Goal: Task Accomplishment & Management: Manage account settings

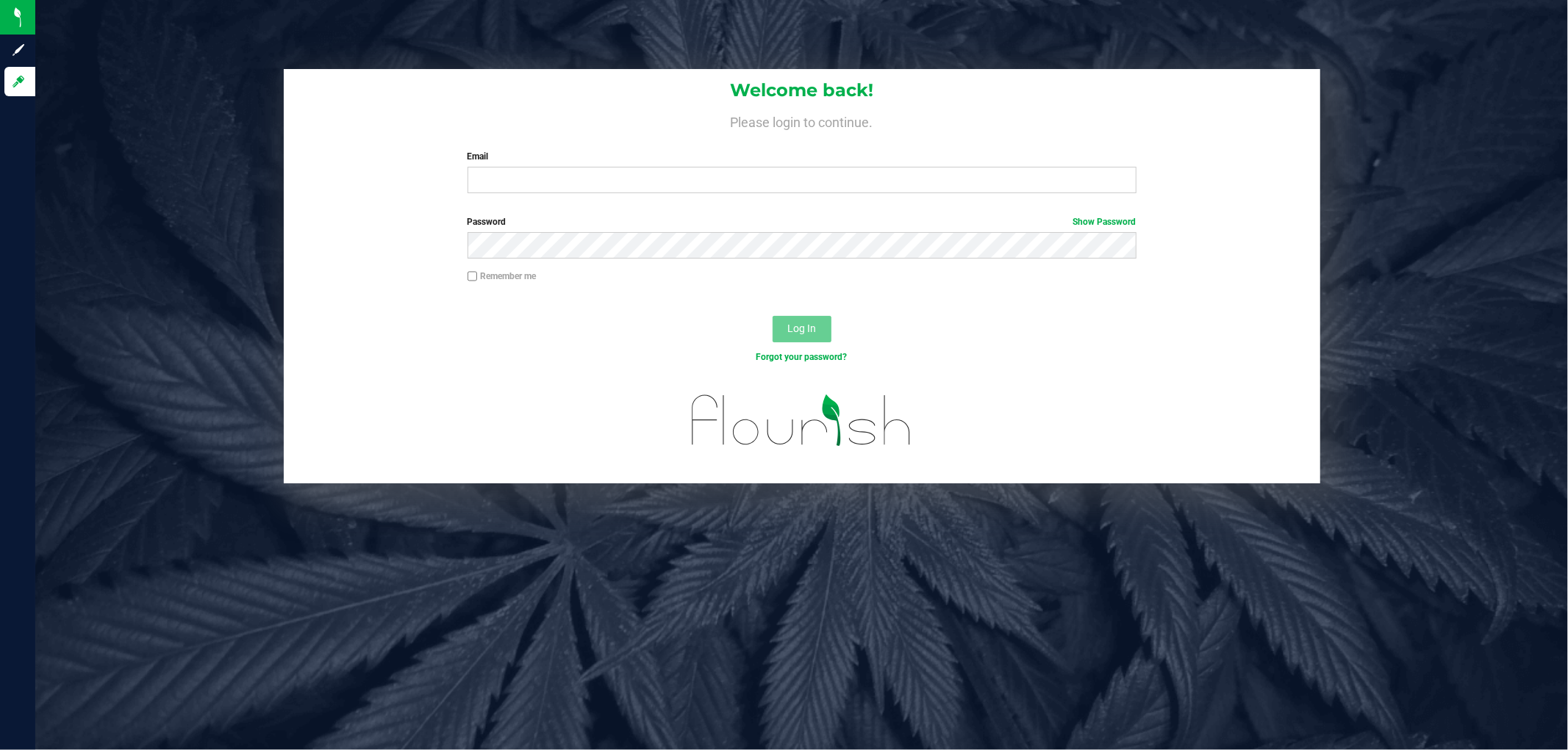
click at [642, 160] on label "Email" at bounding box center [801, 156] width 669 height 13
click at [642, 167] on input "Email" at bounding box center [801, 180] width 669 height 27
click at [616, 177] on input "Email" at bounding box center [801, 180] width 669 height 27
click at [577, 182] on input "[EMAIL_ADDRESS][DOMAIN_NAME]" at bounding box center [801, 180] width 669 height 27
click at [578, 182] on input "[EMAIL_ADDRESS][DOMAIN_NAME]" at bounding box center [801, 180] width 669 height 27
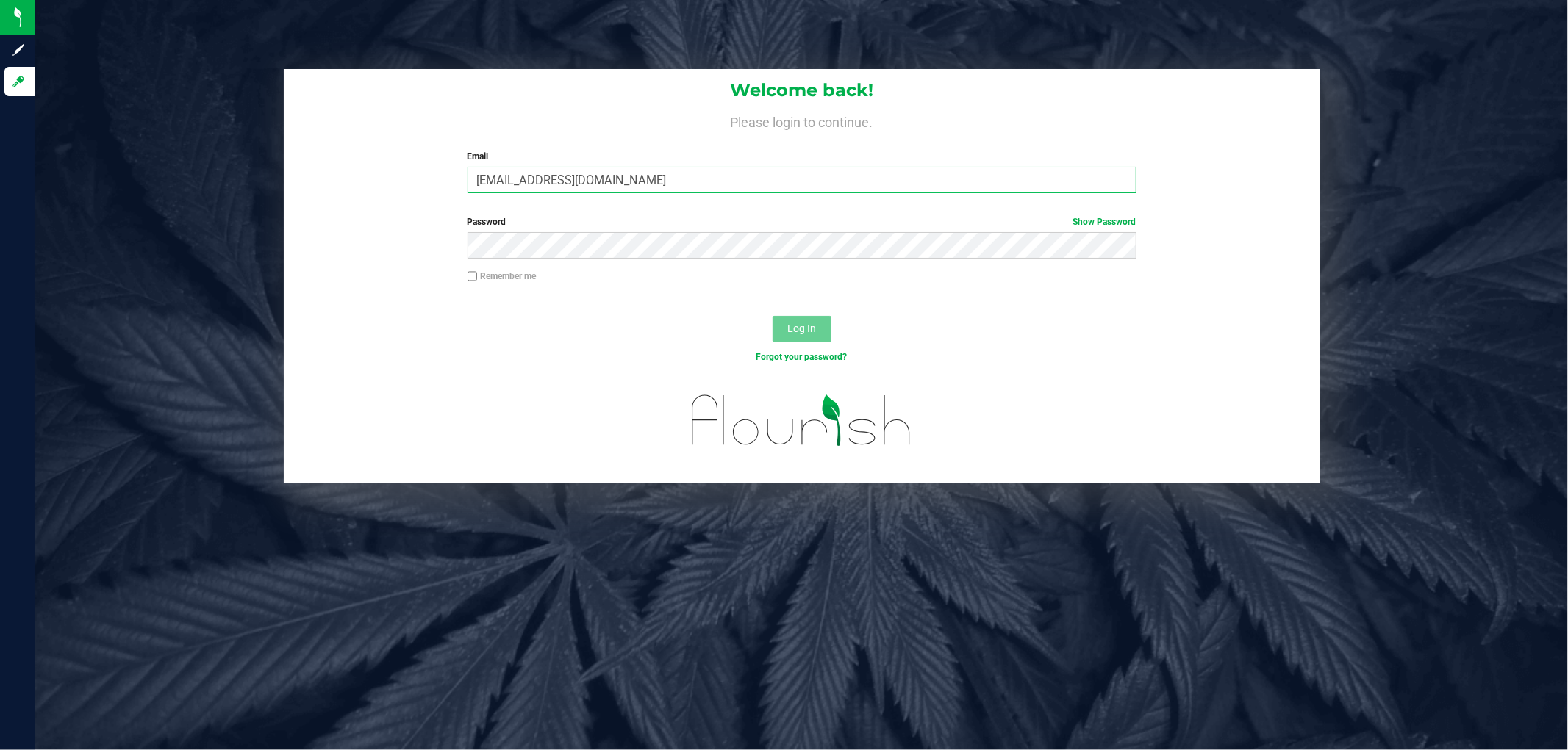
type input "[EMAIL_ADDRESS][DOMAIN_NAME]"
click at [773, 316] on button "Log In" at bounding box center [802, 329] width 59 height 27
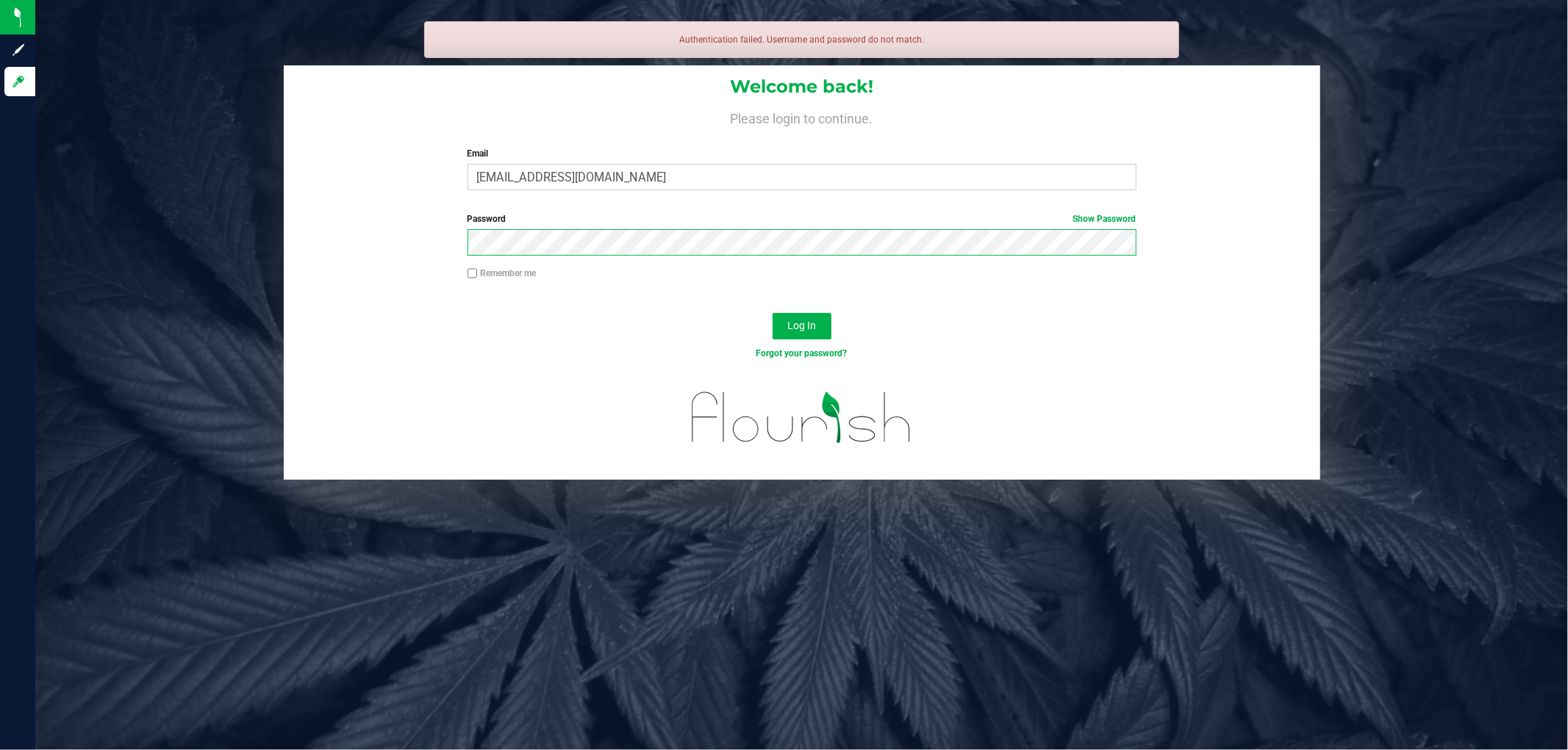
click at [773, 313] on button "Log In" at bounding box center [802, 326] width 59 height 27
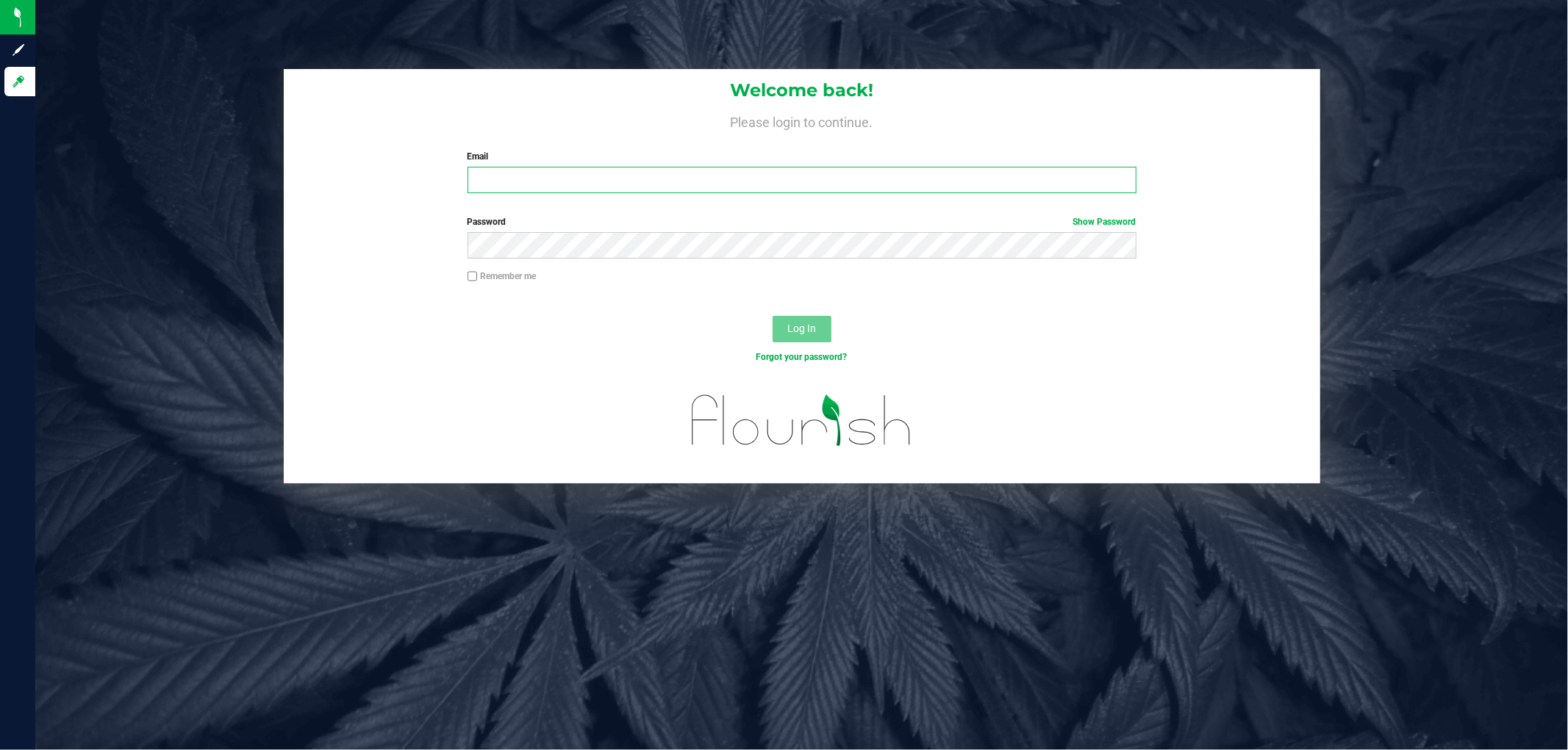
click at [611, 182] on input "Email" at bounding box center [801, 180] width 669 height 27
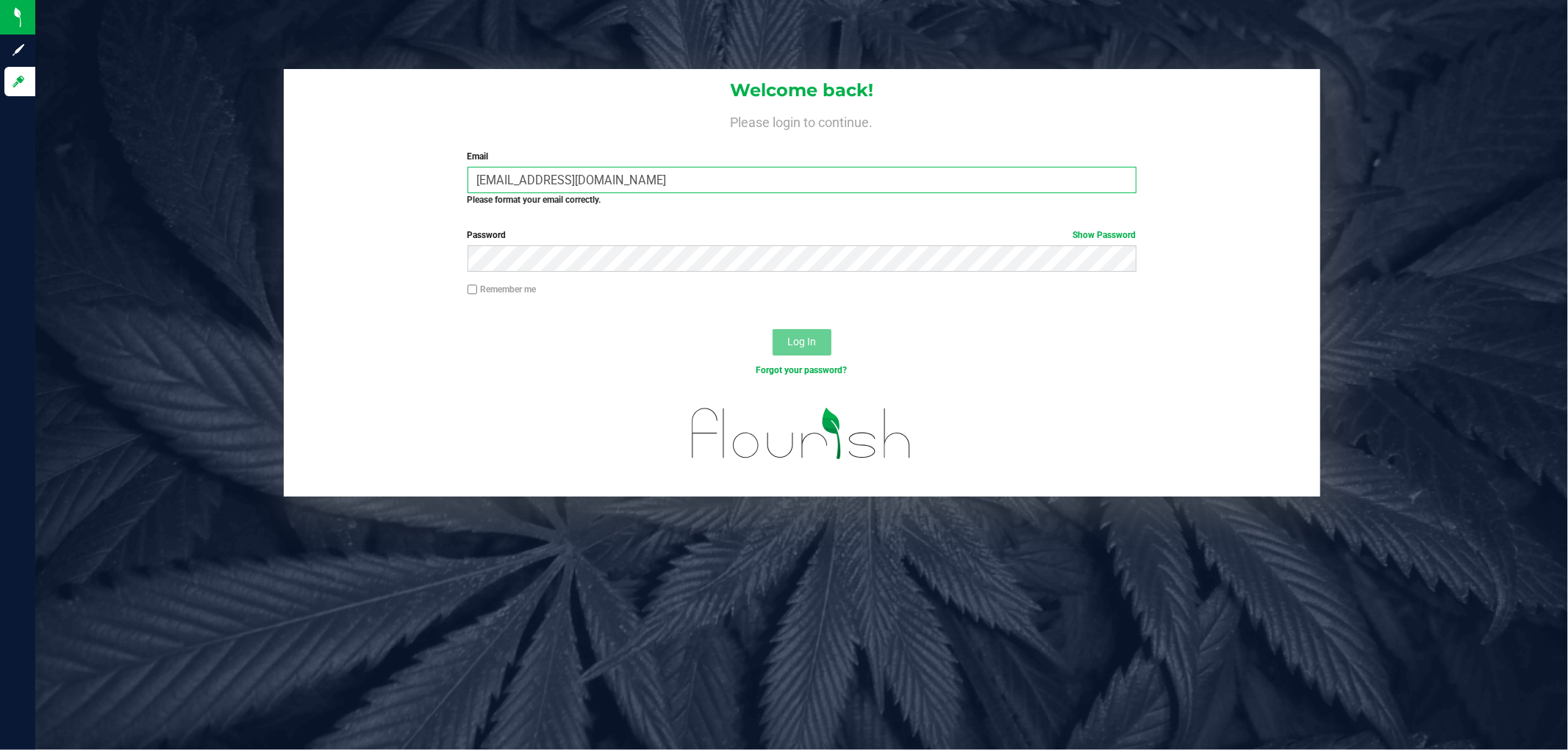
type input "[EMAIL_ADDRESS][DOMAIN_NAME]"
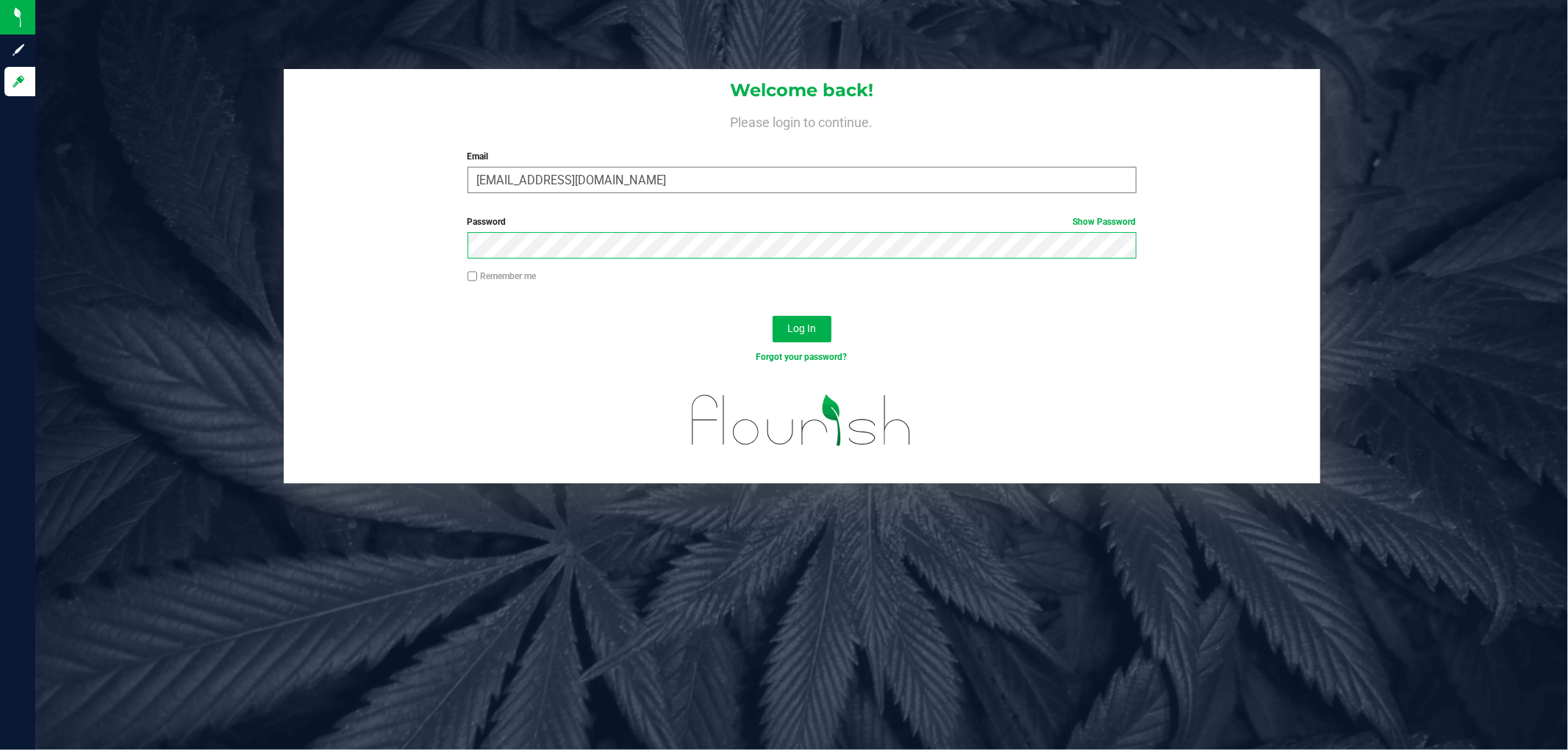
click at [773, 316] on button "Log In" at bounding box center [802, 329] width 59 height 27
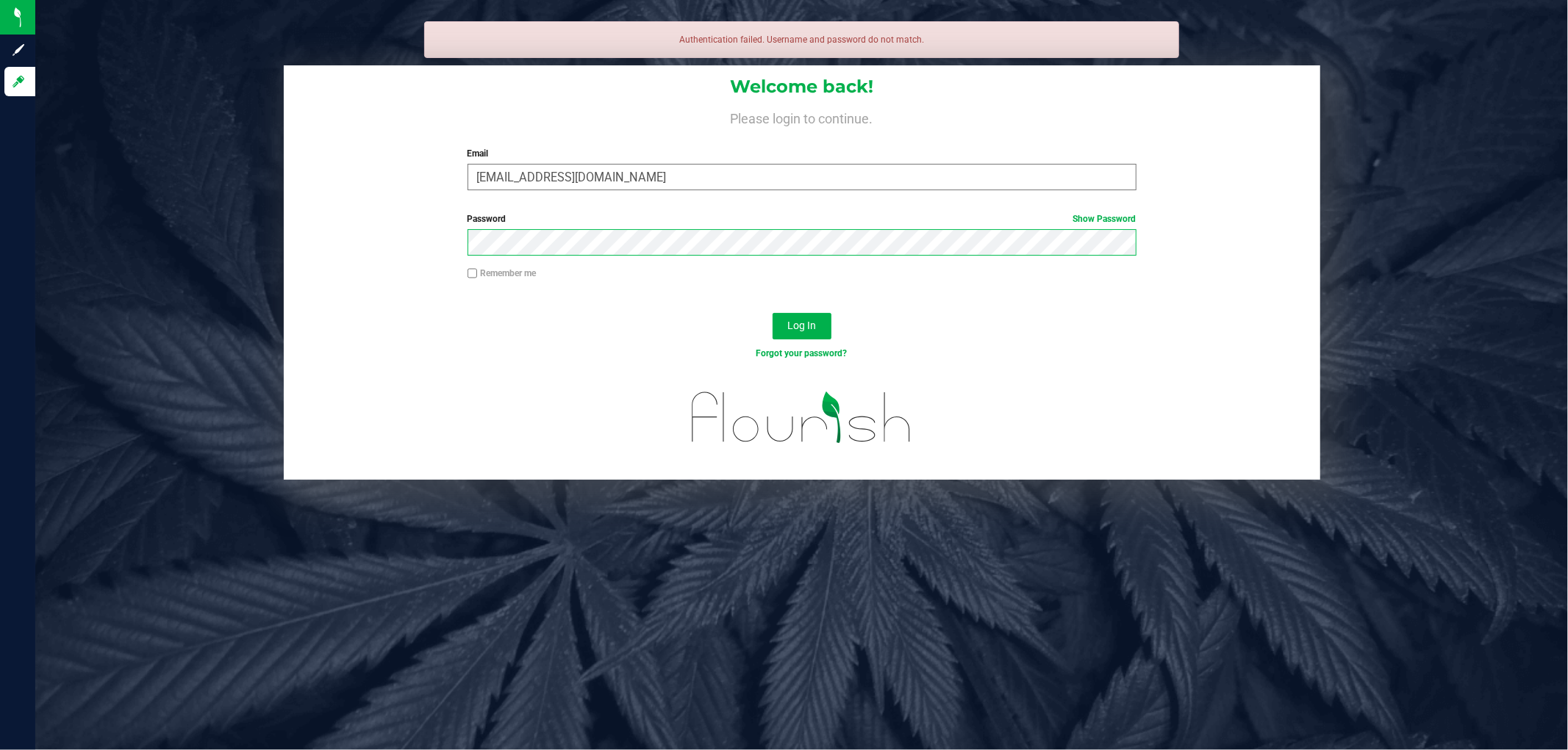
click at [773, 313] on button "Log In" at bounding box center [802, 326] width 59 height 27
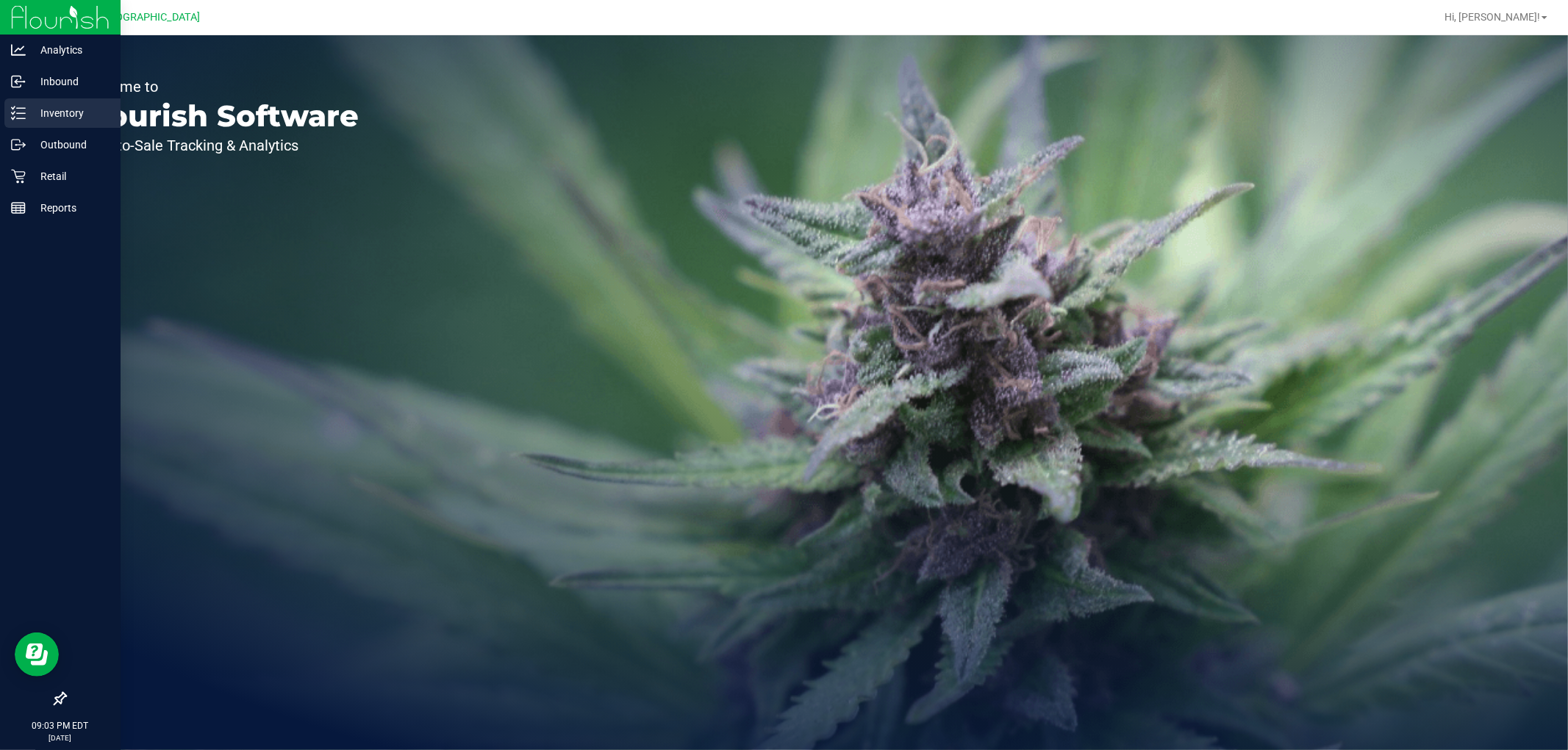
click at [49, 115] on p "Inventory" at bounding box center [70, 114] width 88 height 18
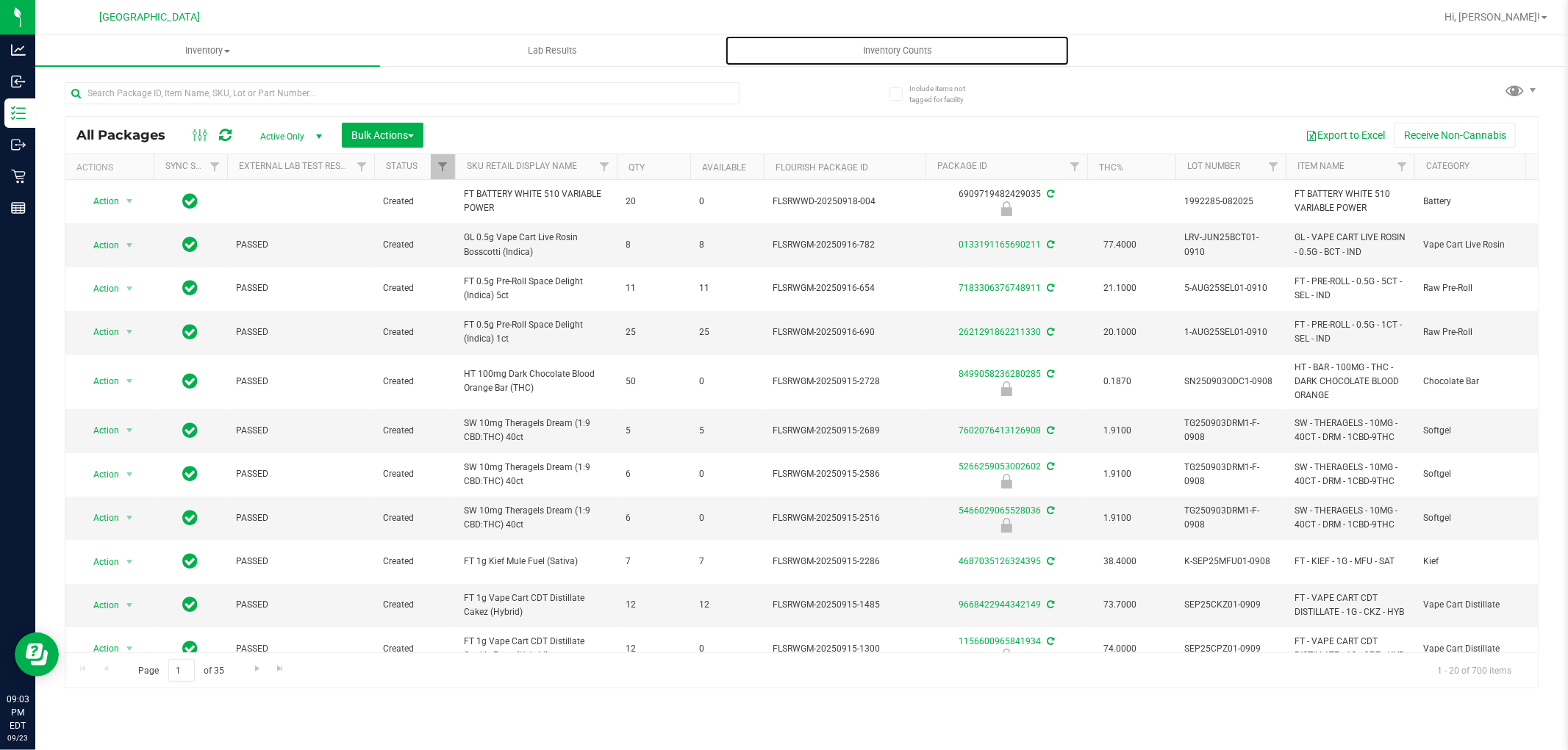
click at [883, 52] on span "Inventory Counts" at bounding box center [898, 50] width 109 height 13
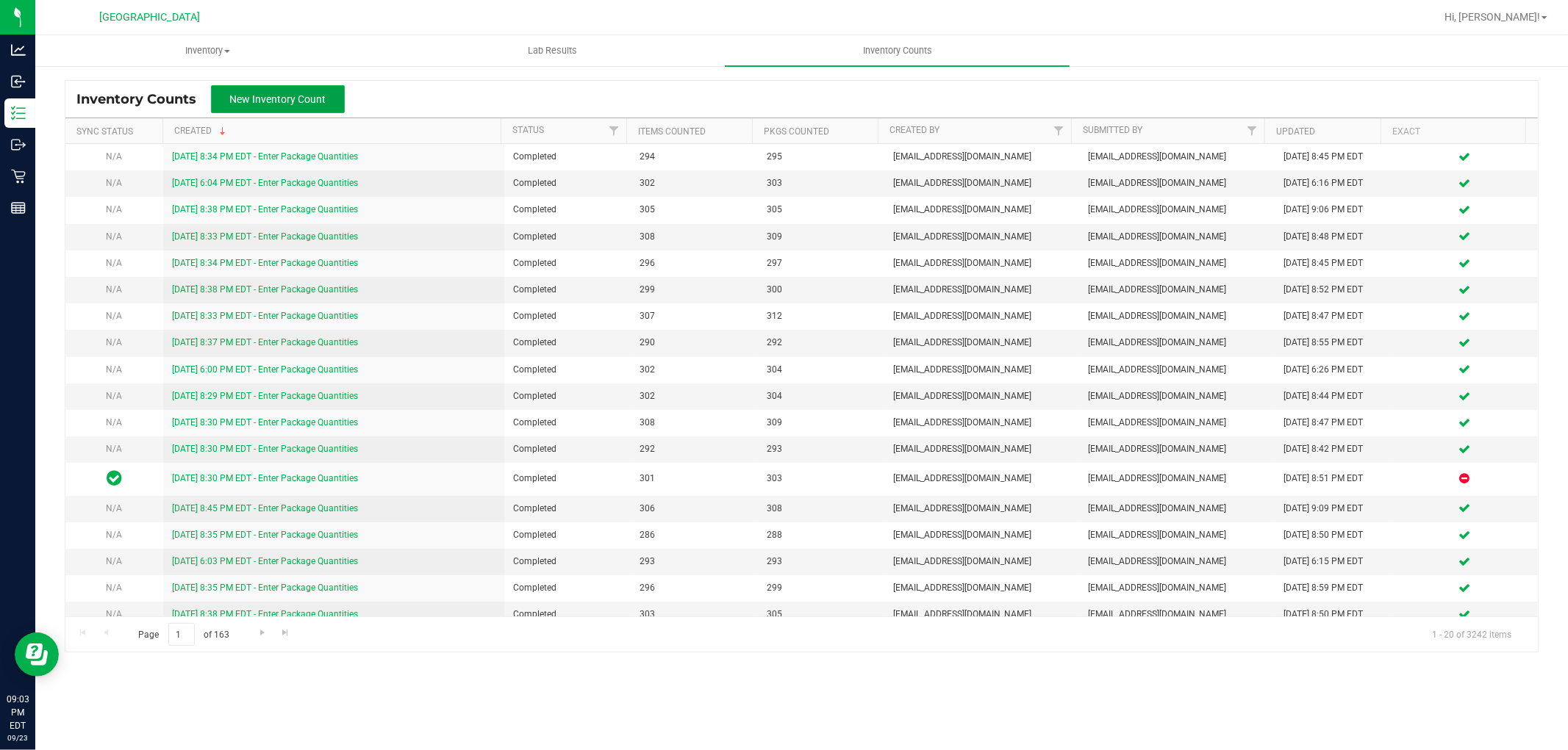
click at [319, 98] on span "New Inventory Count" at bounding box center [278, 99] width 97 height 12
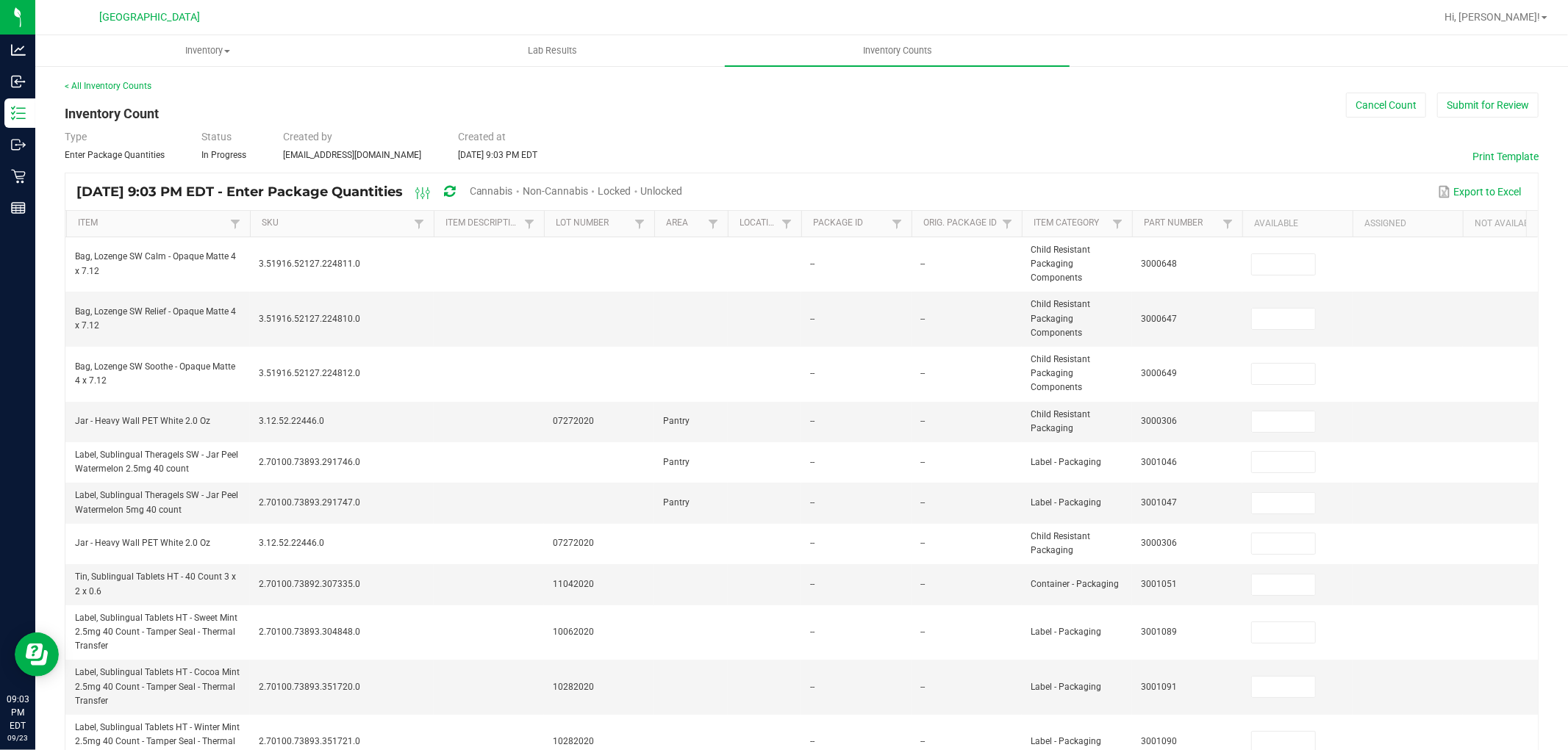
click at [683, 187] on span "Unlocked" at bounding box center [662, 191] width 42 height 12
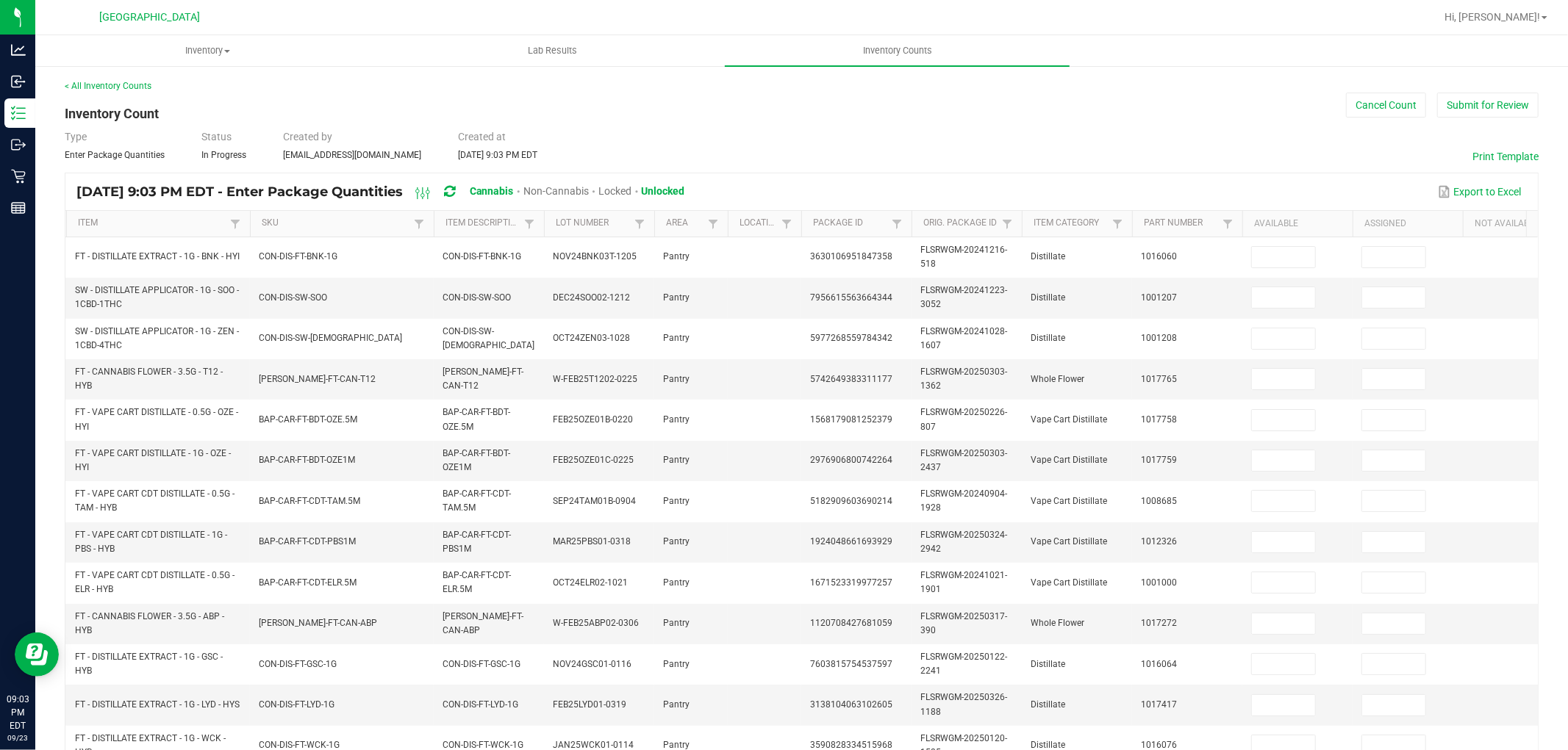
click at [514, 192] on span "Cannabis" at bounding box center [492, 191] width 44 height 12
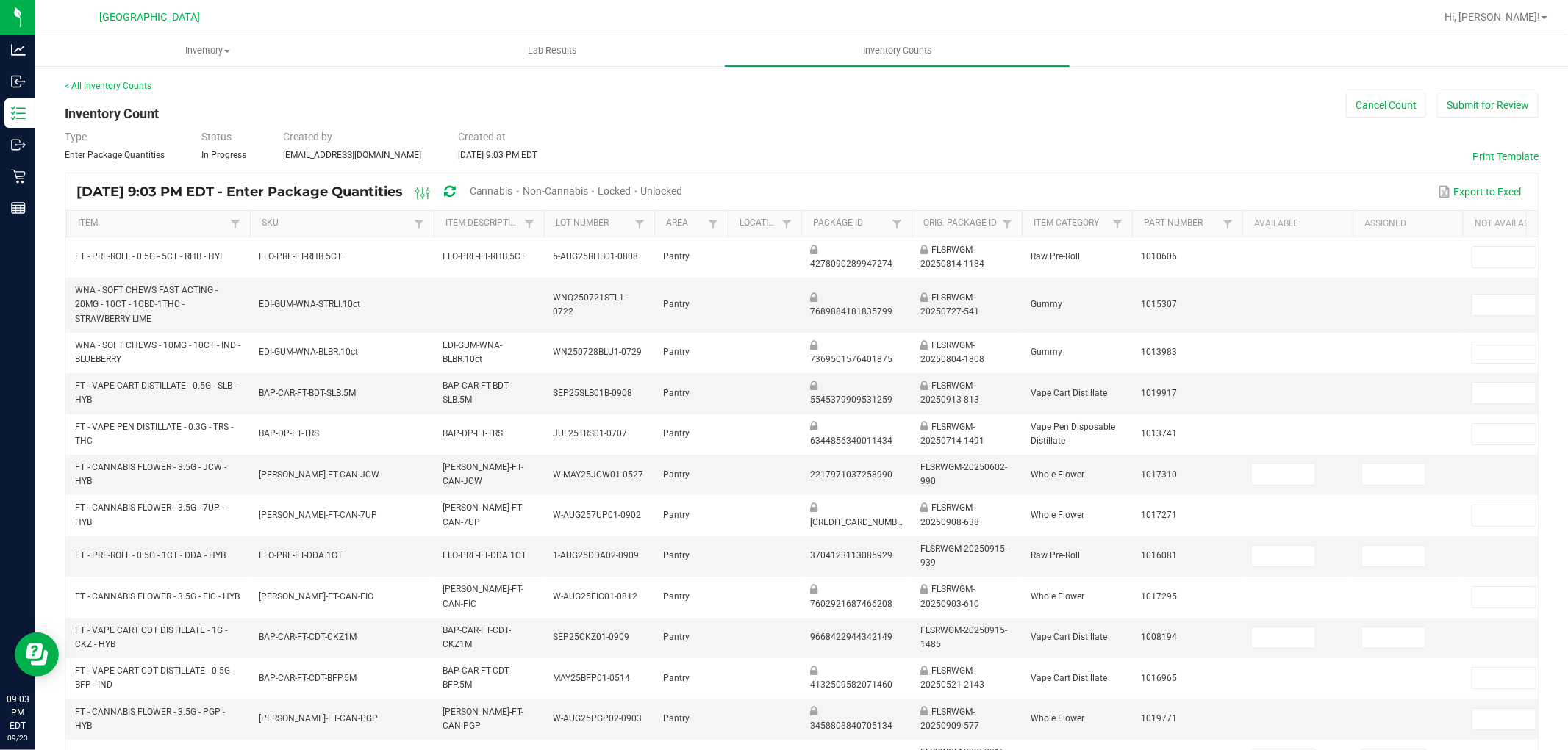
click at [513, 191] on span "Cannabis" at bounding box center [491, 191] width 43 height 12
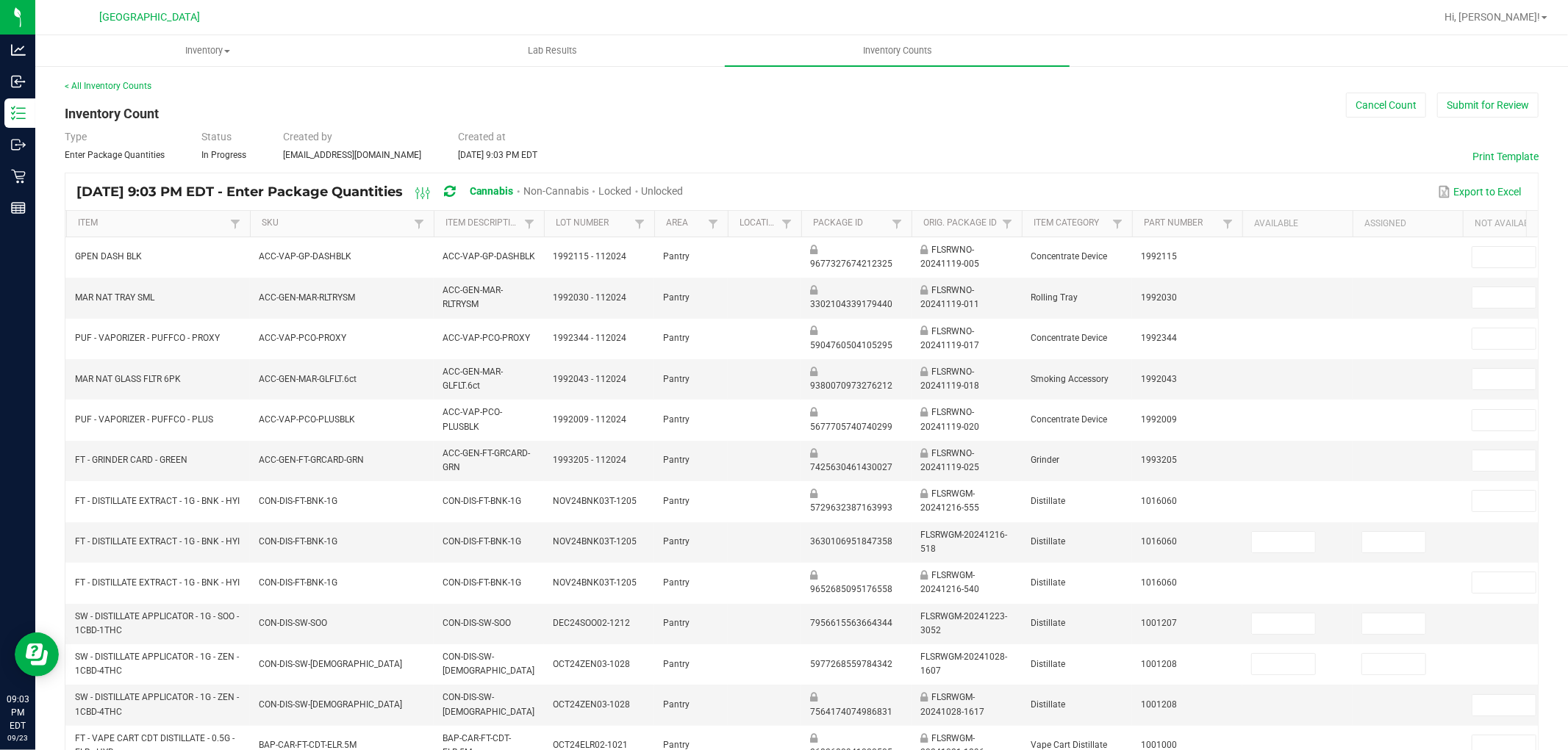
click at [684, 188] on span "Unlocked" at bounding box center [663, 191] width 42 height 12
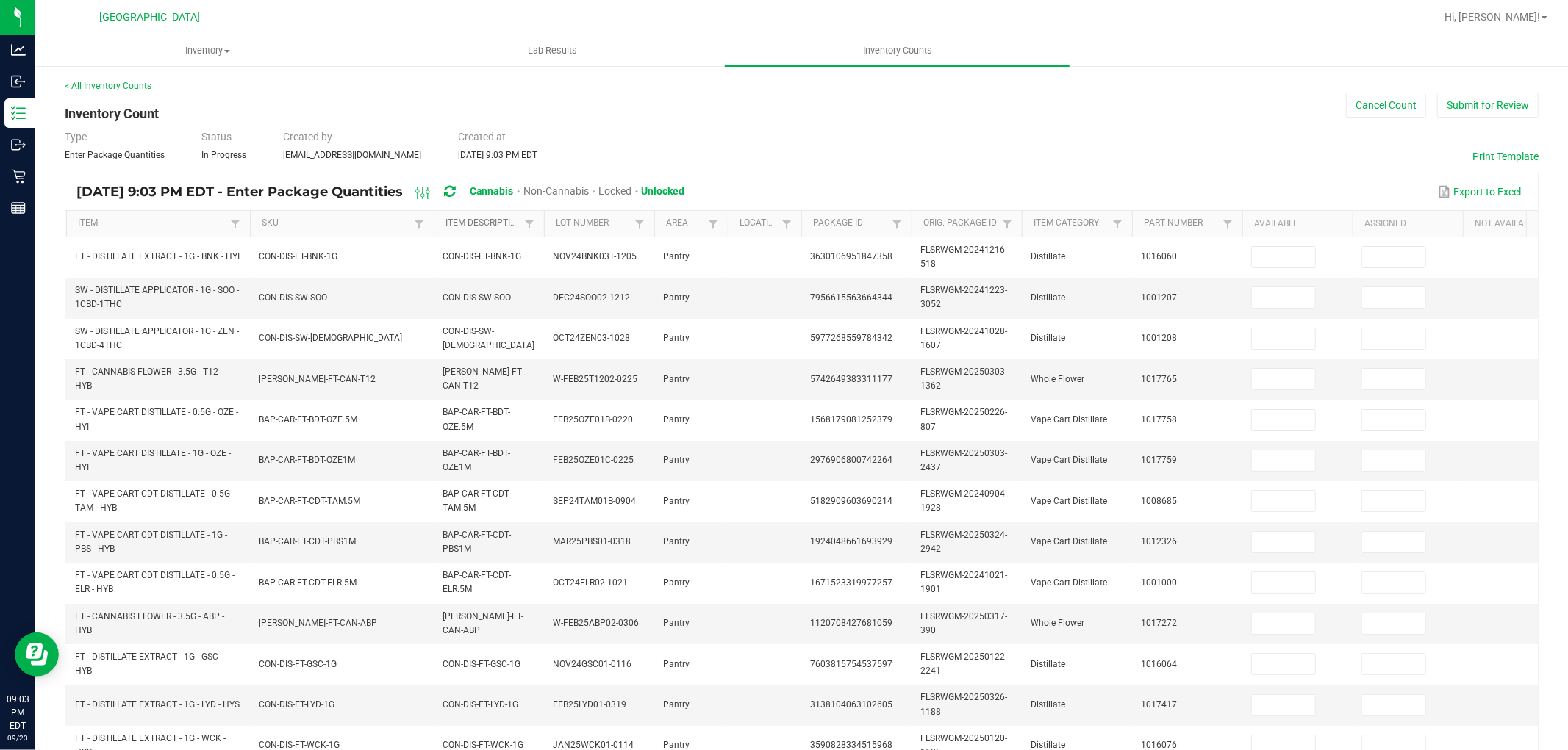
click at [467, 224] on link "Item Description" at bounding box center [483, 223] width 75 height 12
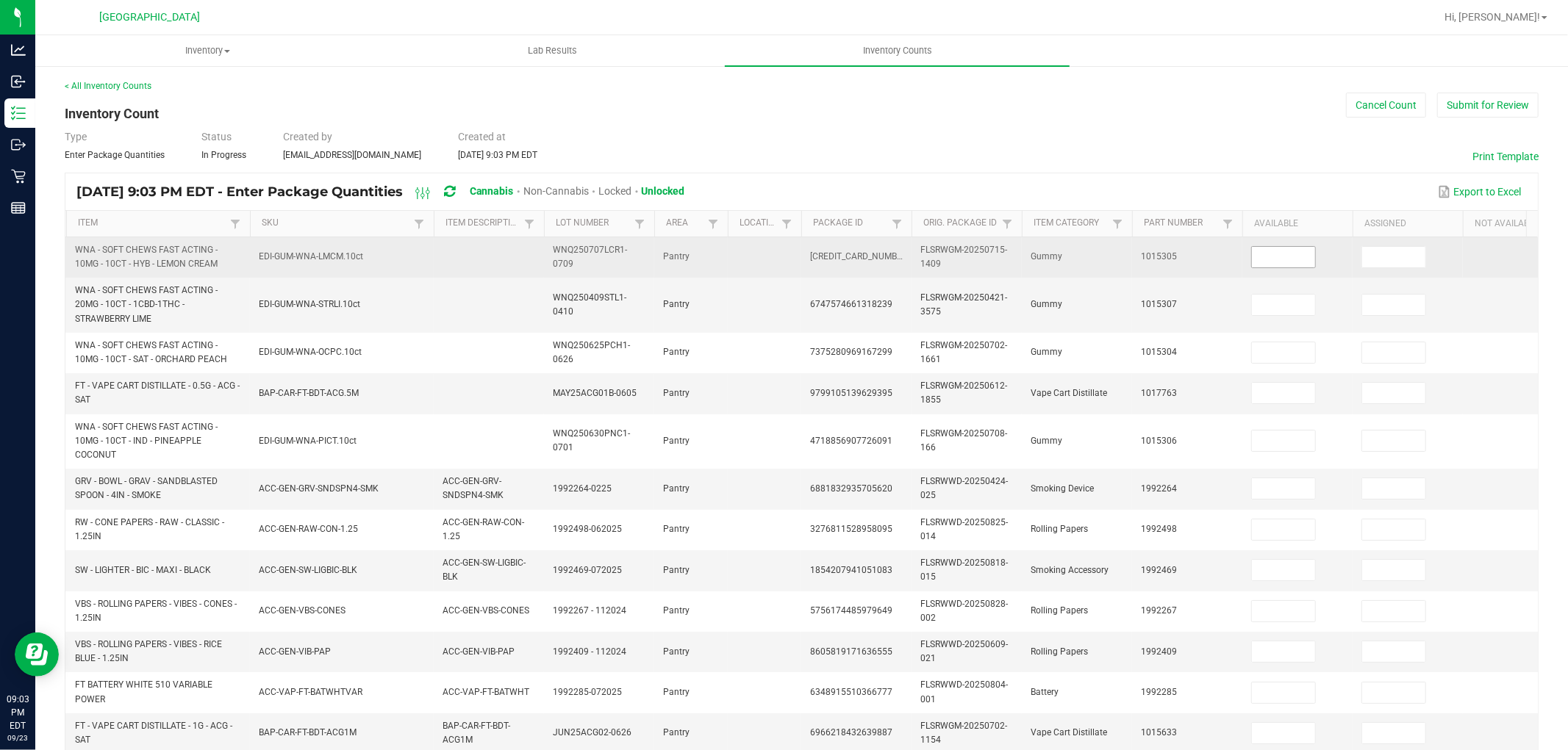
click at [1295, 259] on input at bounding box center [1284, 257] width 63 height 20
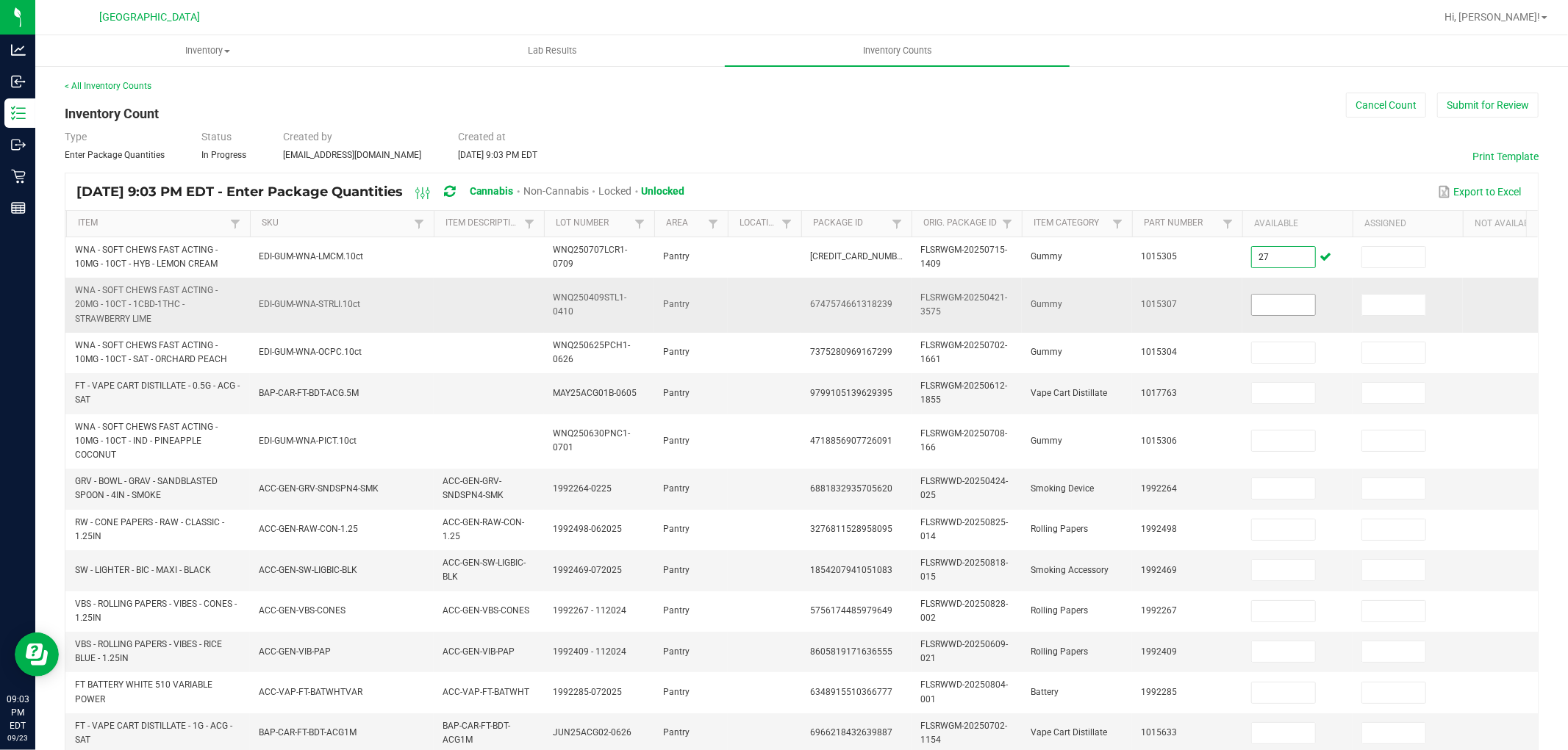
type input "27"
click at [1302, 302] on input at bounding box center [1284, 304] width 63 height 20
type input "0"
type input "16"
type input "3"
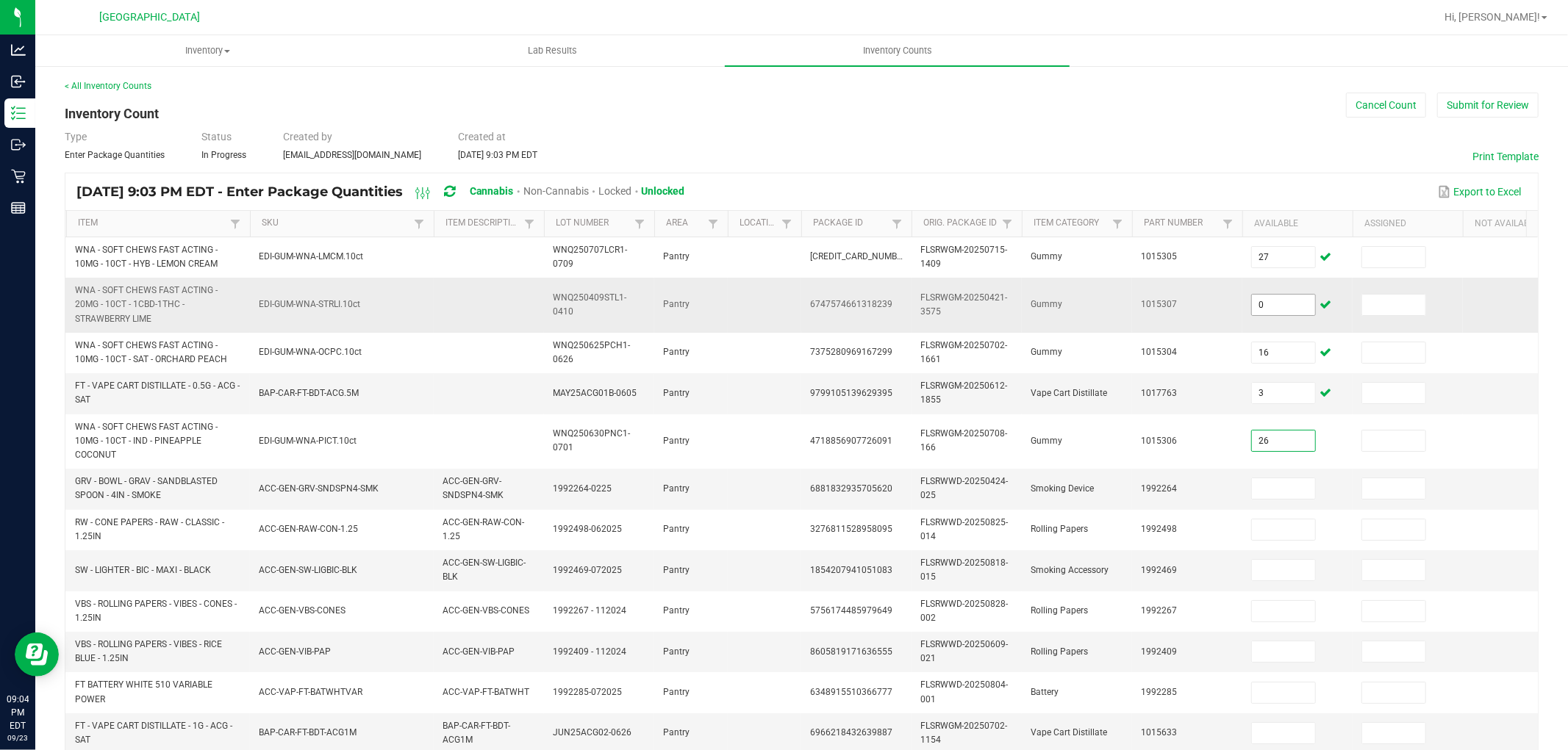
type input "26"
type input "0"
type input "12"
type input "1"
type input "3"
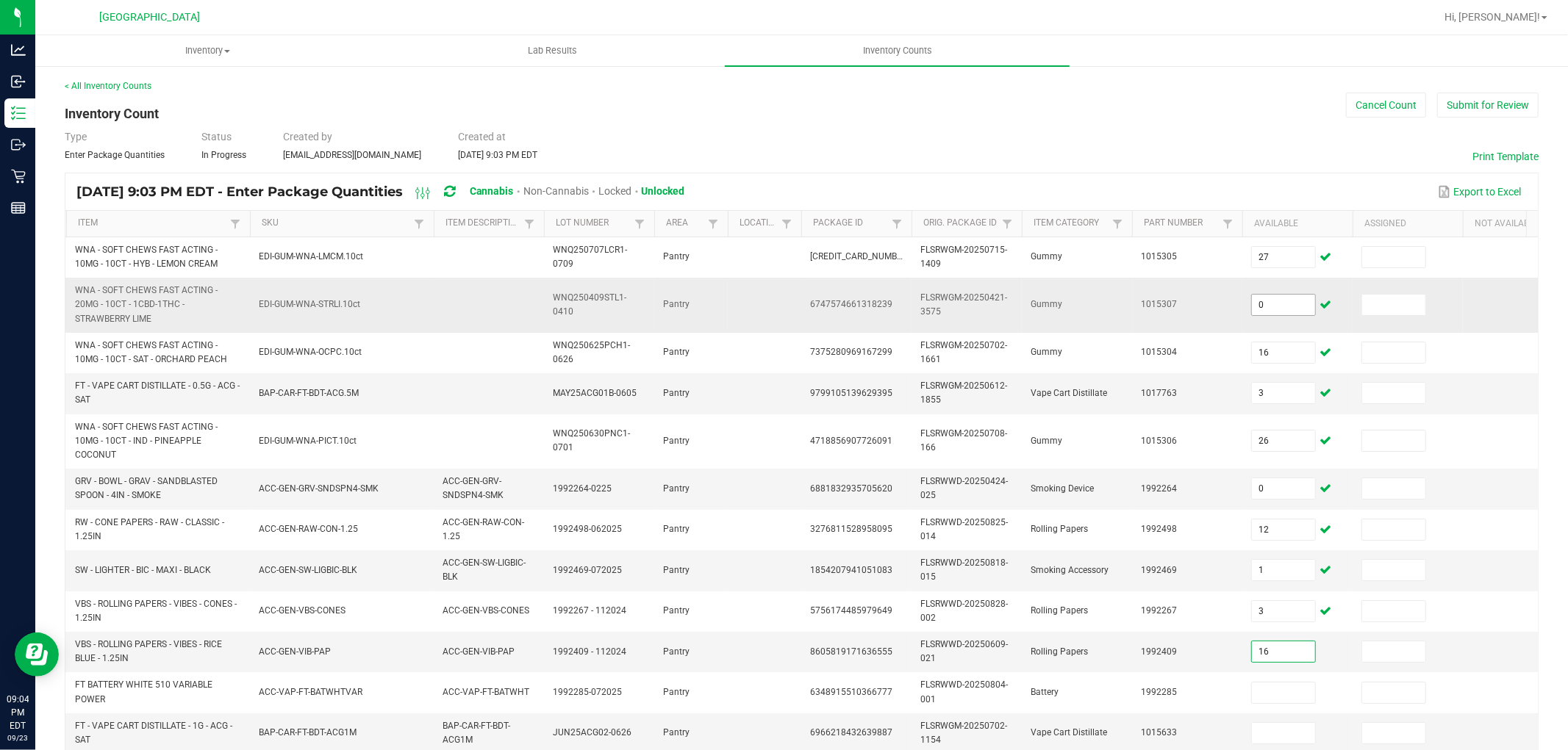
type input "16"
type input "1"
type input "3"
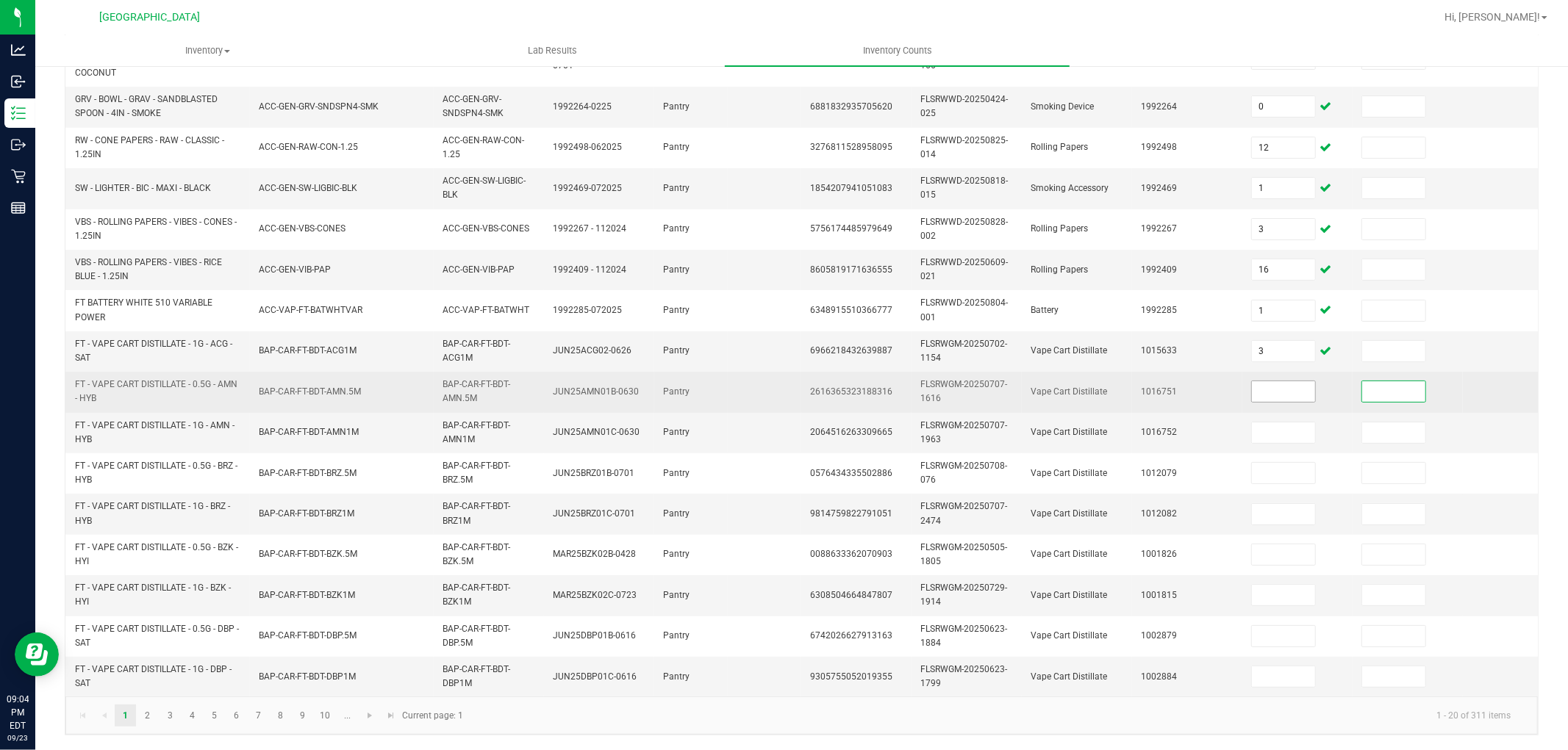
click at [1270, 394] on input at bounding box center [1284, 391] width 63 height 20
type input "10"
type input "3"
type input "2"
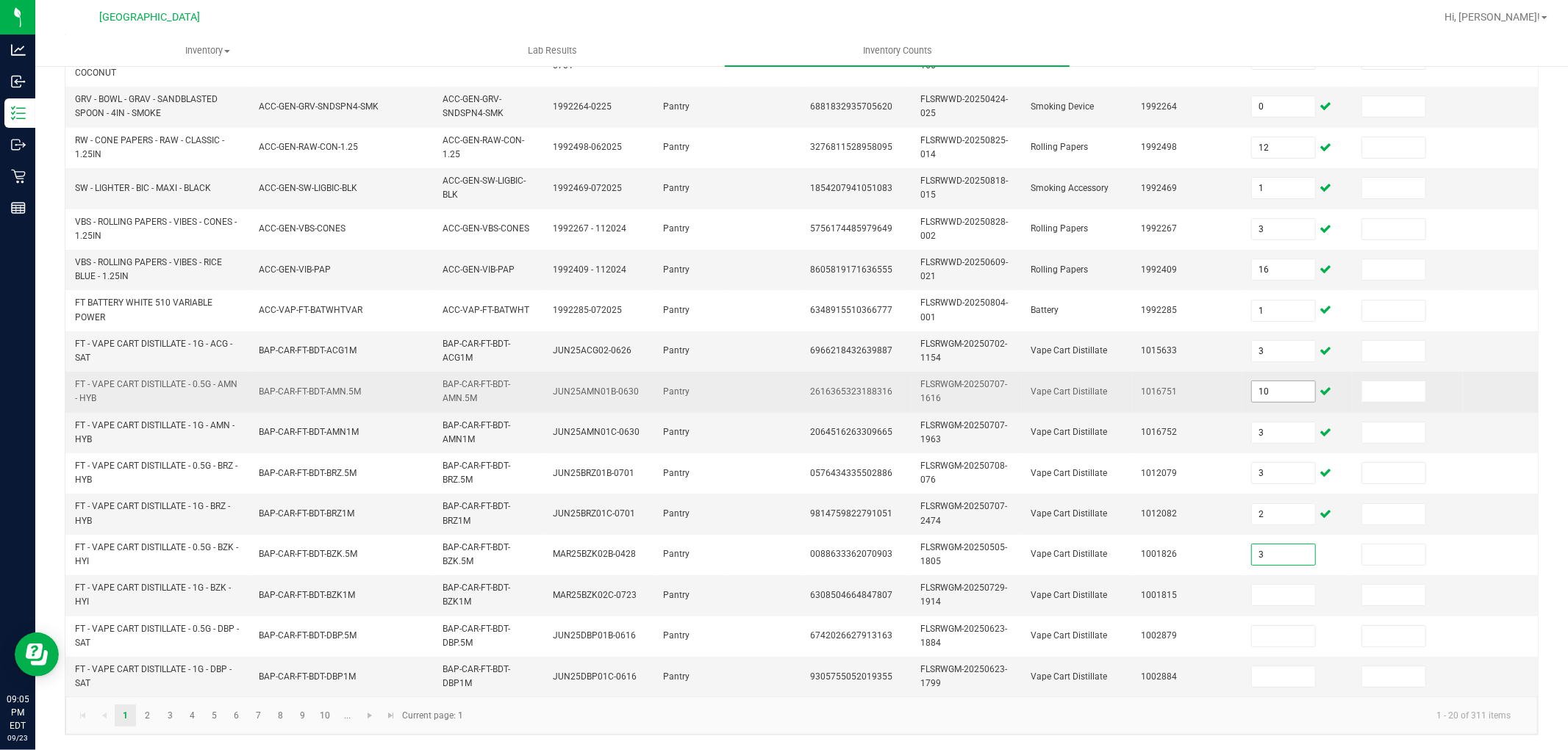
type input "3"
type input "6"
type input "10"
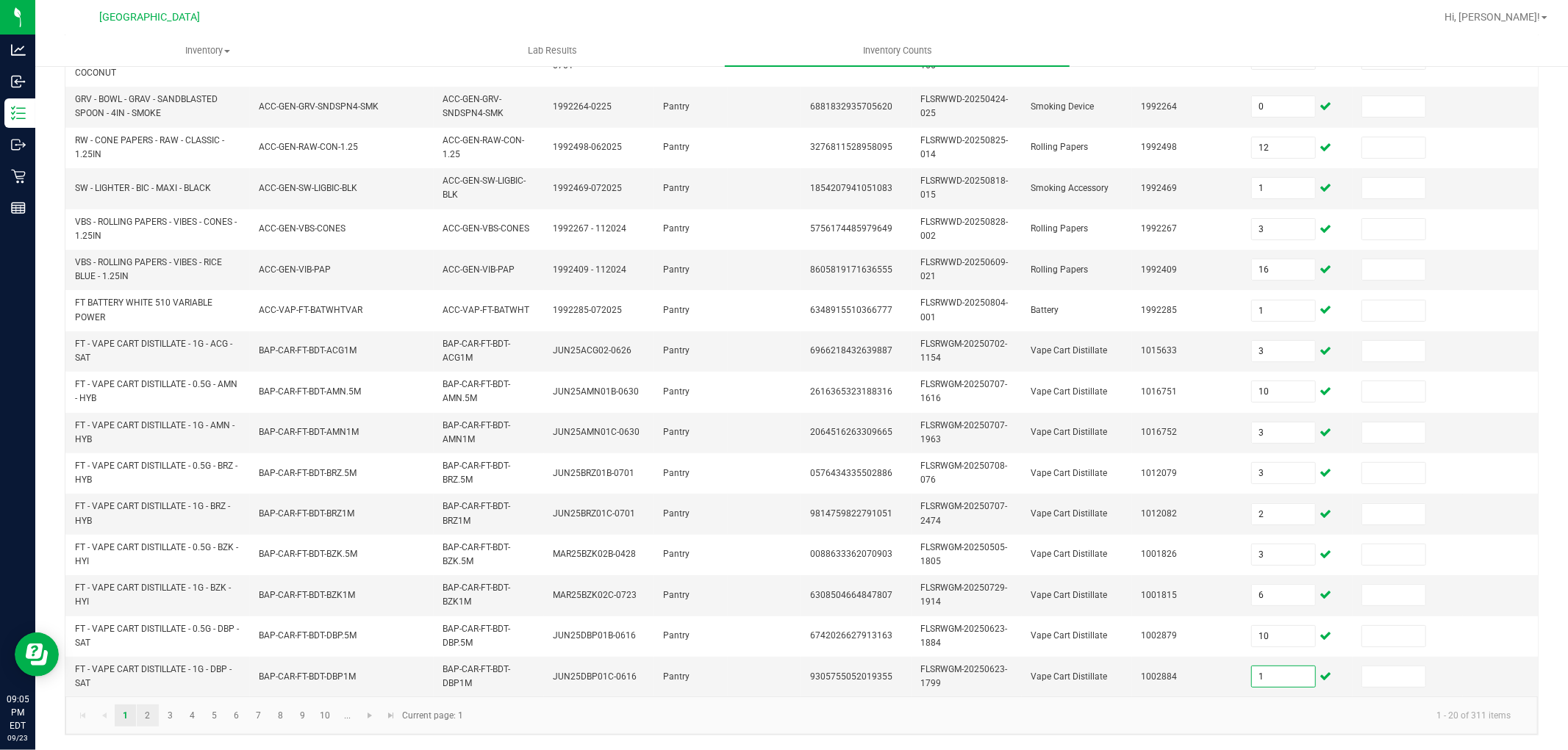
type input "1"
click at [144, 726] on link "2" at bounding box center [148, 715] width 21 height 22
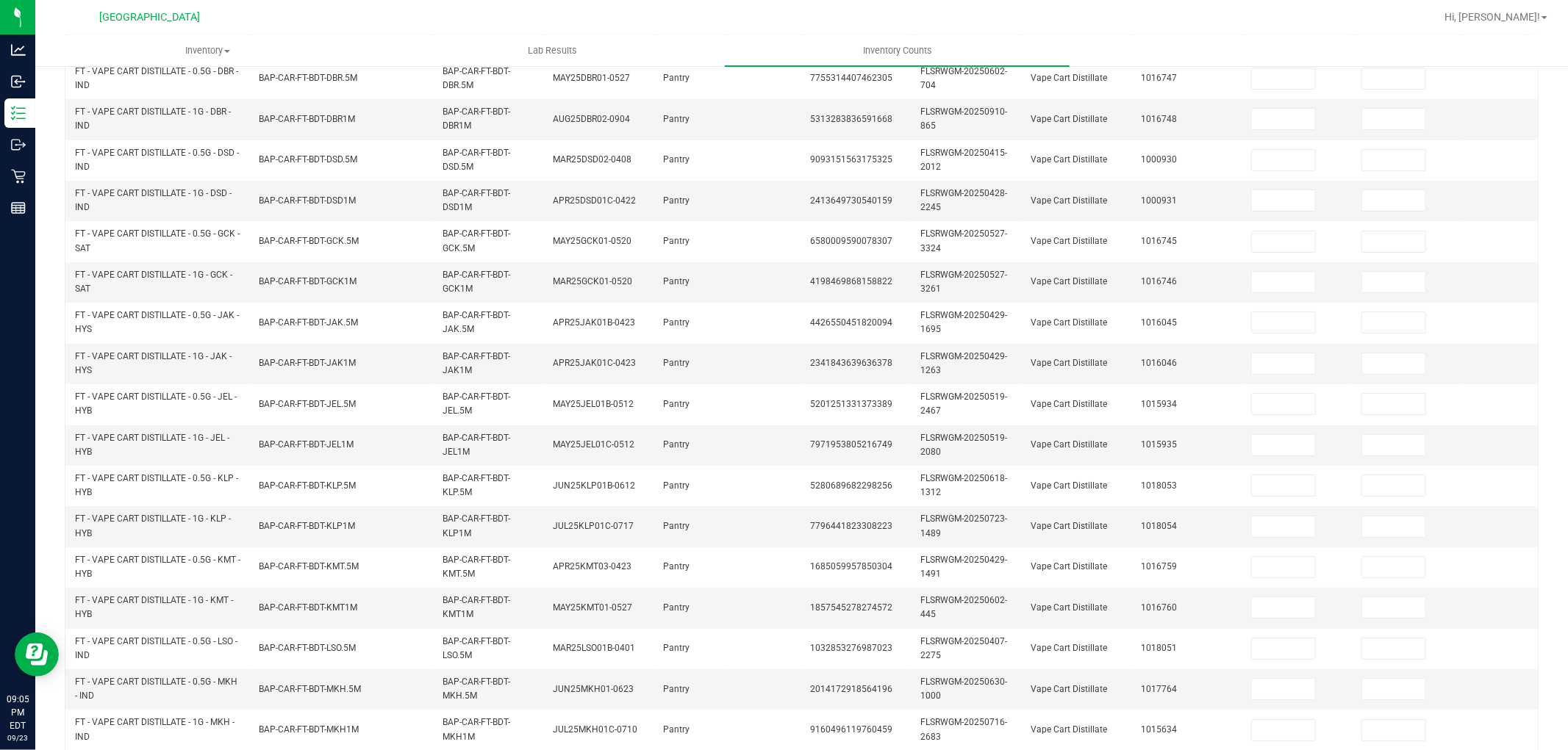
scroll to position [0, 0]
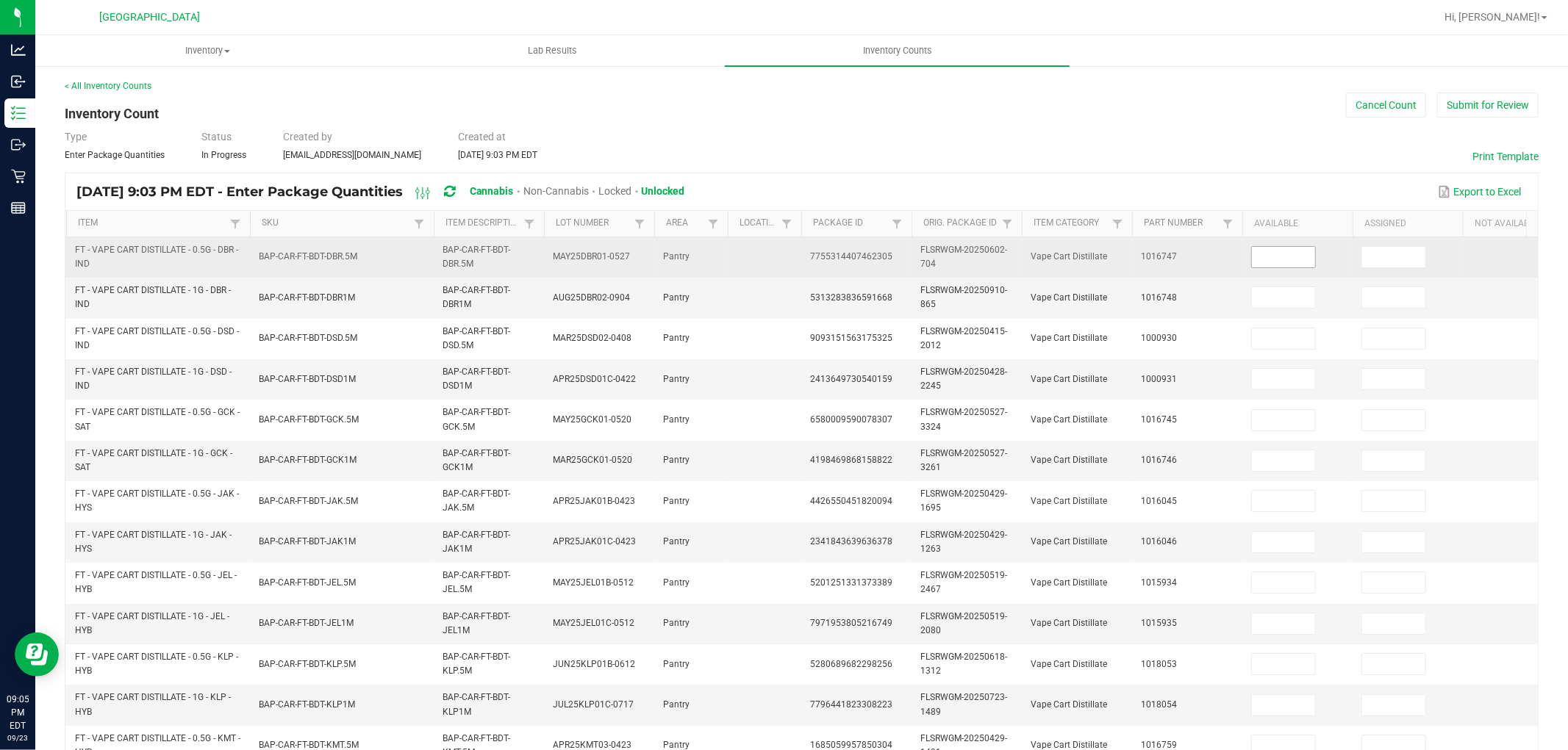
click at [1265, 246] on span at bounding box center [1284, 257] width 65 height 22
click at [1270, 261] on input at bounding box center [1284, 257] width 63 height 20
type input "5"
type input "9"
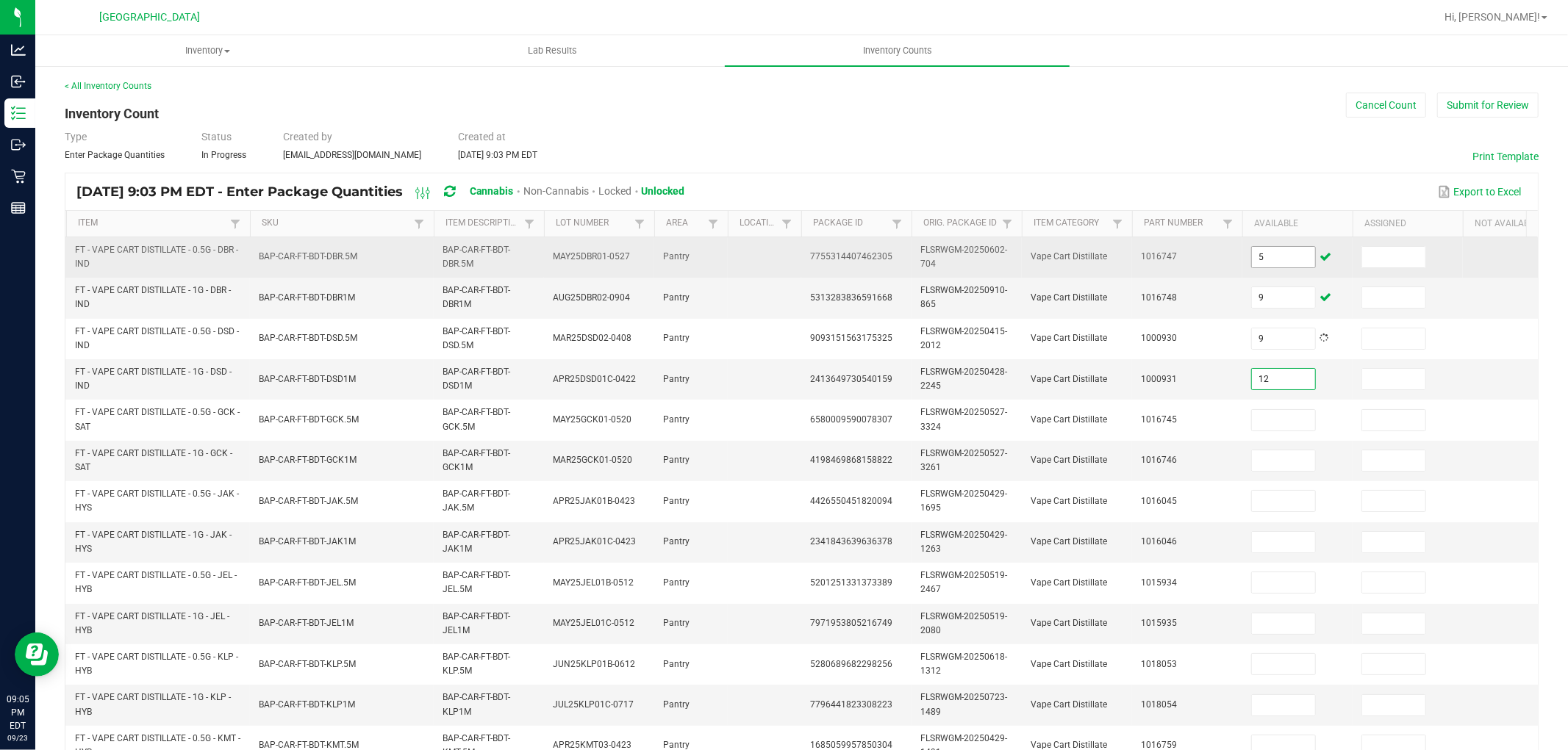
type input "12"
type input "5"
type input "6"
type input "9"
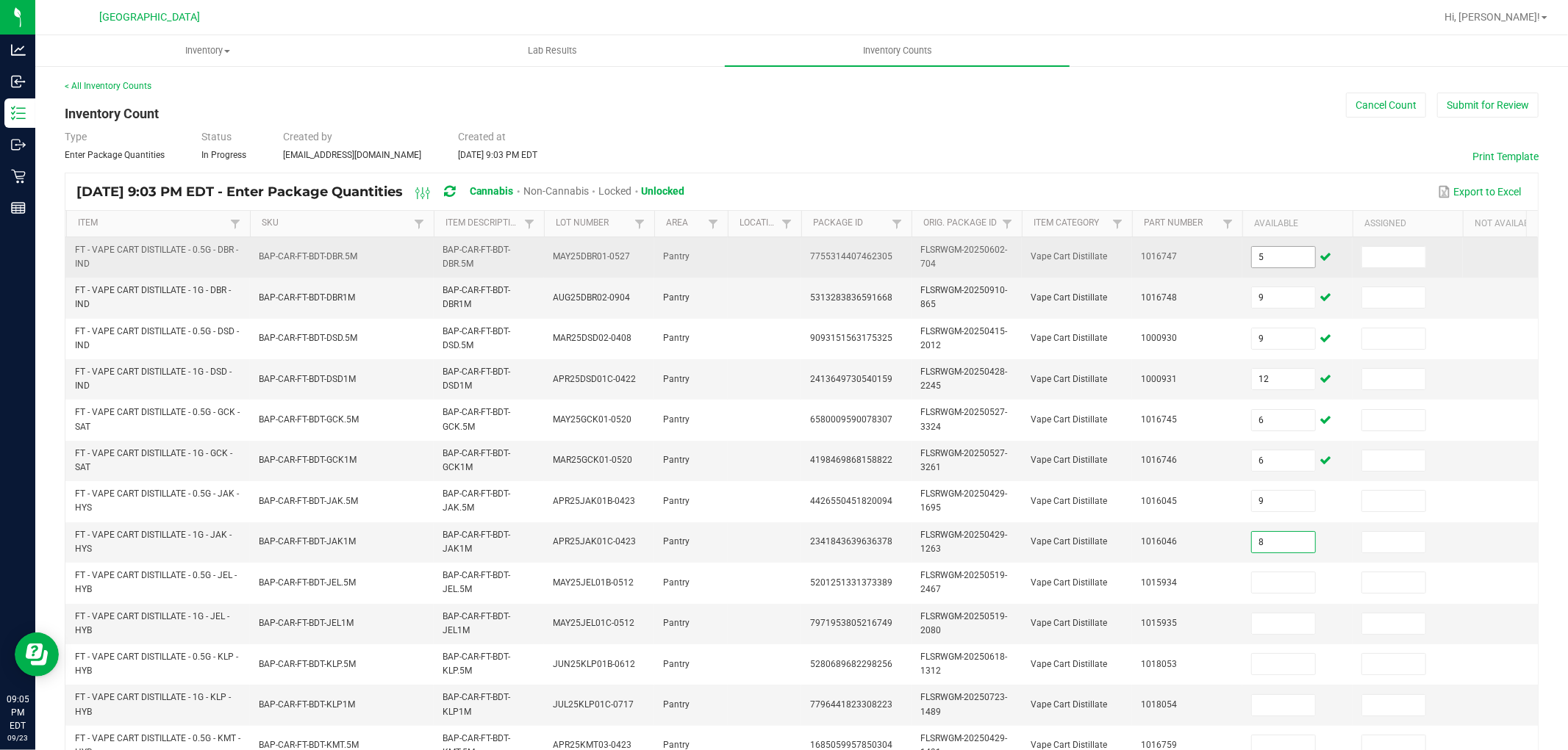
type input "8"
type input "3"
type input "1"
type input "7"
type input "1"
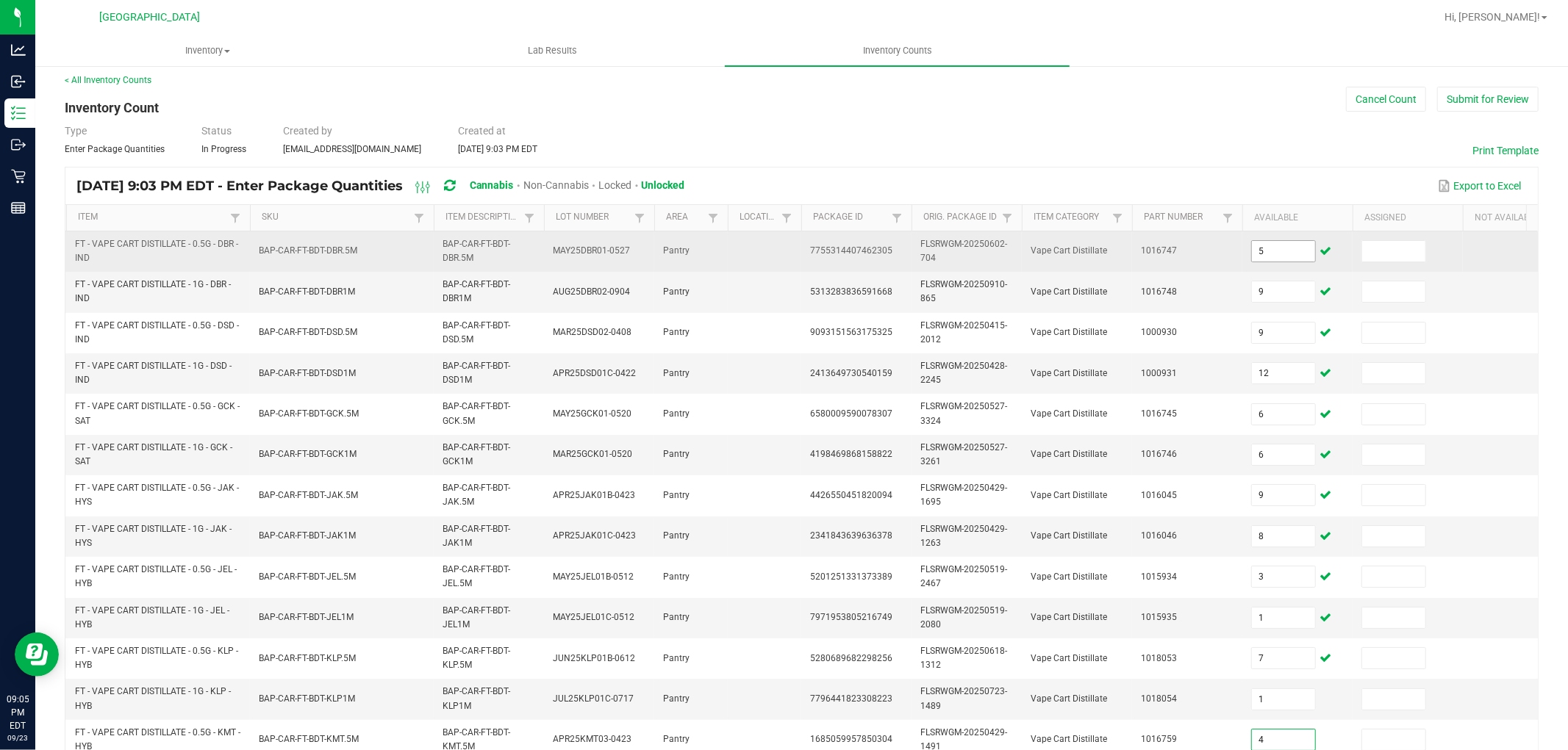
type input "4"
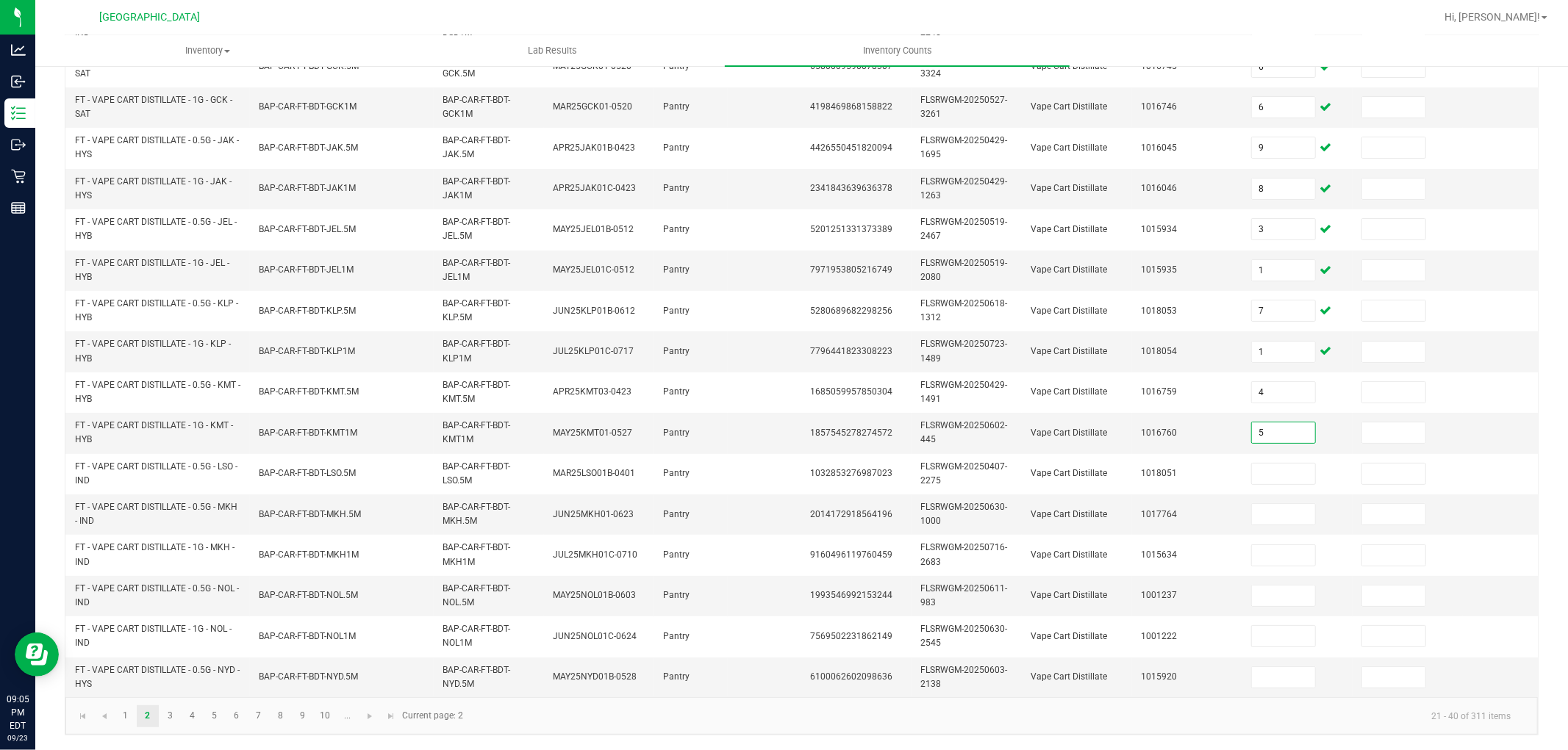
type input "5"
type input "3"
type input "5"
type input "11"
type input "5"
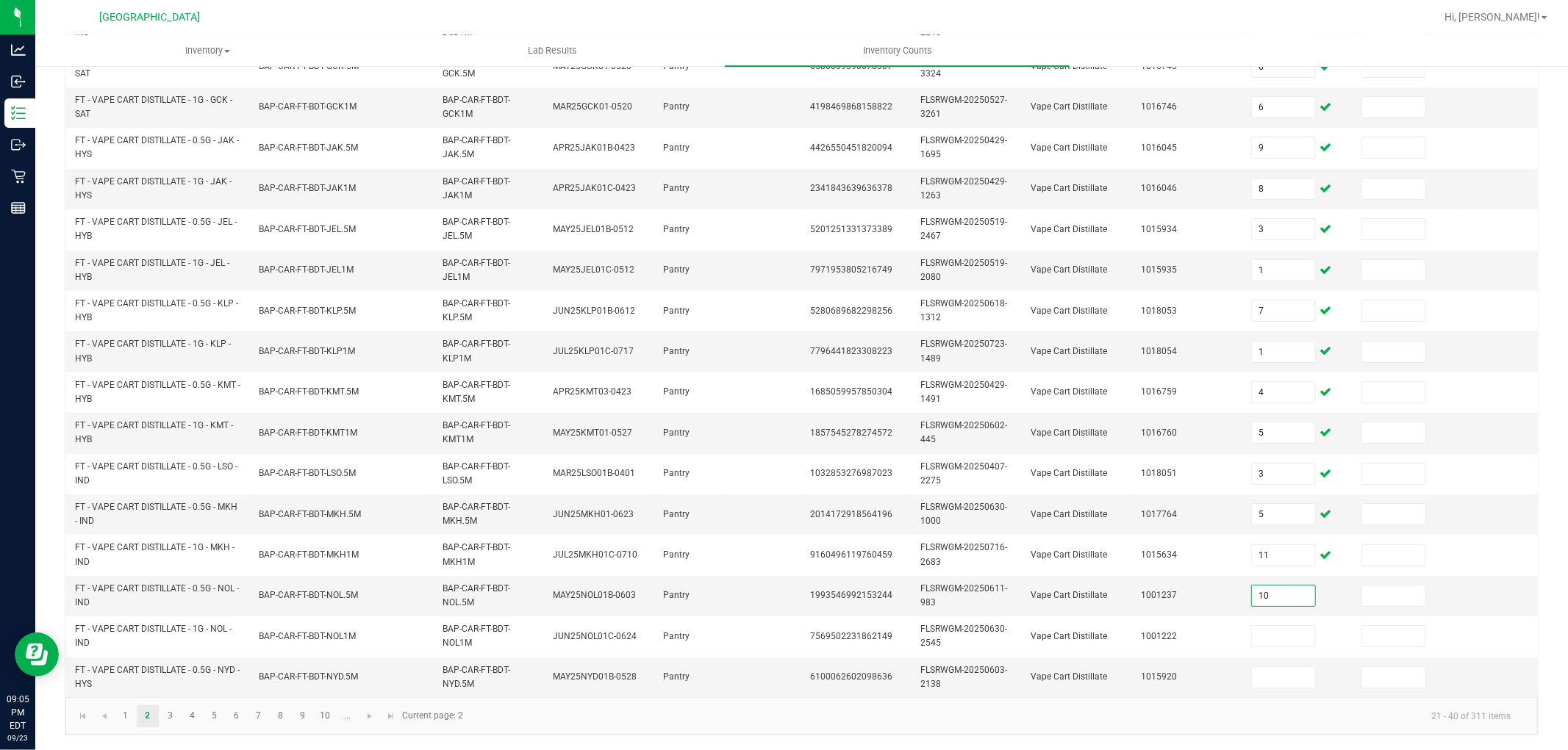
type input "10"
type input "2"
type input "10"
click at [167, 718] on link "3" at bounding box center [170, 716] width 21 height 22
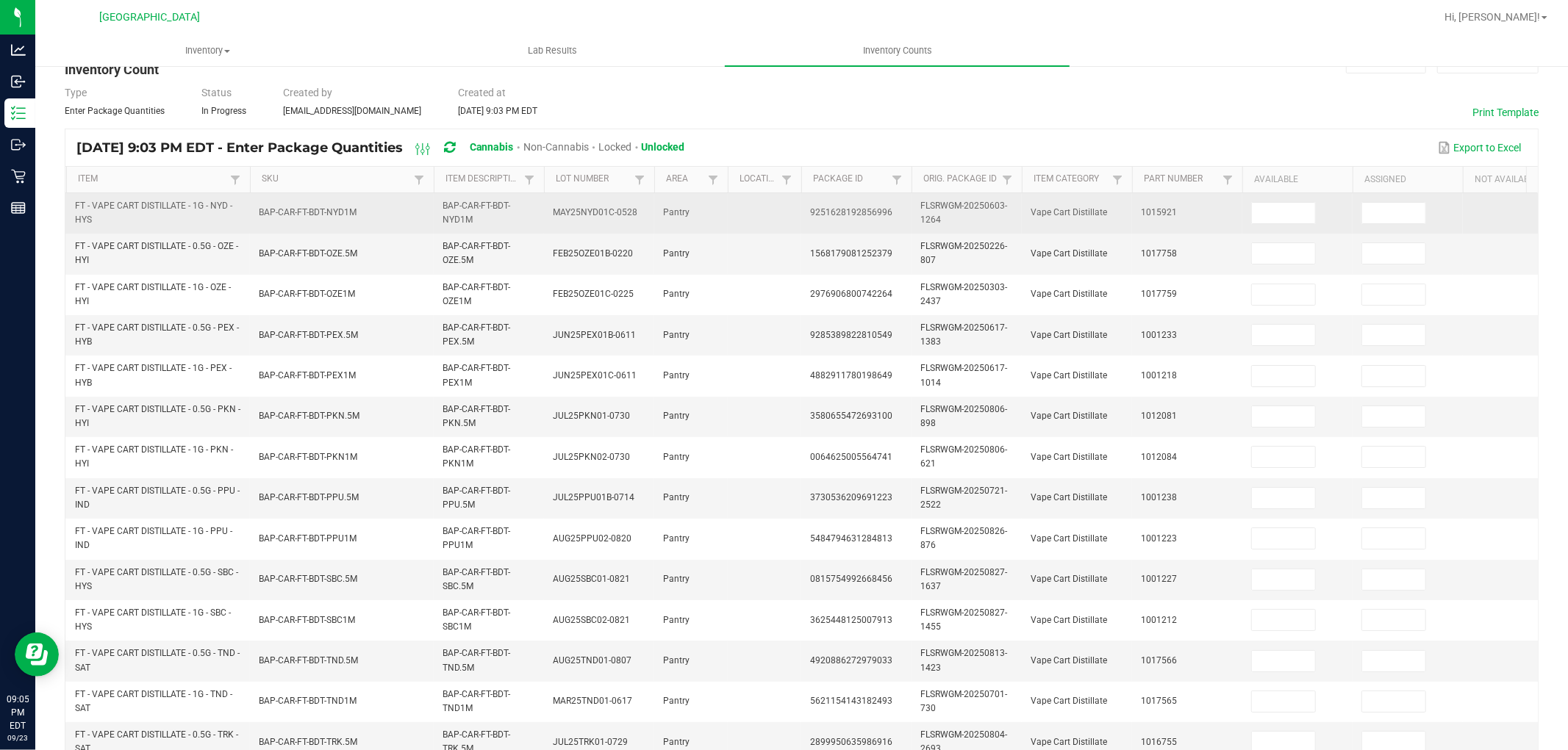
scroll to position [41, 0]
click at [1285, 216] on input at bounding box center [1284, 216] width 63 height 20
type input "3"
type input "4"
type input "3"
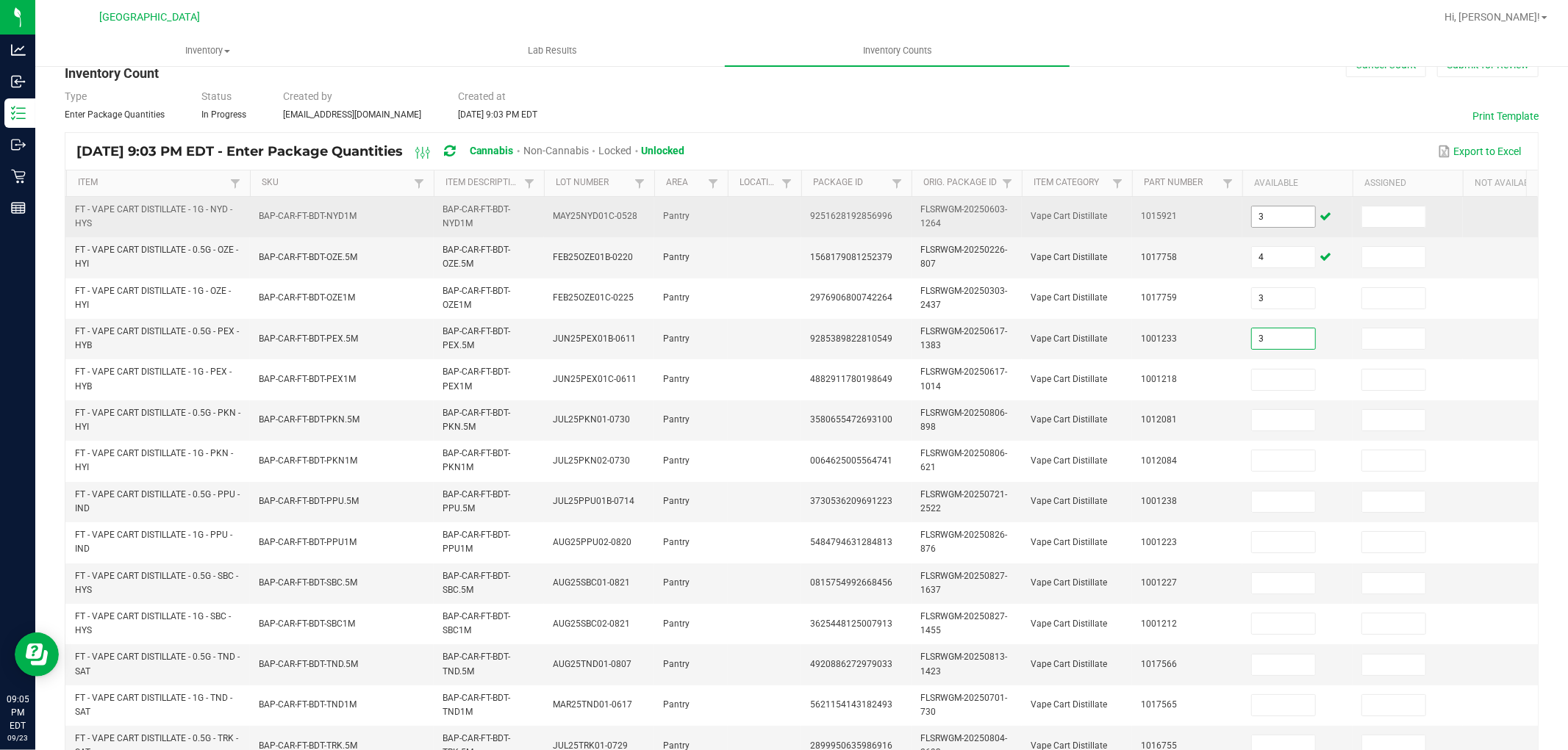
type input "3"
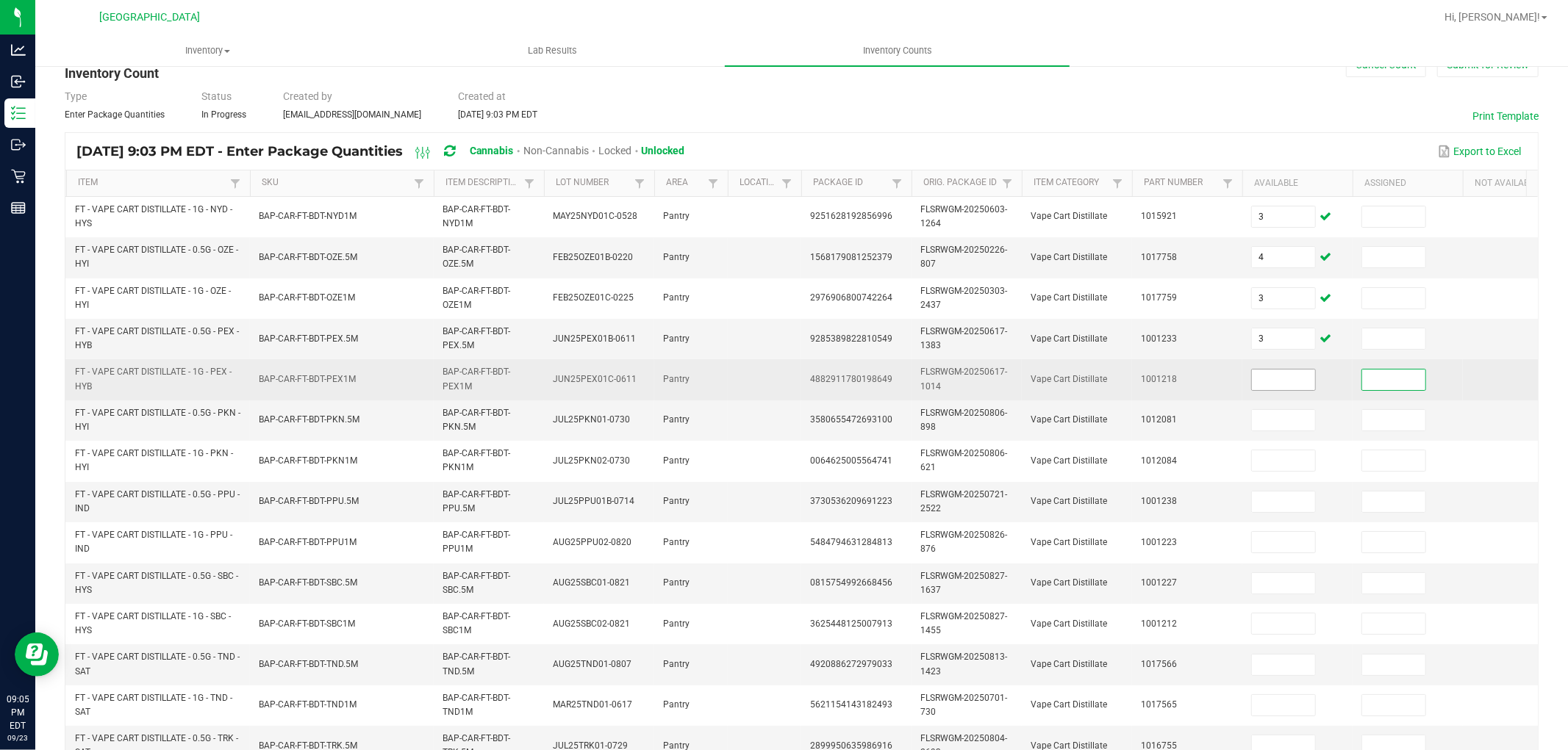
click at [1279, 375] on input at bounding box center [1284, 379] width 63 height 20
type input "4"
type input "6"
type input "7"
type input "2"
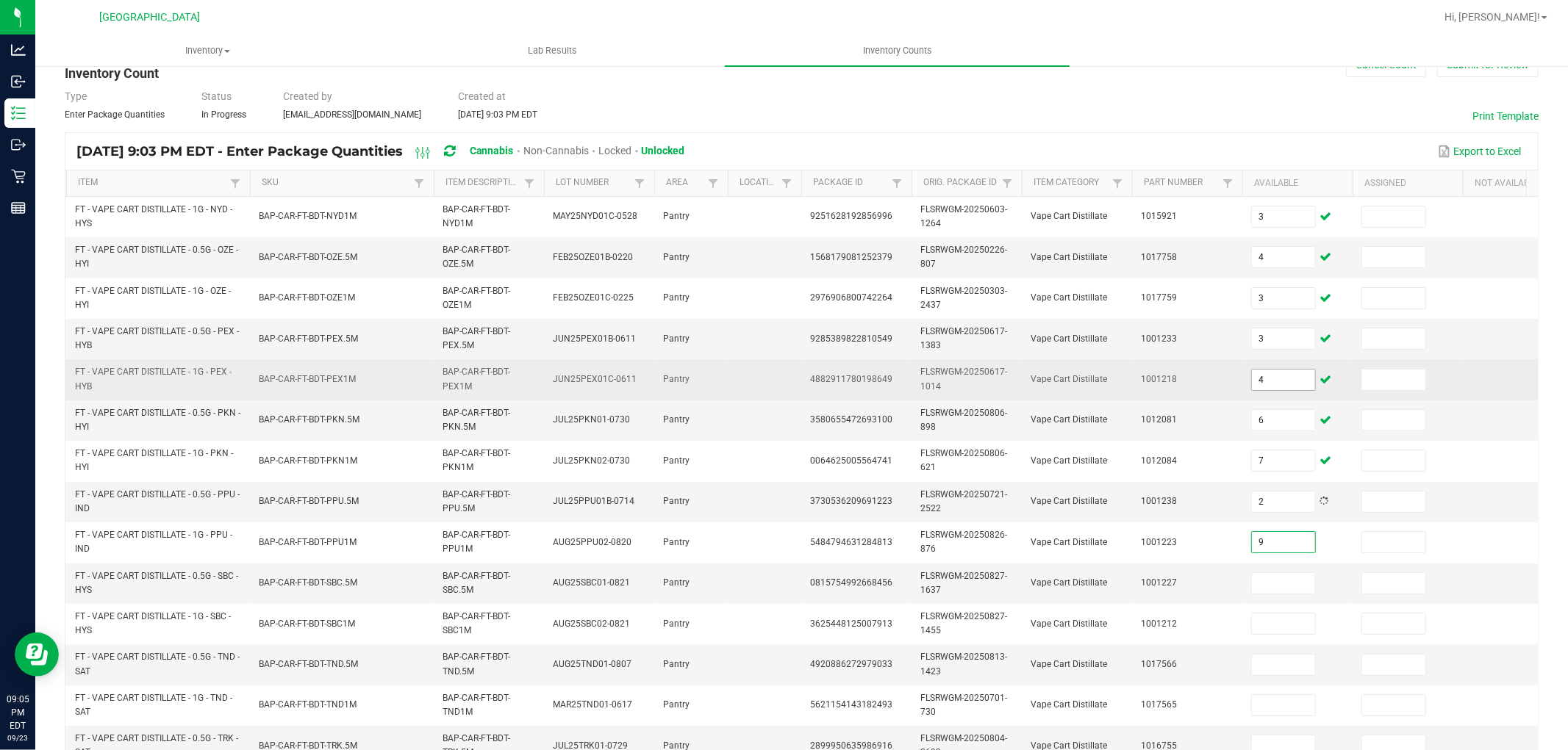
type input "9"
type input "6"
type input "1"
type input "9"
type input "11"
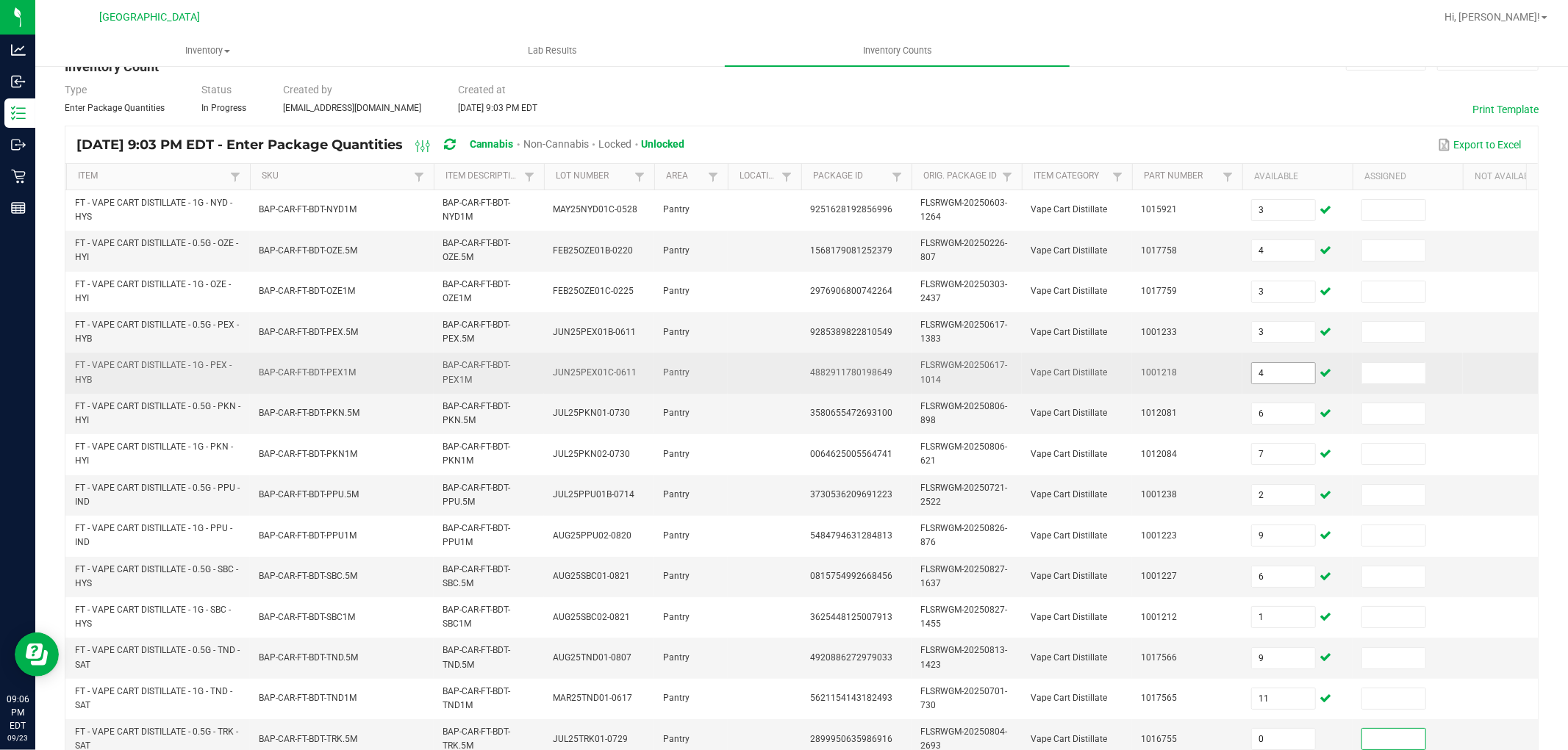
scroll to position [367, 0]
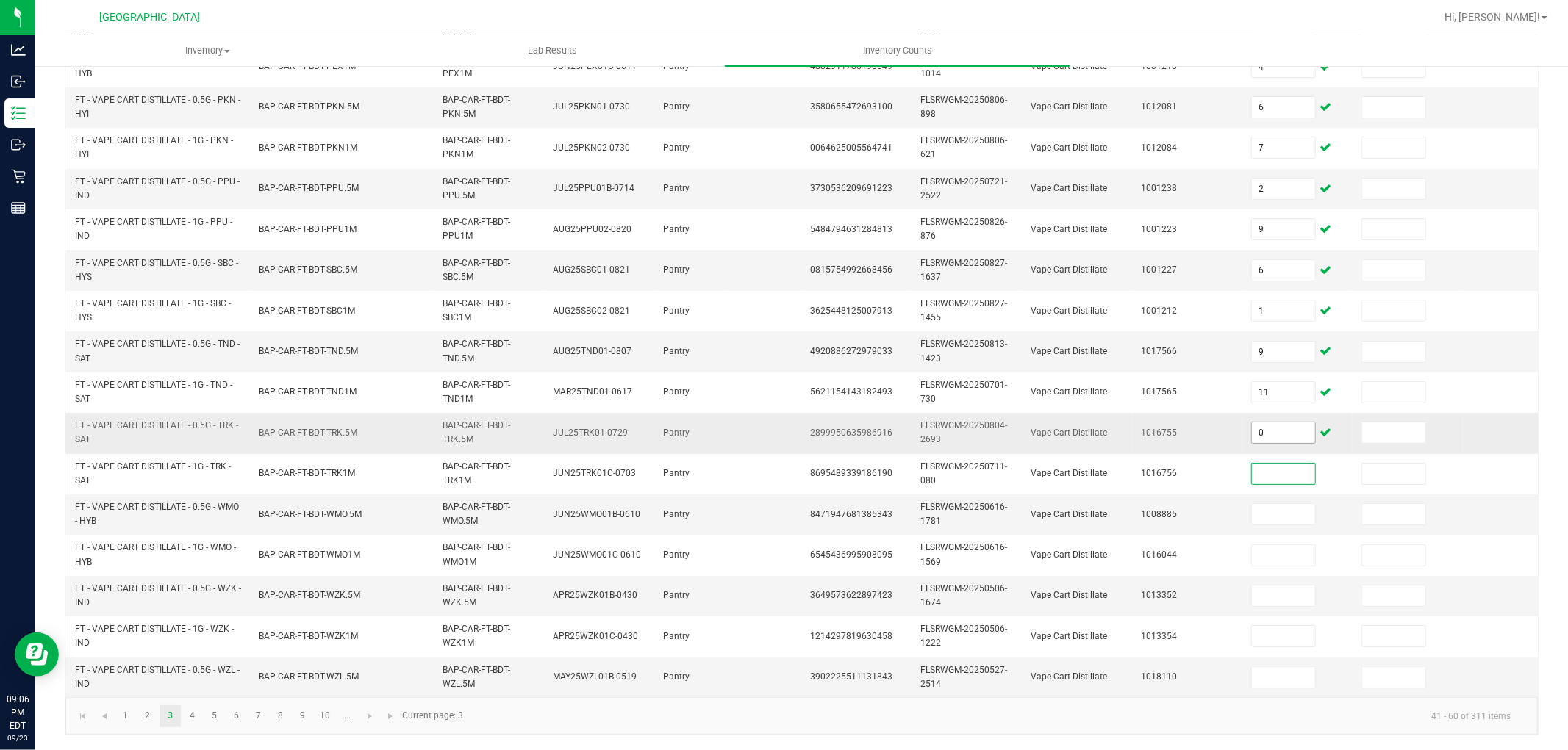
click at [1283, 422] on input "0" at bounding box center [1284, 432] width 63 height 20
type input "2"
type input "6"
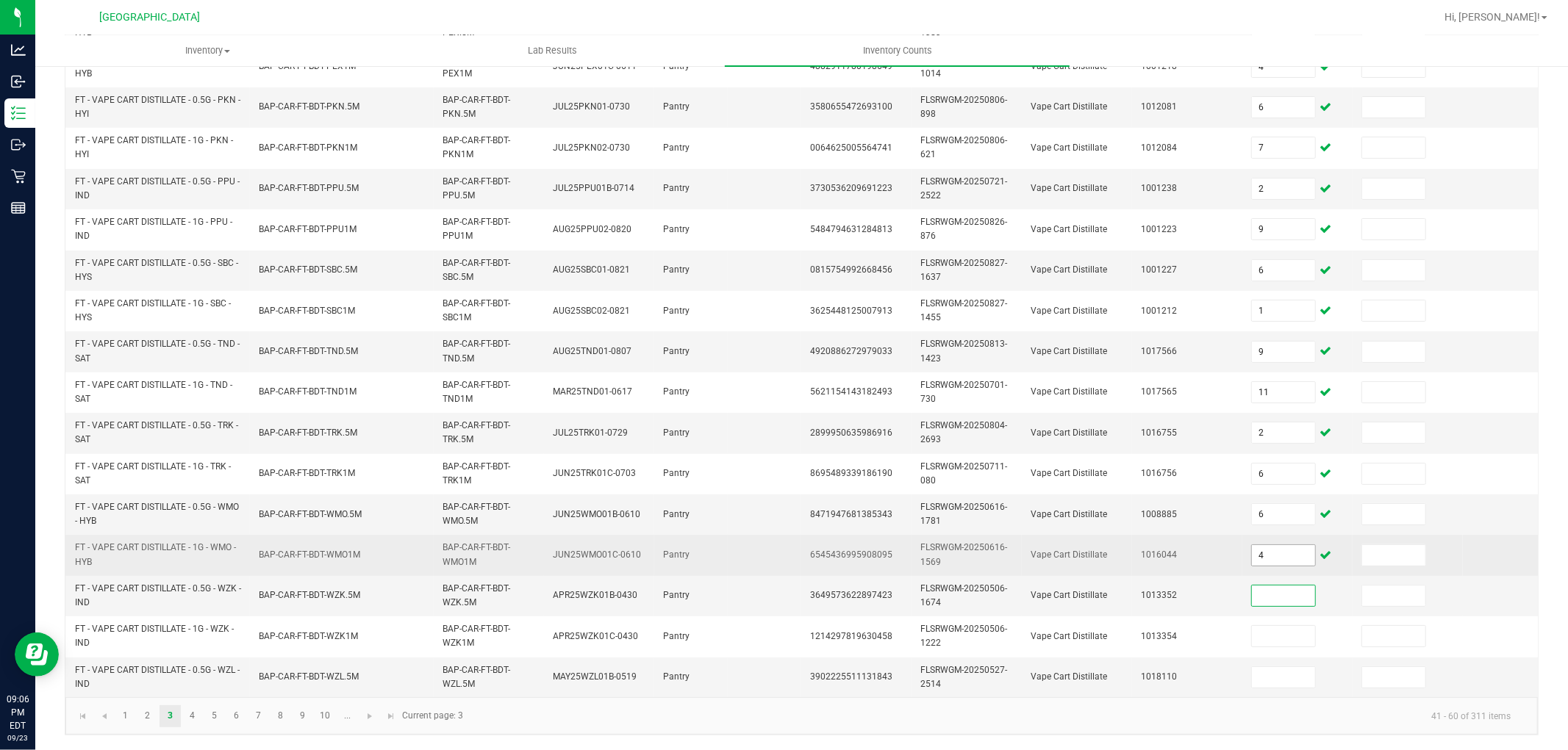
click at [1283, 545] on span "4" at bounding box center [1284, 555] width 65 height 22
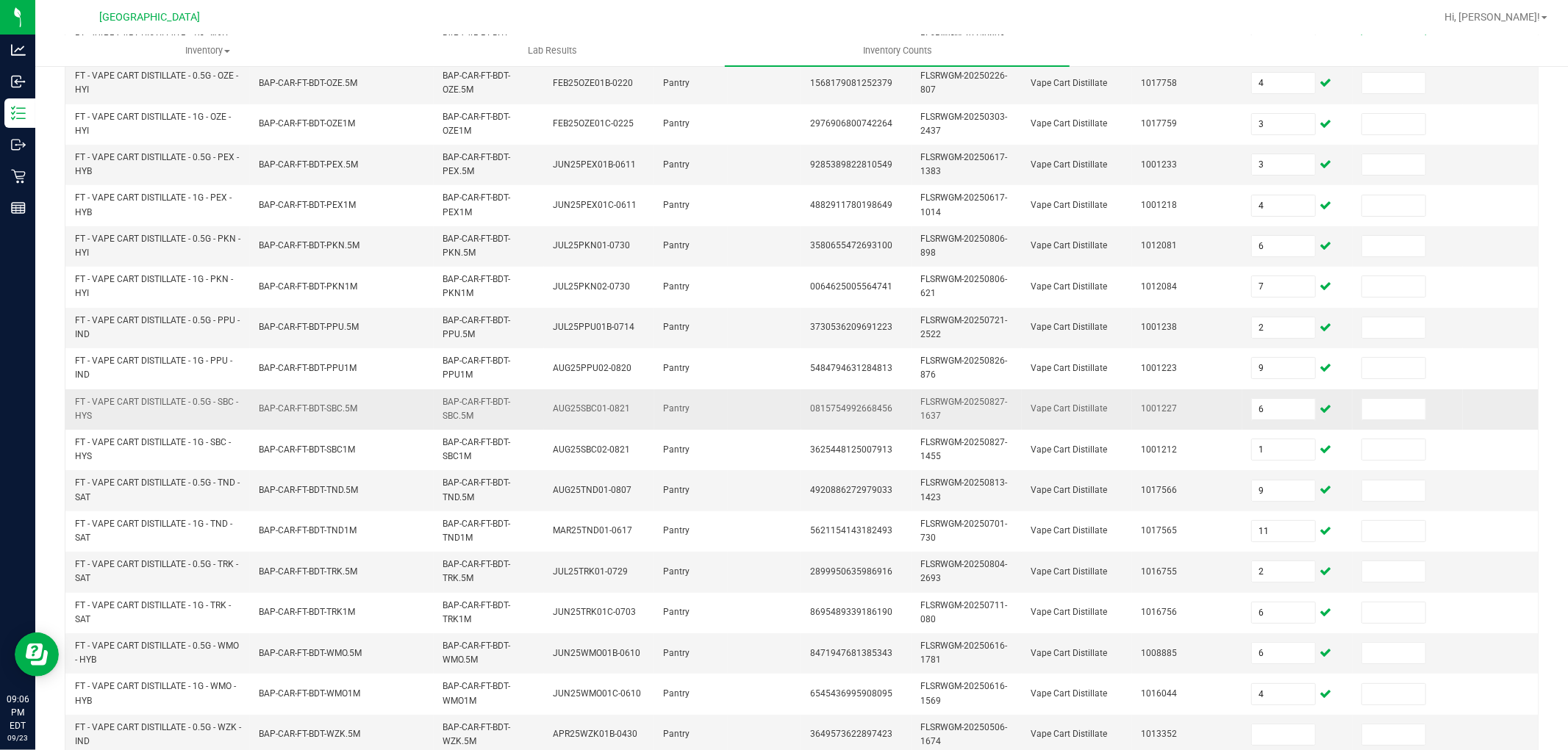
scroll to position [326, 0]
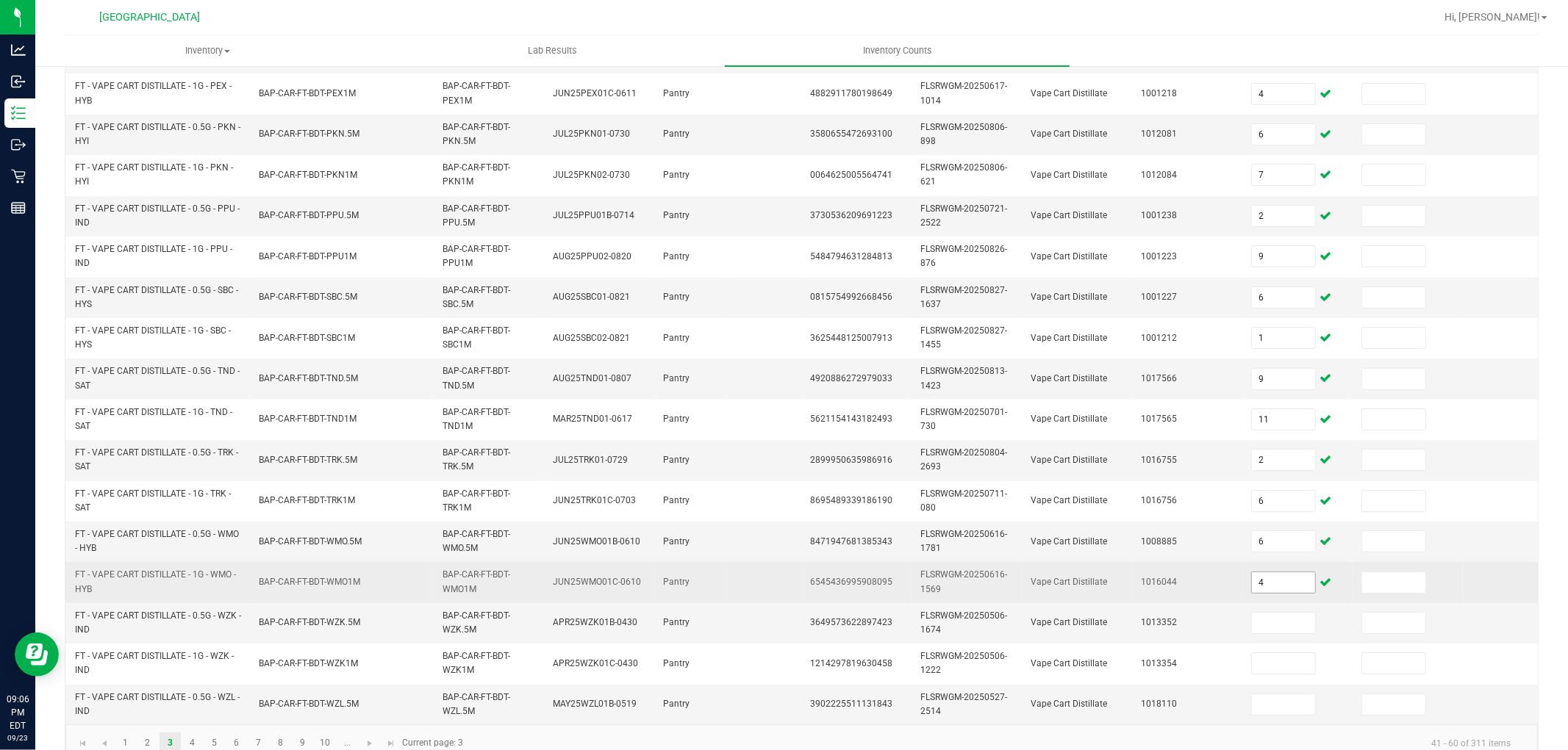
click at [1270, 578] on input "4" at bounding box center [1284, 582] width 63 height 20
type input "7"
type input "5"
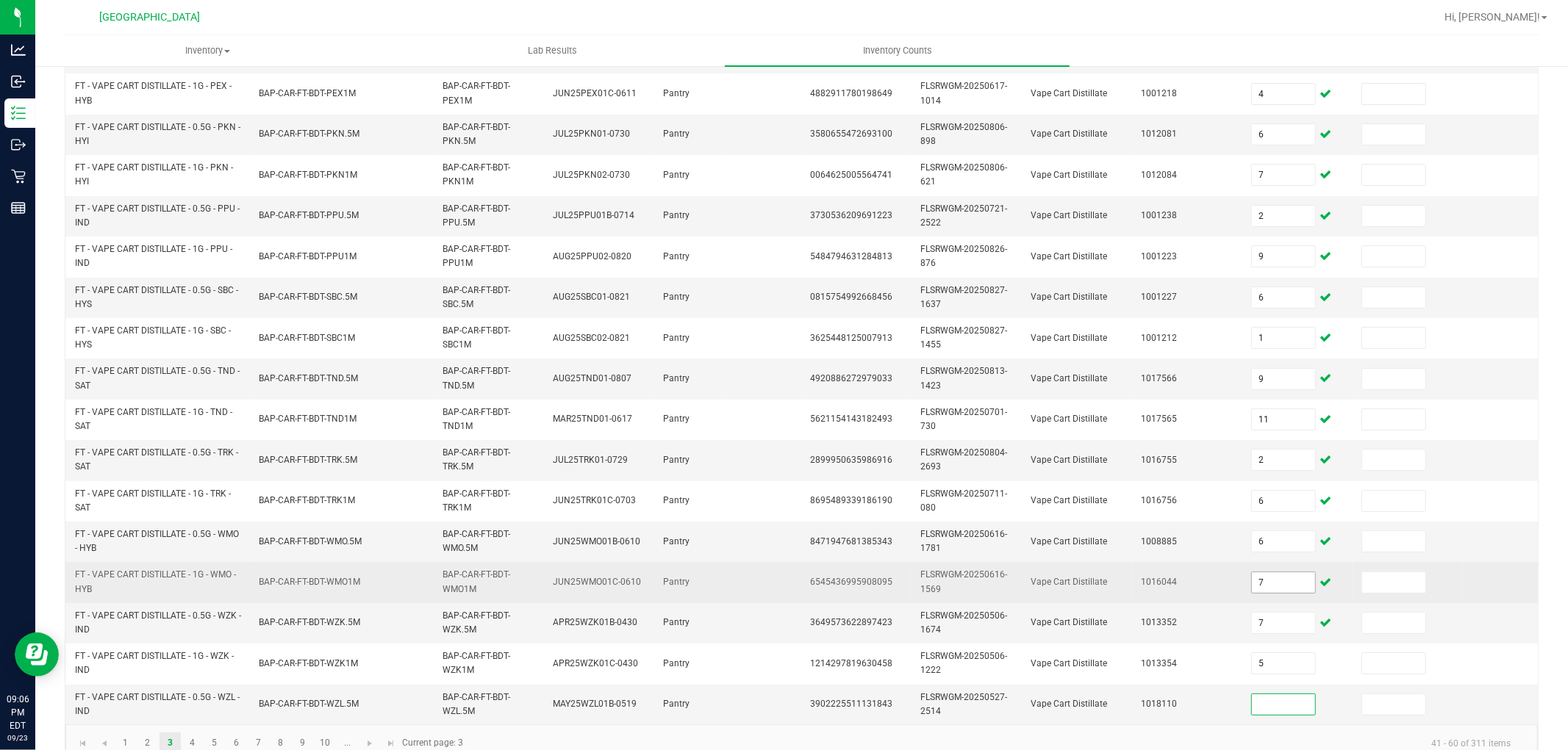
type input "5"
type input "9"
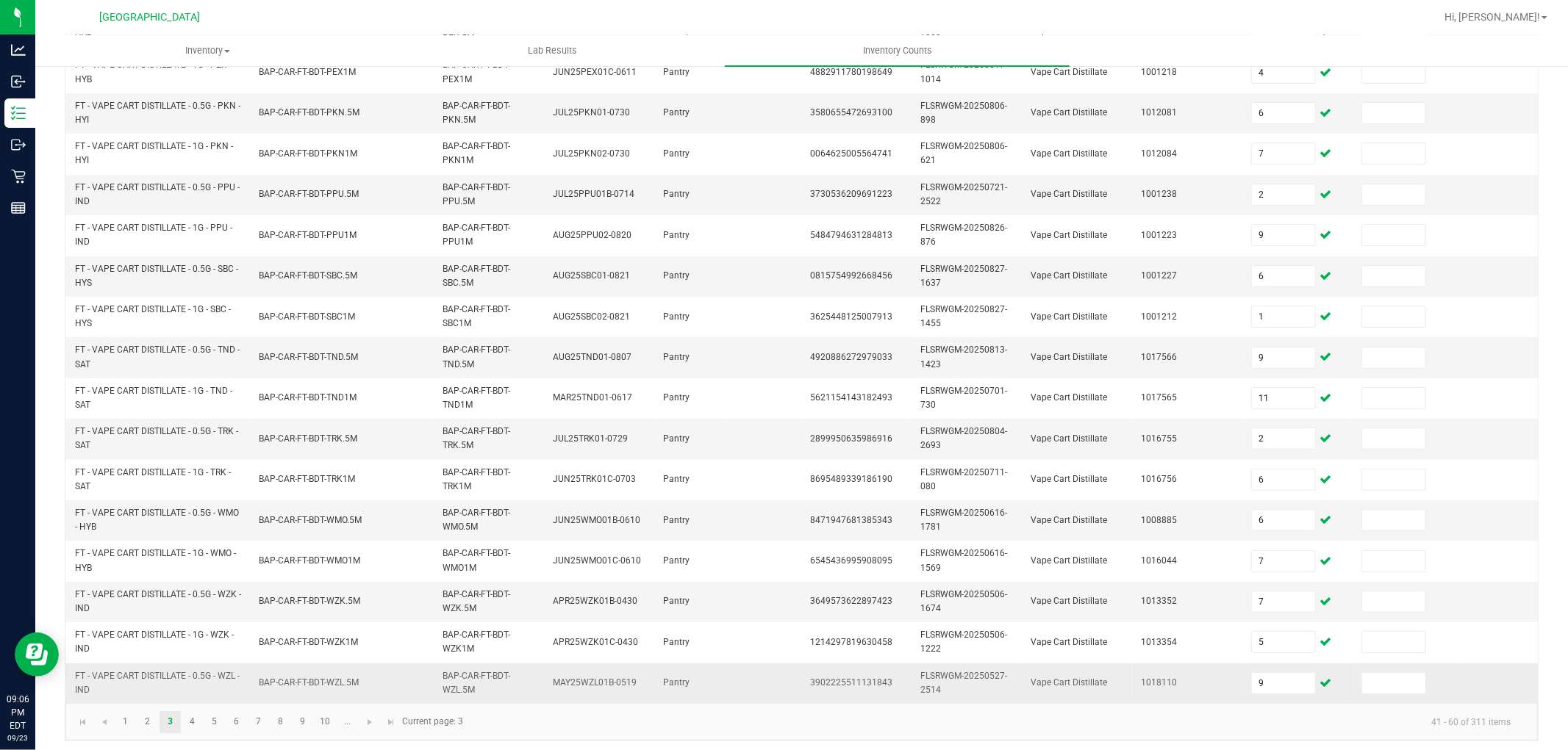
scroll to position [367, 0]
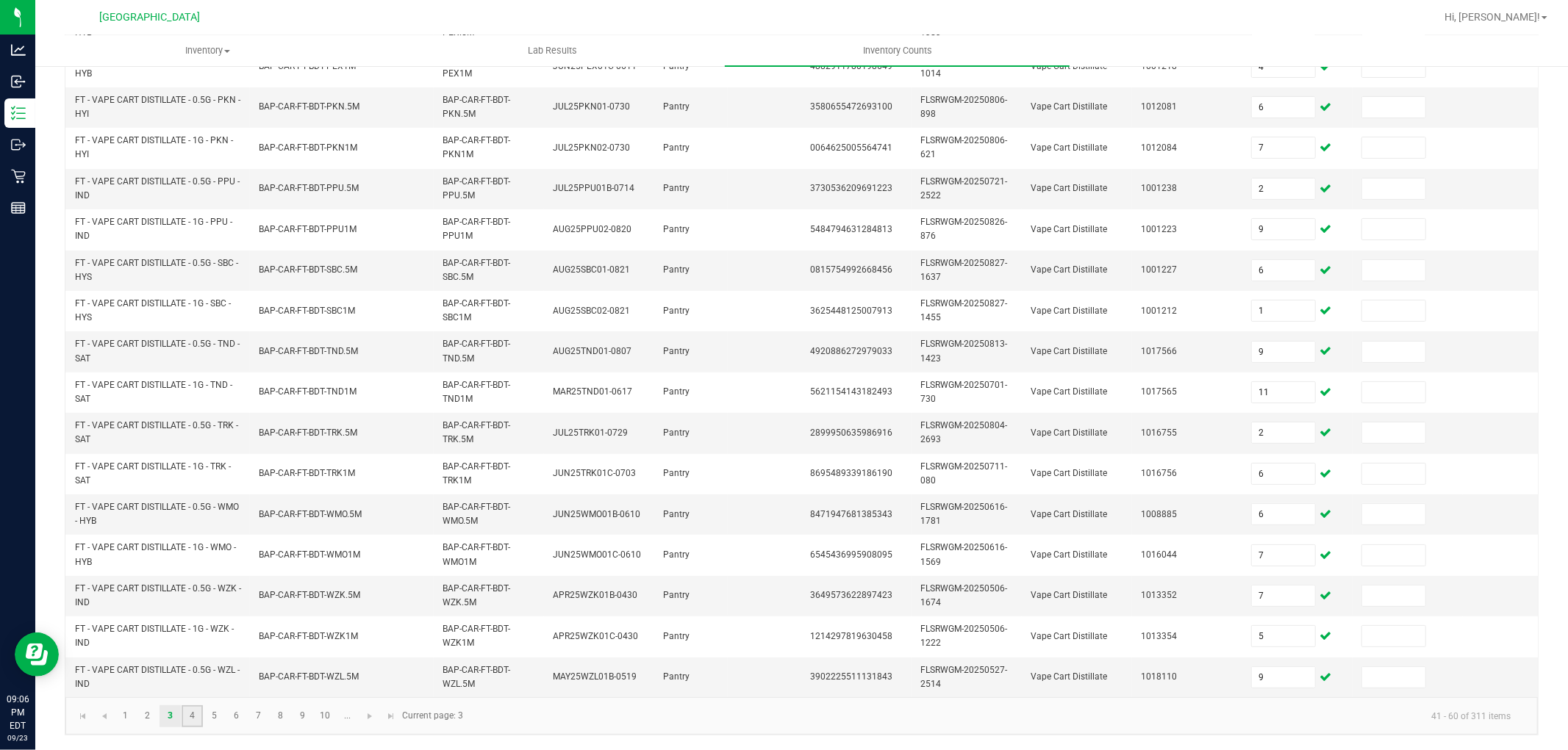
click at [200, 710] on link "4" at bounding box center [192, 716] width 21 height 22
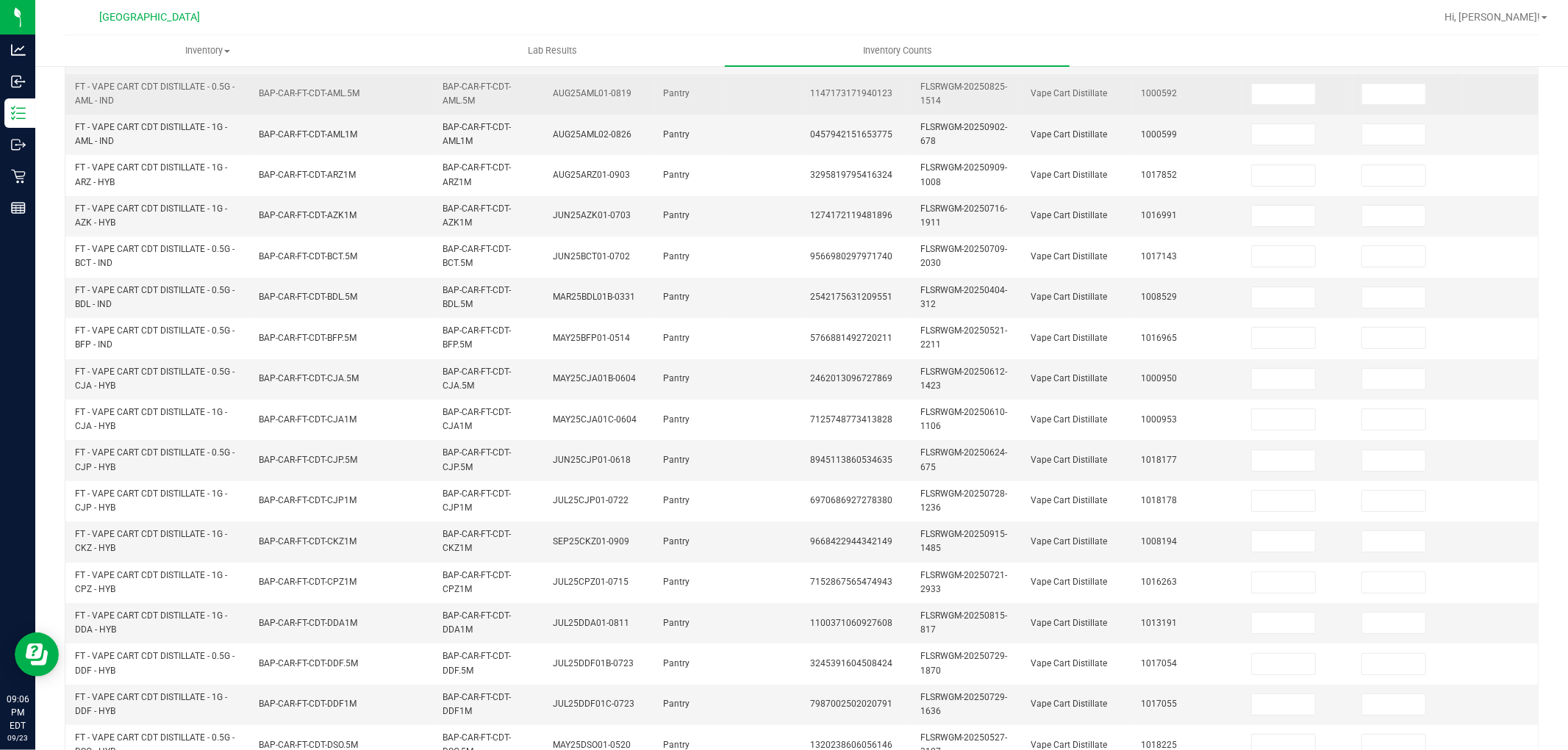
scroll to position [0, 0]
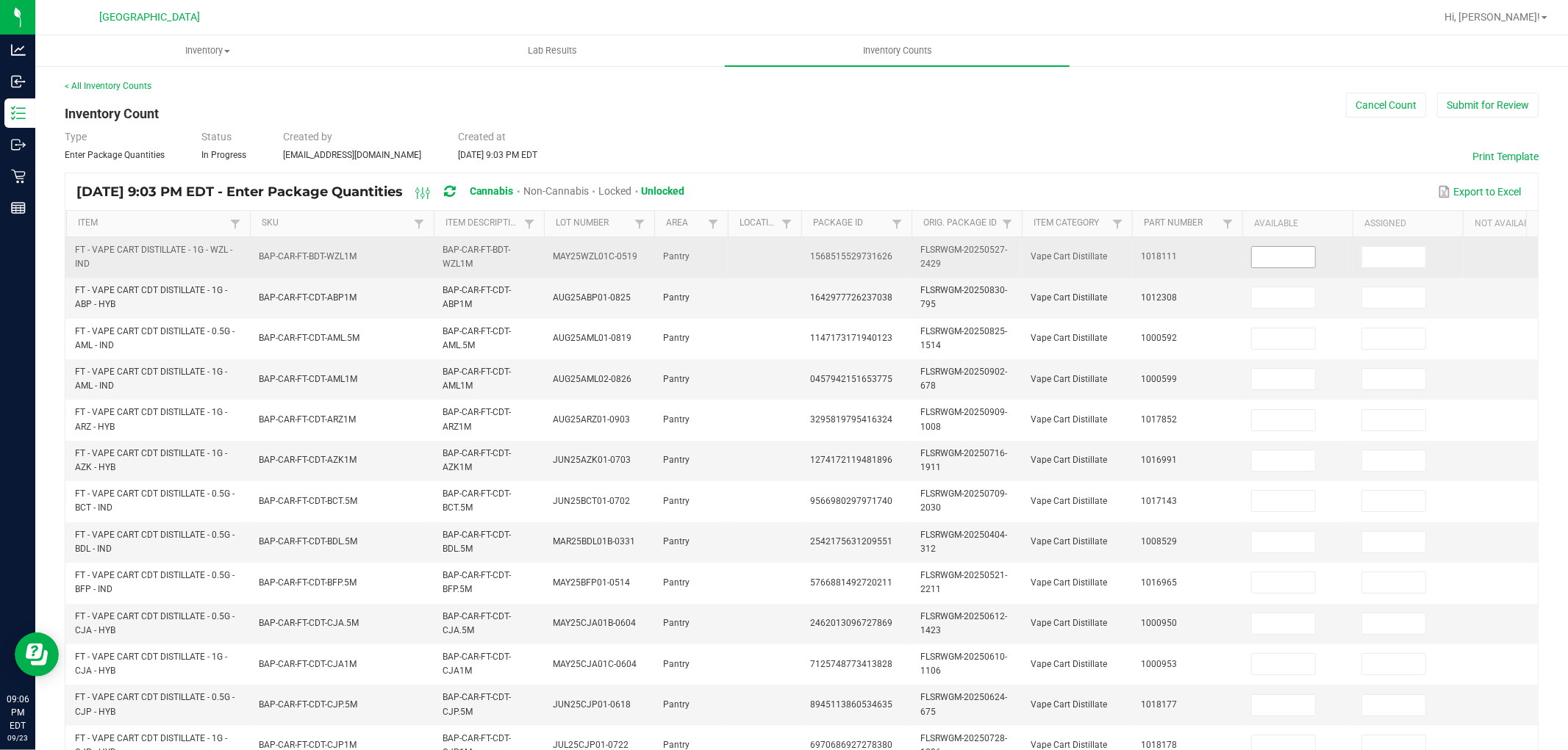
click at [1279, 260] on input at bounding box center [1284, 257] width 63 height 20
type input "10"
type input "2"
type input "12"
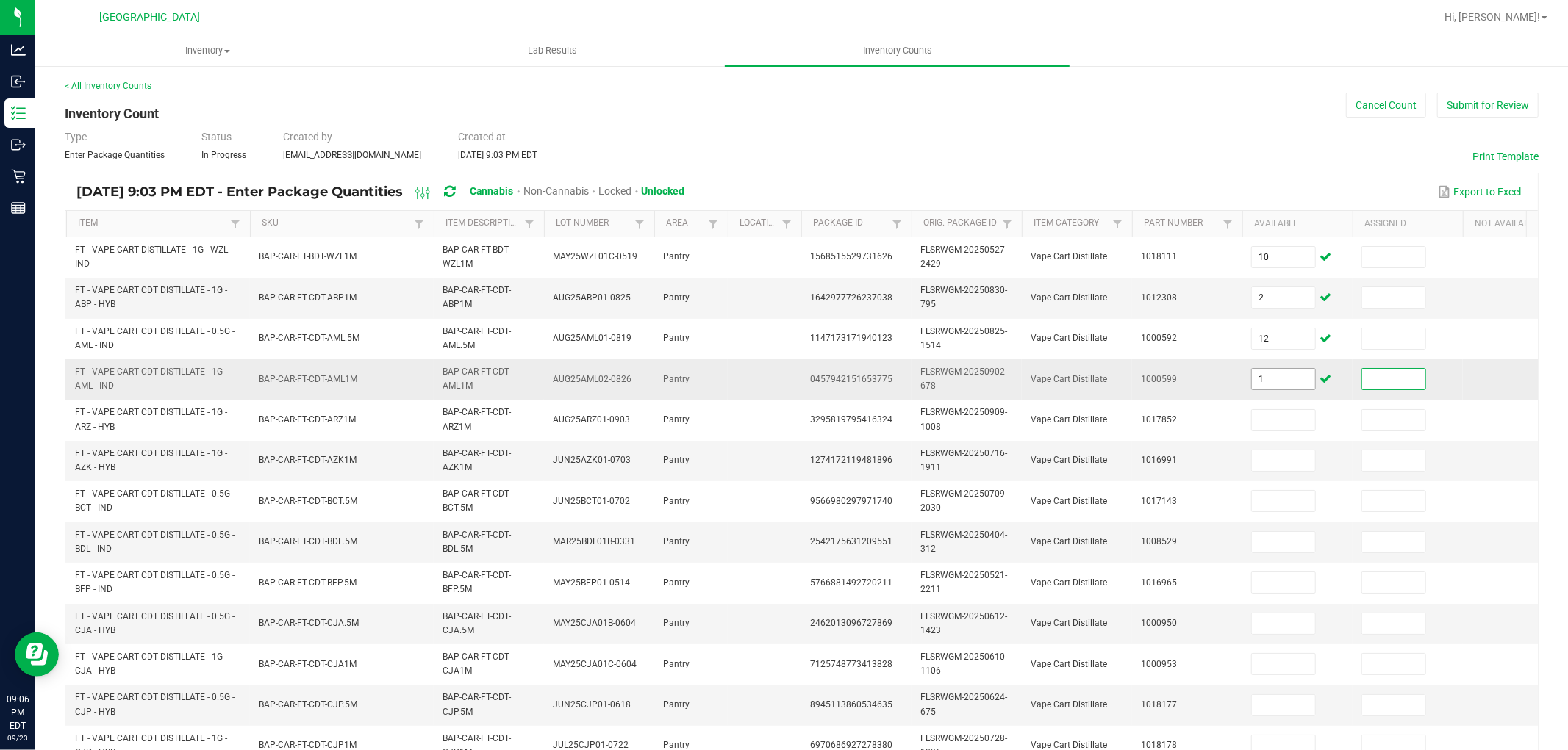
click at [1268, 380] on input "1" at bounding box center [1284, 379] width 63 height 20
type input "12"
type input "11"
type input "6"
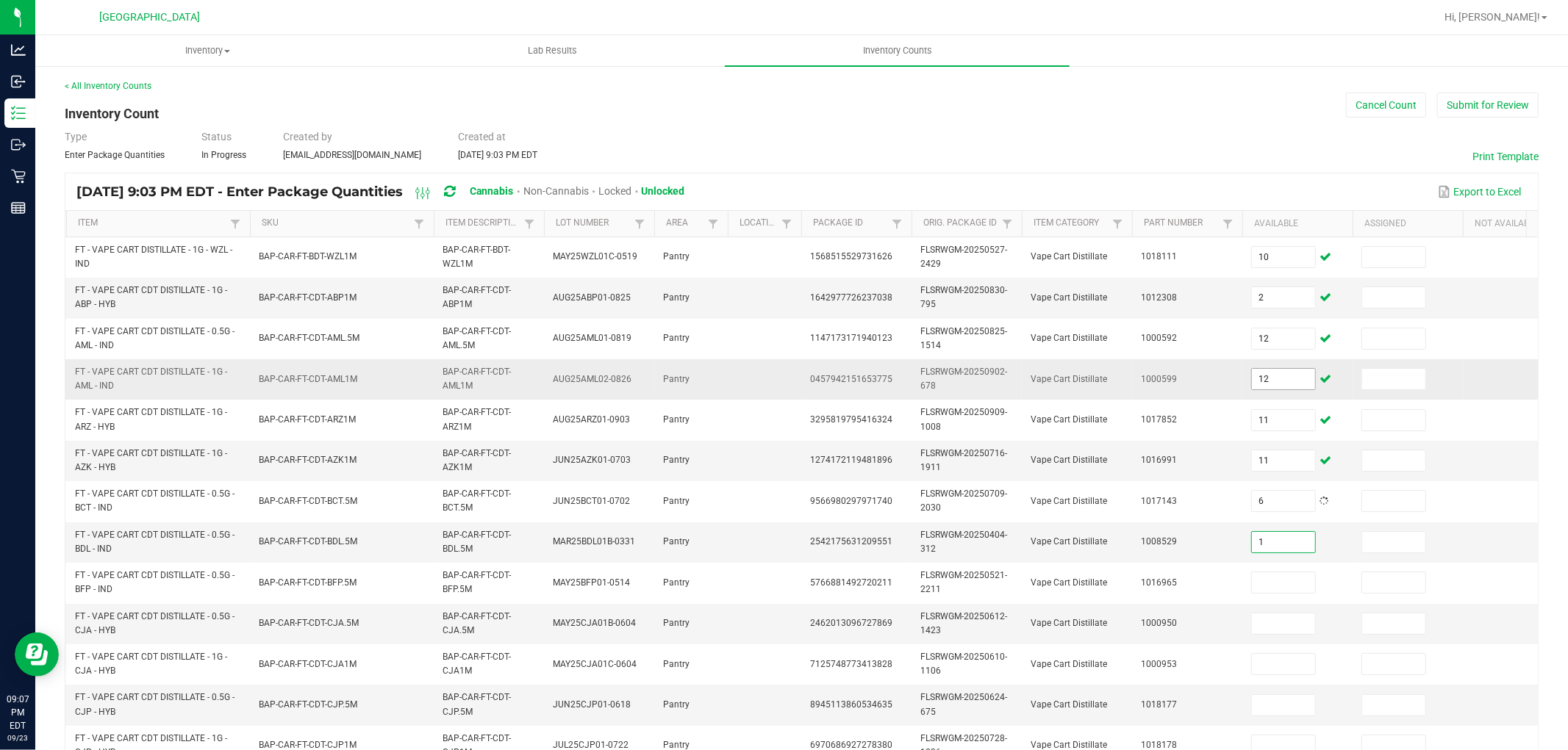
type input "1"
type input "3"
click at [1310, 617] on input at bounding box center [1284, 624] width 63 height 20
type input "5"
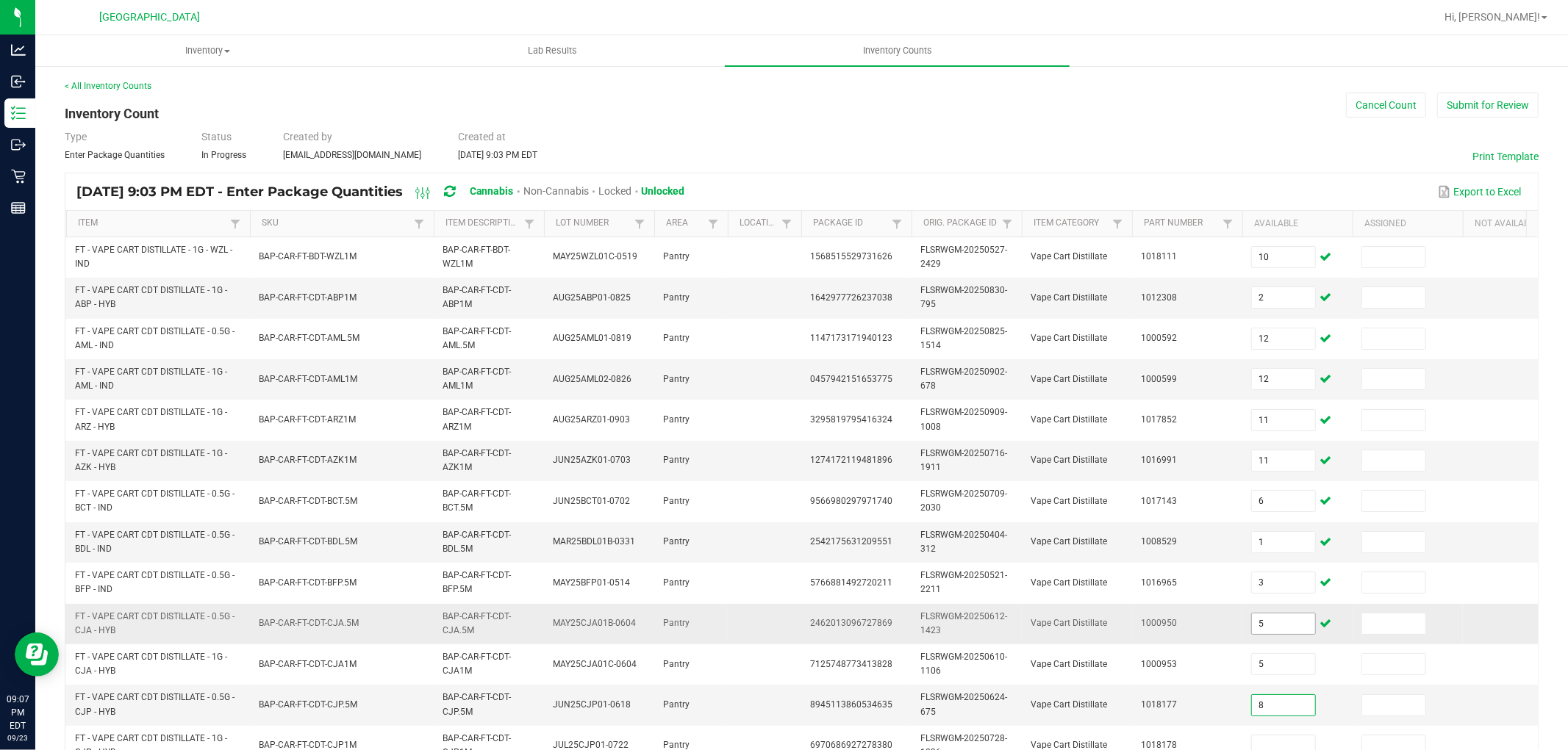
type input "8"
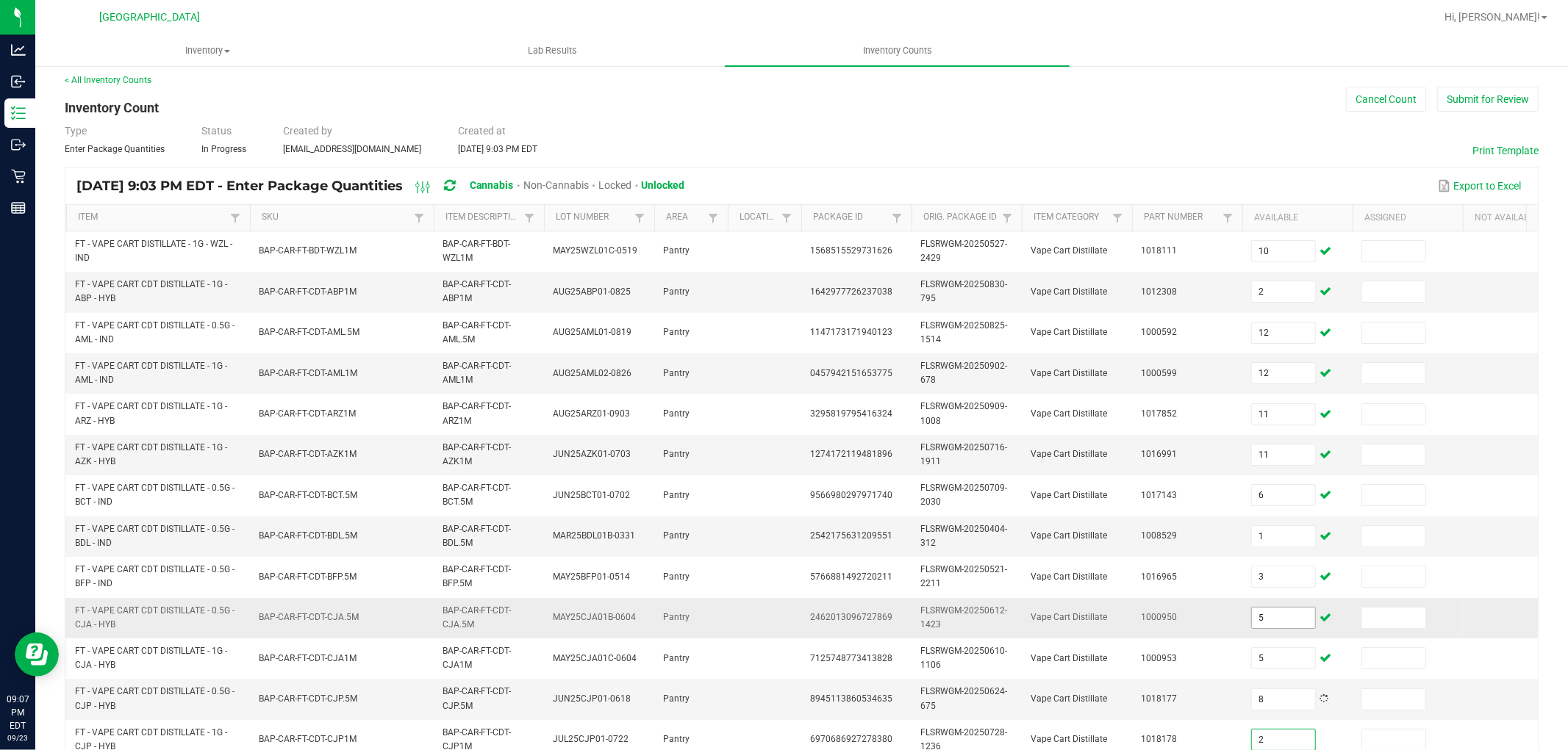
type input "2"
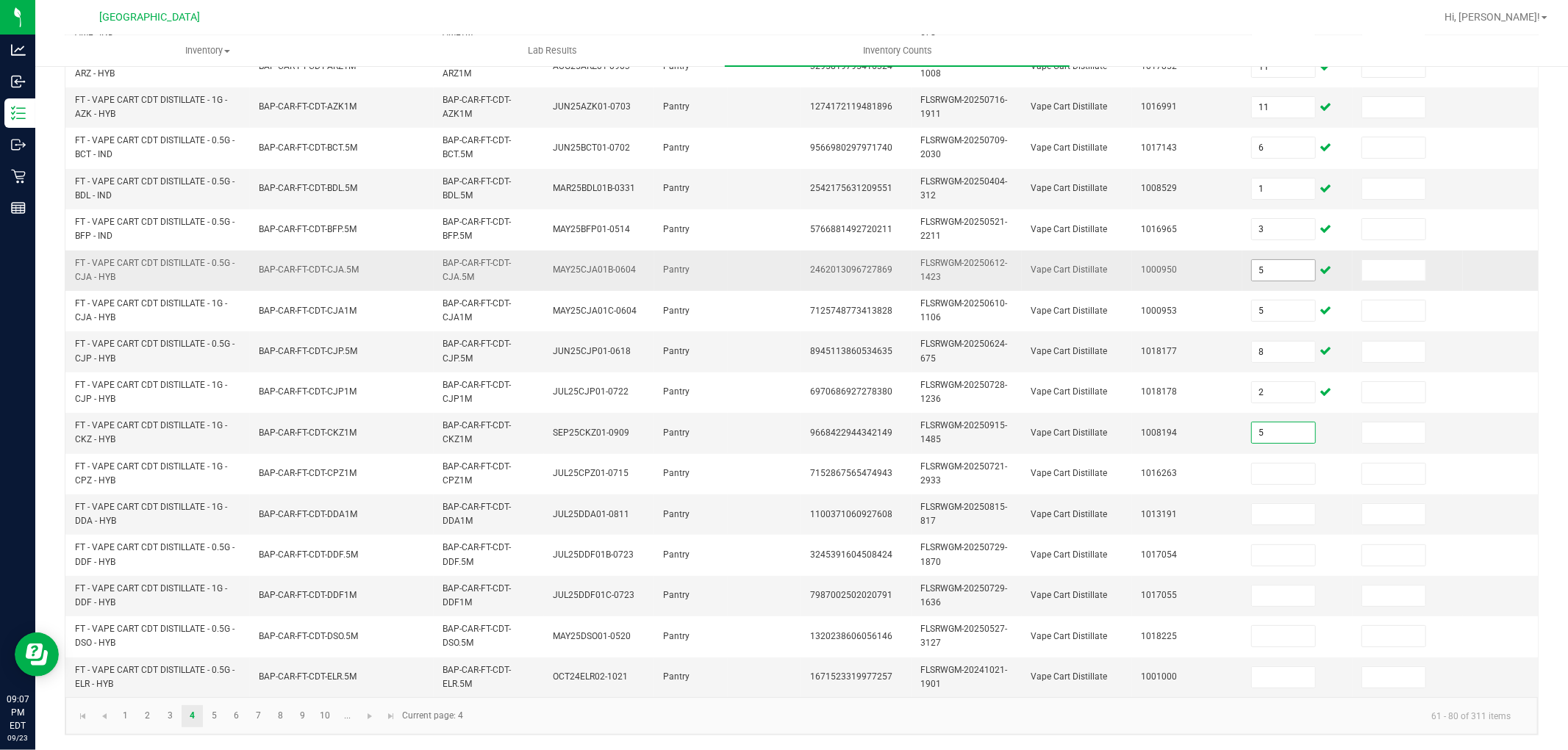
type input "5"
type input "8"
type input "3"
type input "9"
type input "4"
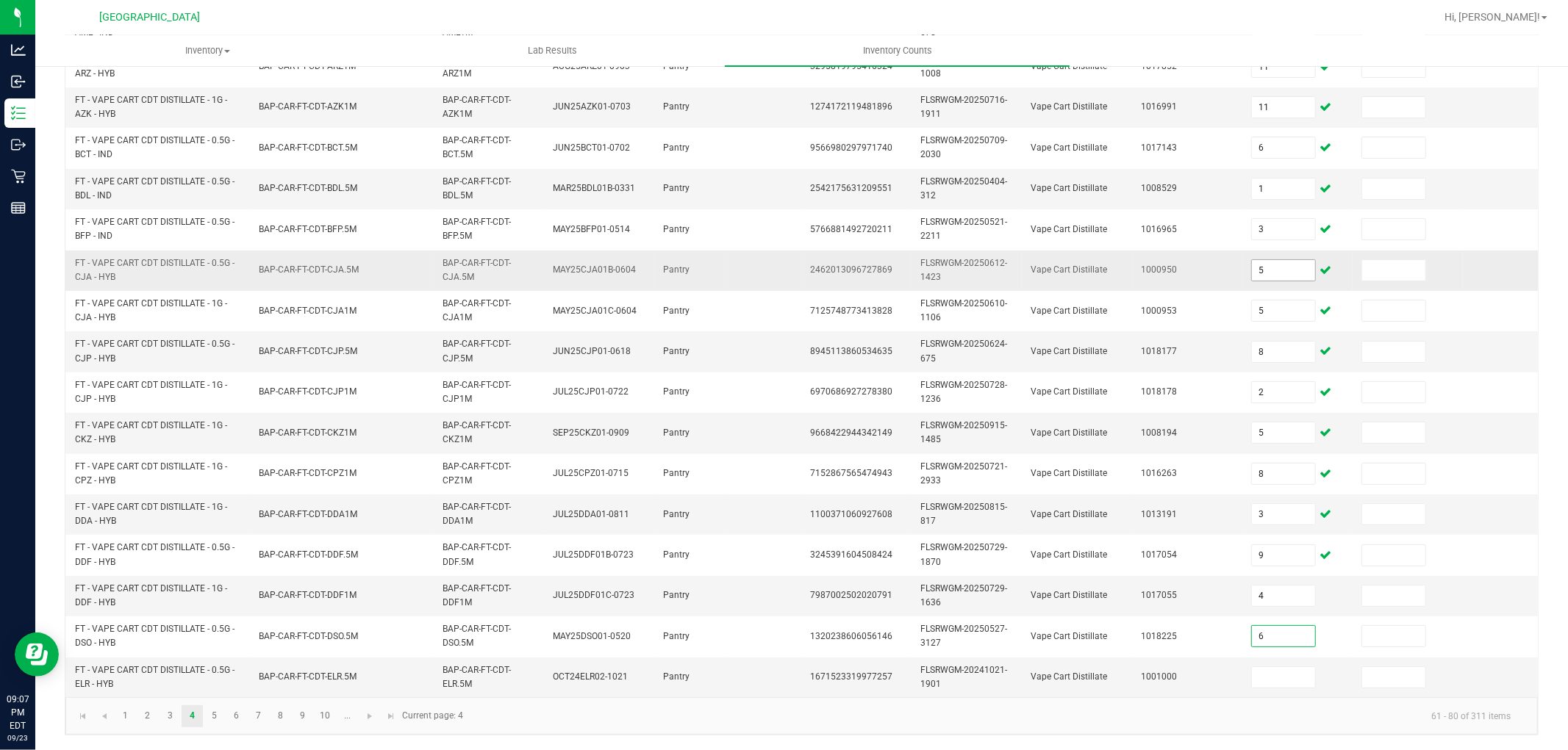
type input "6"
type input "3"
click at [210, 710] on link "5" at bounding box center [214, 716] width 21 height 22
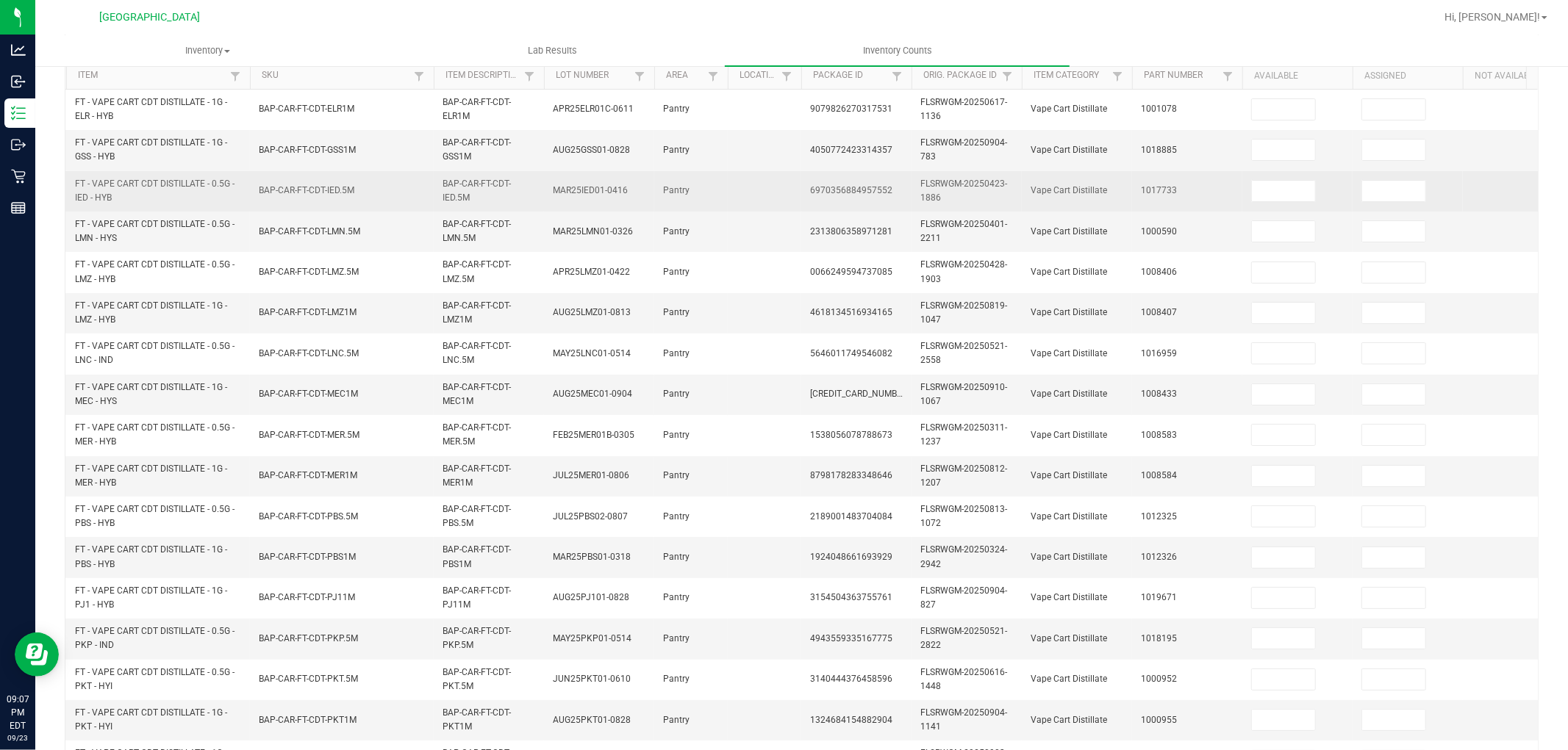
scroll to position [0, 0]
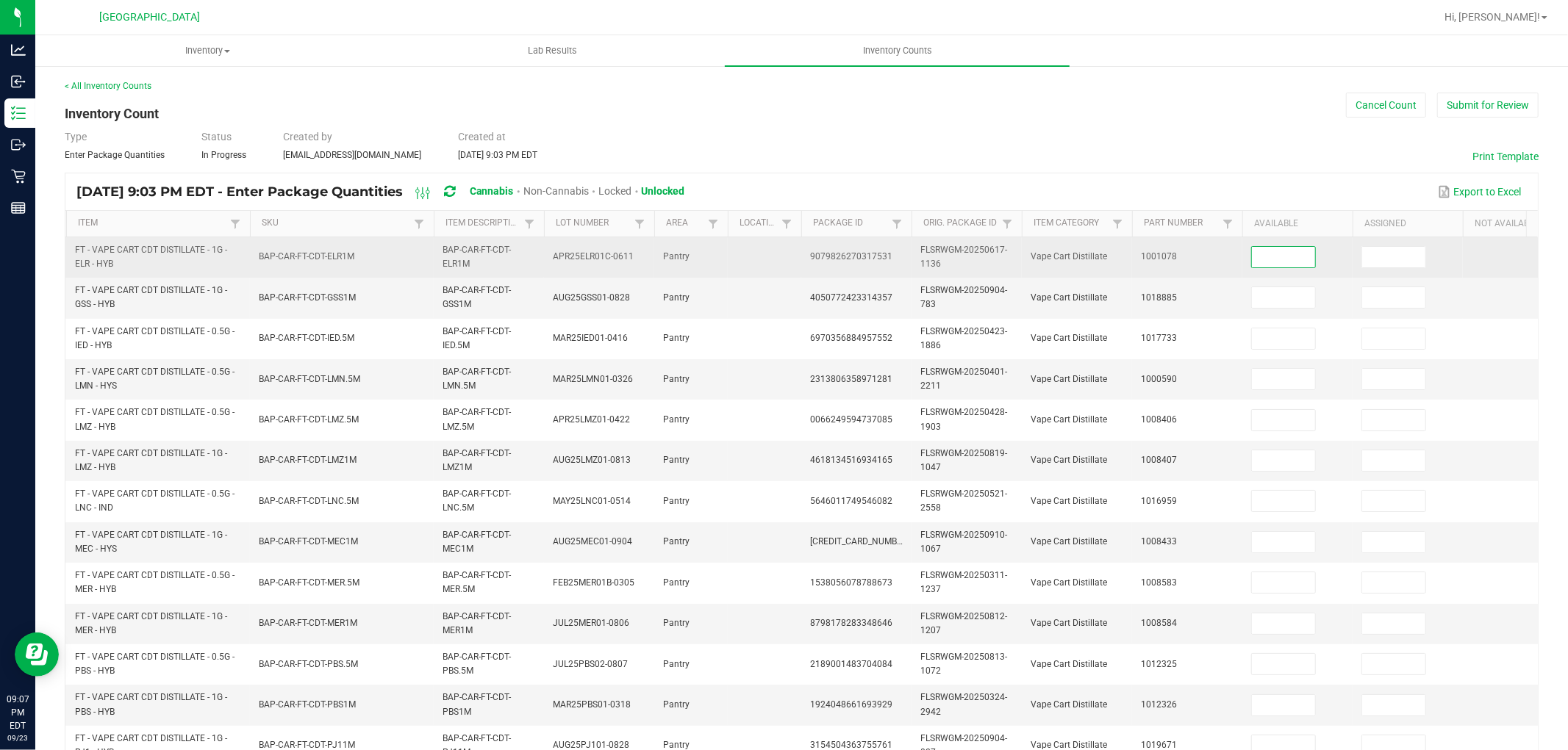
click at [1269, 251] on input at bounding box center [1284, 257] width 63 height 20
type input "2"
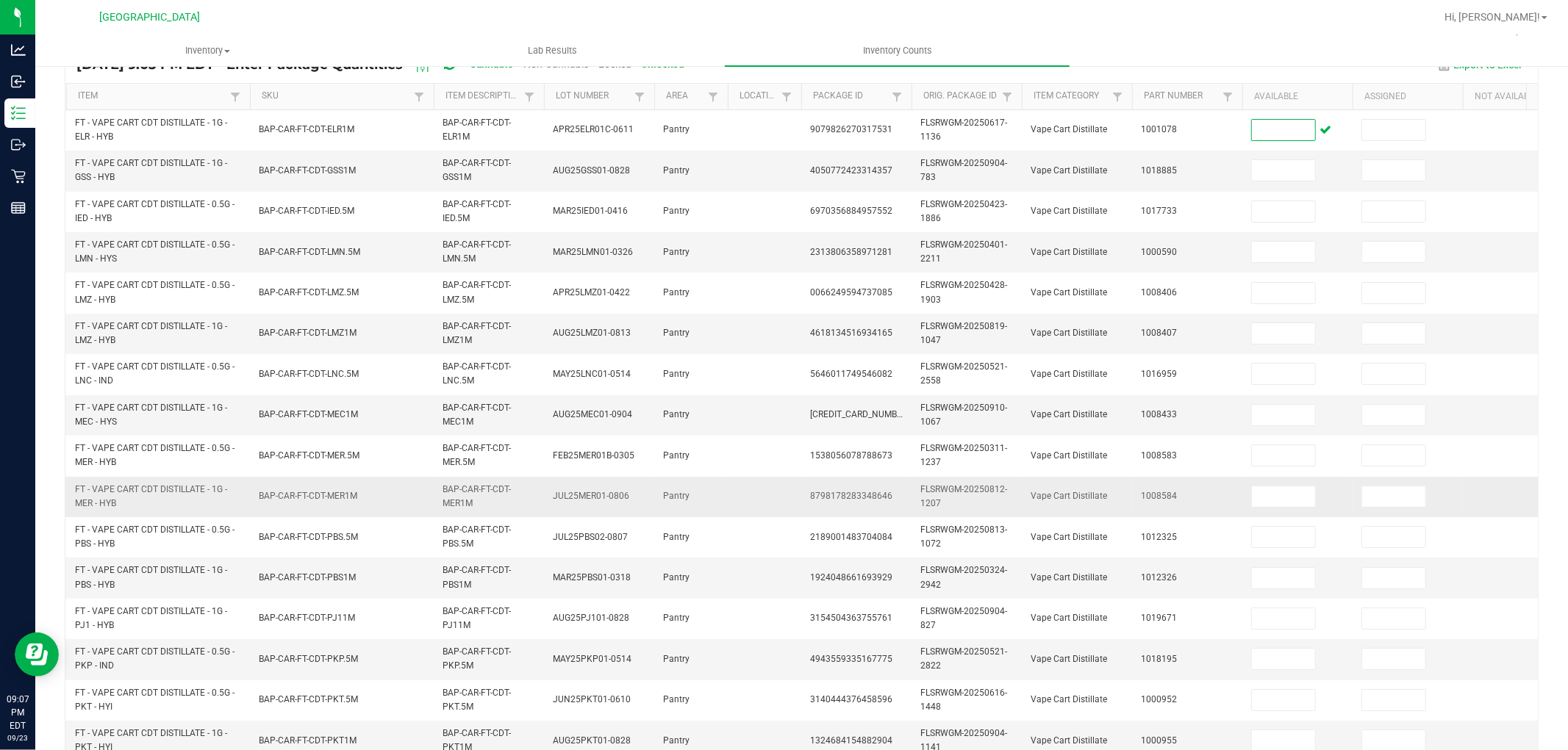
scroll to position [122, 0]
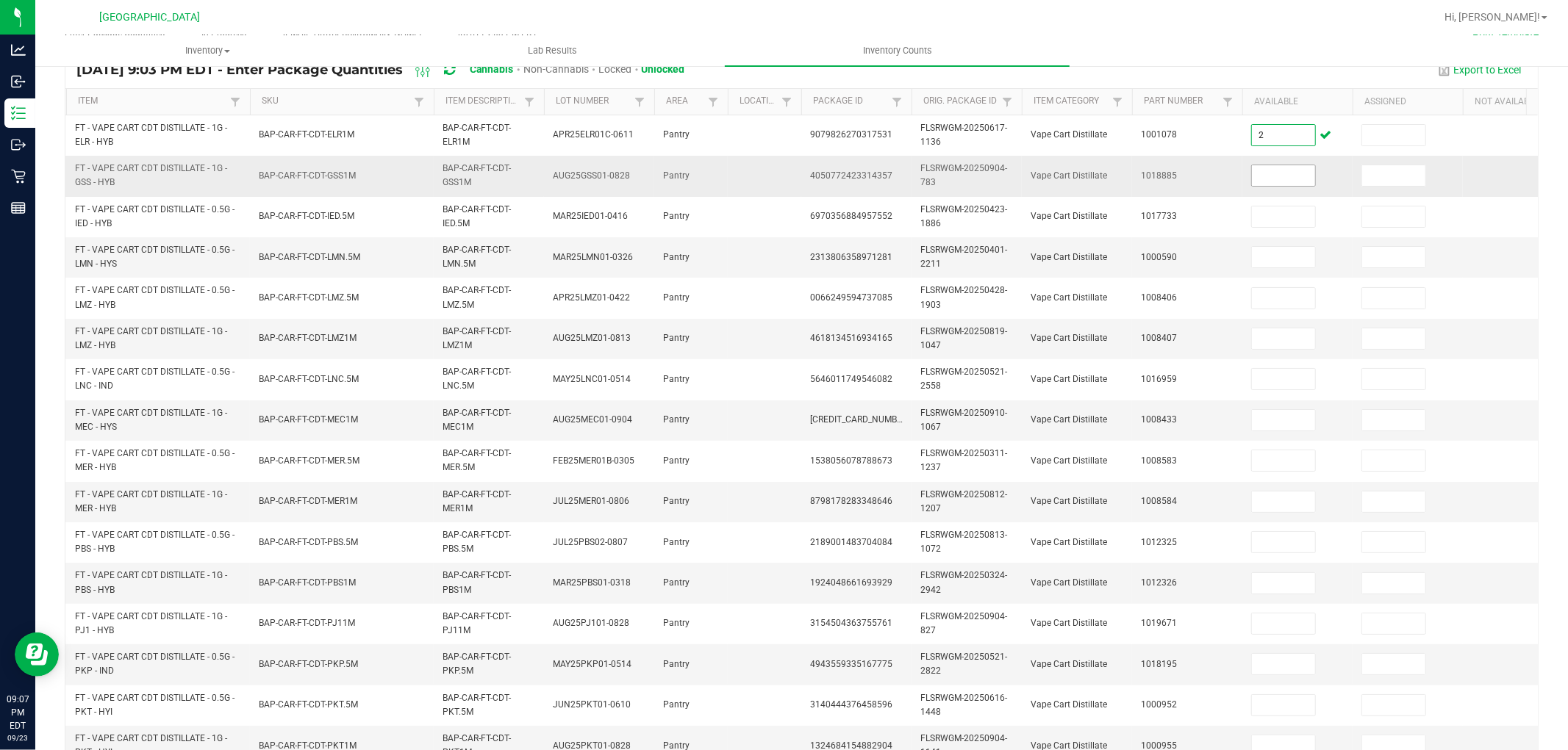
type input "2"
click at [1257, 172] on input at bounding box center [1284, 175] width 63 height 20
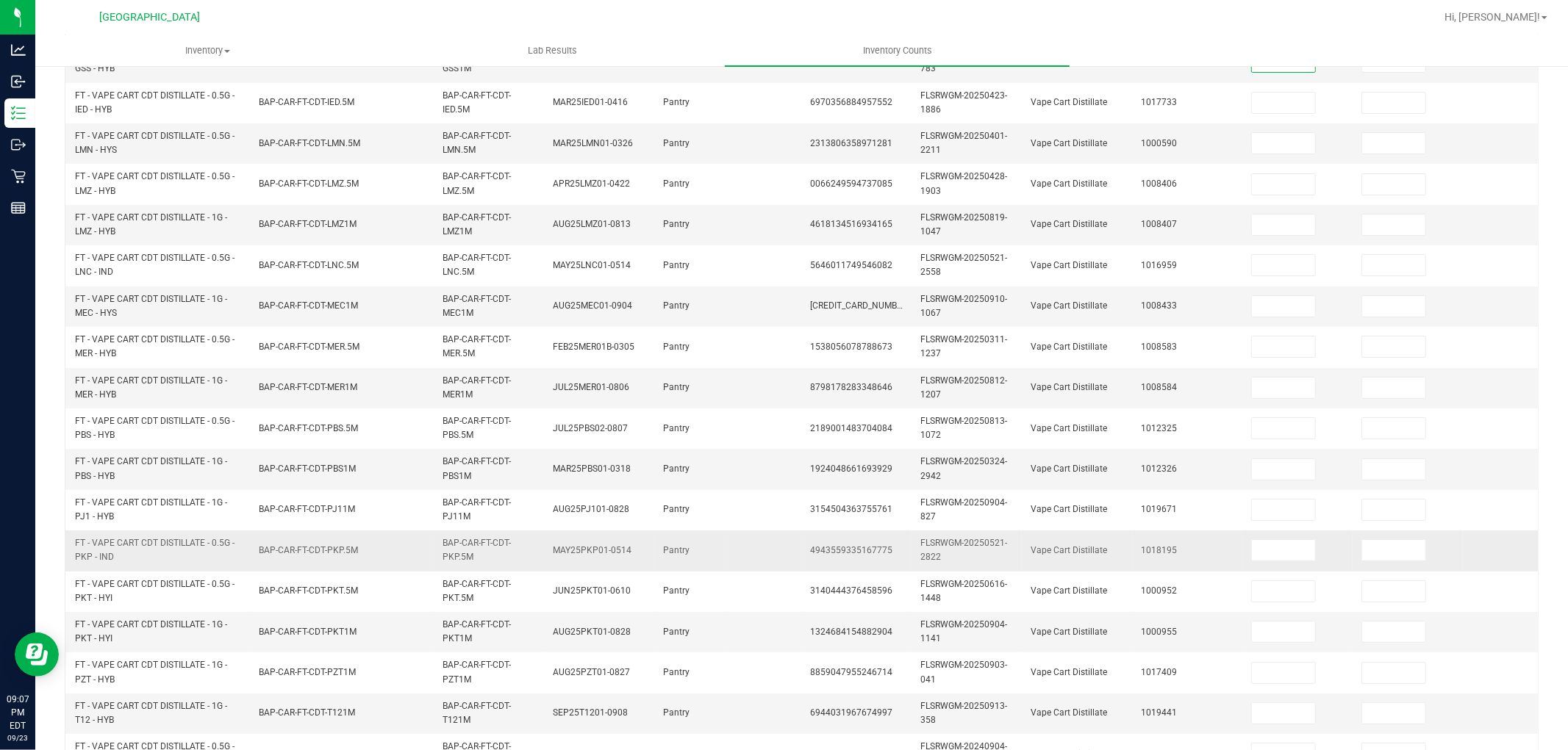
scroll to position [367, 0]
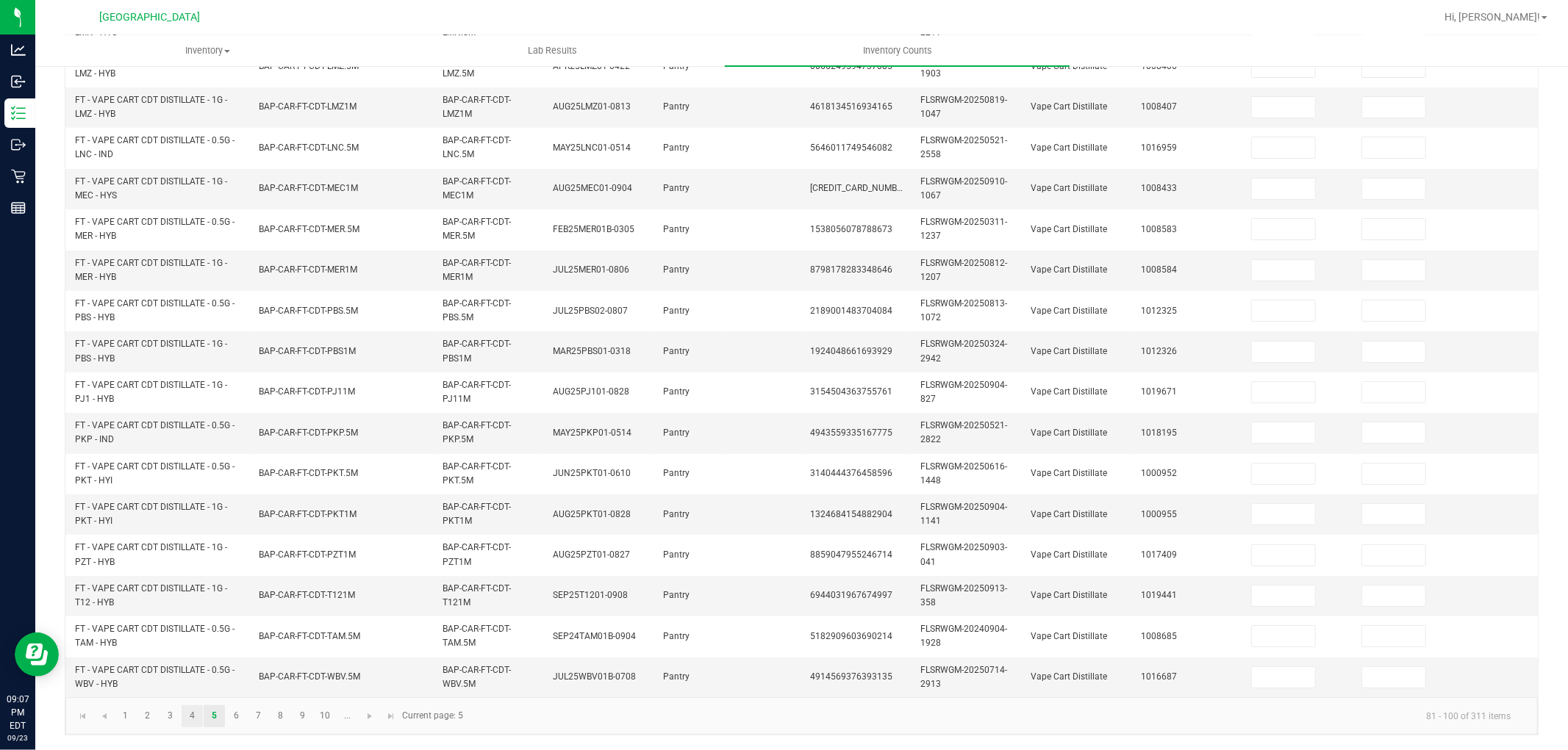
type input "5"
click at [193, 720] on link "4" at bounding box center [192, 716] width 21 height 22
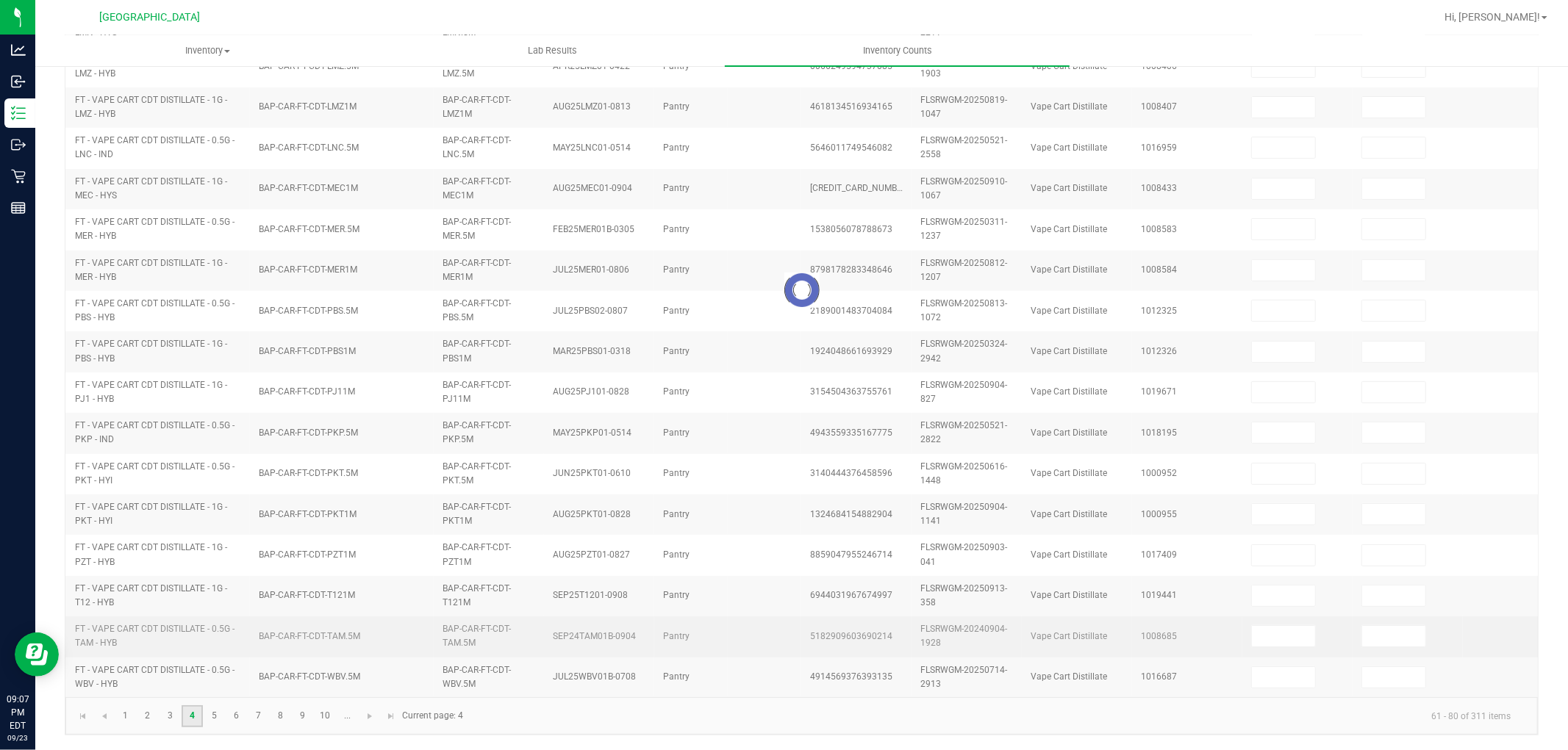
type input "1"
type input "5"
type input "9"
type input "4"
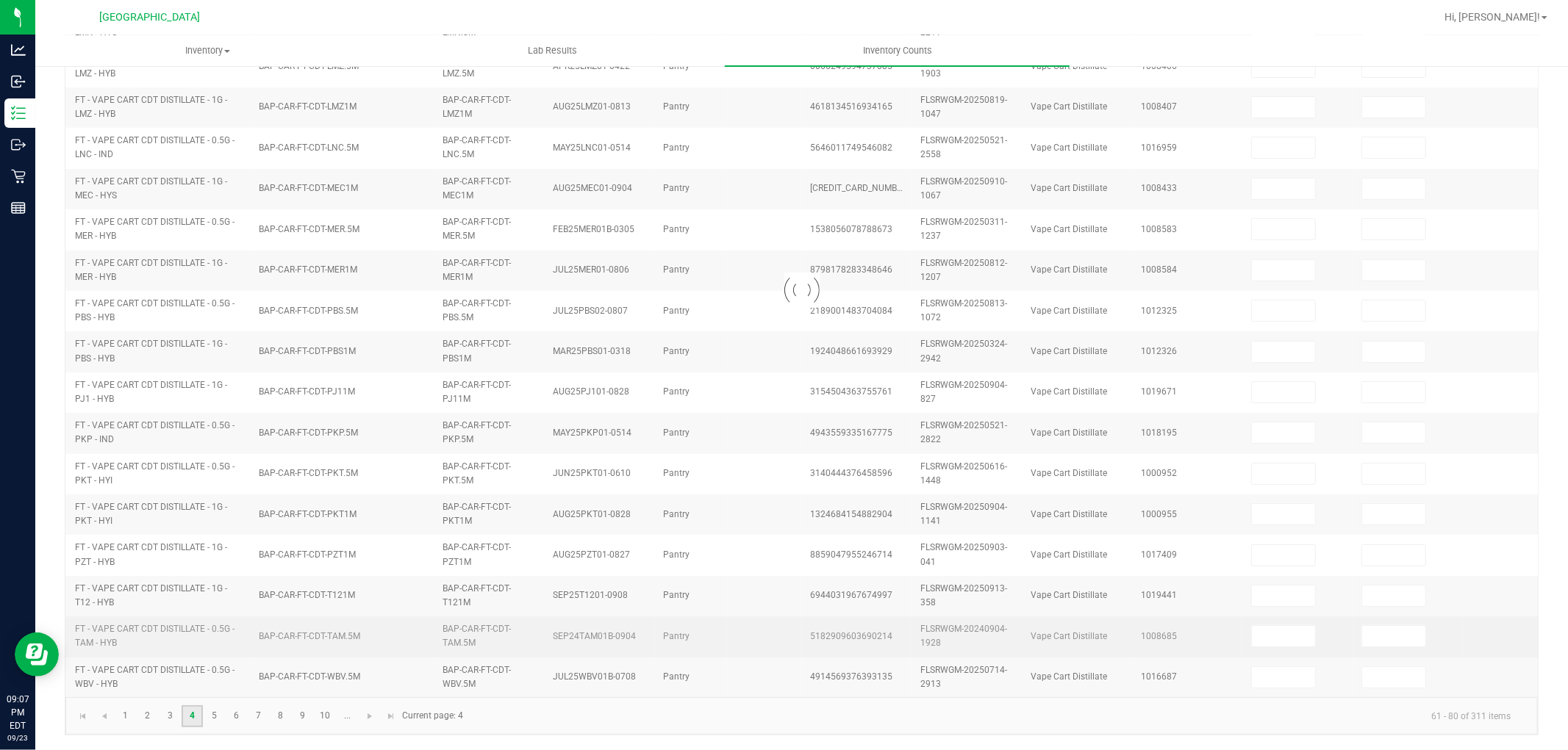
type input "6"
type input "10"
type input "2"
type input "12"
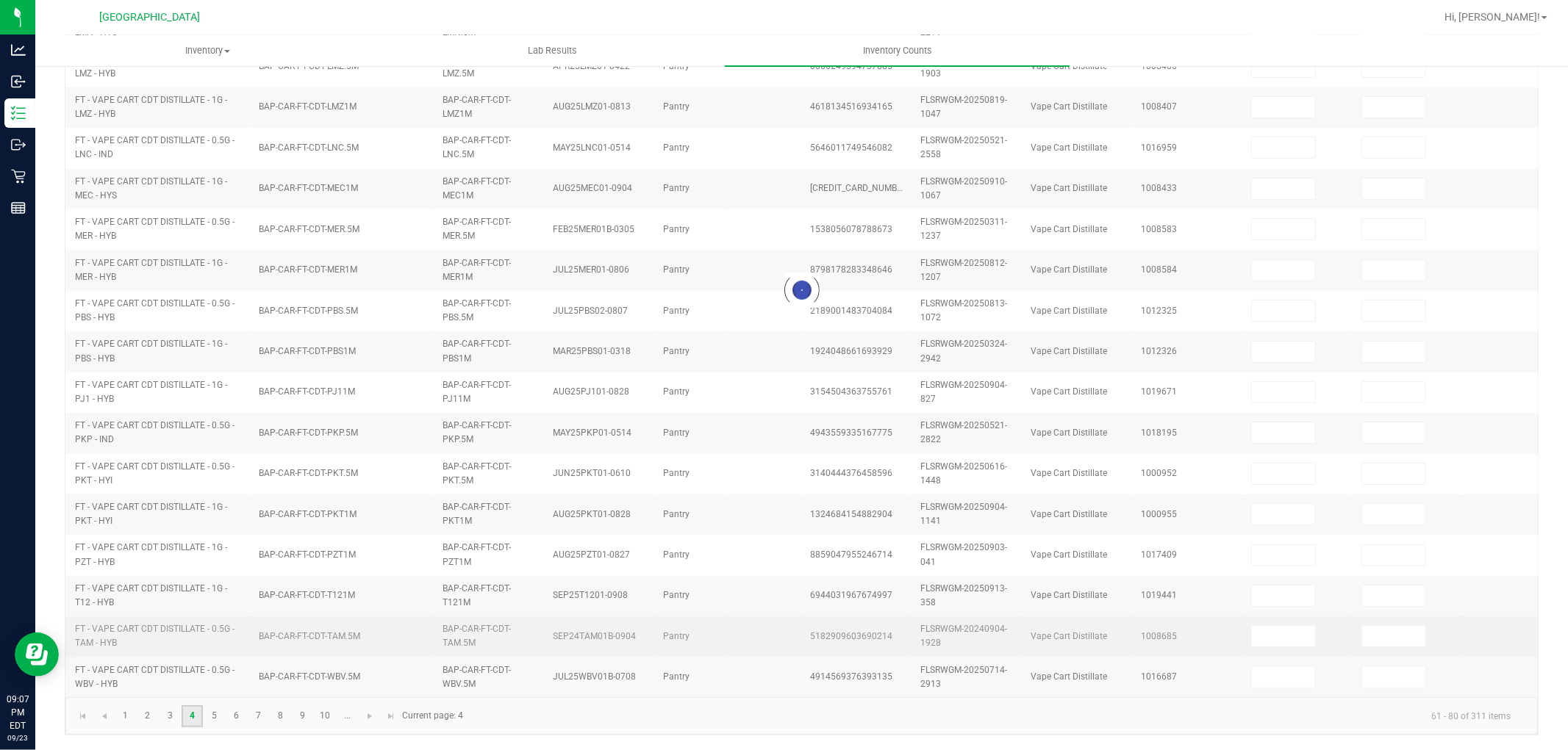
type input "11"
type input "6"
type input "3"
type input "8"
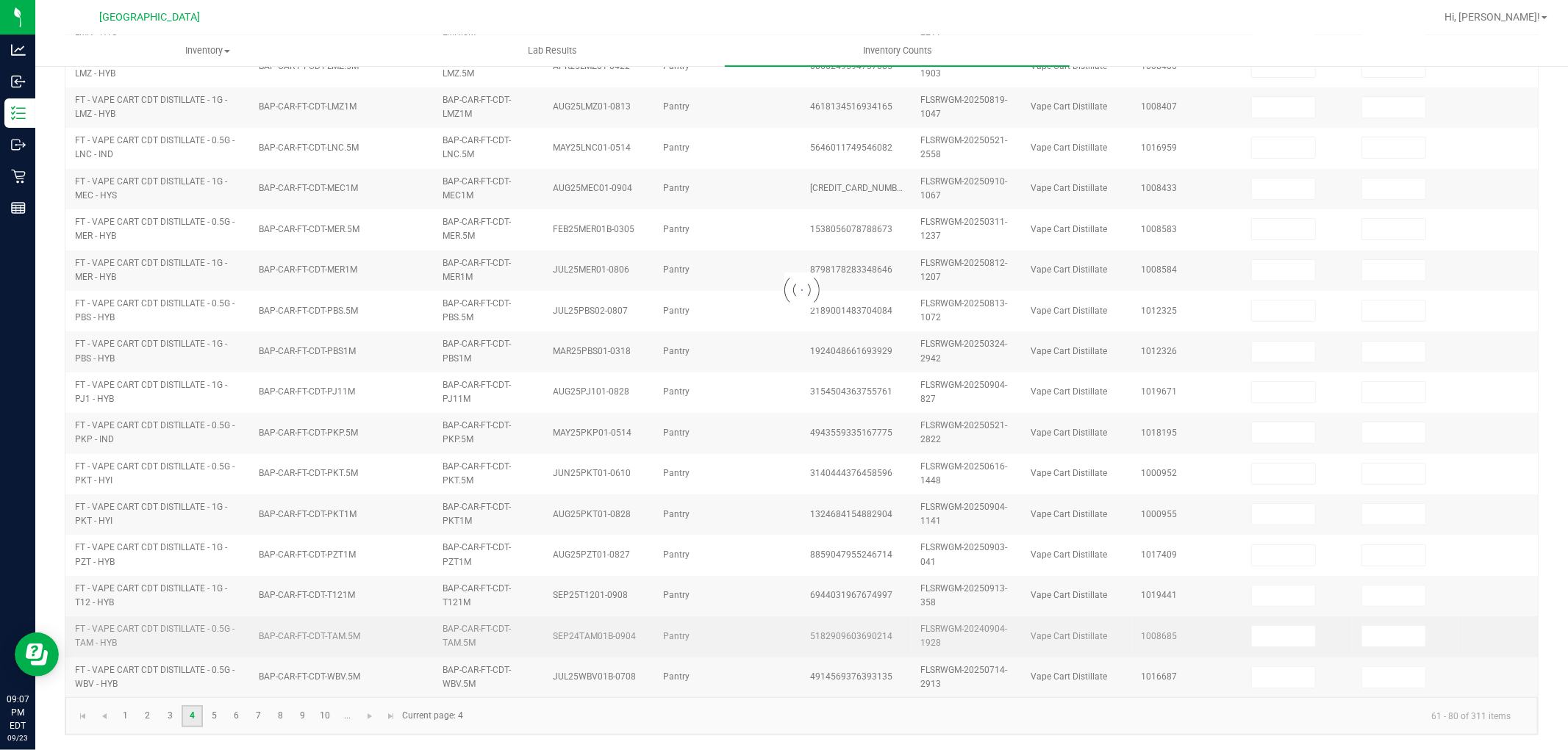
type input "2"
type input "5"
type input "8"
type input "3"
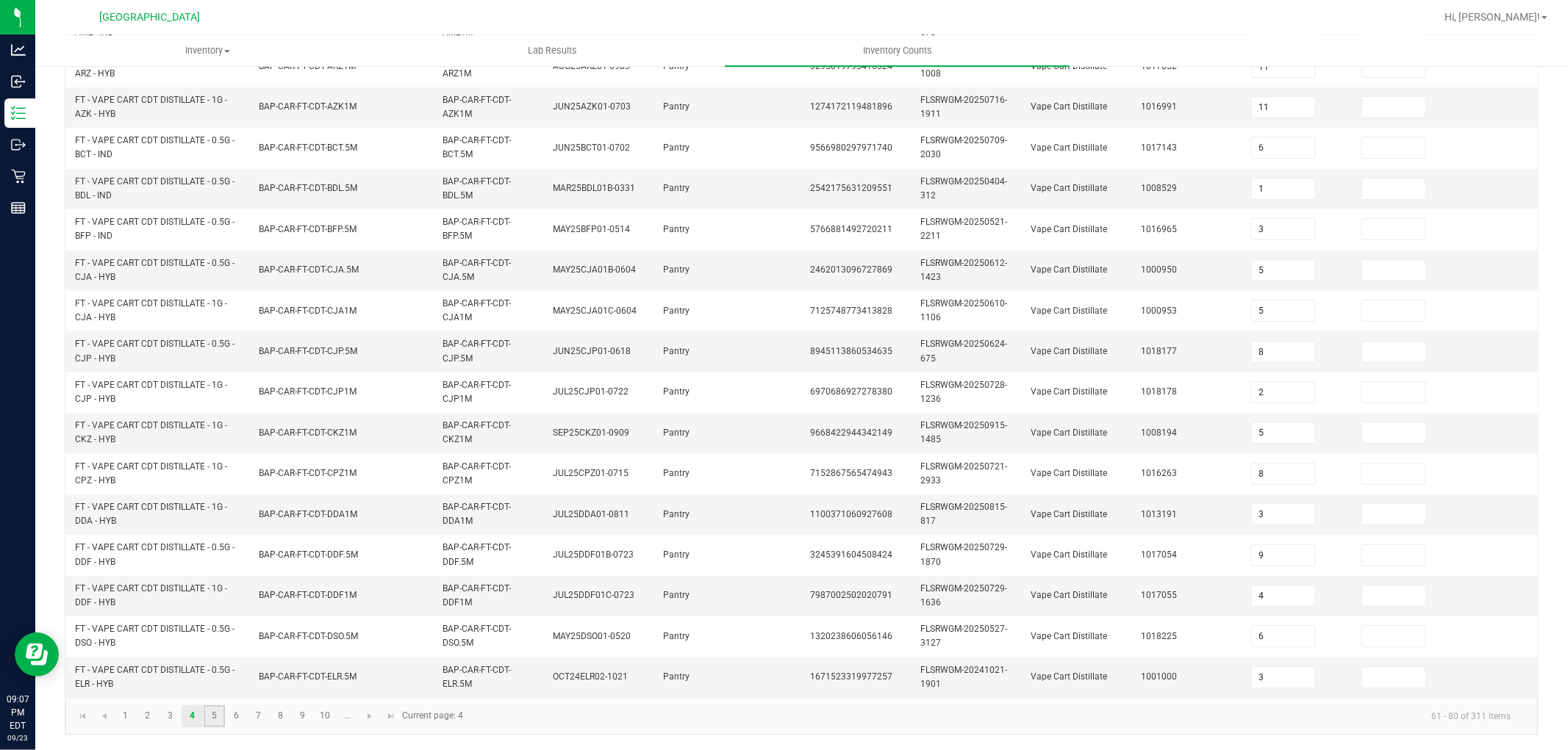
click at [216, 714] on link "5" at bounding box center [214, 716] width 21 height 22
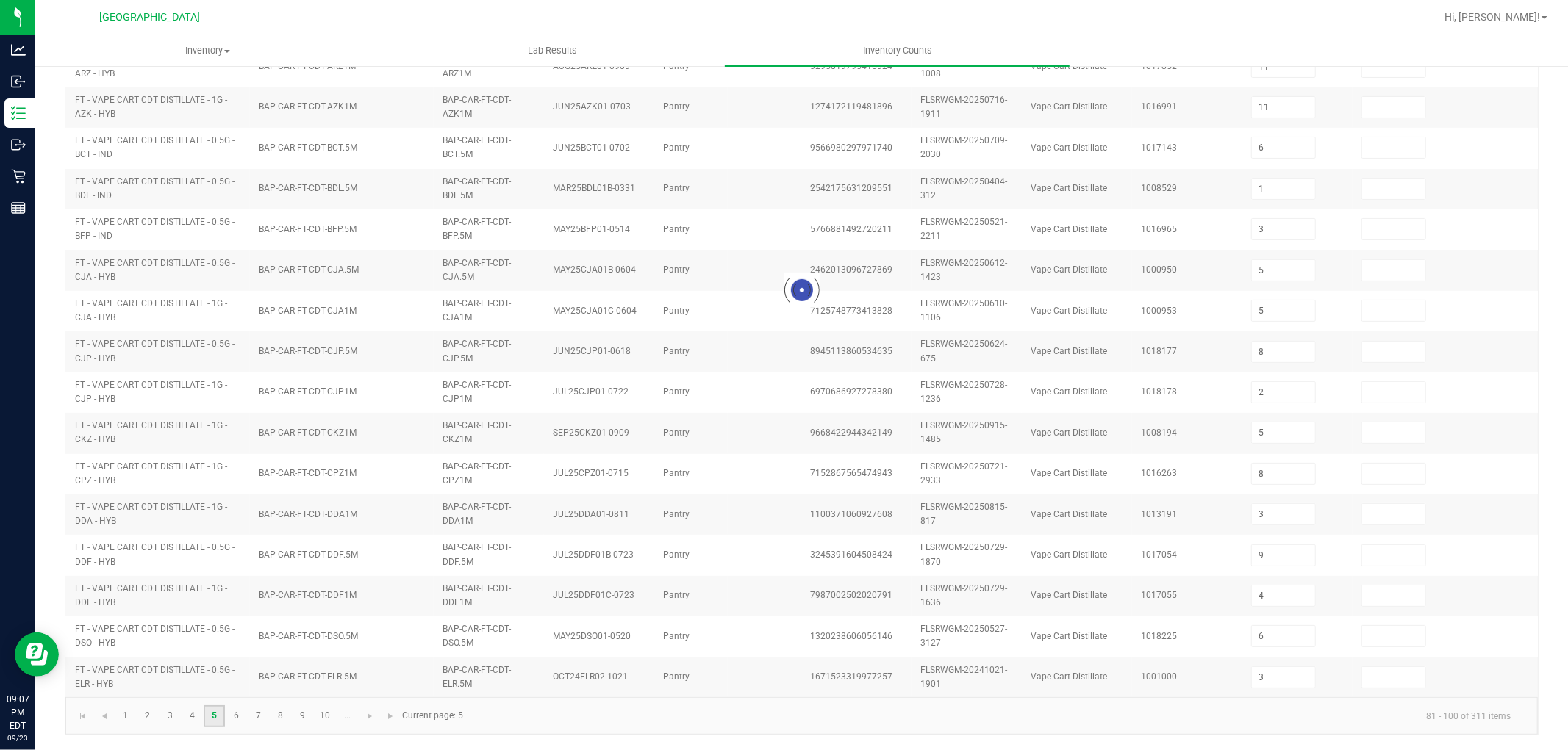
type input "2"
type input "5"
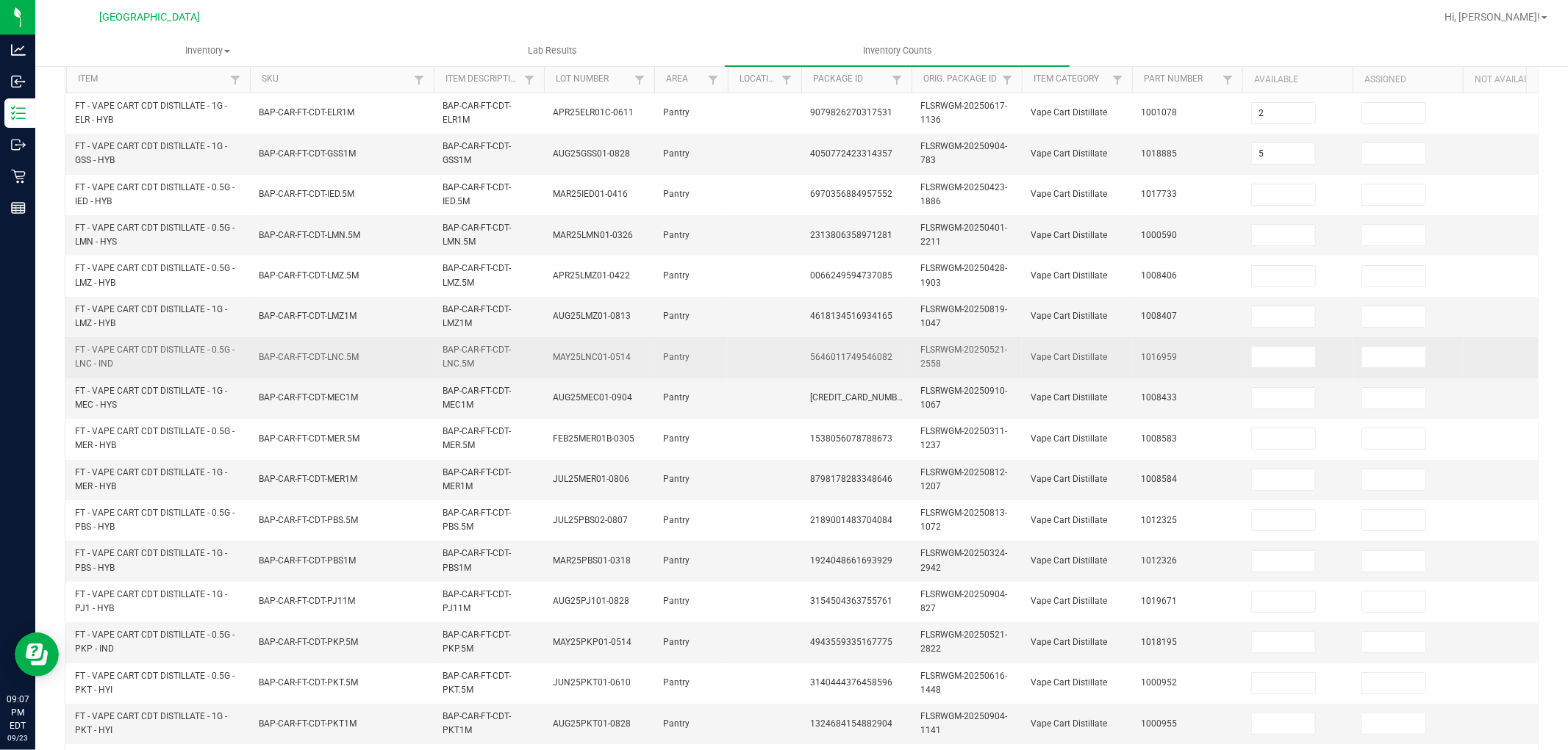
scroll to position [0, 0]
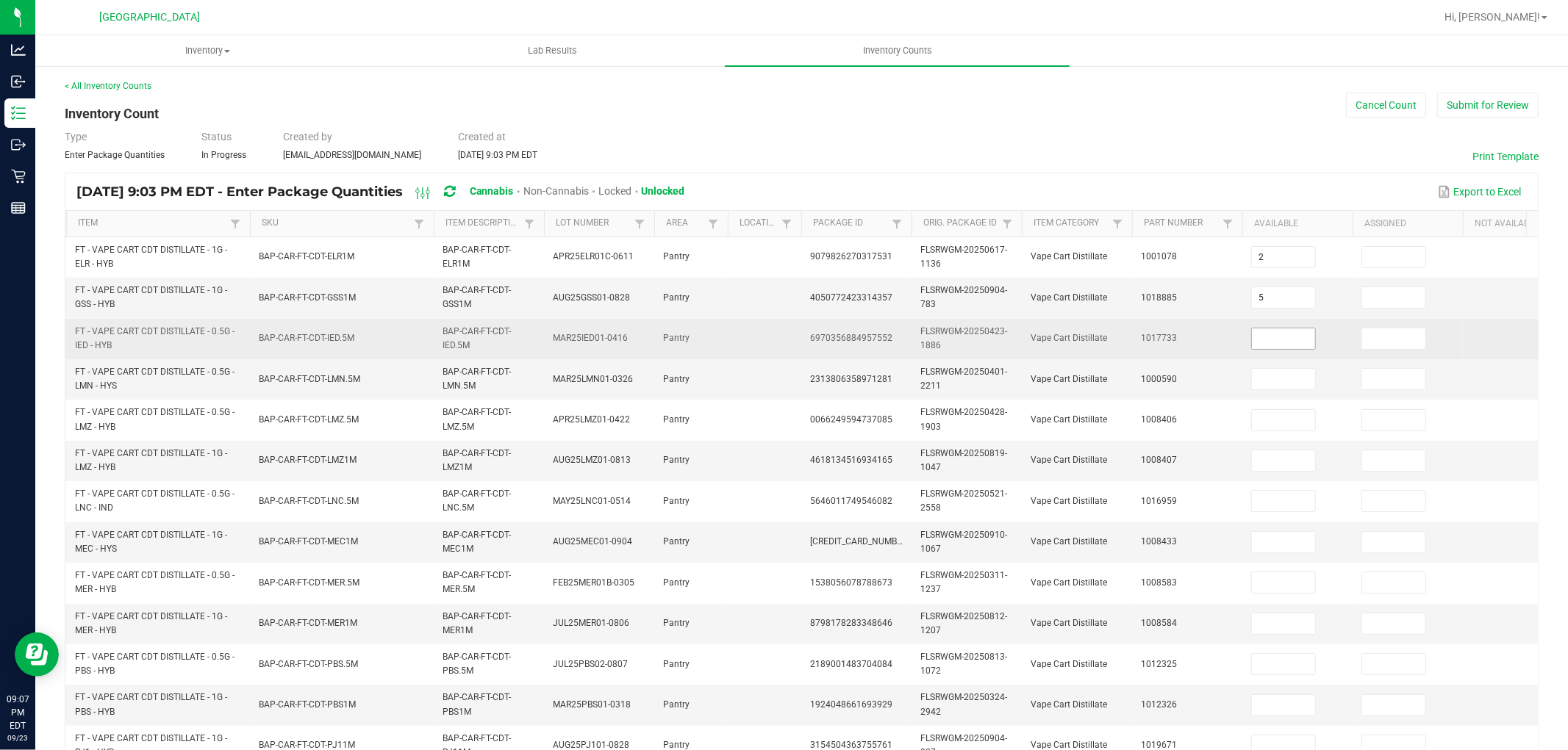
click at [1280, 336] on input at bounding box center [1284, 338] width 63 height 20
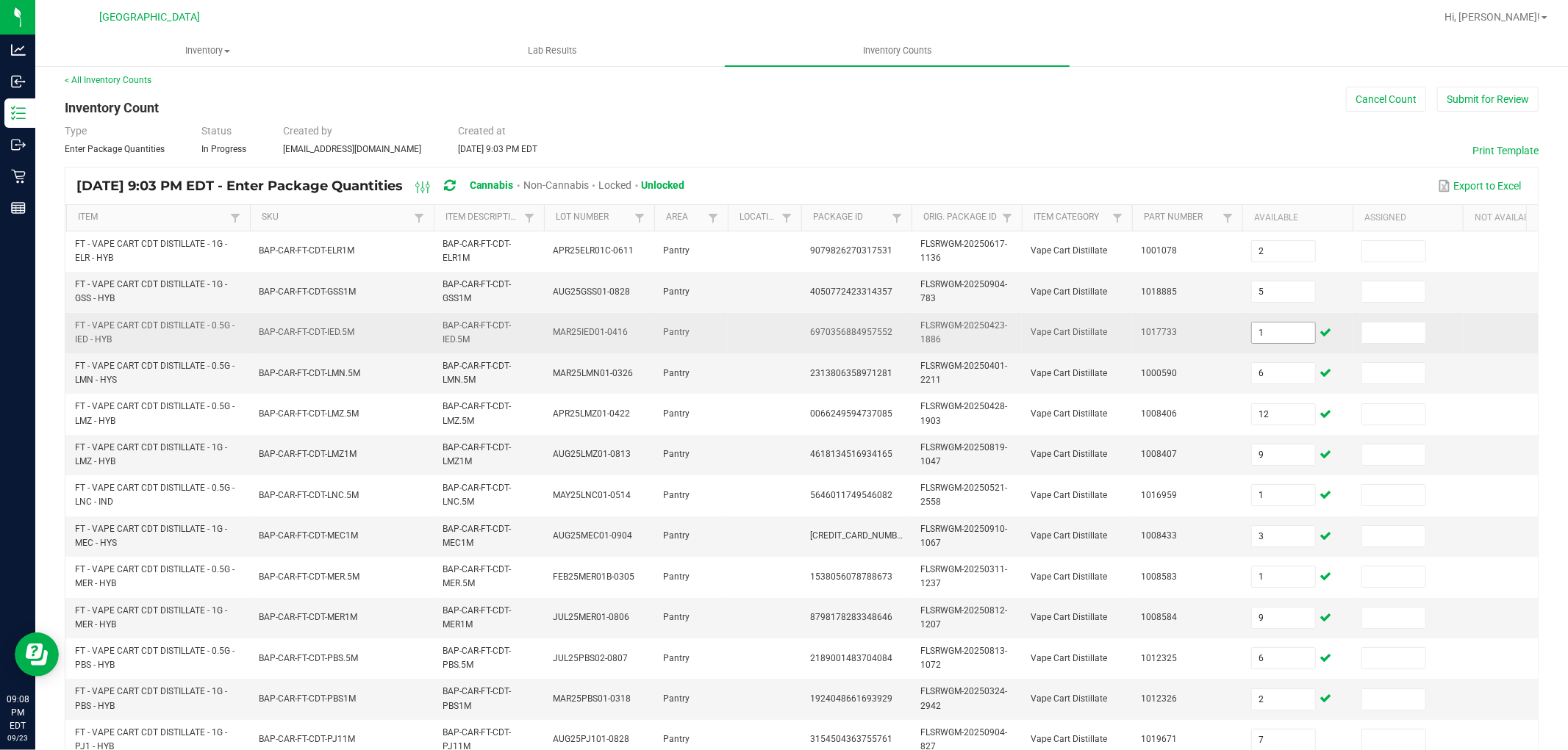
scroll to position [367, 0]
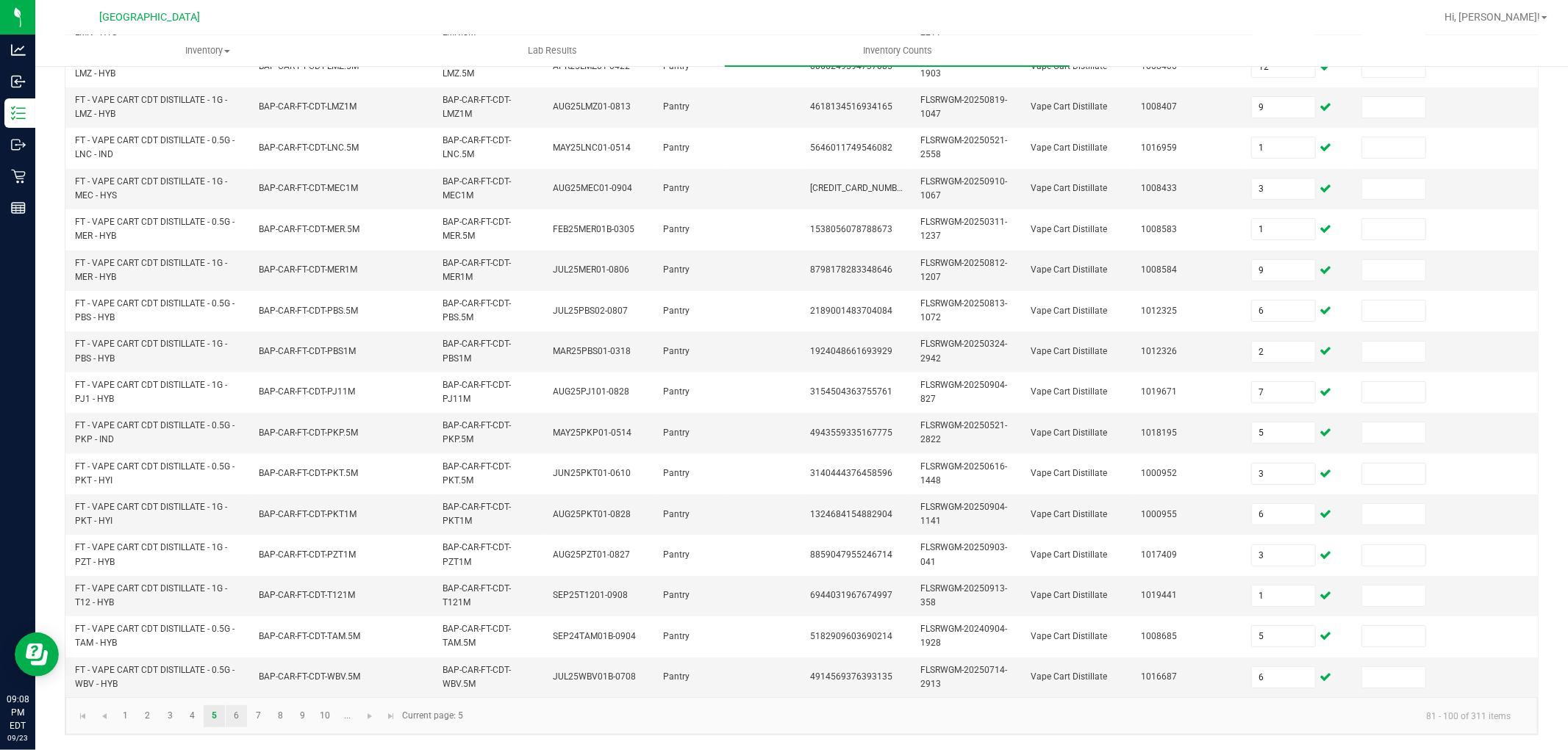
click at [247, 718] on link "6" at bounding box center [236, 716] width 21 height 22
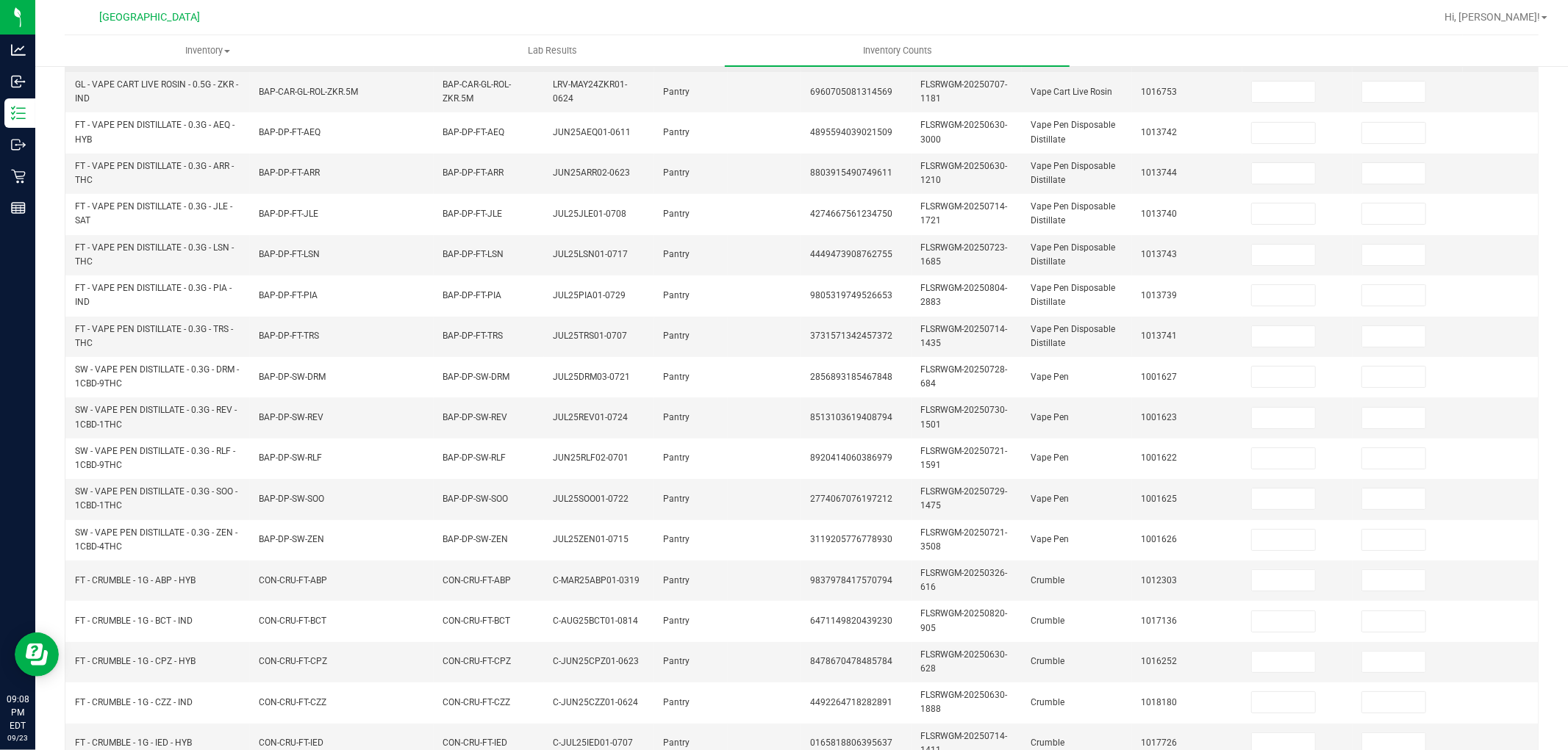
scroll to position [0, 0]
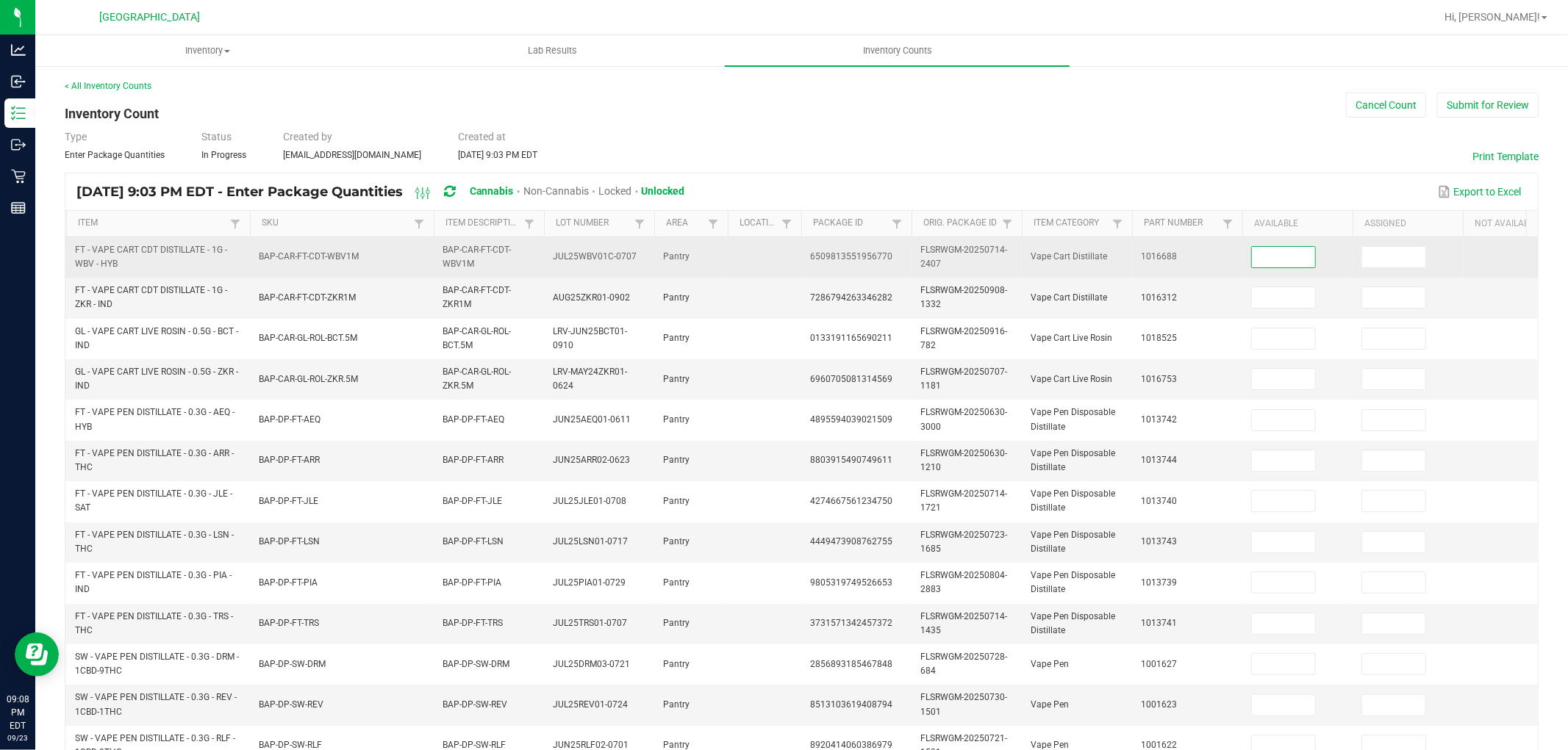
click at [1283, 255] on input at bounding box center [1284, 257] width 63 height 20
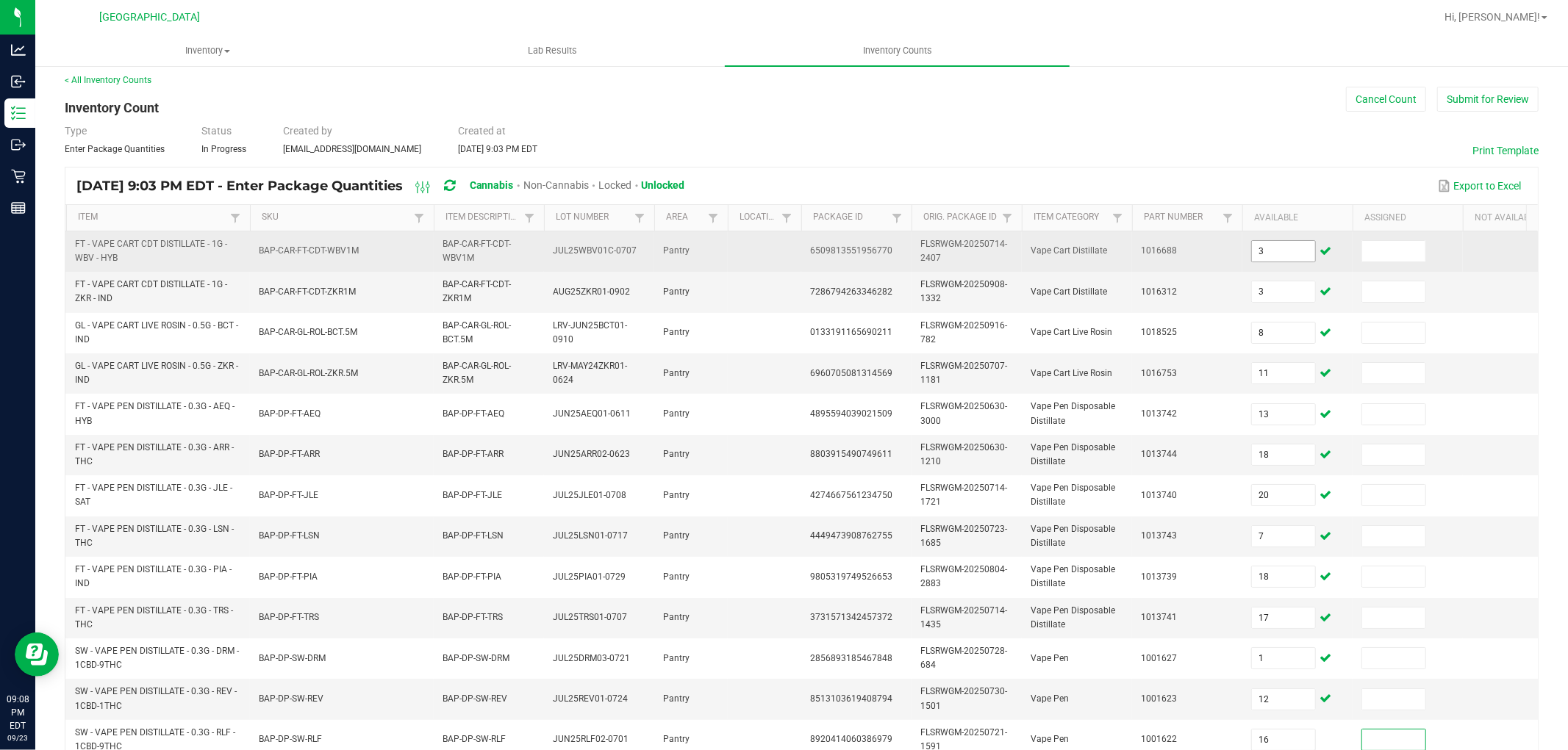
scroll to position [367, 0]
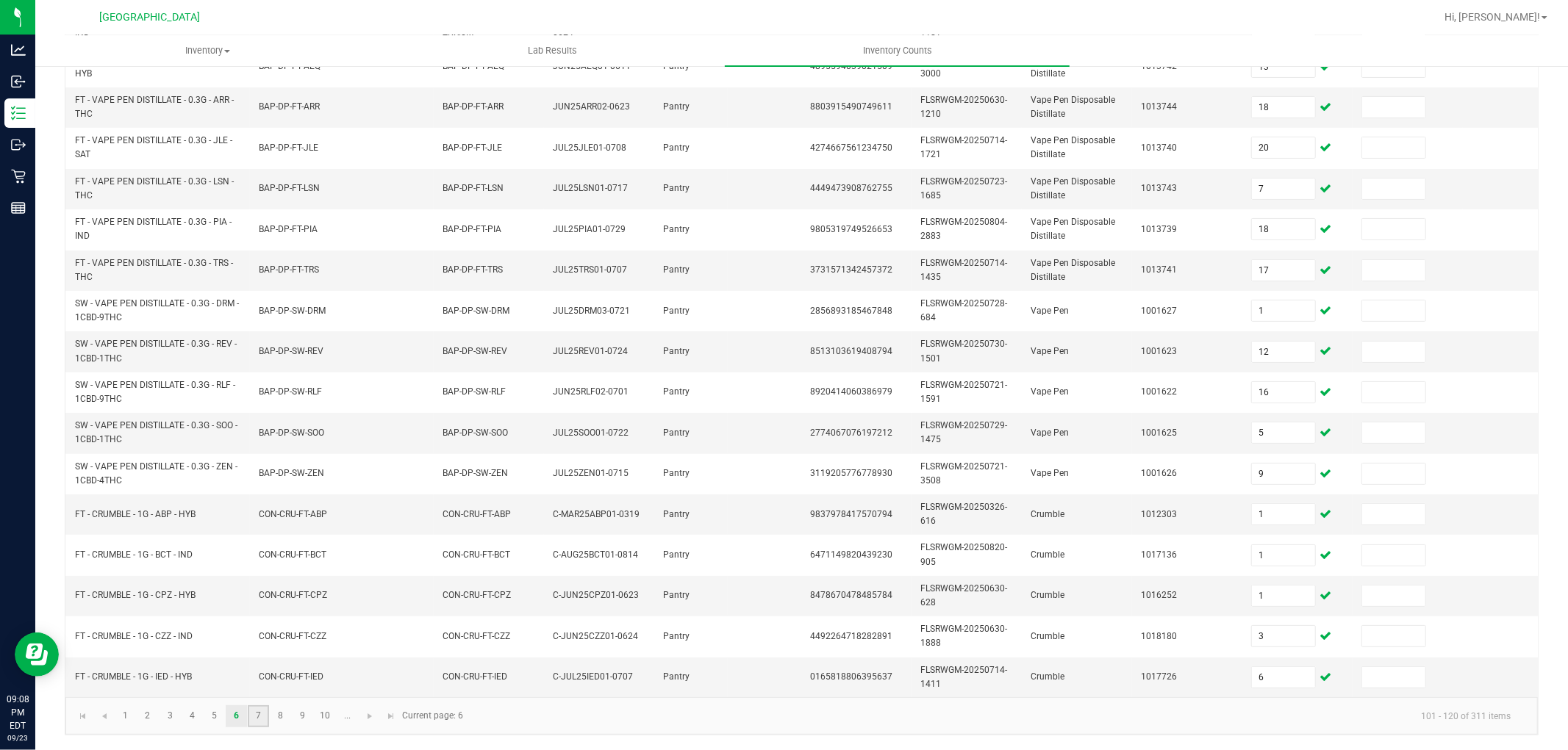
click at [251, 711] on link "7" at bounding box center [258, 716] width 21 height 22
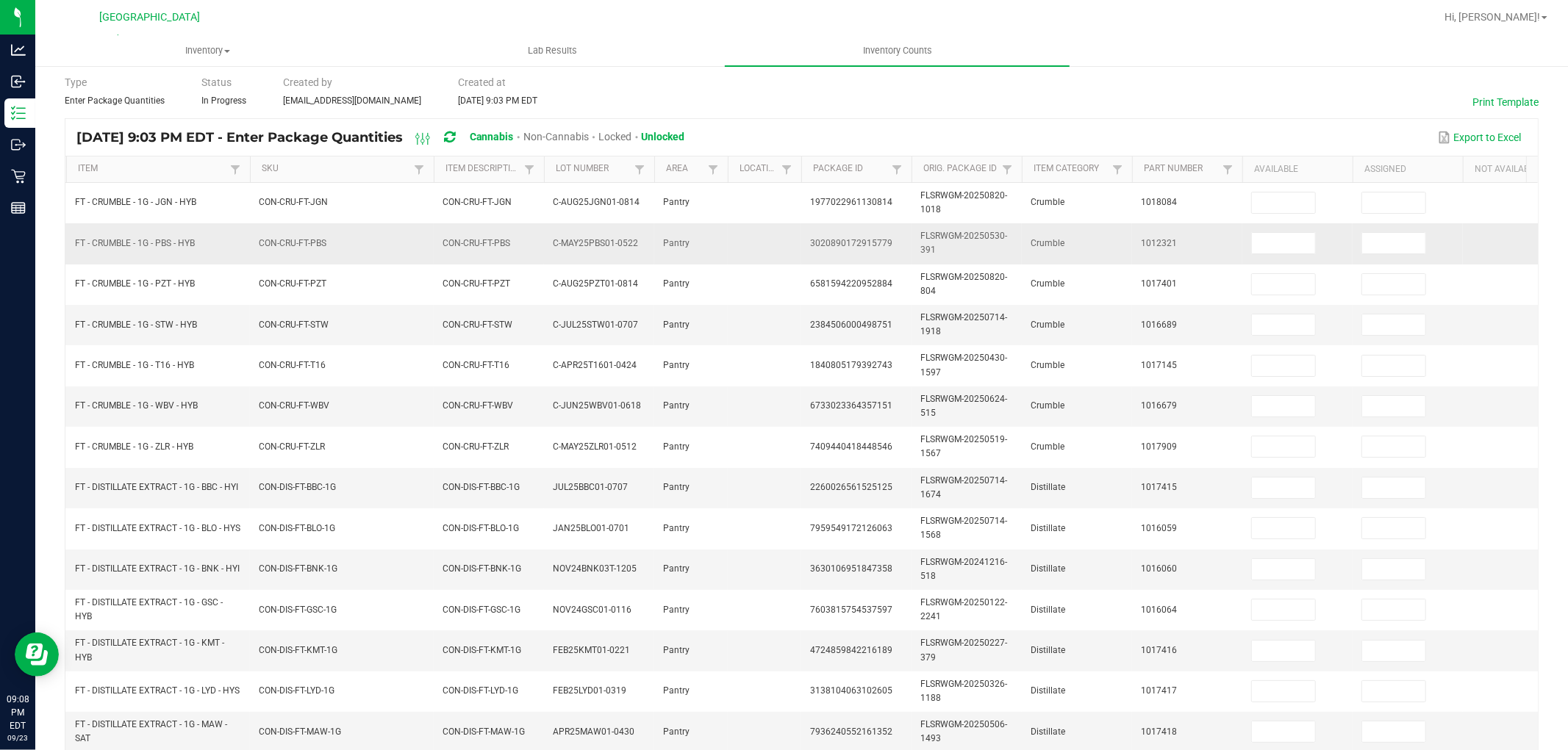
scroll to position [41, 0]
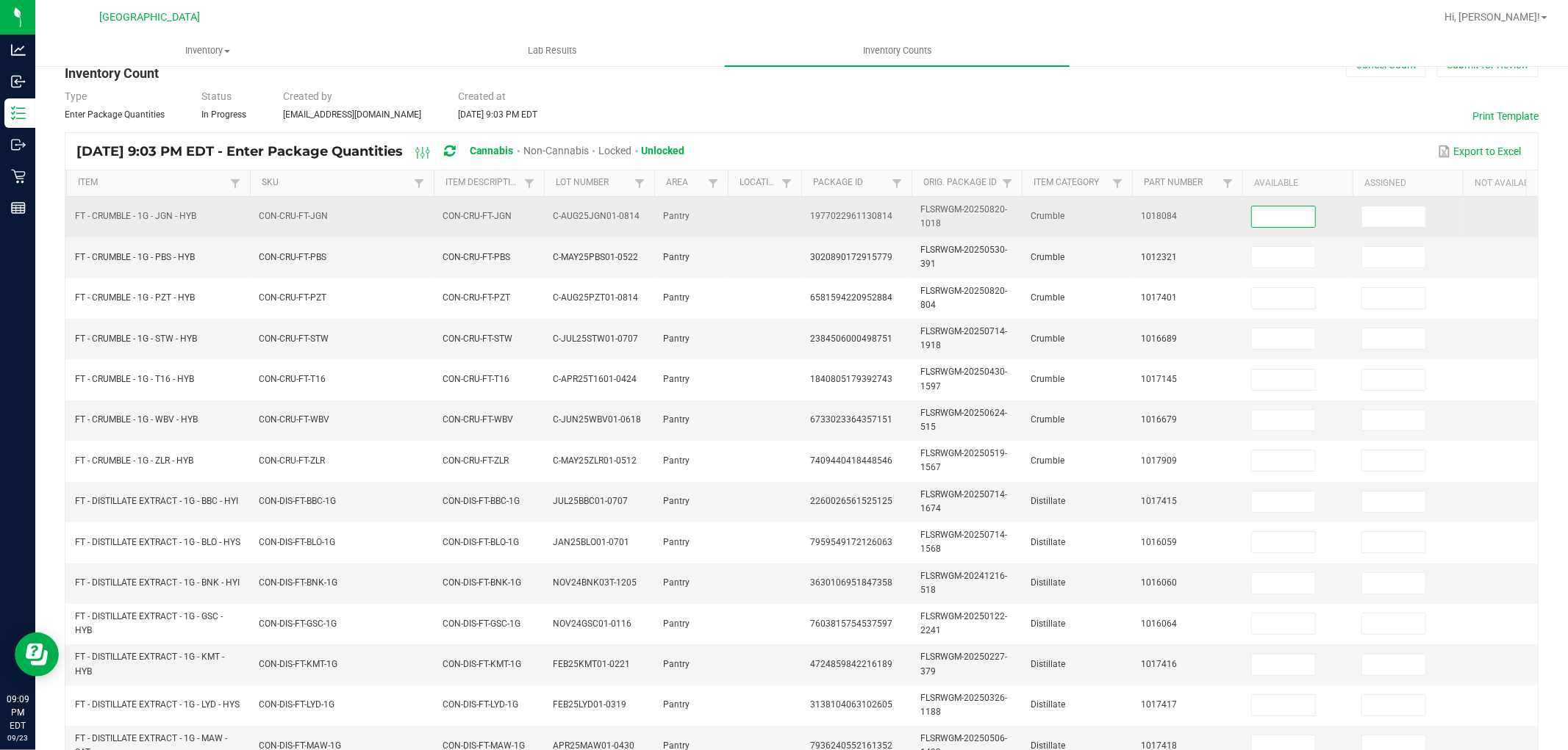
click at [1280, 221] on input at bounding box center [1284, 216] width 63 height 20
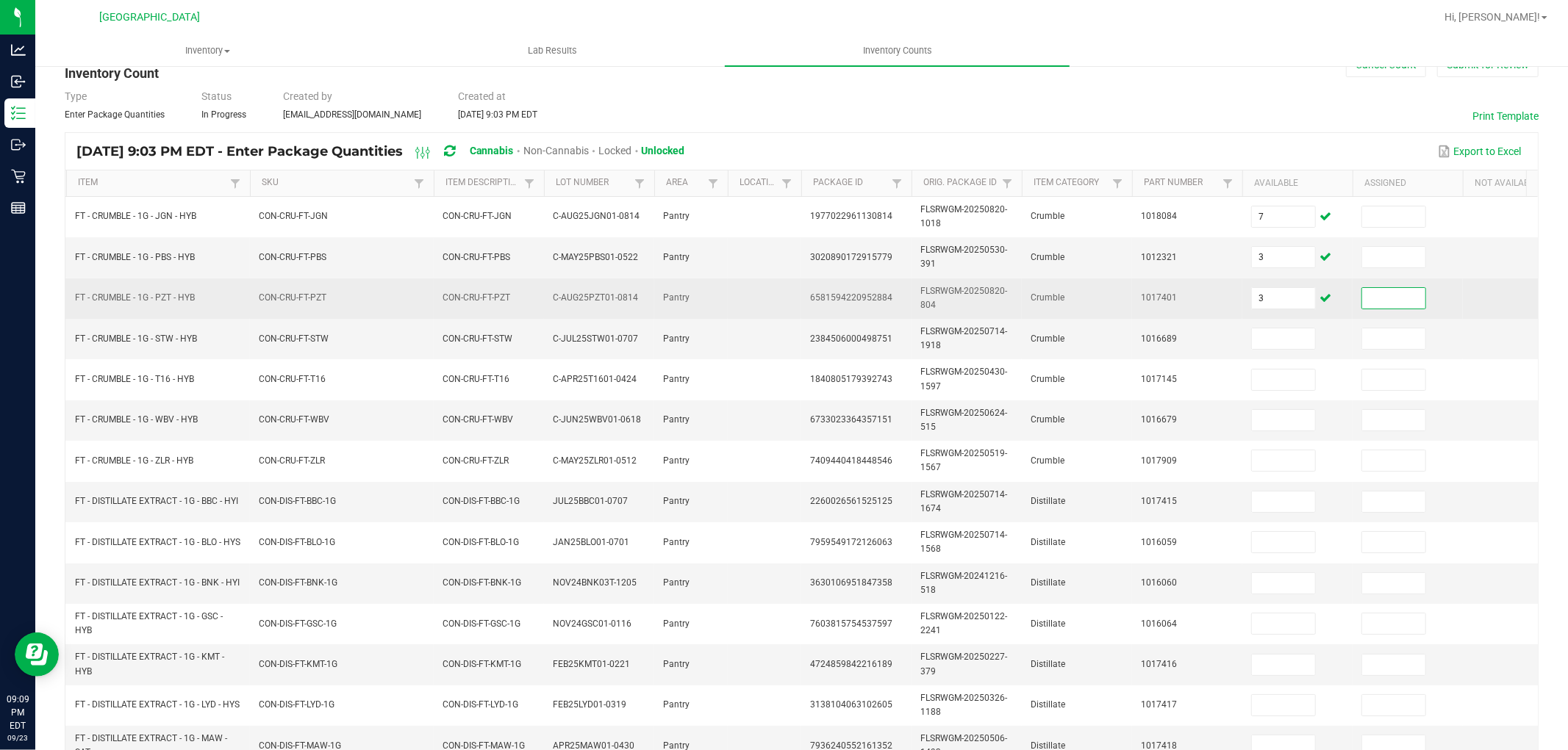
click at [1310, 318] on td "3" at bounding box center [1298, 299] width 110 height 41
click at [1306, 302] on input "3" at bounding box center [1284, 298] width 63 height 20
drag, startPoint x: 1304, startPoint y: 295, endPoint x: 1312, endPoint y: 299, distance: 8.9
click at [1305, 296] on input "54" at bounding box center [1284, 298] width 63 height 20
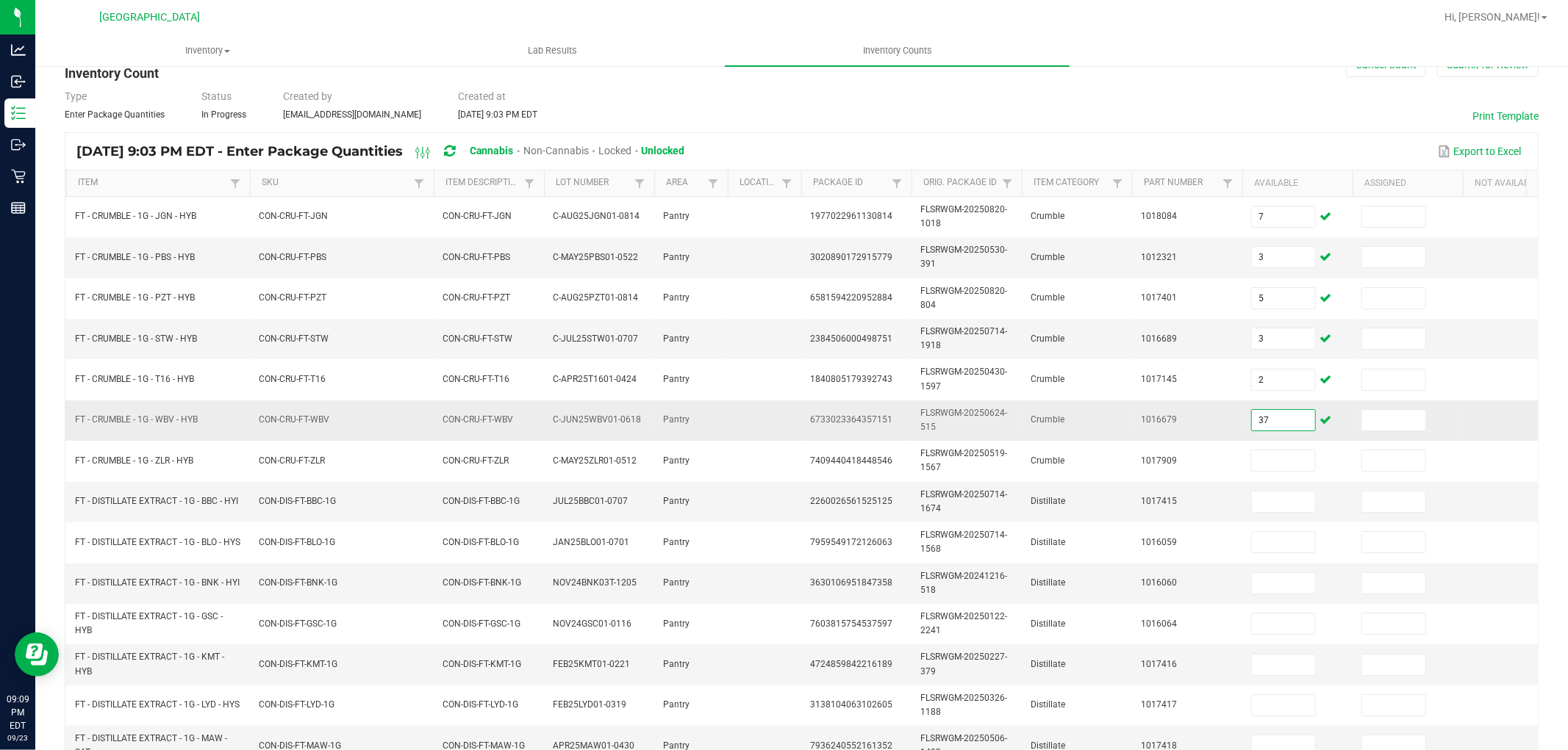
click at [1273, 419] on input "37" at bounding box center [1284, 420] width 63 height 20
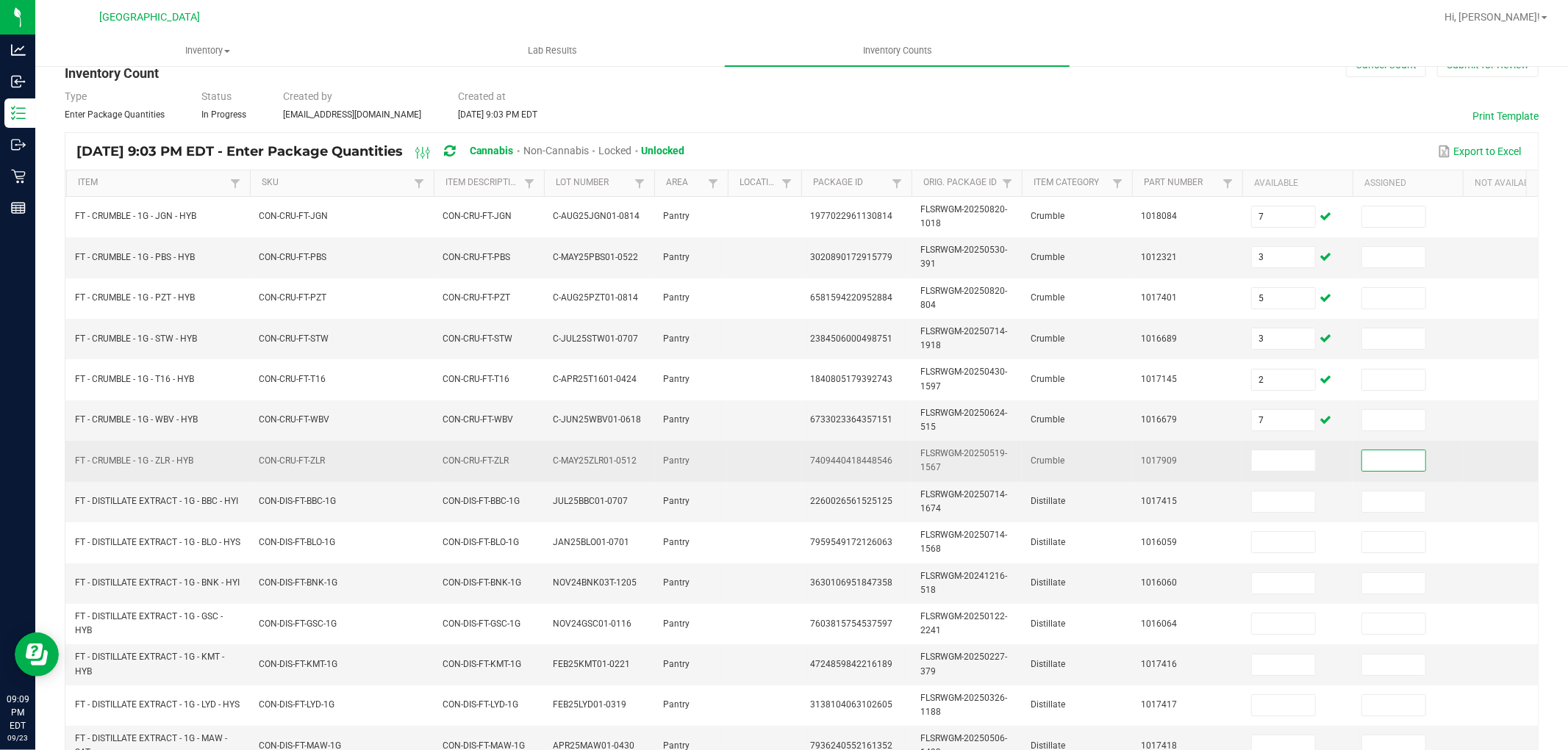
click at [1248, 454] on td at bounding box center [1298, 461] width 110 height 41
click at [1259, 459] on input at bounding box center [1284, 461] width 63 height 20
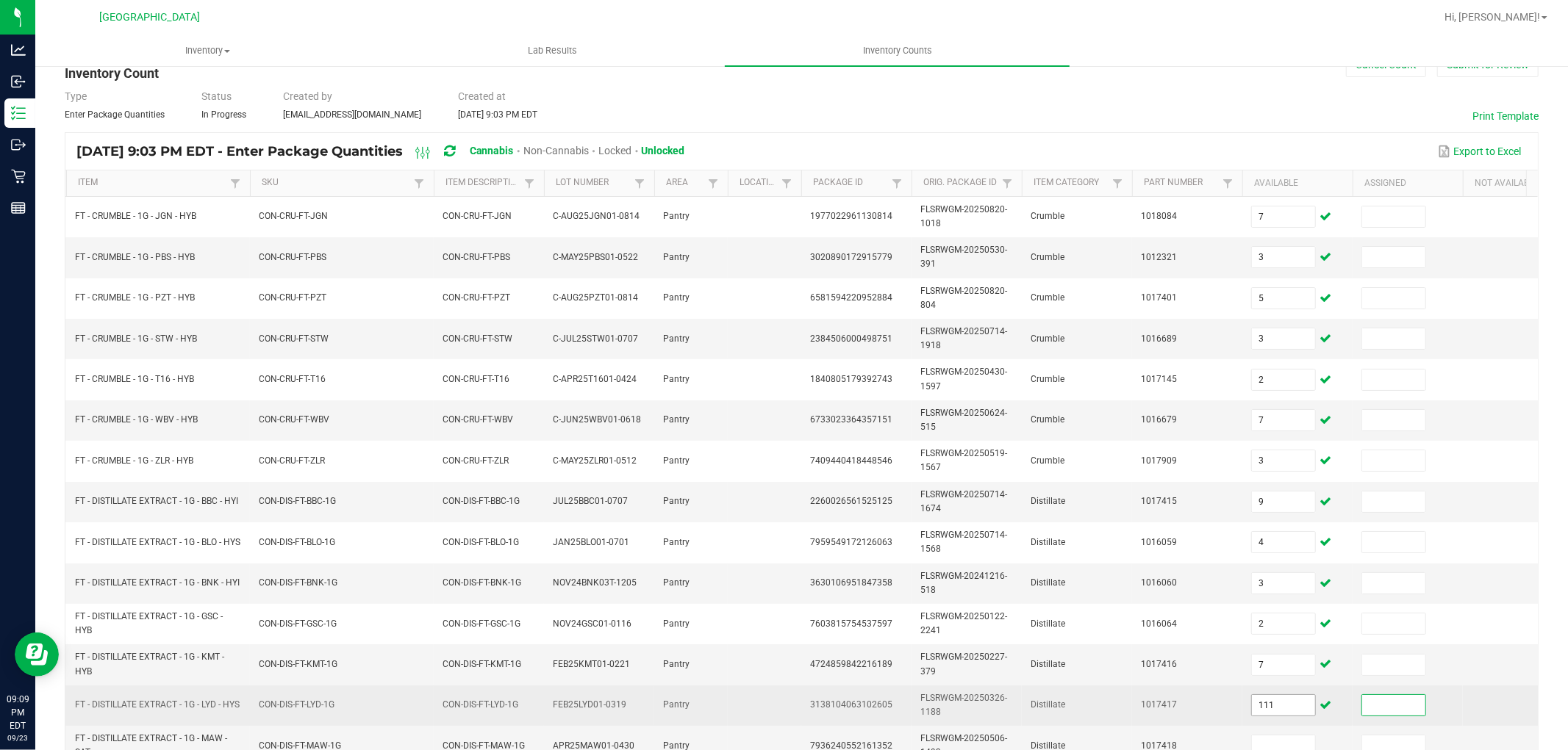
click at [1289, 705] on input "111" at bounding box center [1284, 705] width 63 height 20
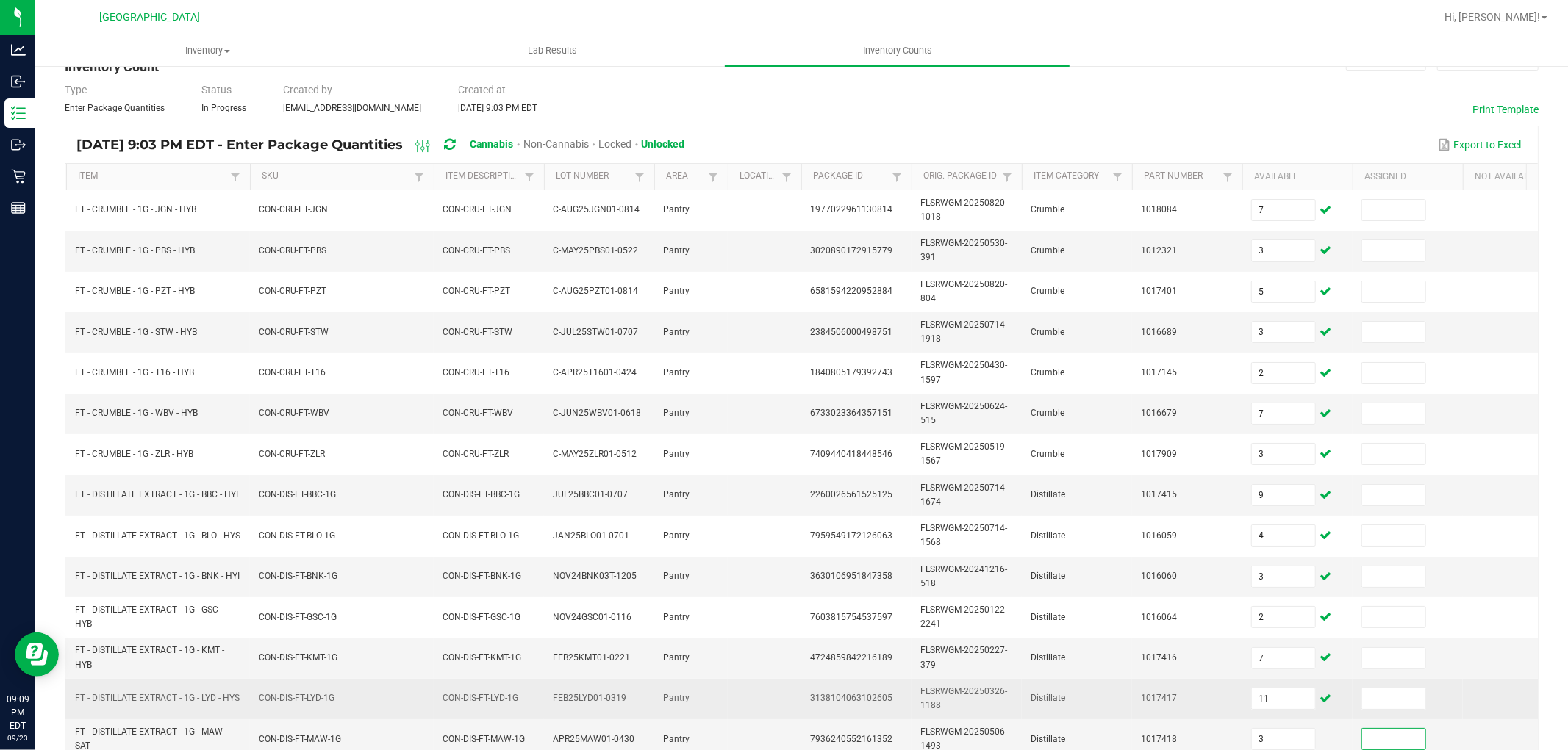
scroll to position [367, 0]
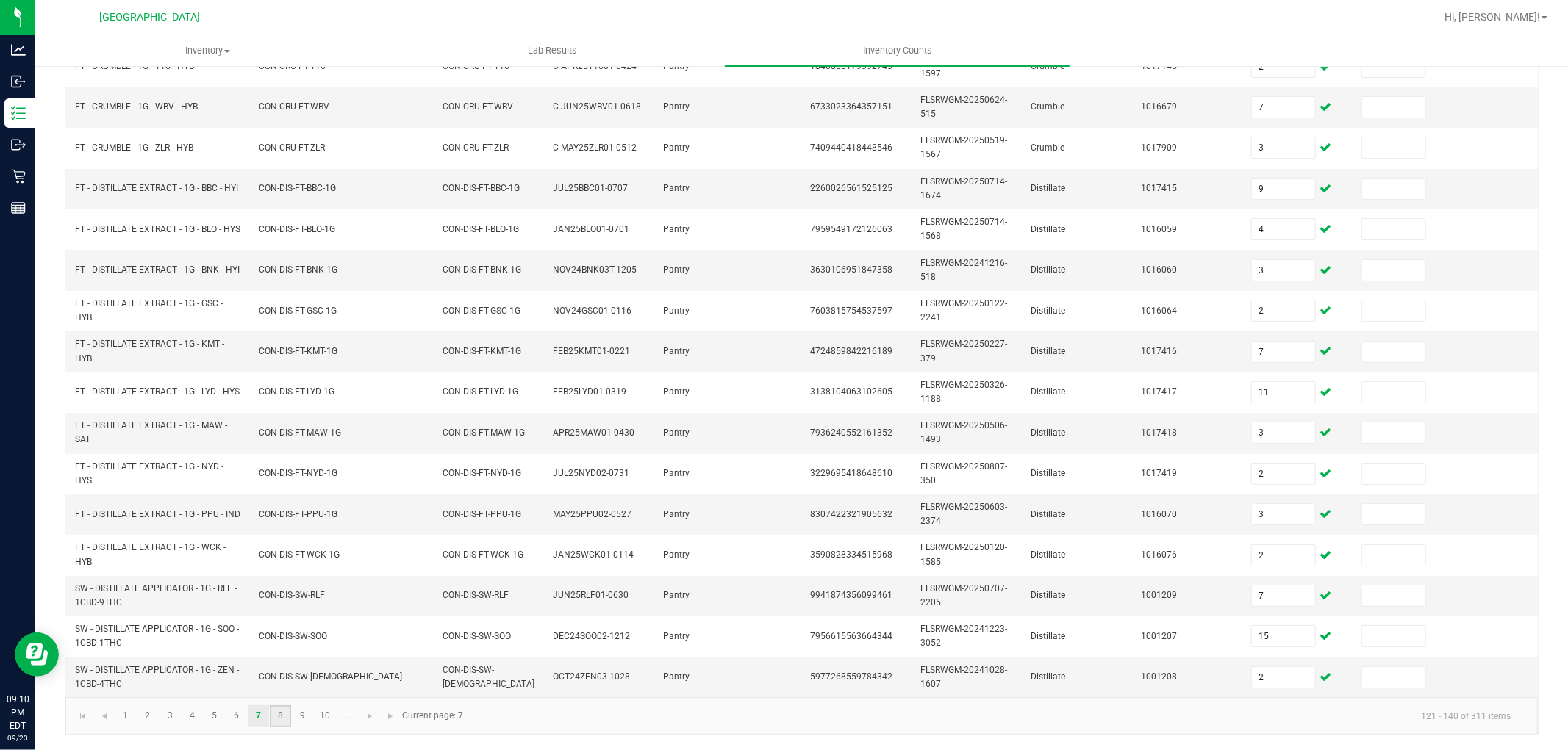
click at [277, 713] on link "8" at bounding box center [281, 716] width 21 height 22
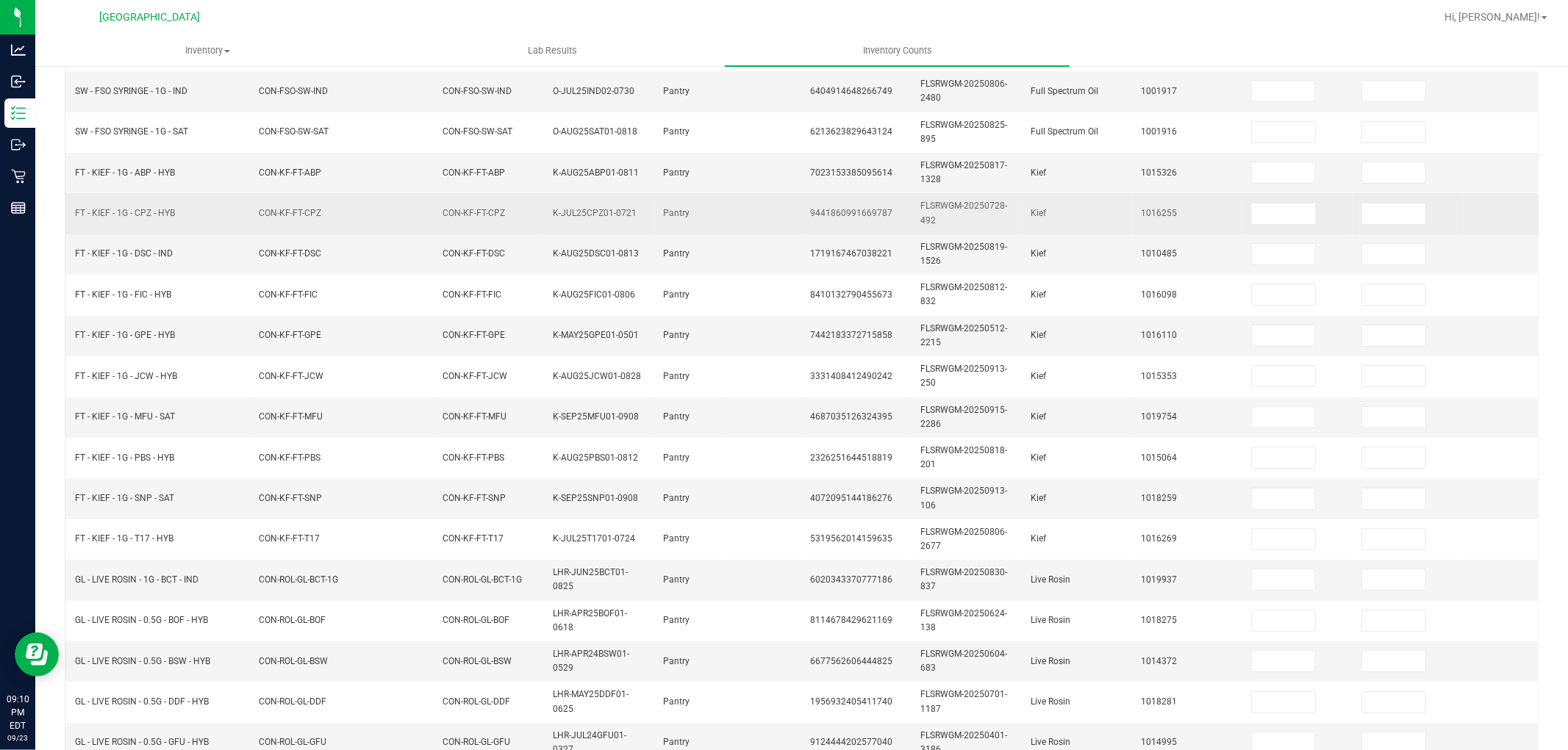
scroll to position [41, 0]
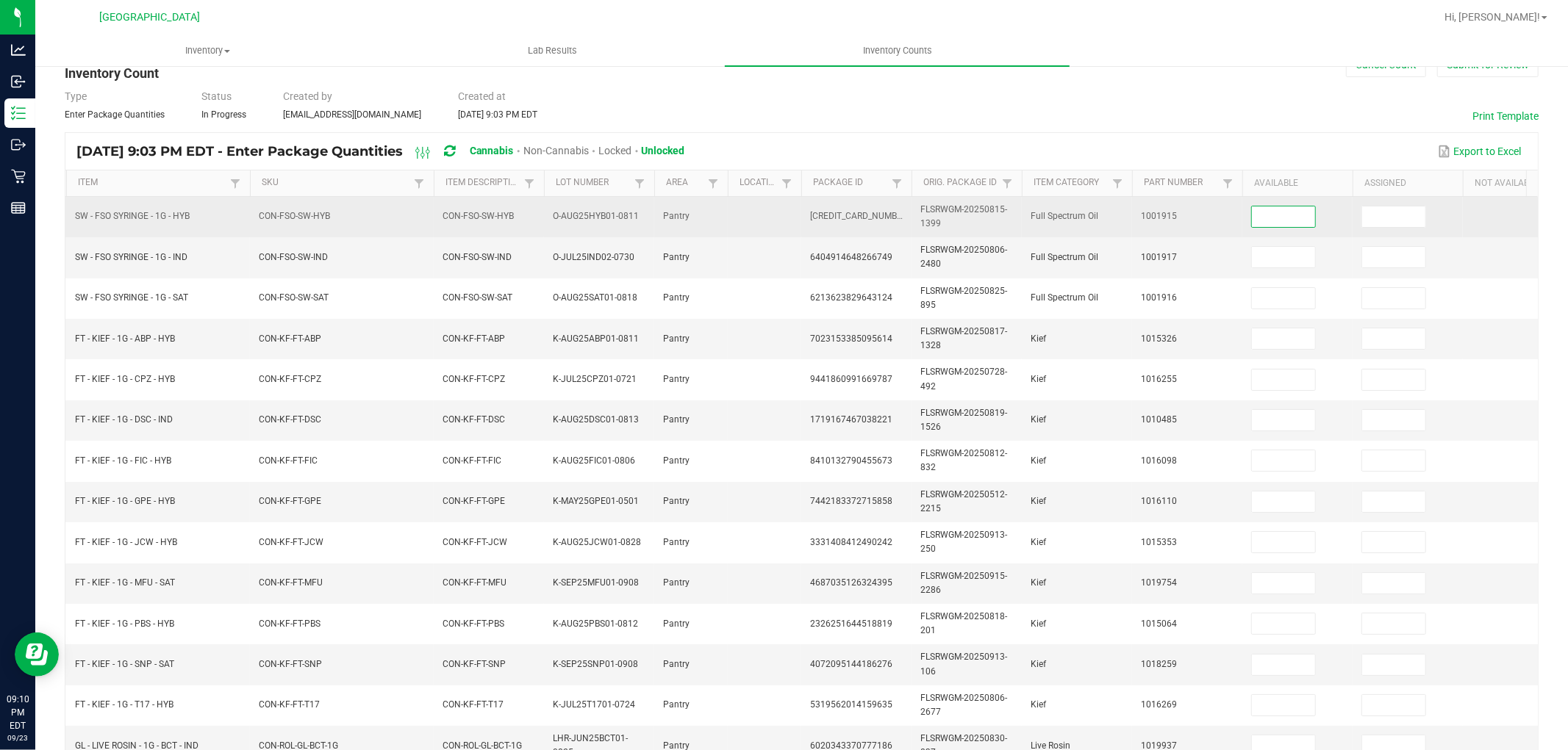
click at [1275, 216] on input at bounding box center [1284, 216] width 63 height 20
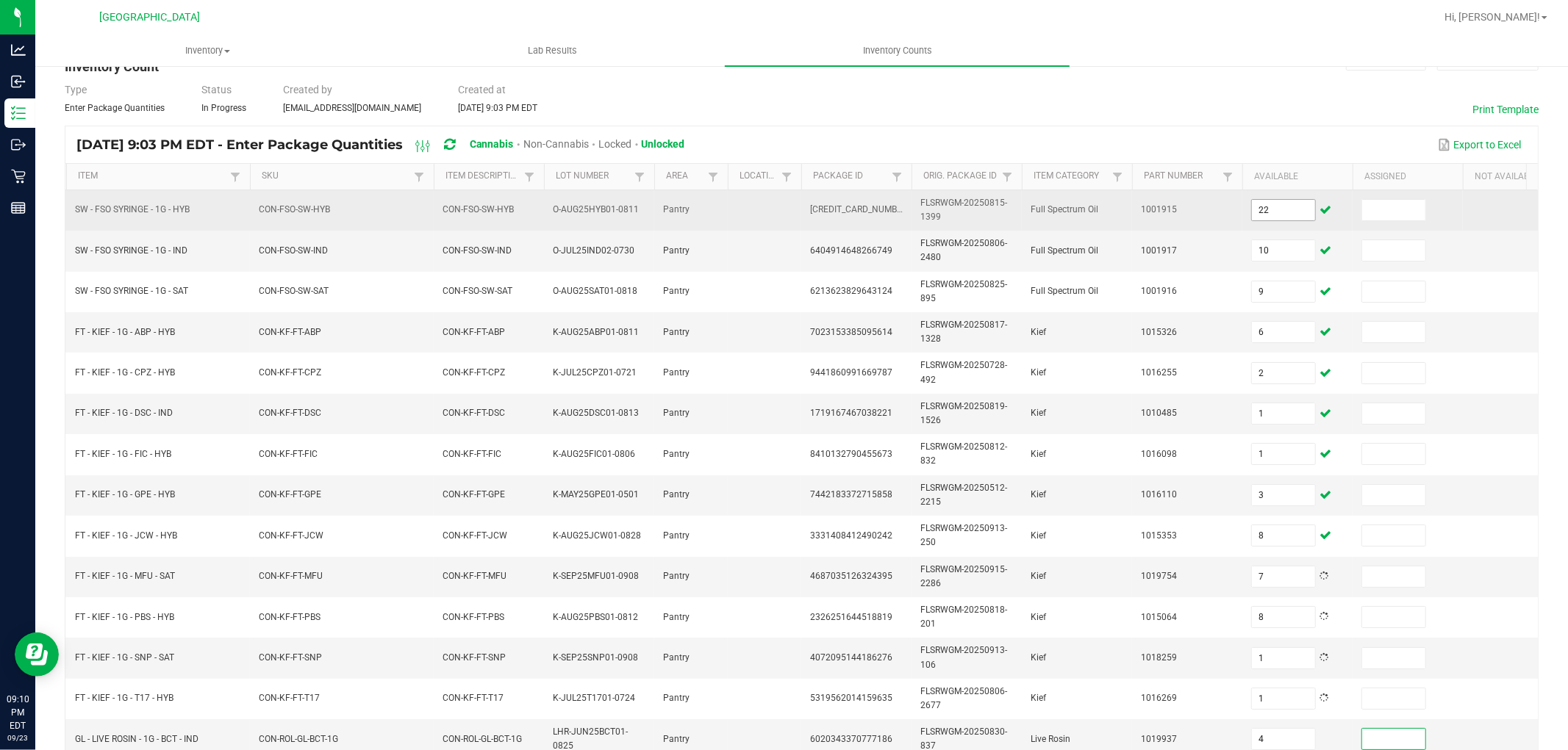
scroll to position [367, 0]
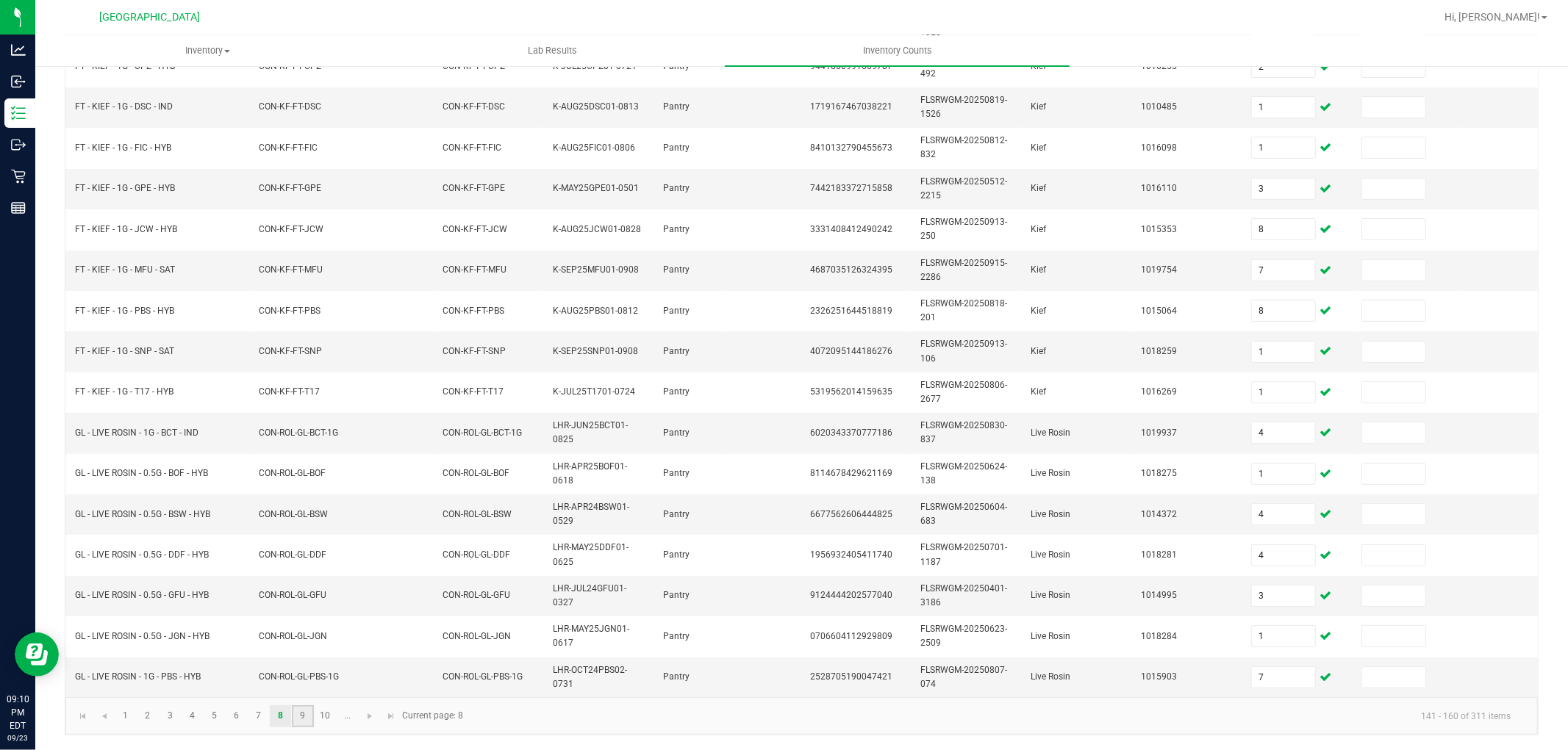
click at [310, 710] on link "9" at bounding box center [303, 716] width 21 height 22
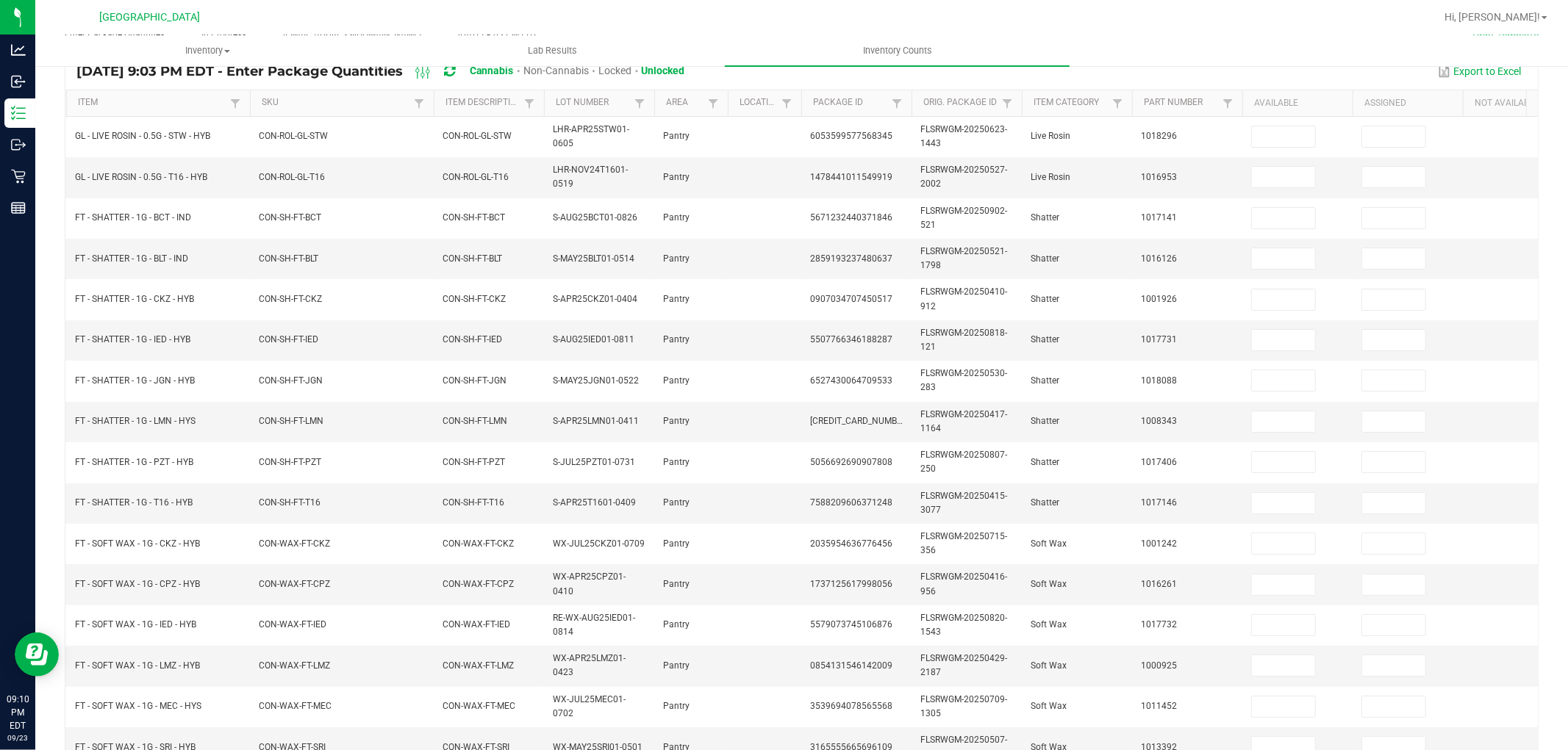
scroll to position [0, 0]
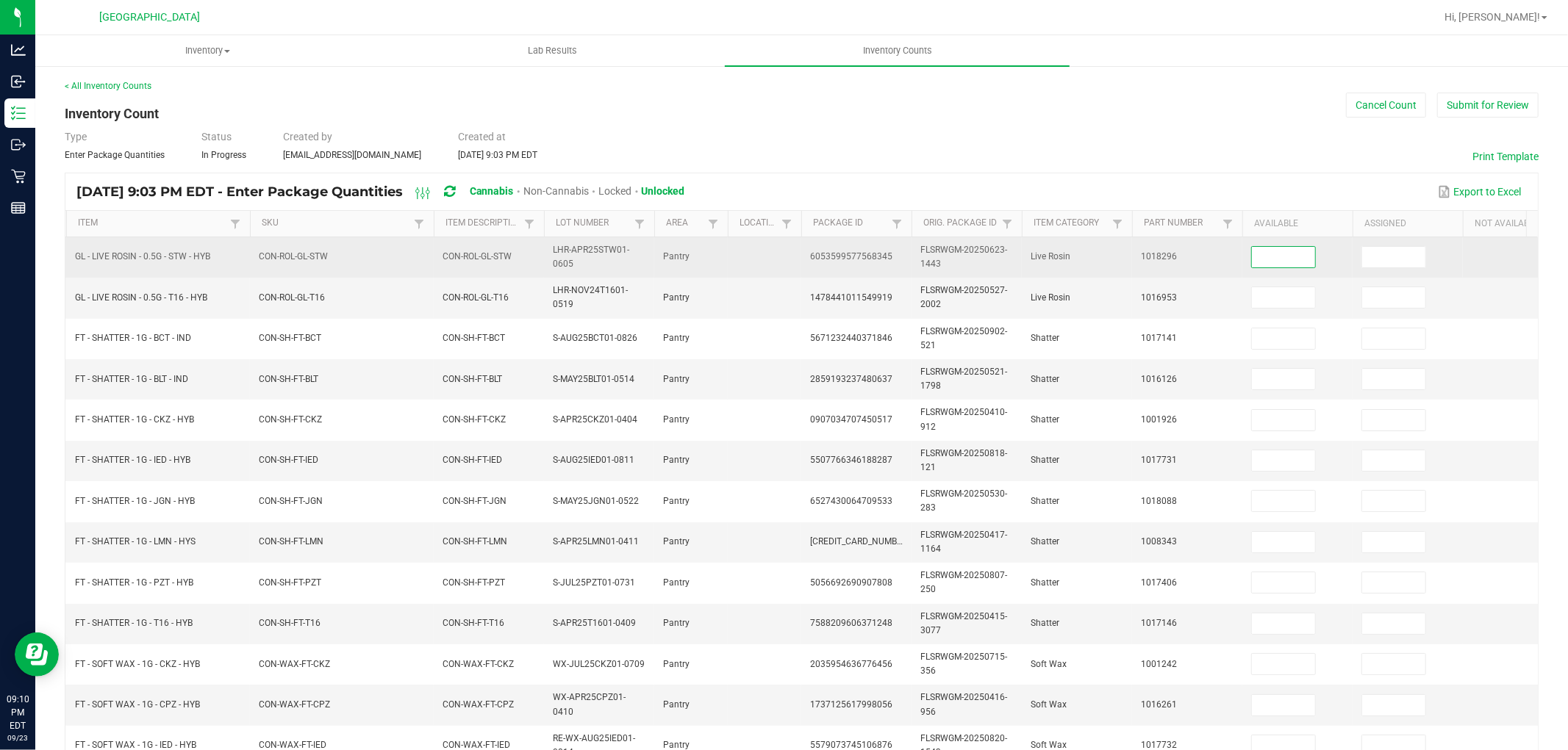
click at [1274, 255] on input at bounding box center [1284, 257] width 63 height 20
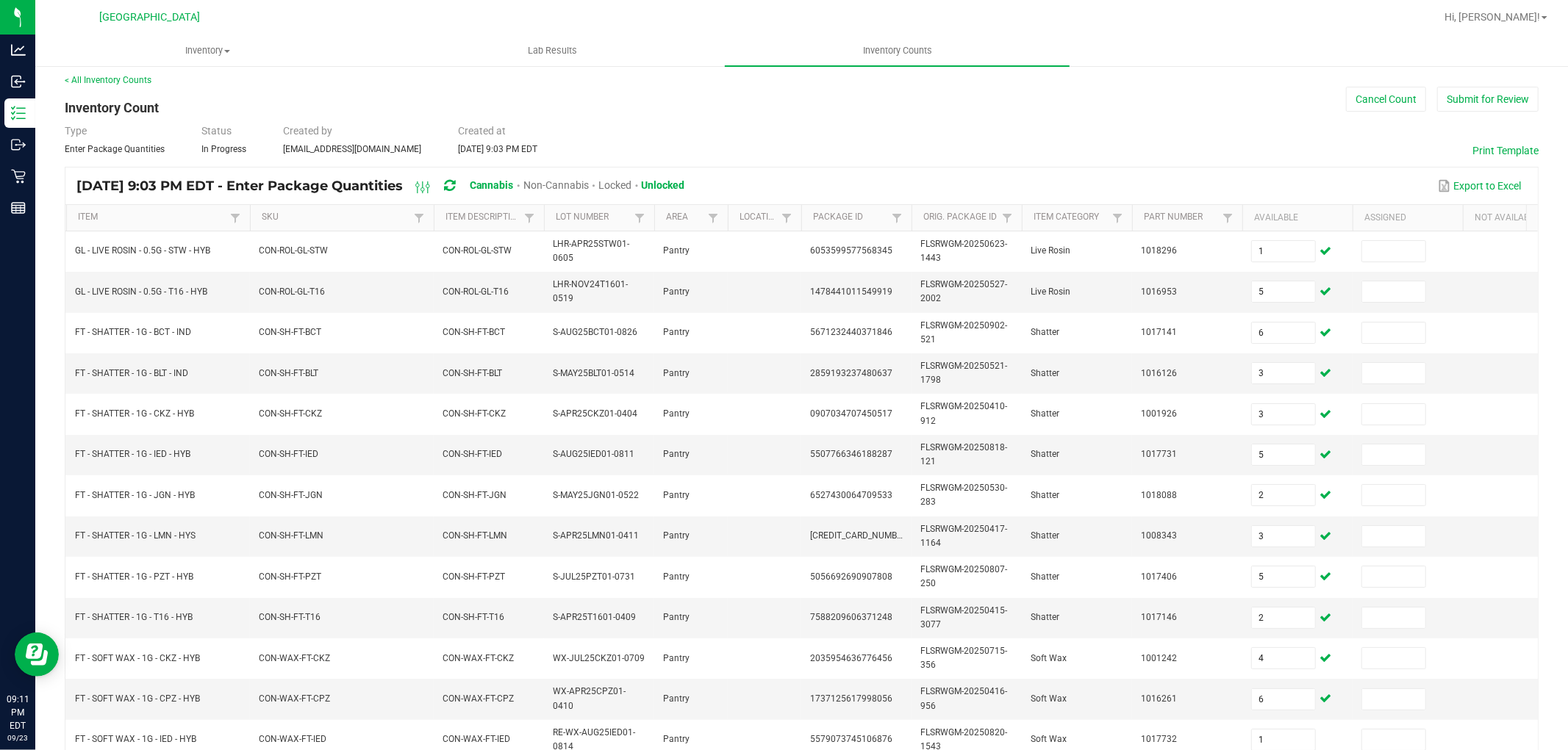
scroll to position [367, 0]
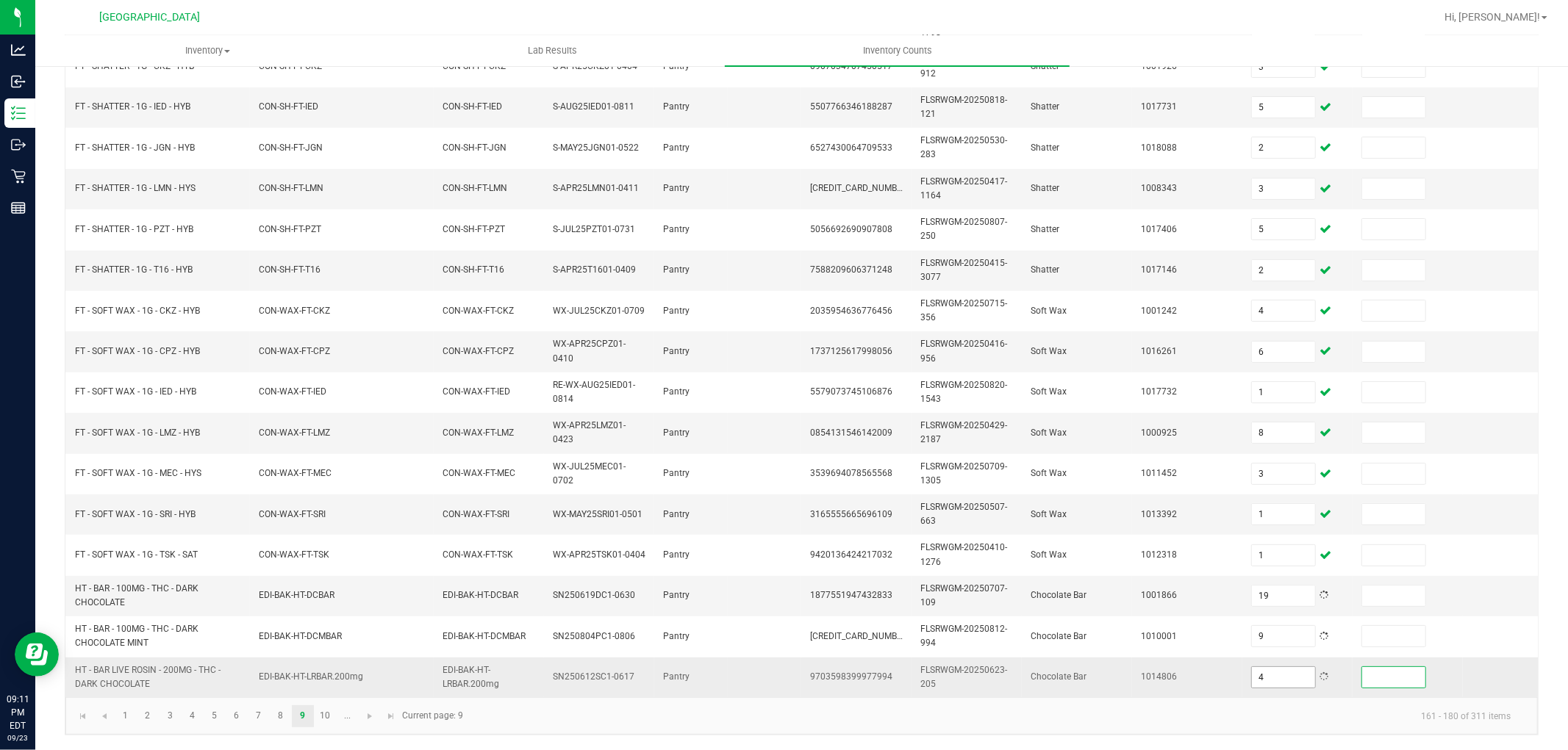
click at [1298, 667] on input "4" at bounding box center [1284, 677] width 63 height 20
click at [365, 721] on span "Go to the next page" at bounding box center [370, 716] width 12 height 12
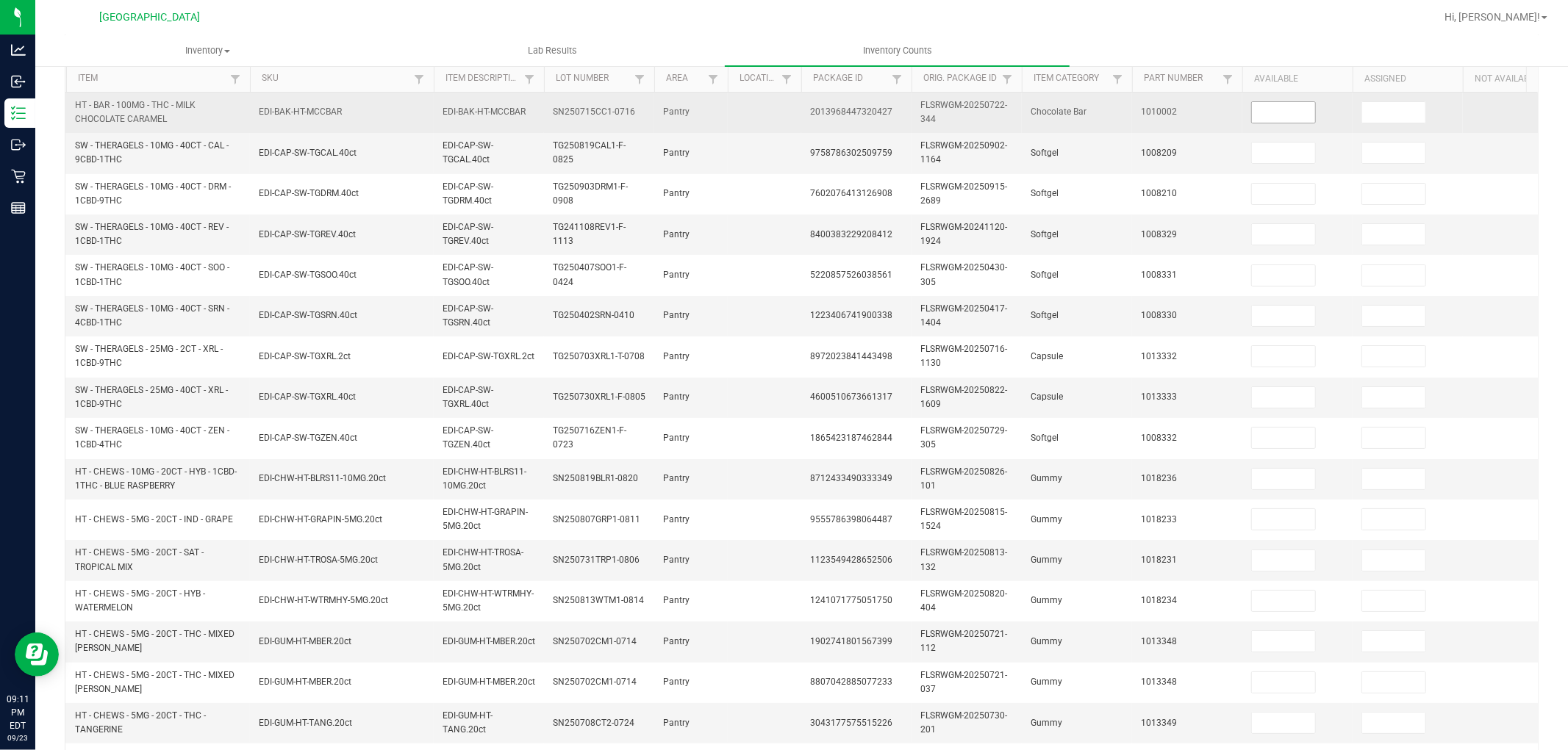
scroll to position [0, 0]
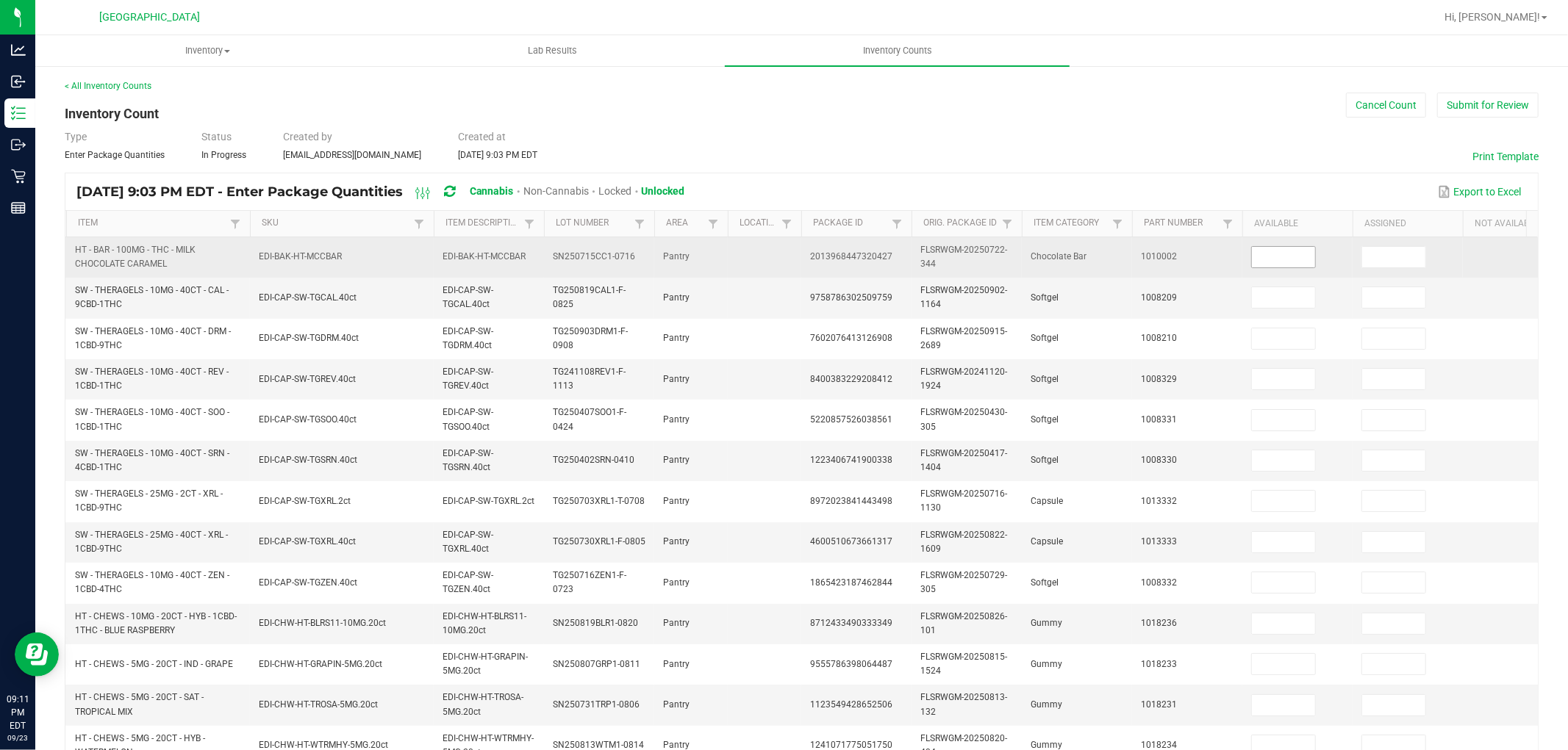
click at [1265, 247] on input at bounding box center [1284, 257] width 63 height 20
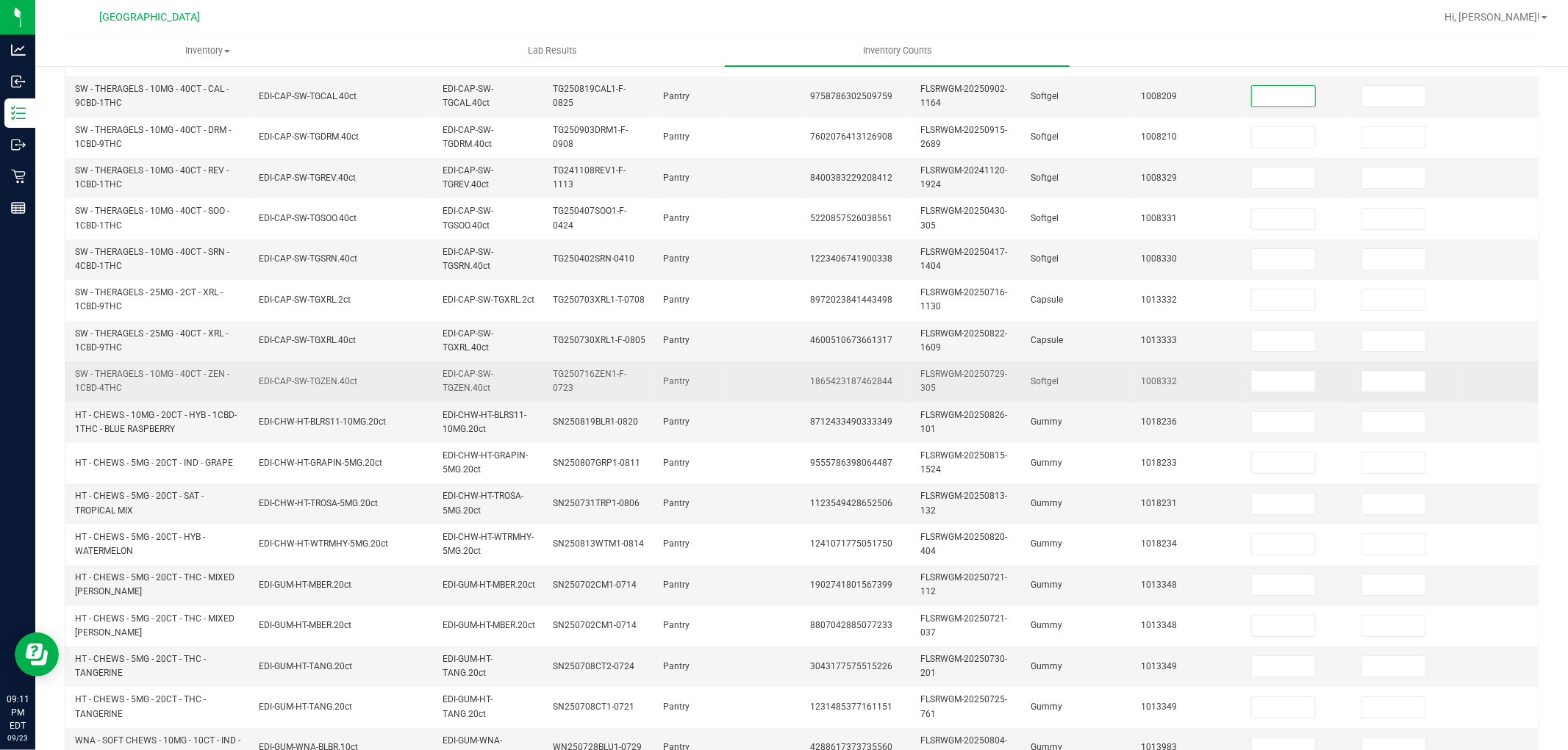
scroll to position [367, 0]
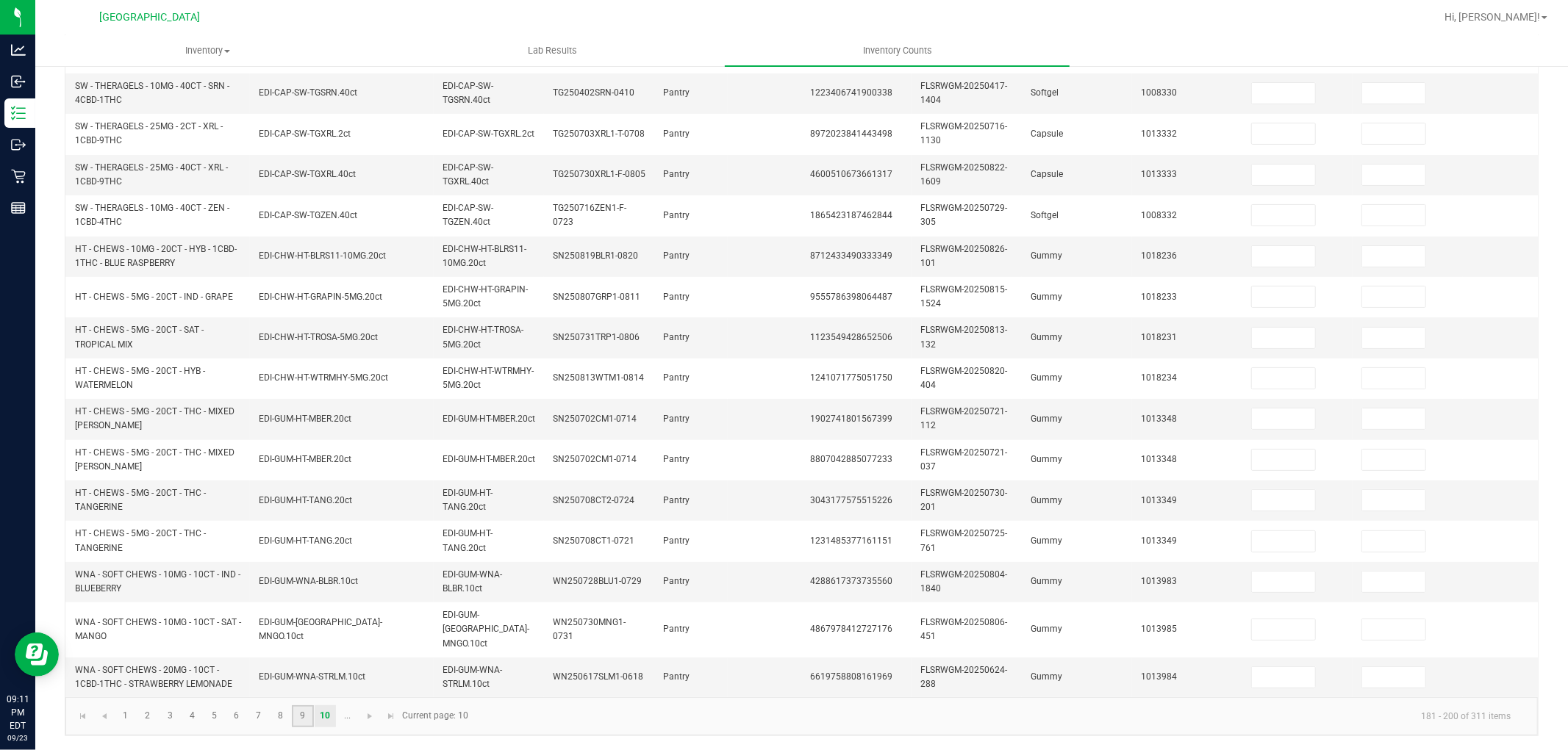
click at [307, 718] on link "9" at bounding box center [303, 716] width 21 height 22
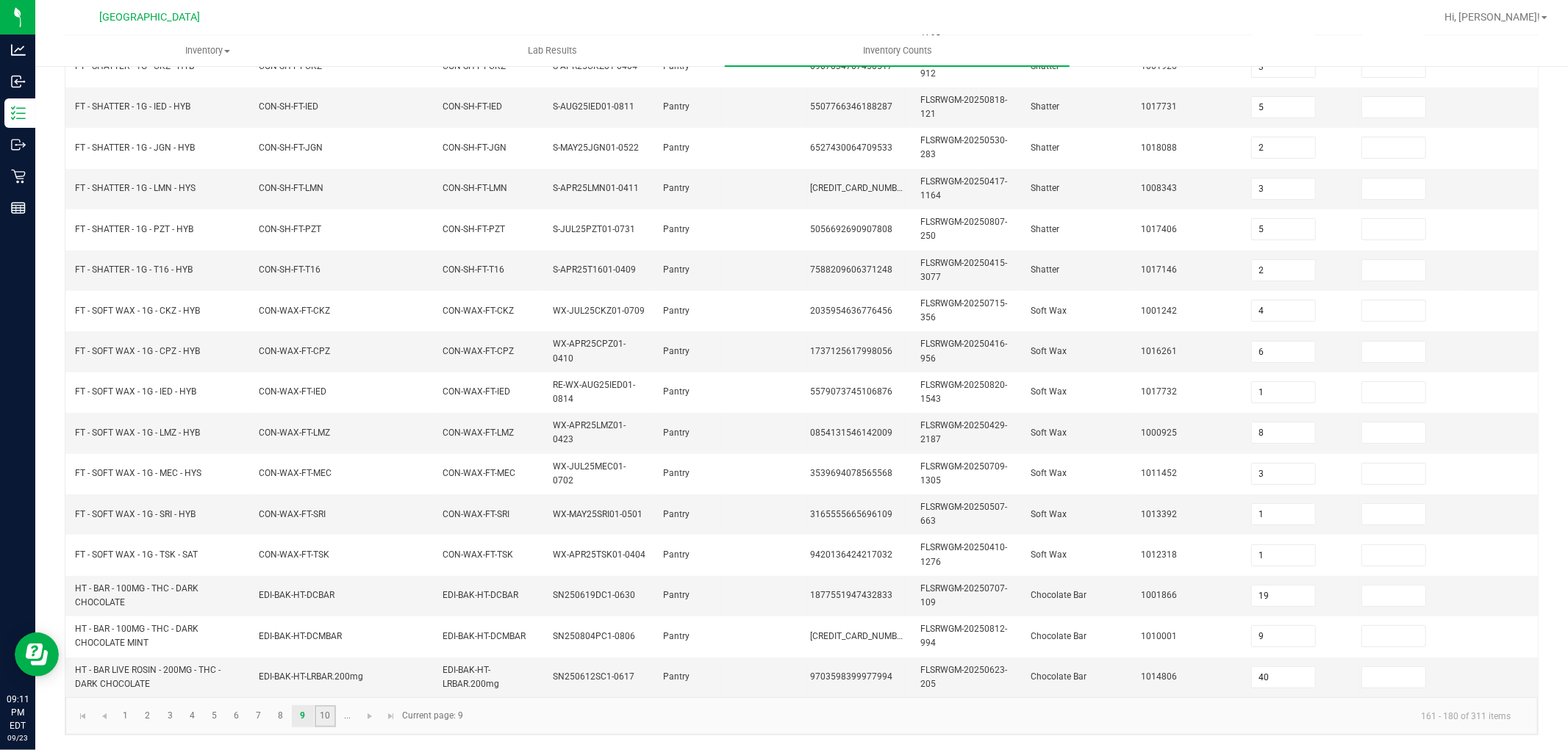
click at [322, 715] on link "10" at bounding box center [325, 716] width 21 height 22
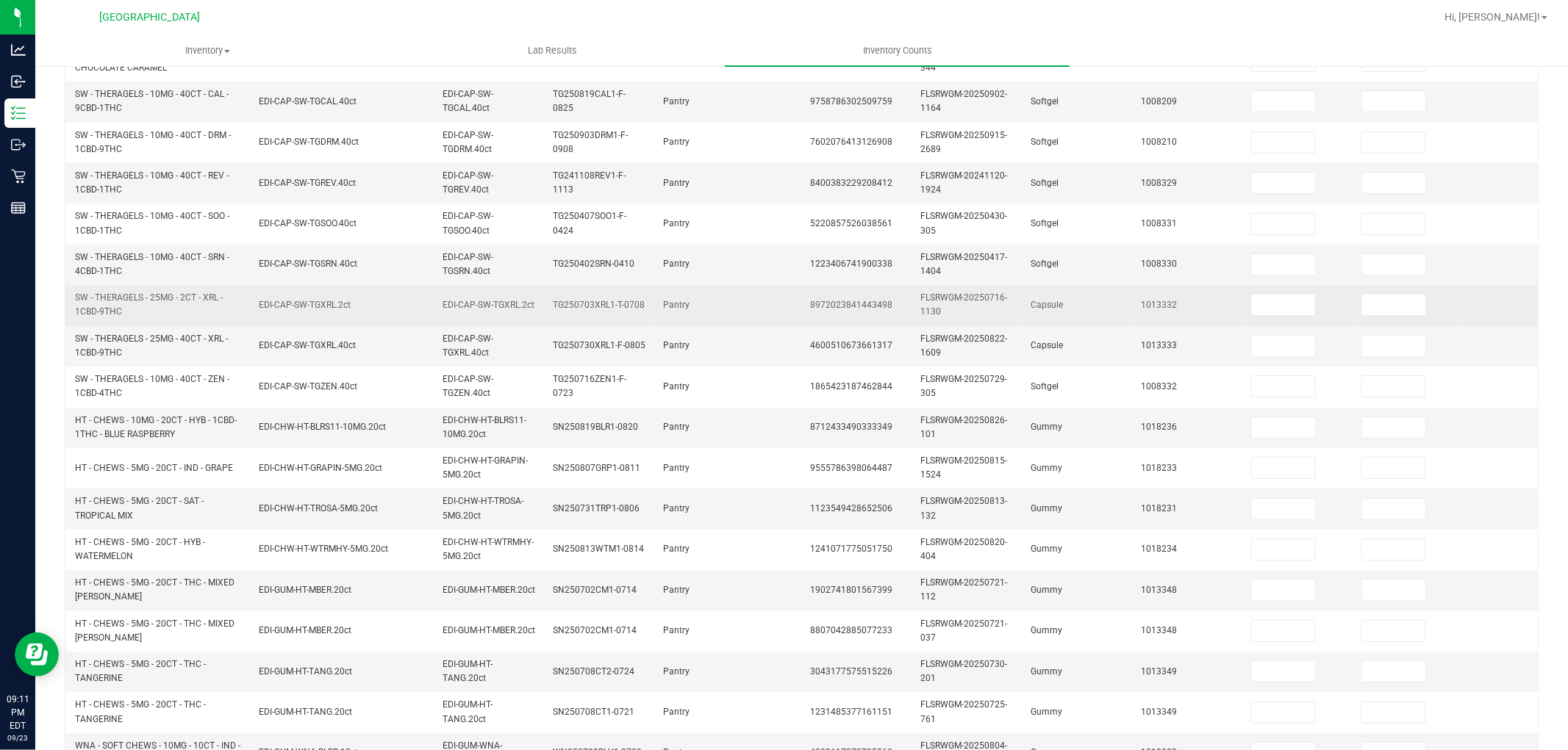
scroll to position [0, 0]
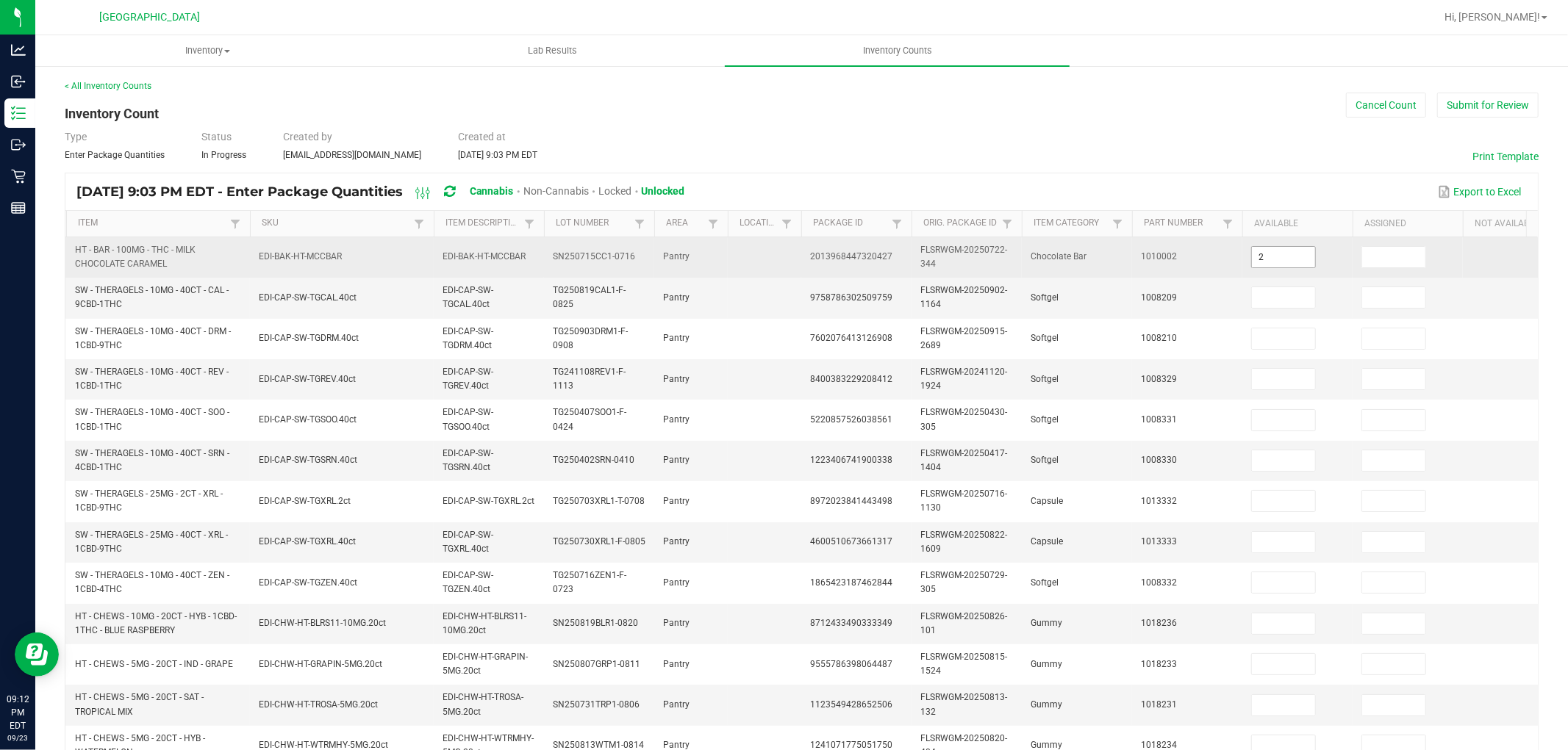
click at [1278, 252] on input "2" at bounding box center [1284, 257] width 63 height 20
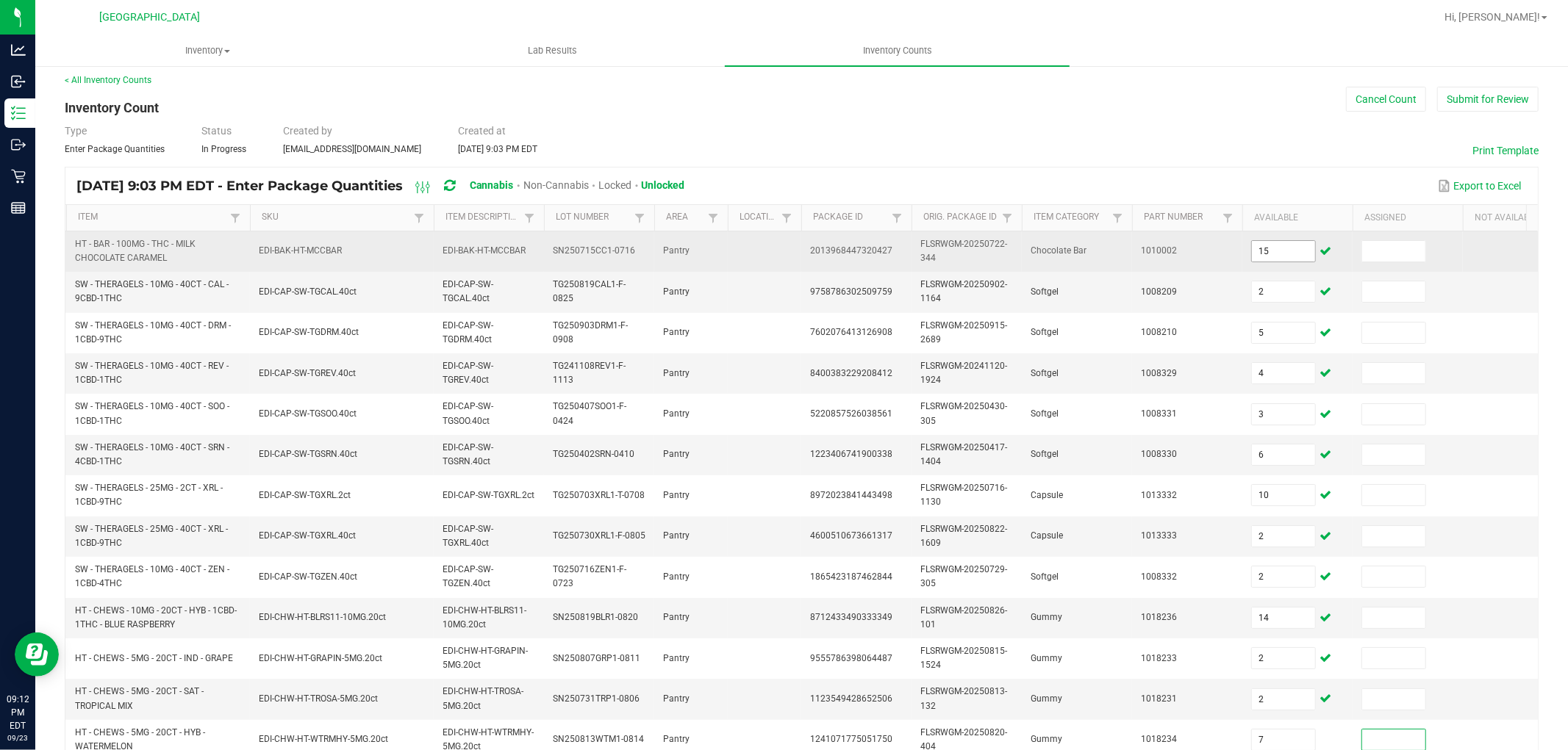
scroll to position [367, 0]
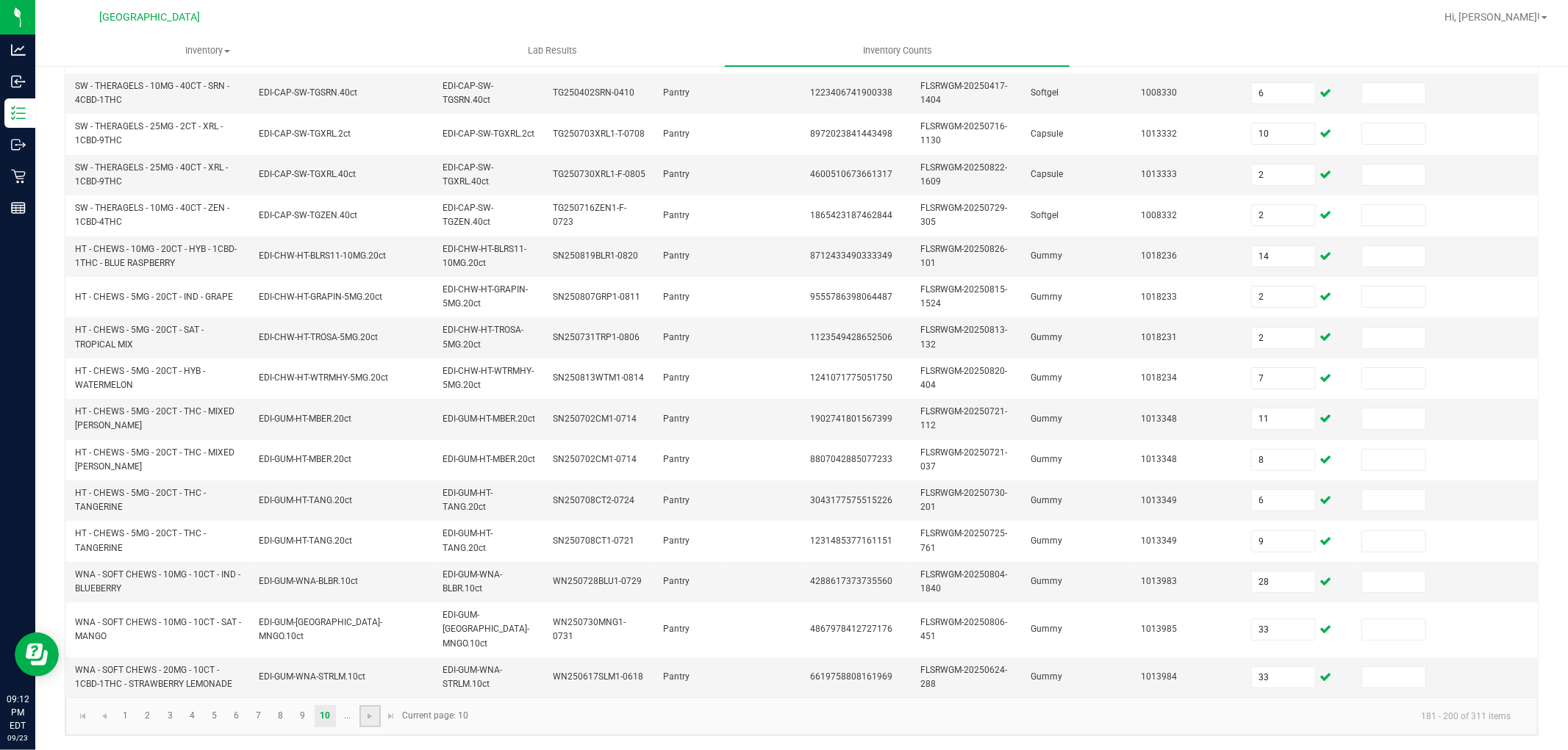
click at [362, 711] on link at bounding box center [370, 716] width 21 height 22
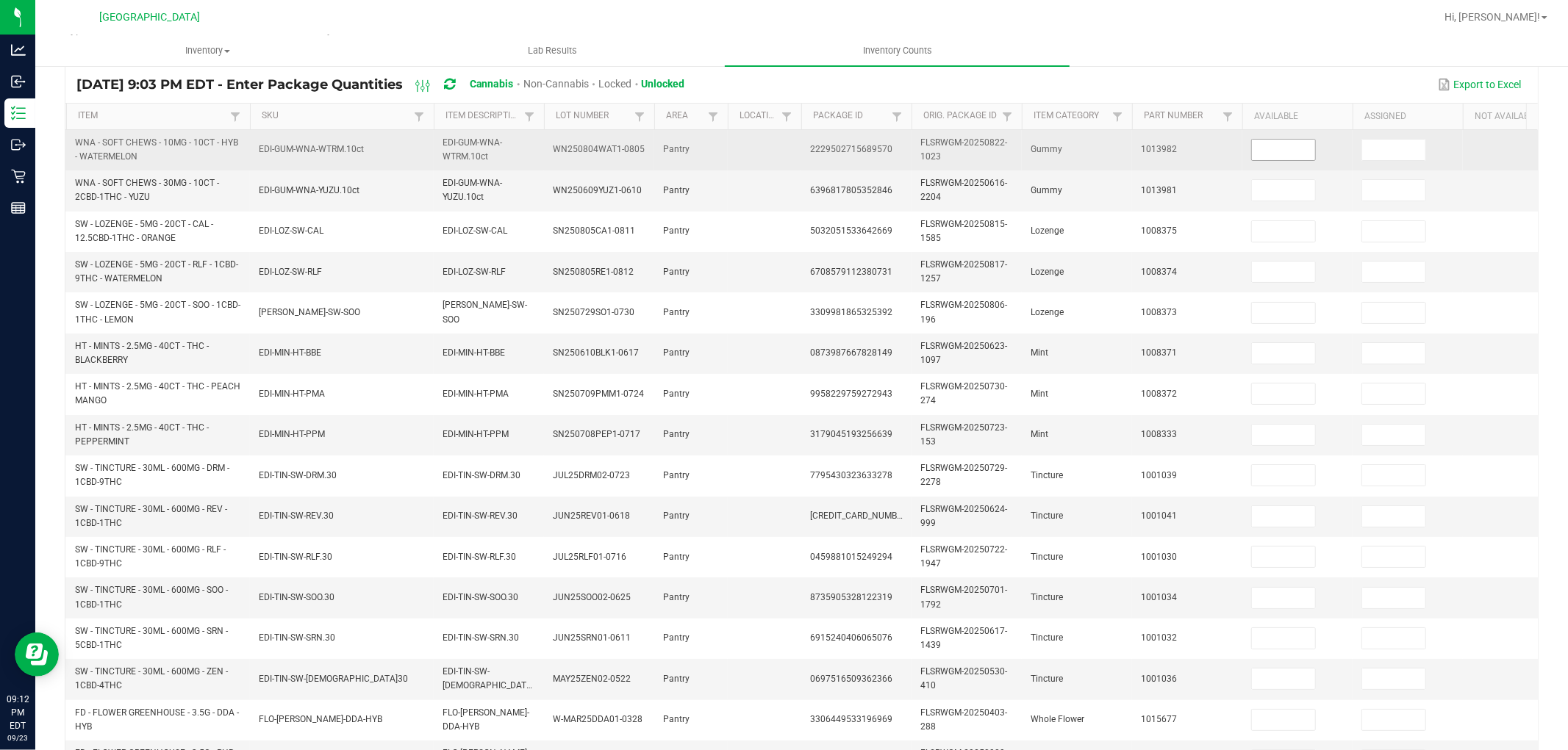
scroll to position [0, 0]
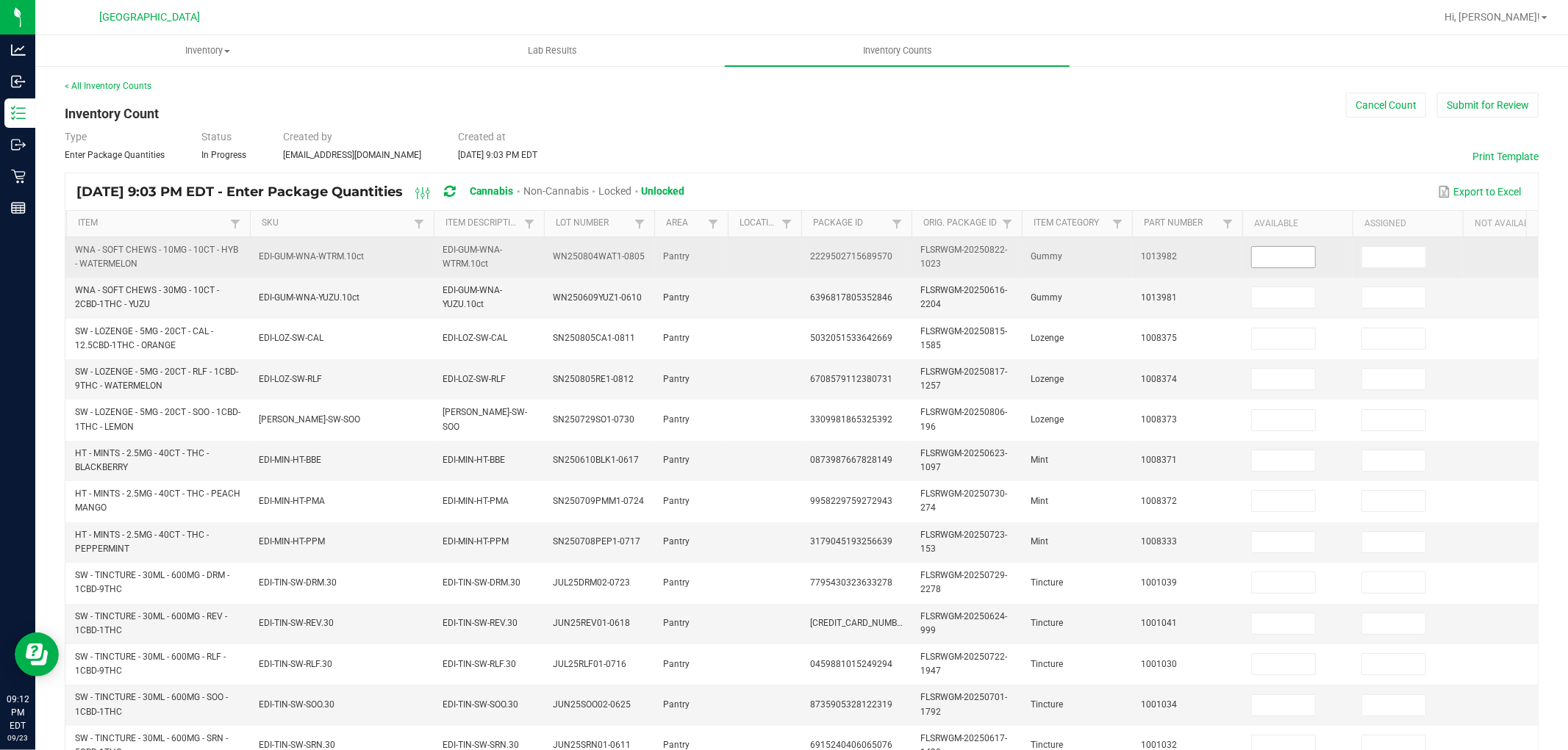
click at [1302, 254] on input at bounding box center [1284, 257] width 63 height 20
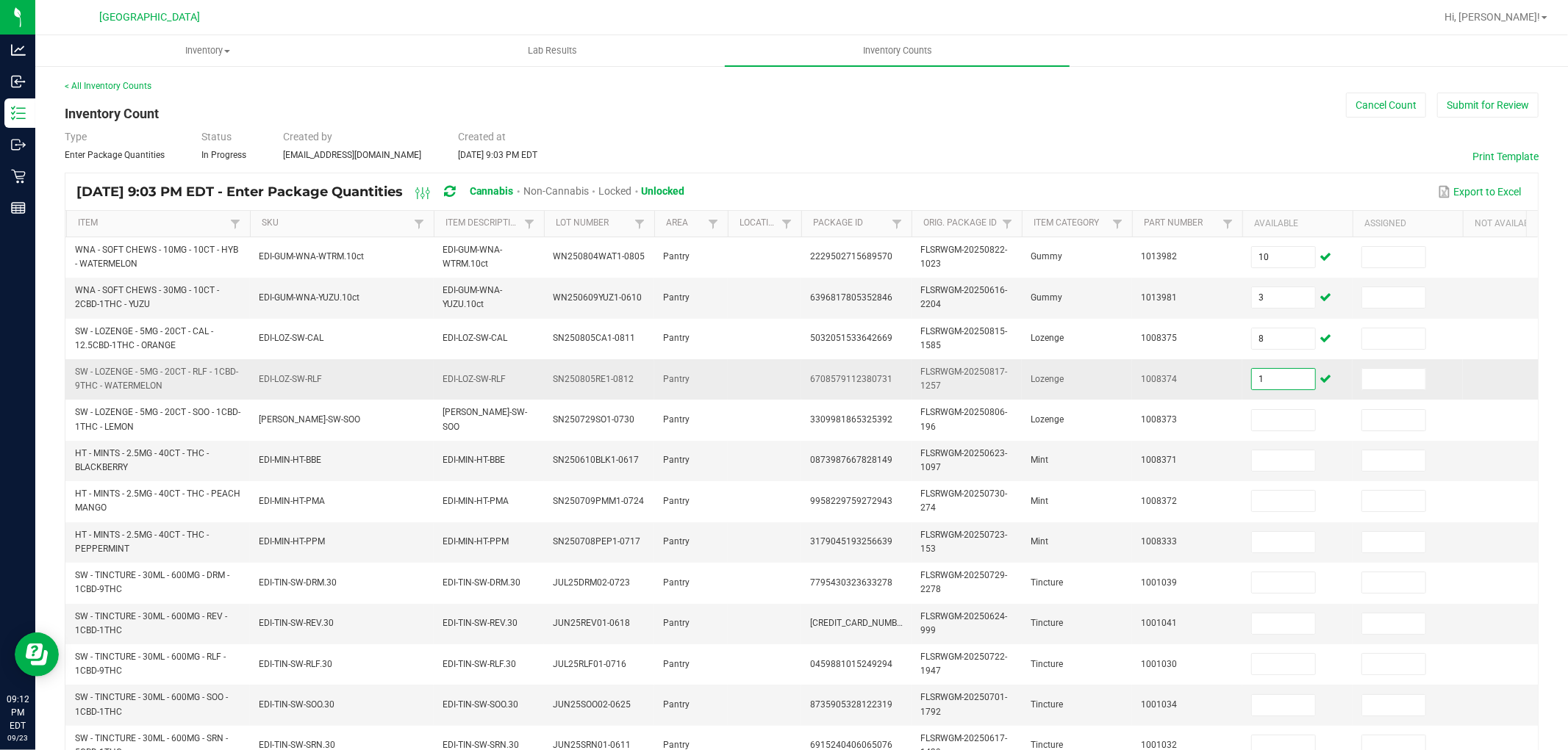
click at [1282, 386] on input "1" at bounding box center [1284, 379] width 63 height 20
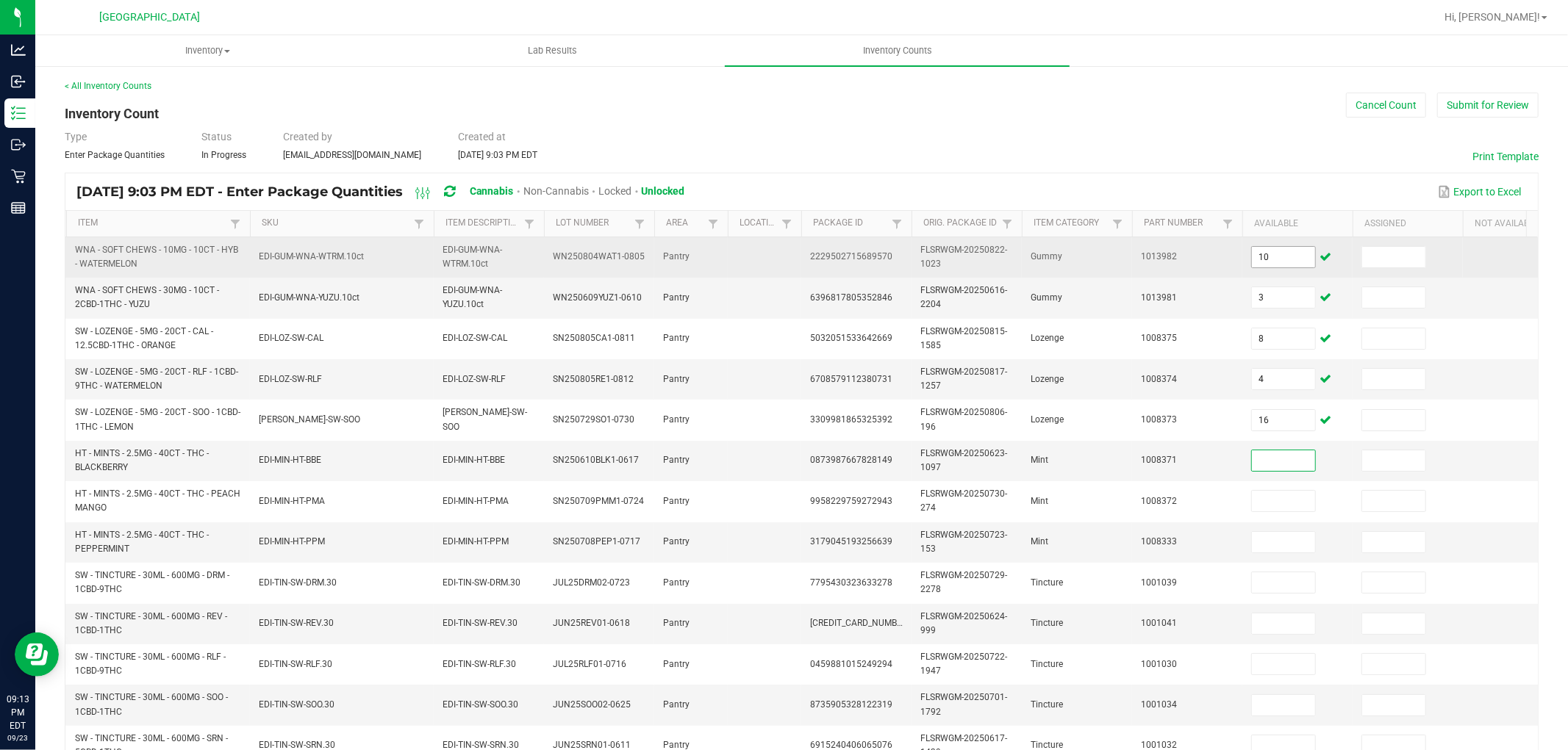
click at [1294, 263] on input "10" at bounding box center [1284, 257] width 63 height 20
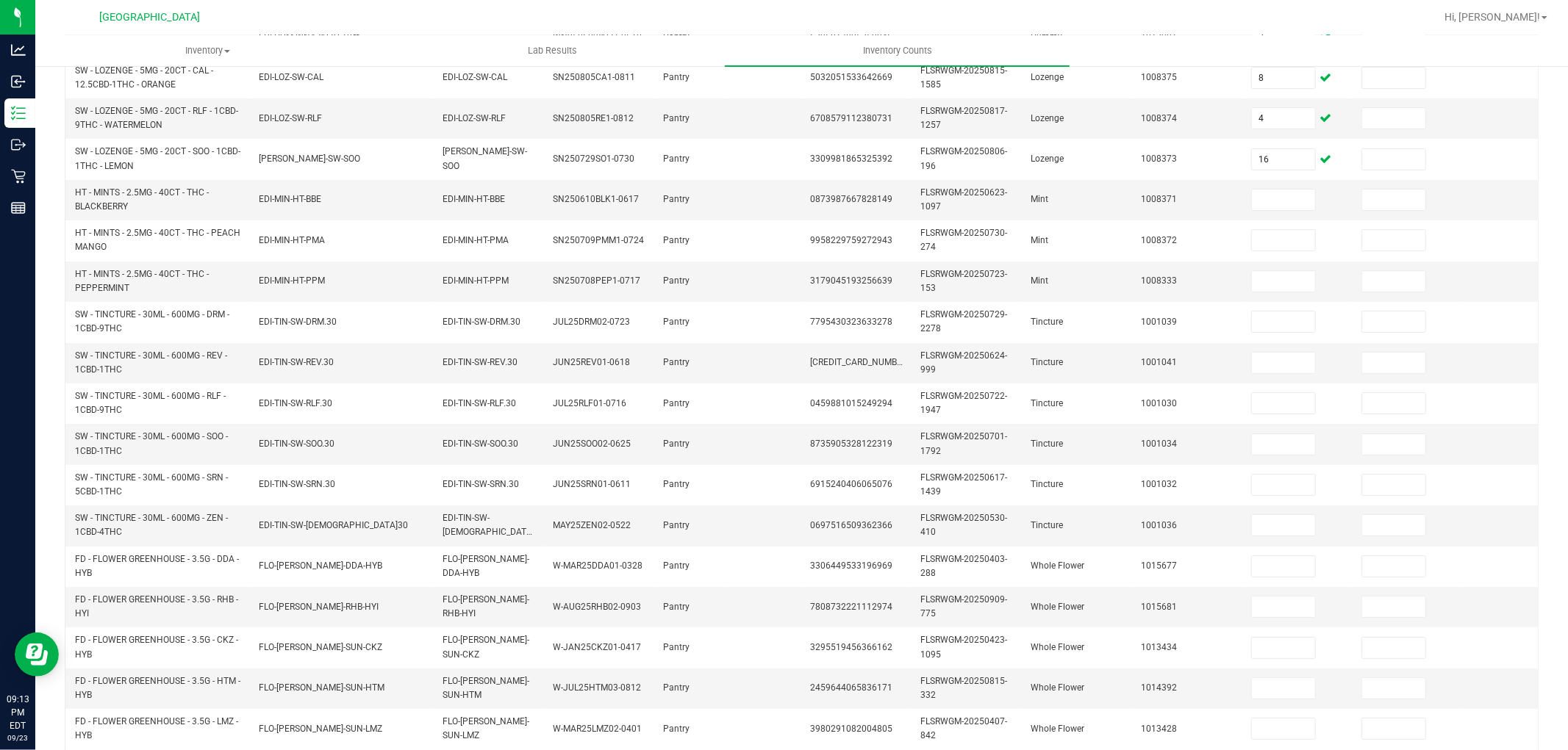
scroll to position [367, 0]
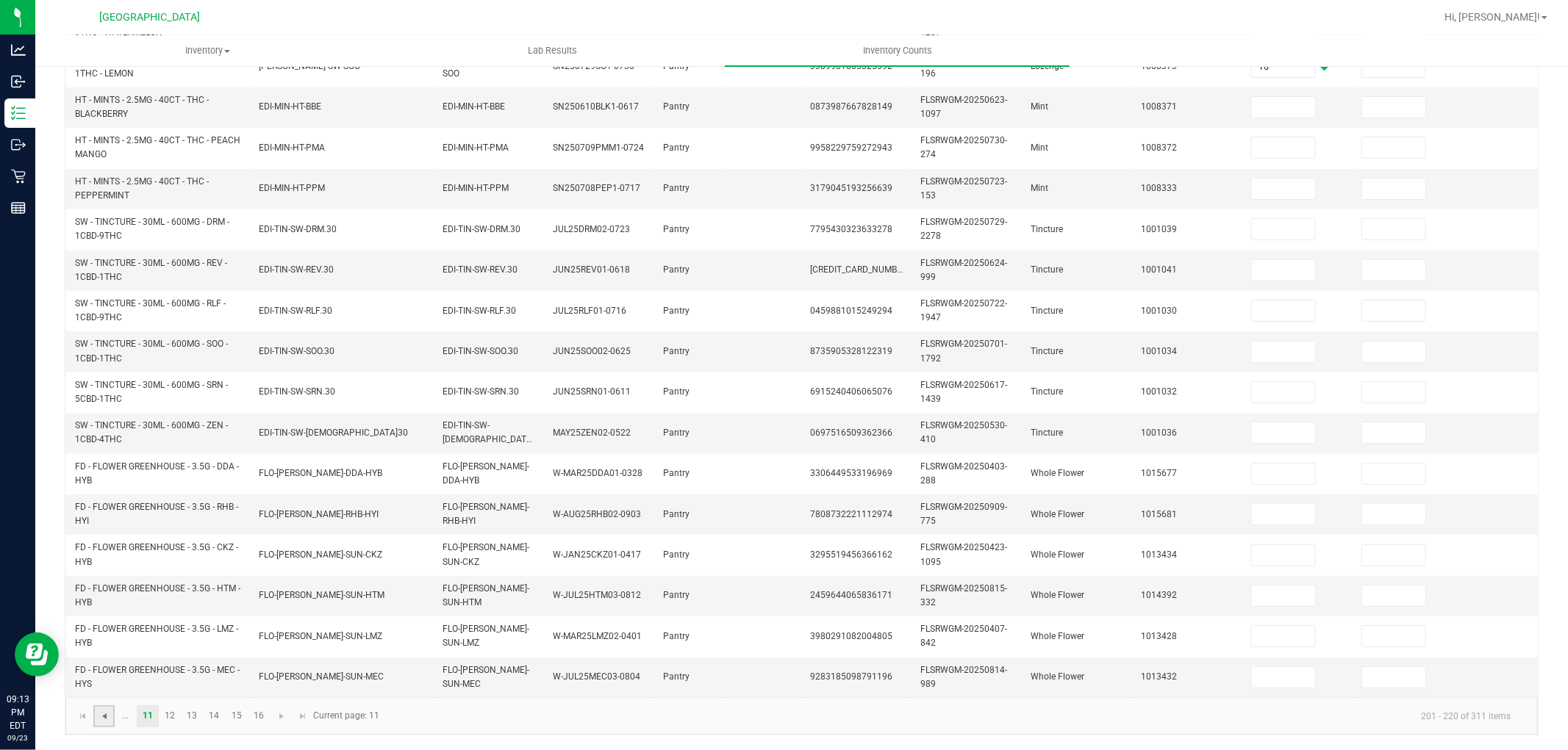
click at [98, 720] on span "Go to the previous page" at bounding box center [104, 716] width 12 height 12
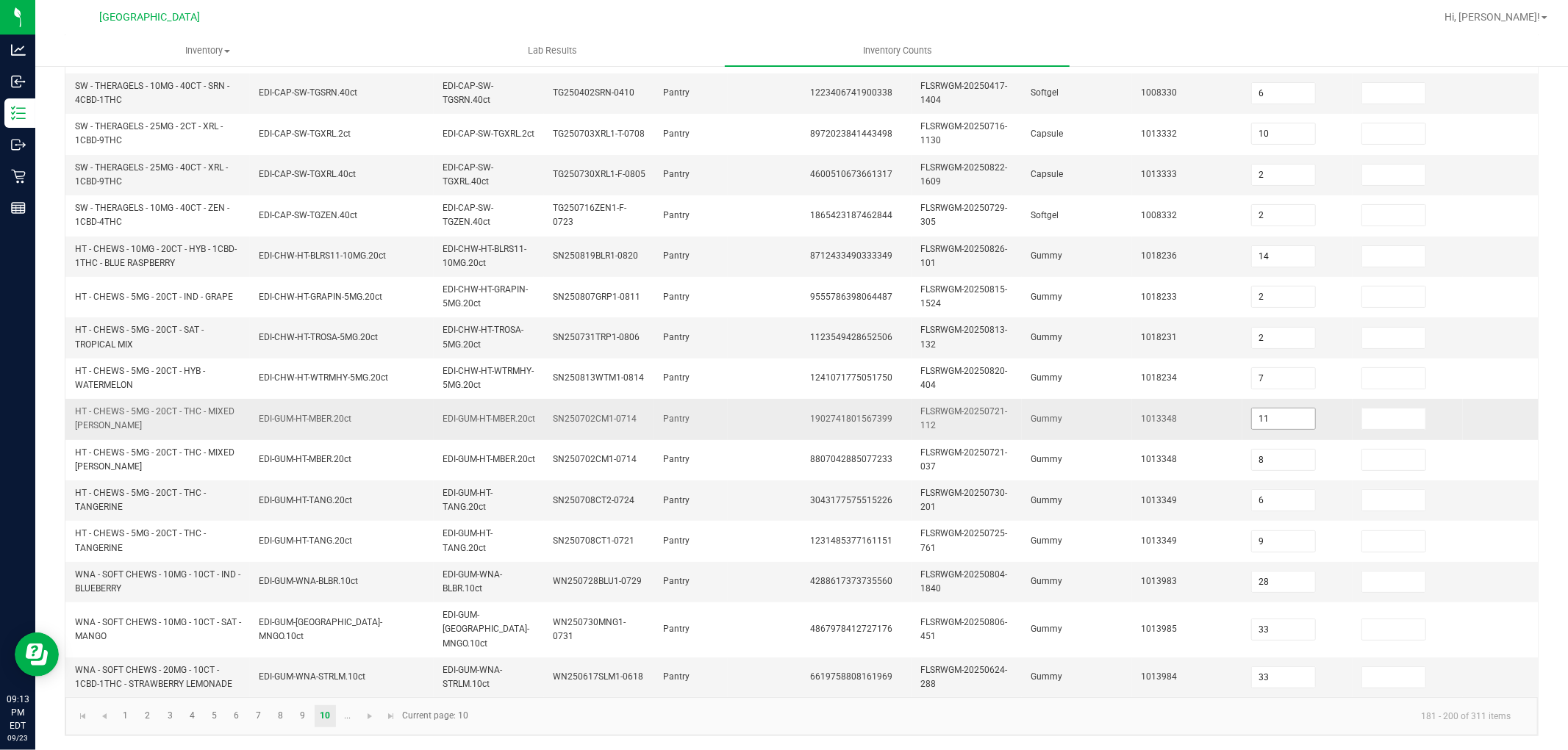
click at [1272, 414] on input "11" at bounding box center [1284, 418] width 63 height 20
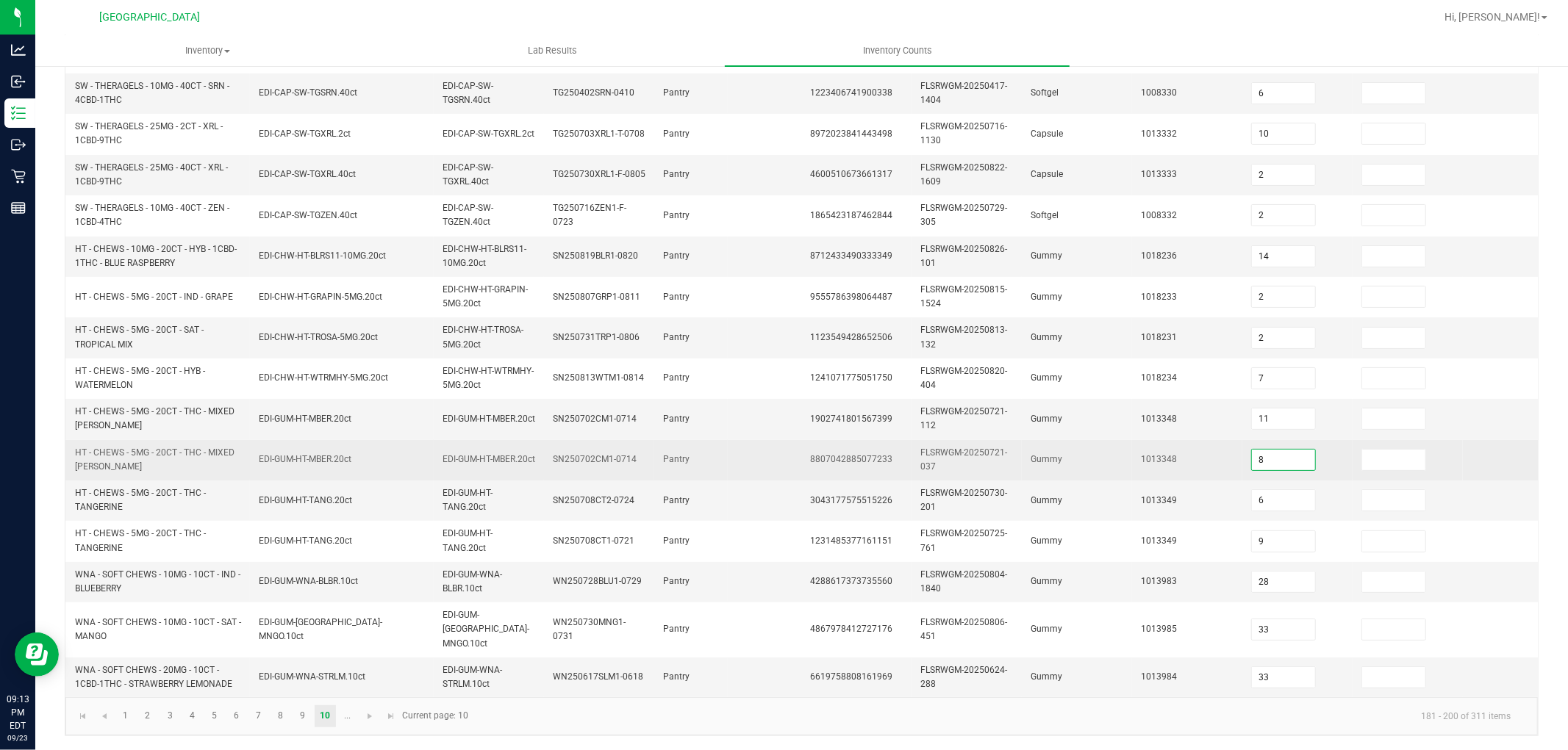
click at [1304, 458] on input "8" at bounding box center [1284, 460] width 63 height 20
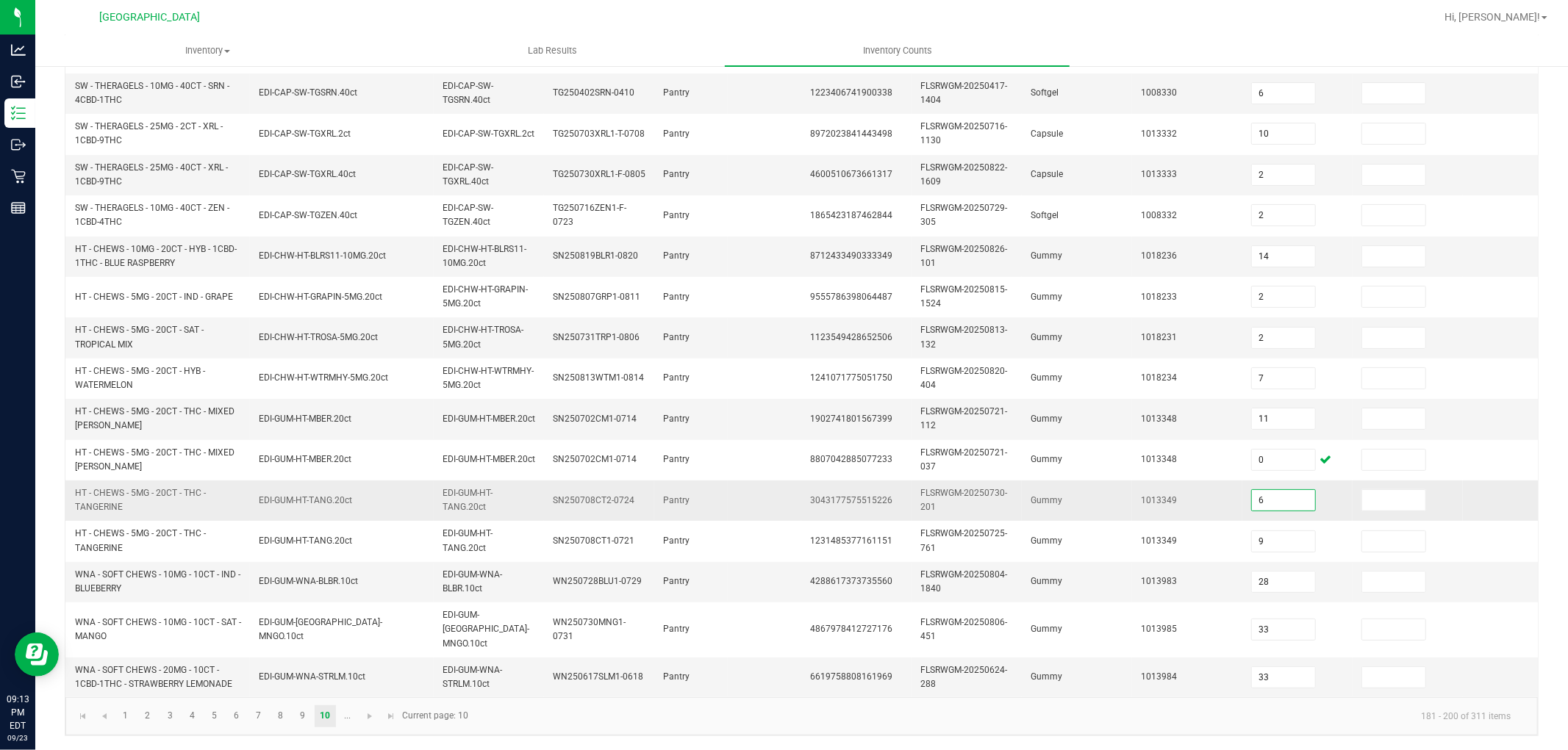
click at [1291, 492] on input "6" at bounding box center [1284, 500] width 63 height 20
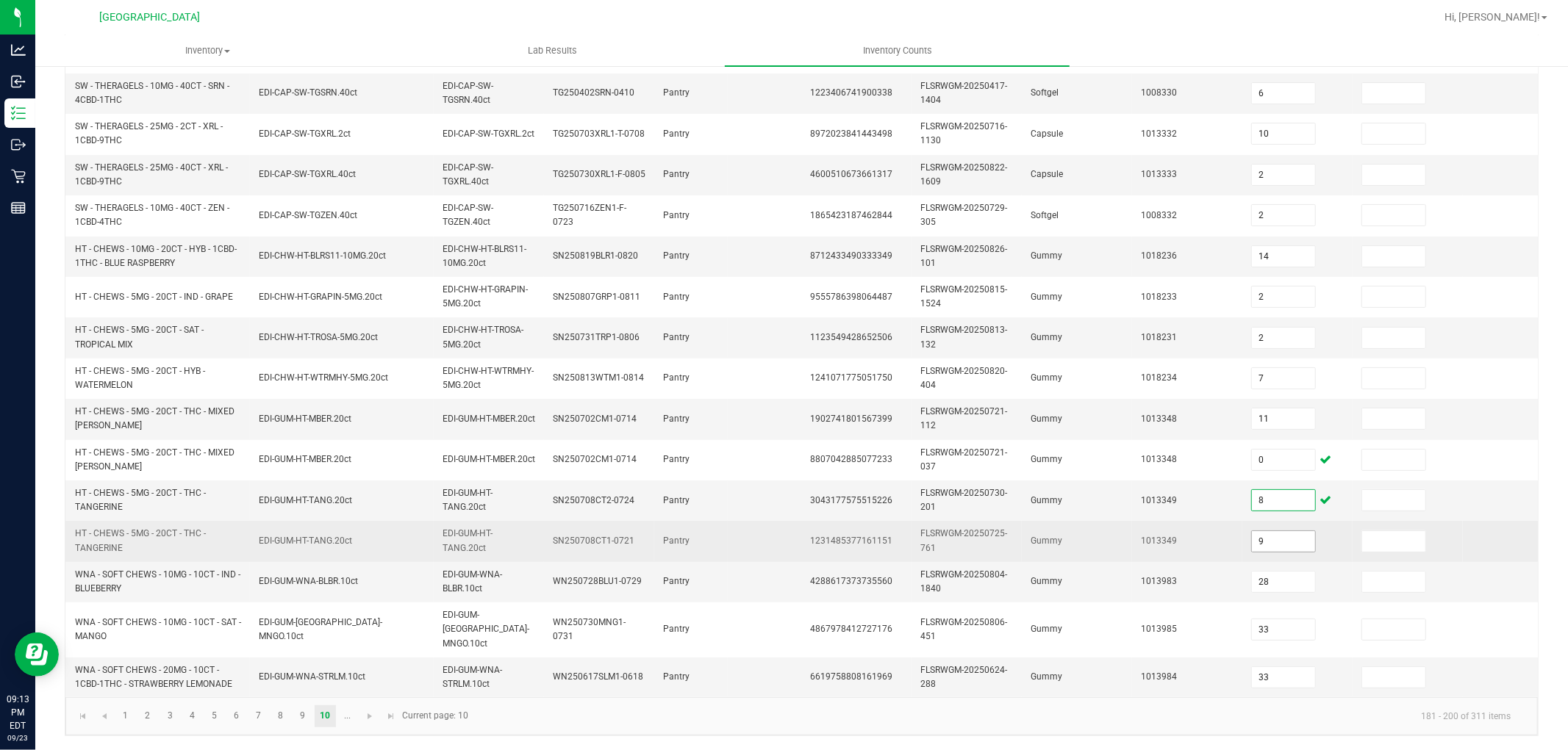
click at [1285, 537] on input "9" at bounding box center [1284, 541] width 63 height 20
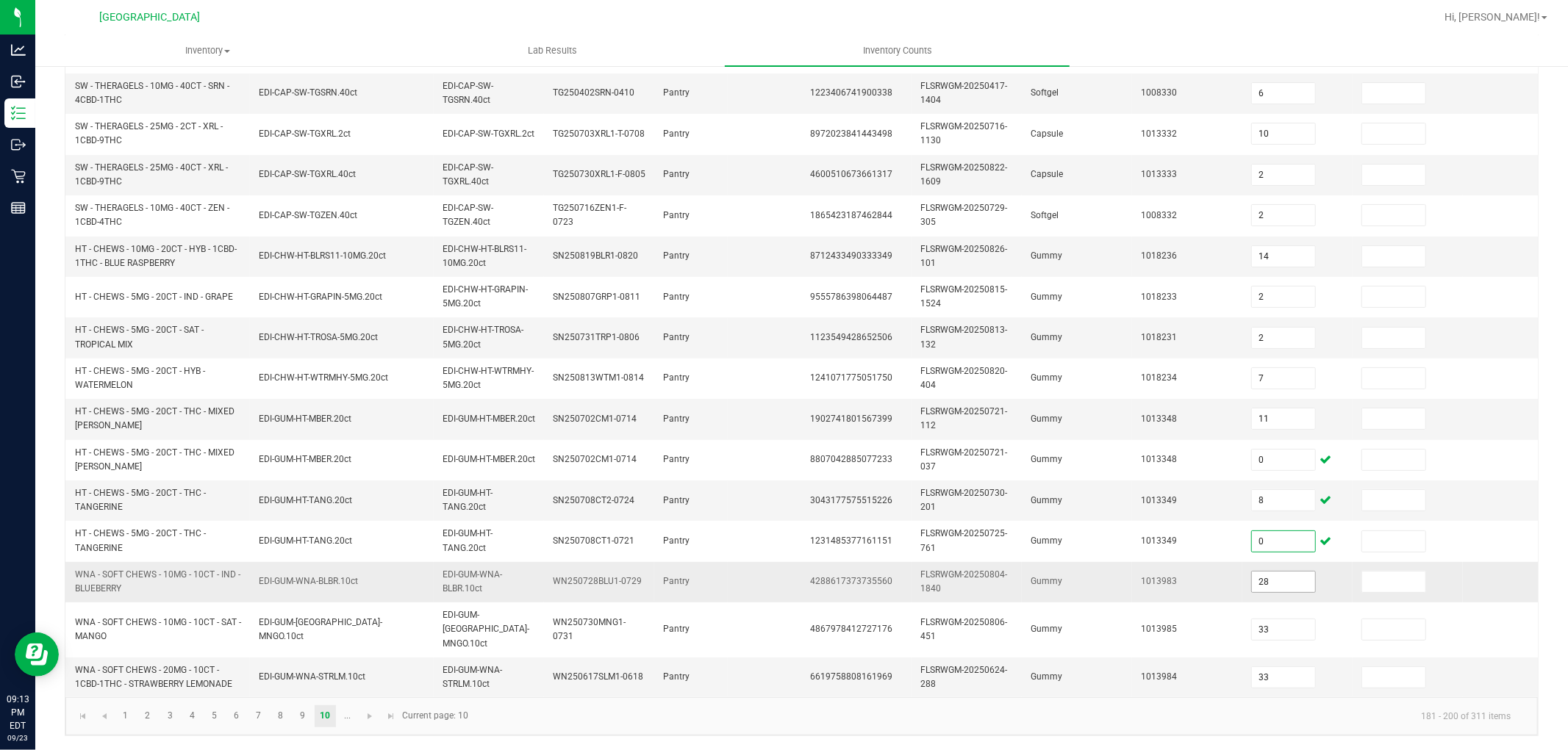
click at [1285, 586] on input "28" at bounding box center [1284, 581] width 63 height 20
click at [369, 722] on span "Go to the next page" at bounding box center [370, 716] width 12 height 12
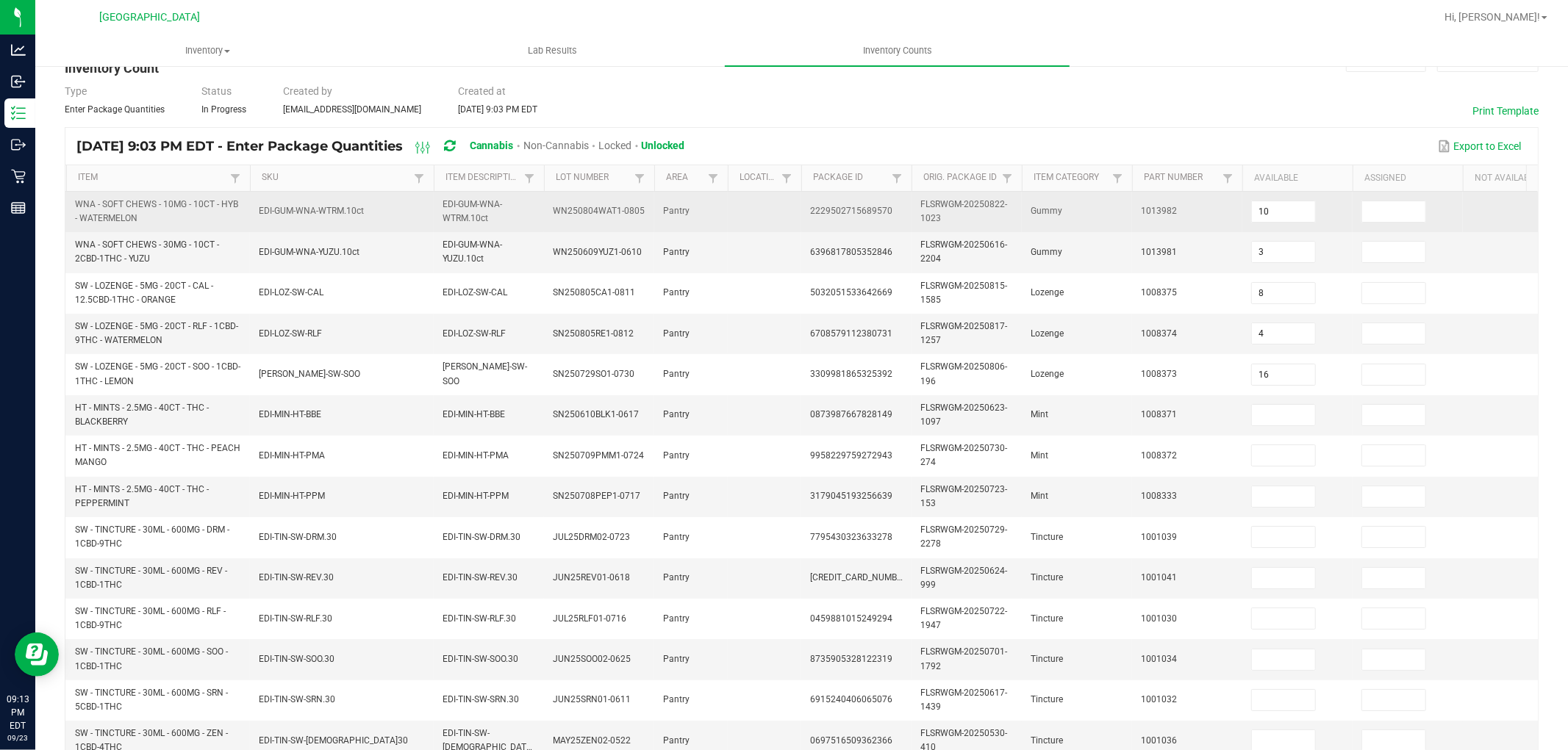
scroll to position [41, 0]
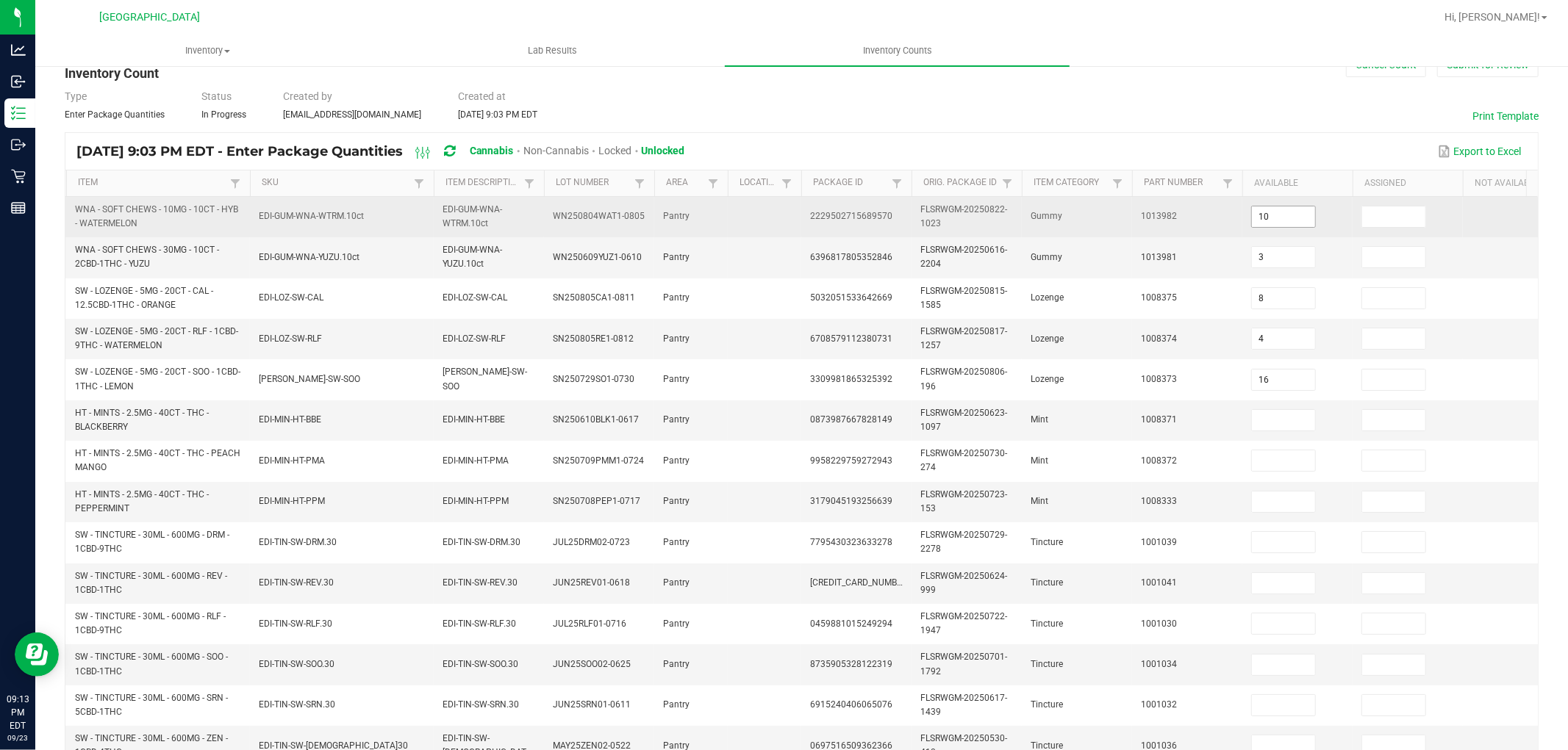
click at [1274, 221] on input "10" at bounding box center [1284, 216] width 63 height 20
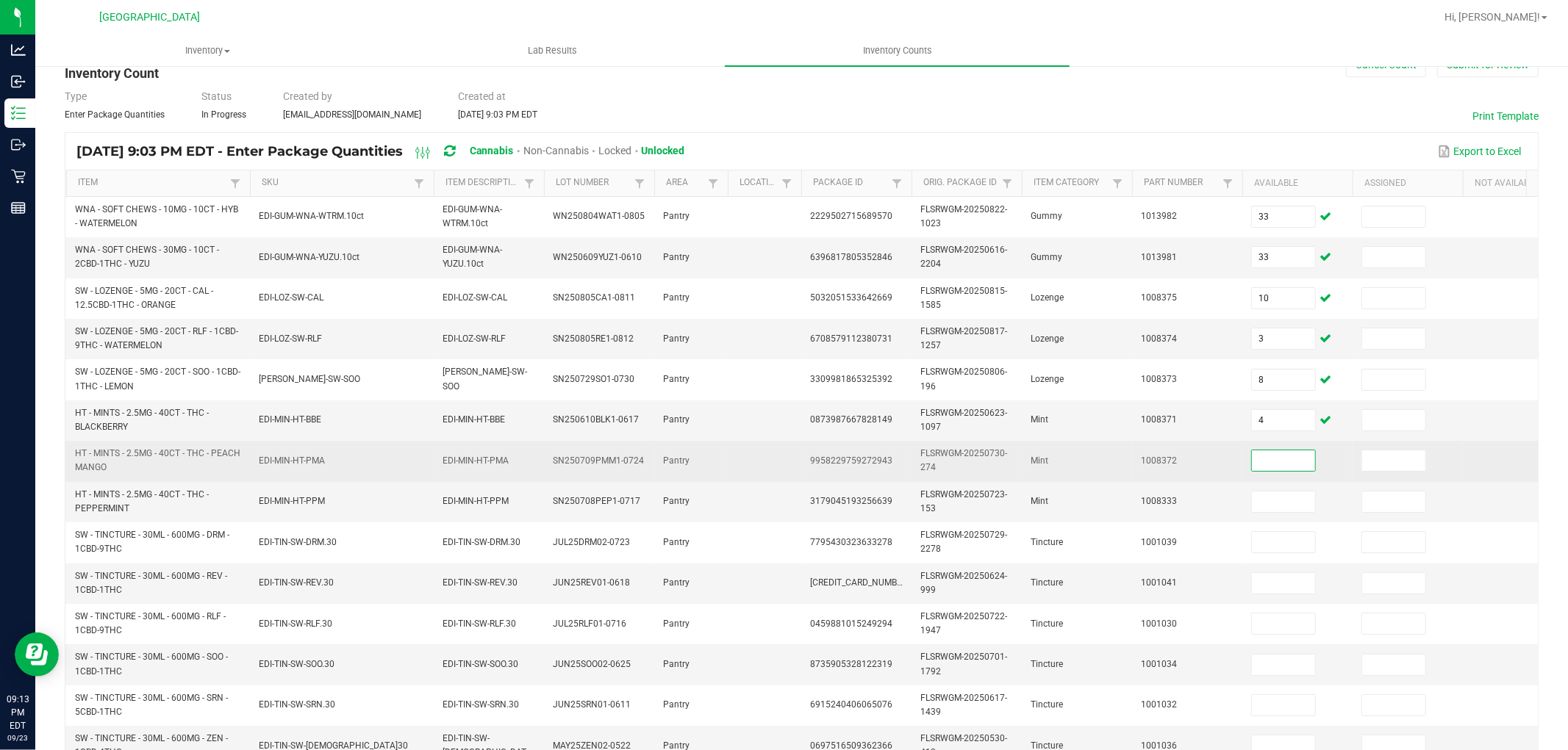
click at [1269, 458] on input at bounding box center [1284, 461] width 63 height 20
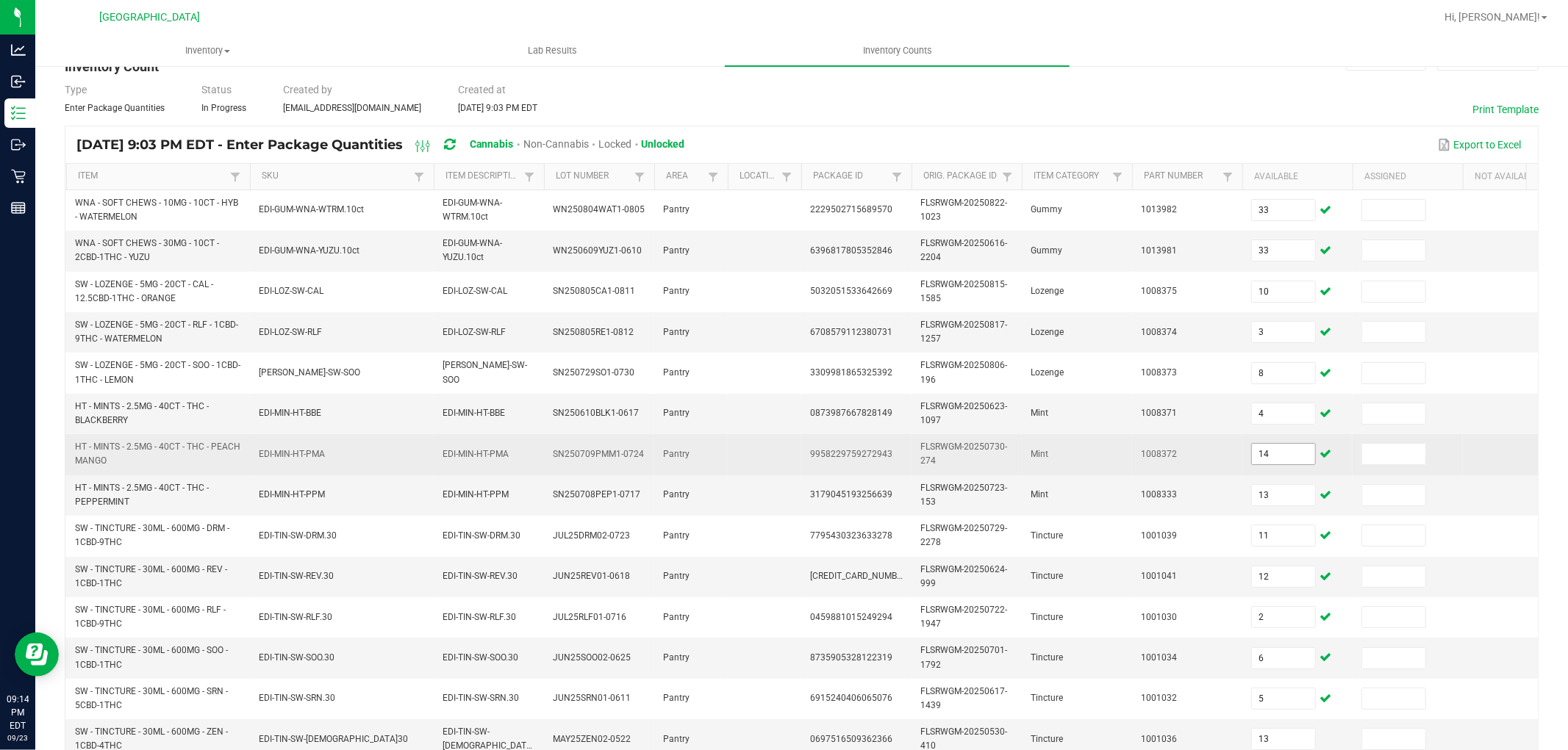
scroll to position [367, 0]
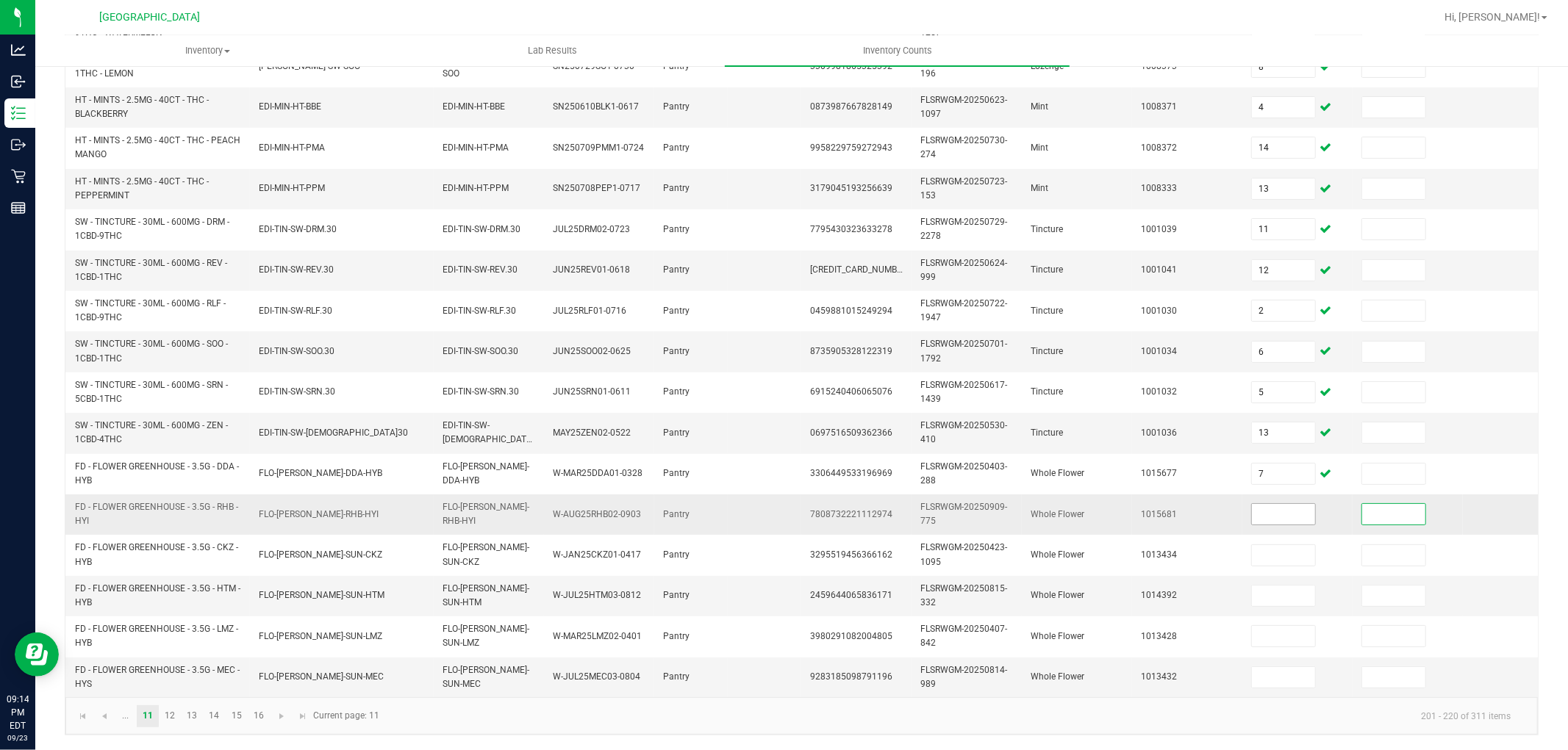
drag, startPoint x: 1295, startPoint y: 504, endPoint x: 1289, endPoint y: 489, distance: 16.2
click at [1291, 504] on input at bounding box center [1284, 514] width 63 height 20
click at [286, 721] on span "Go to the next page" at bounding box center [281, 716] width 12 height 12
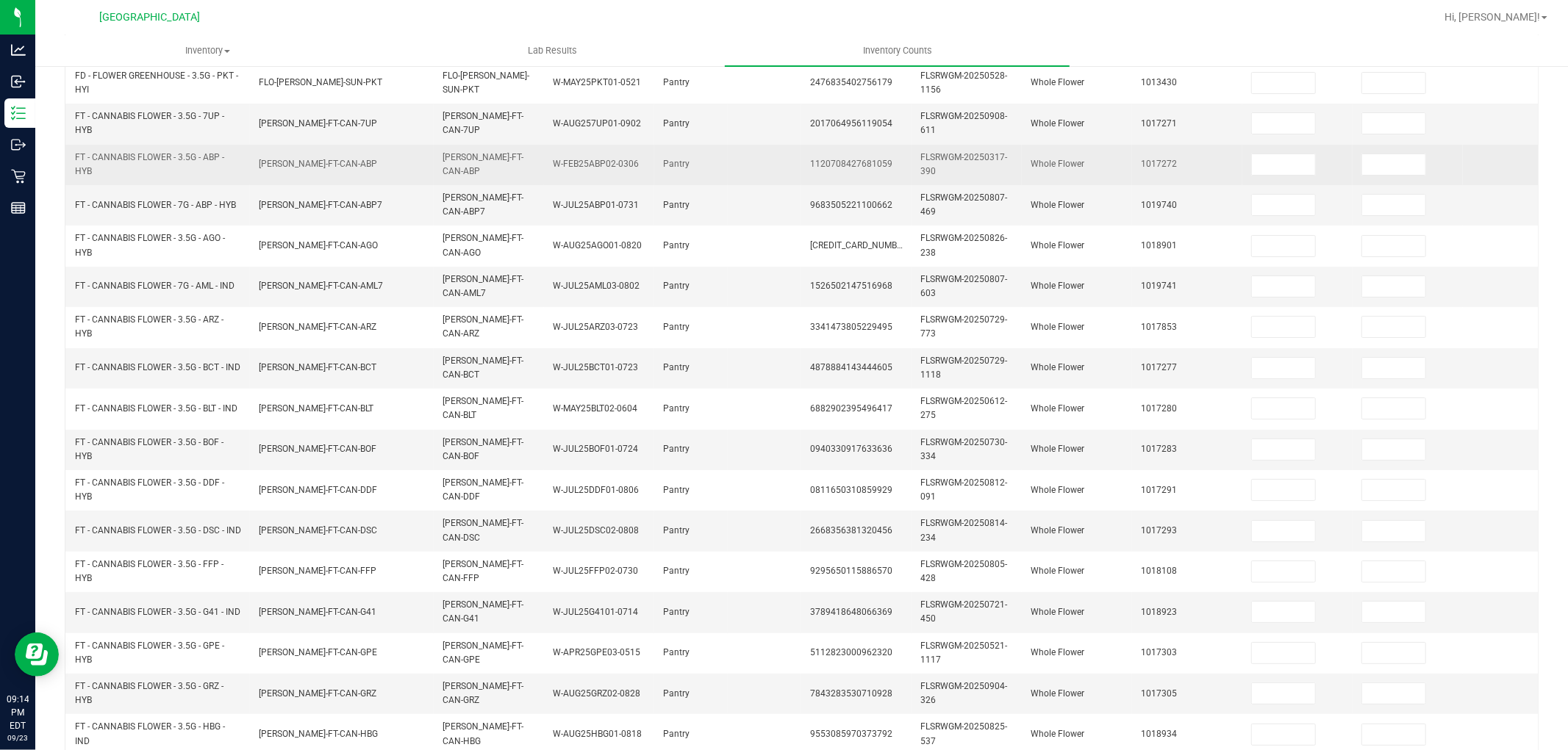
scroll to position [0, 0]
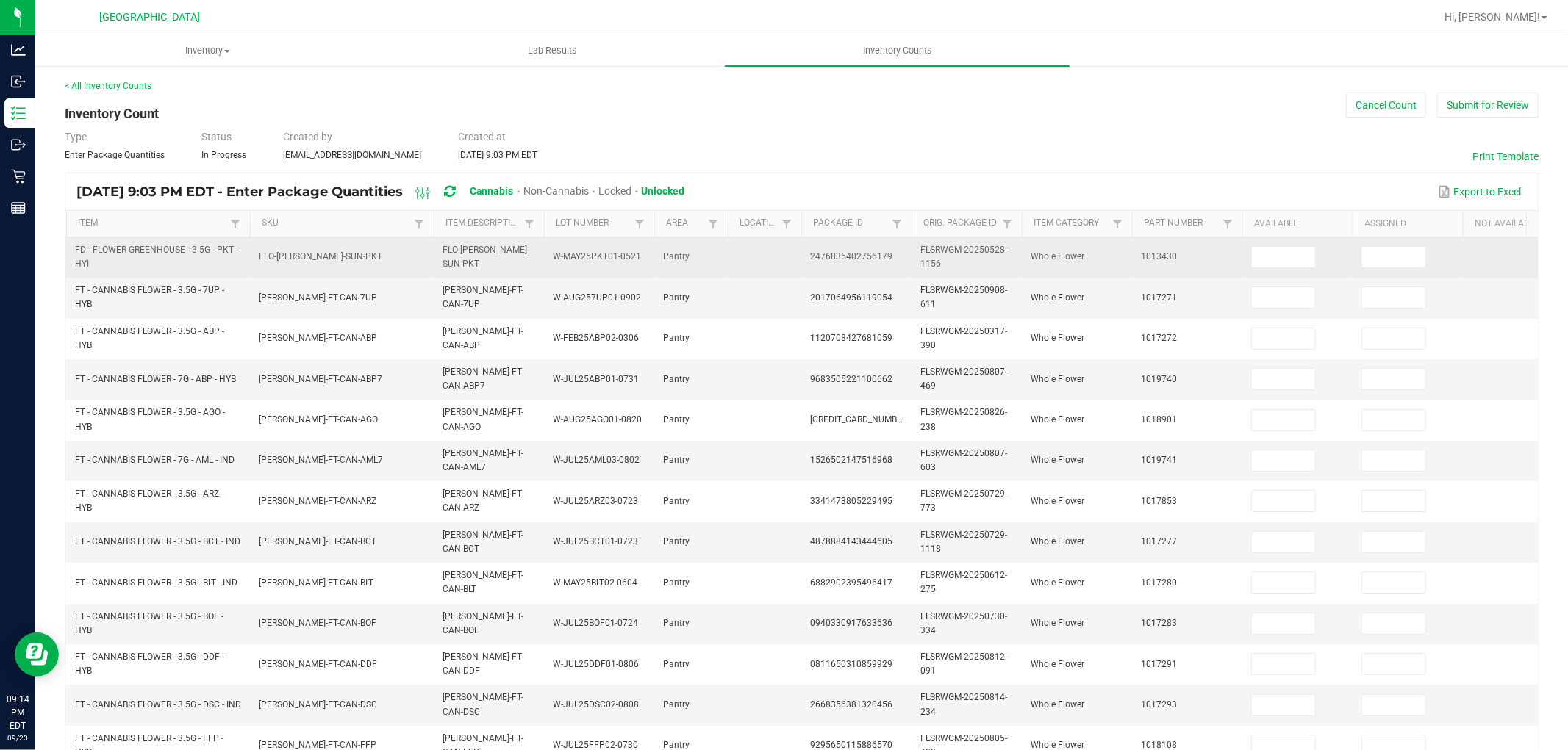
click at [1291, 269] on td at bounding box center [1298, 258] width 110 height 41
click at [1291, 259] on input at bounding box center [1284, 257] width 63 height 20
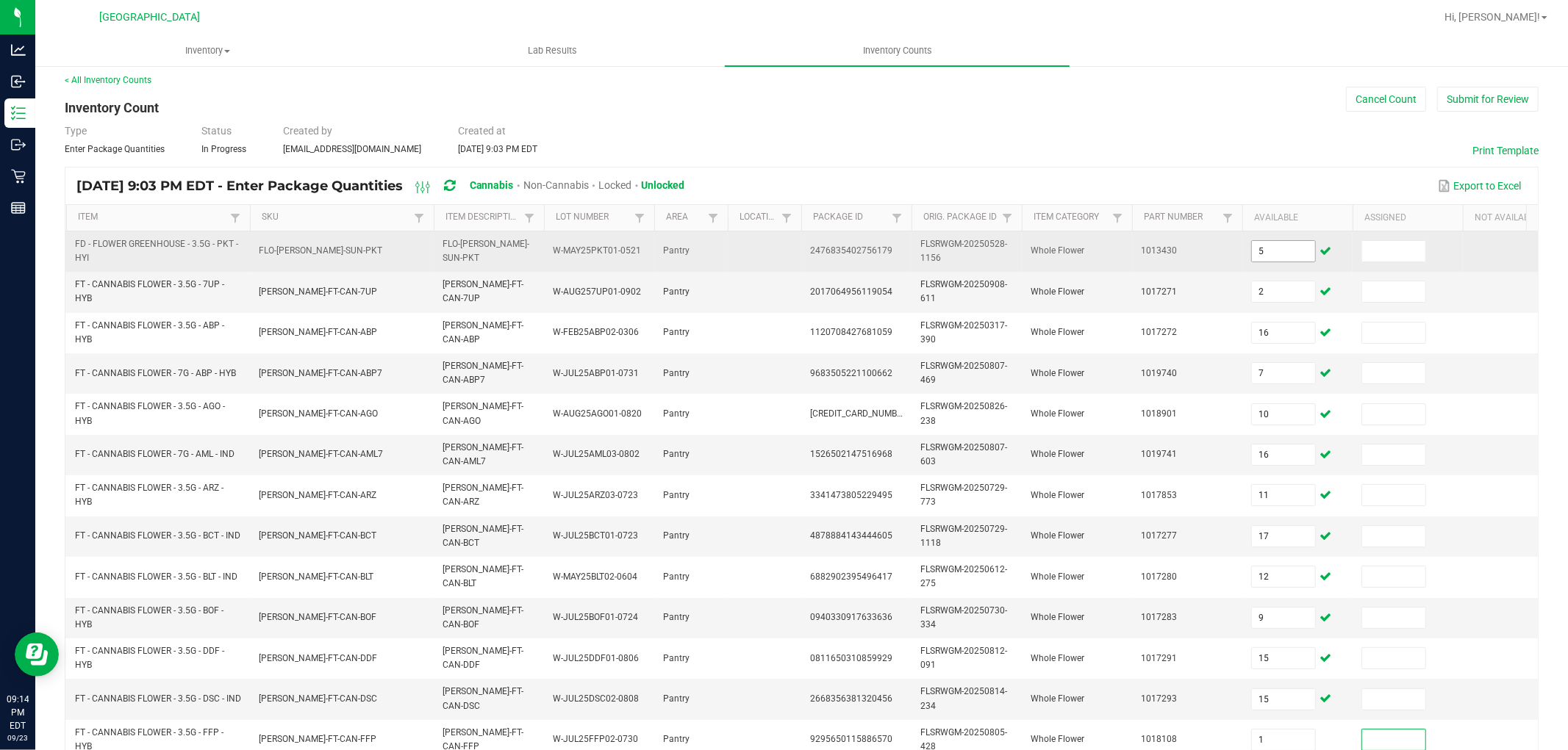
scroll to position [367, 0]
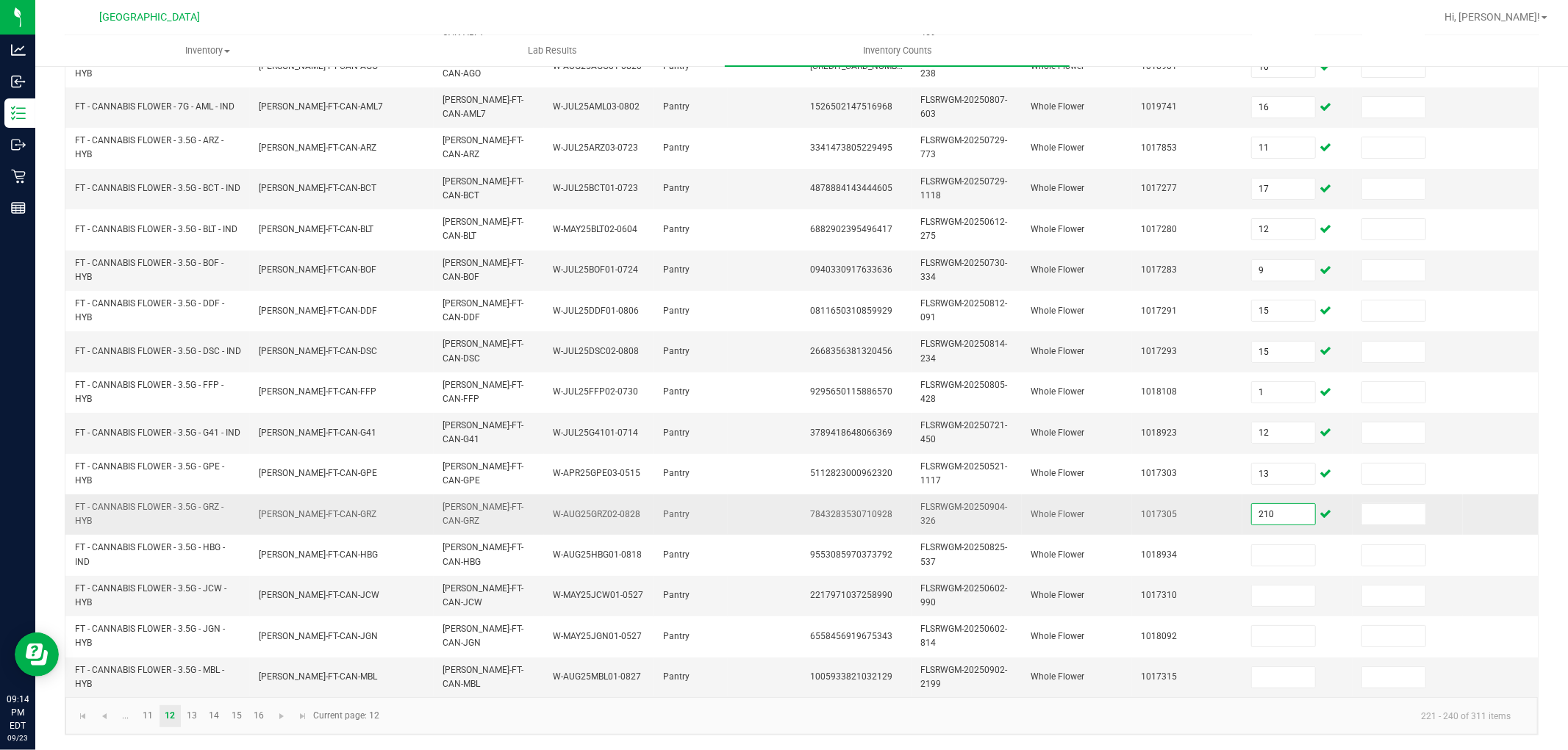
click at [1291, 507] on input "210" at bounding box center [1284, 514] width 63 height 20
click at [1287, 590] on input "28" at bounding box center [1284, 595] width 63 height 20
click at [285, 720] on span "Go to the next page" at bounding box center [281, 716] width 12 height 12
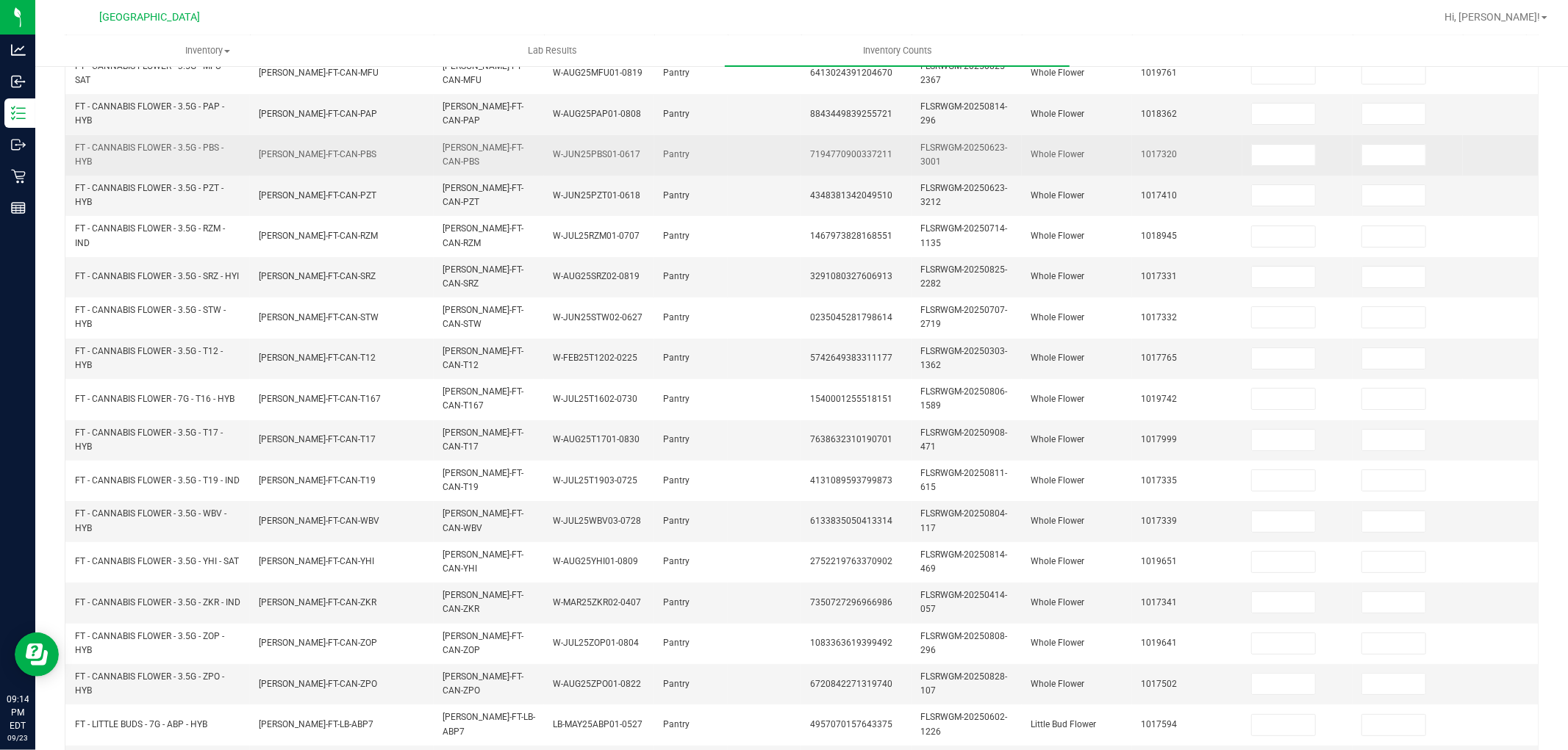
scroll to position [0, 0]
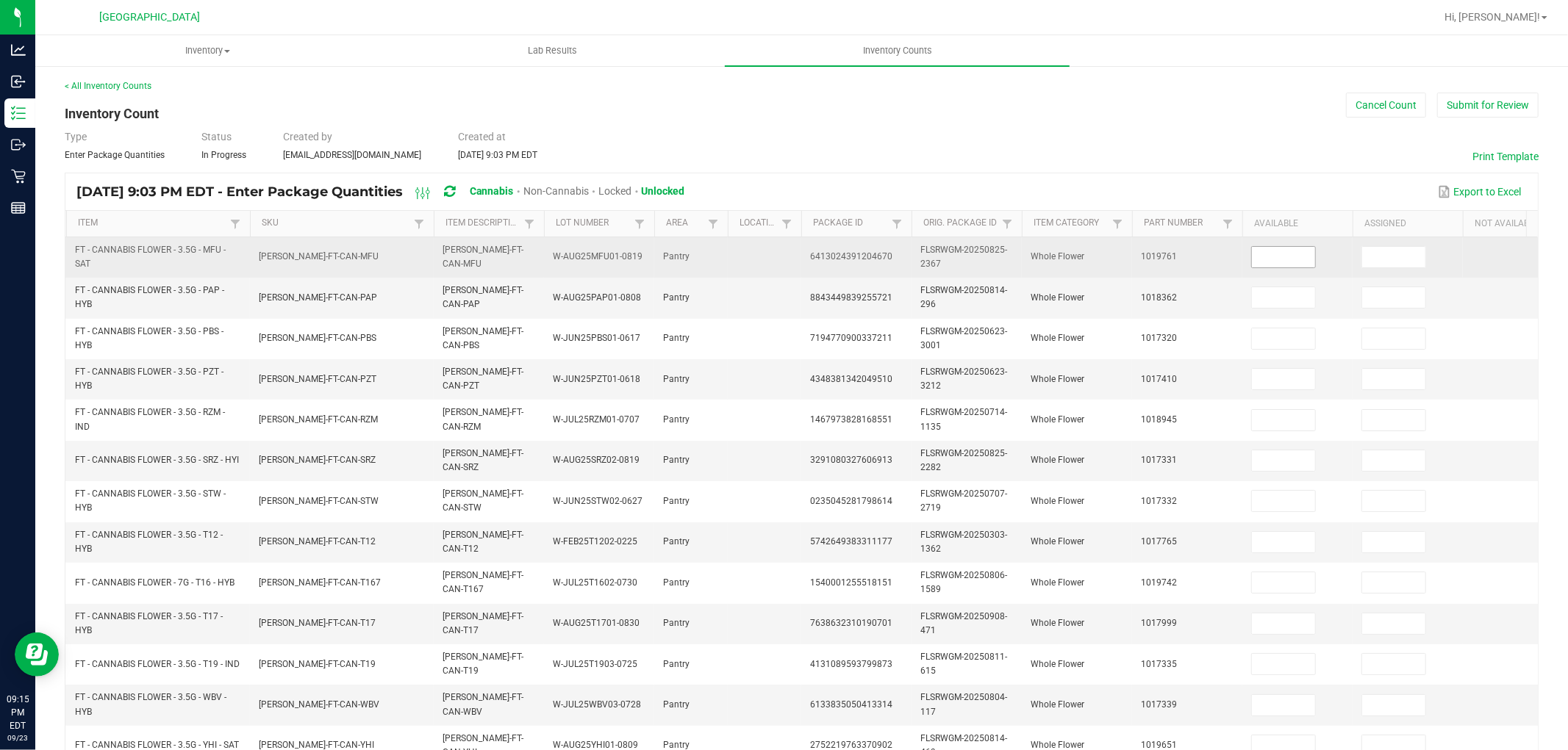
click at [1283, 266] on input at bounding box center [1284, 257] width 63 height 20
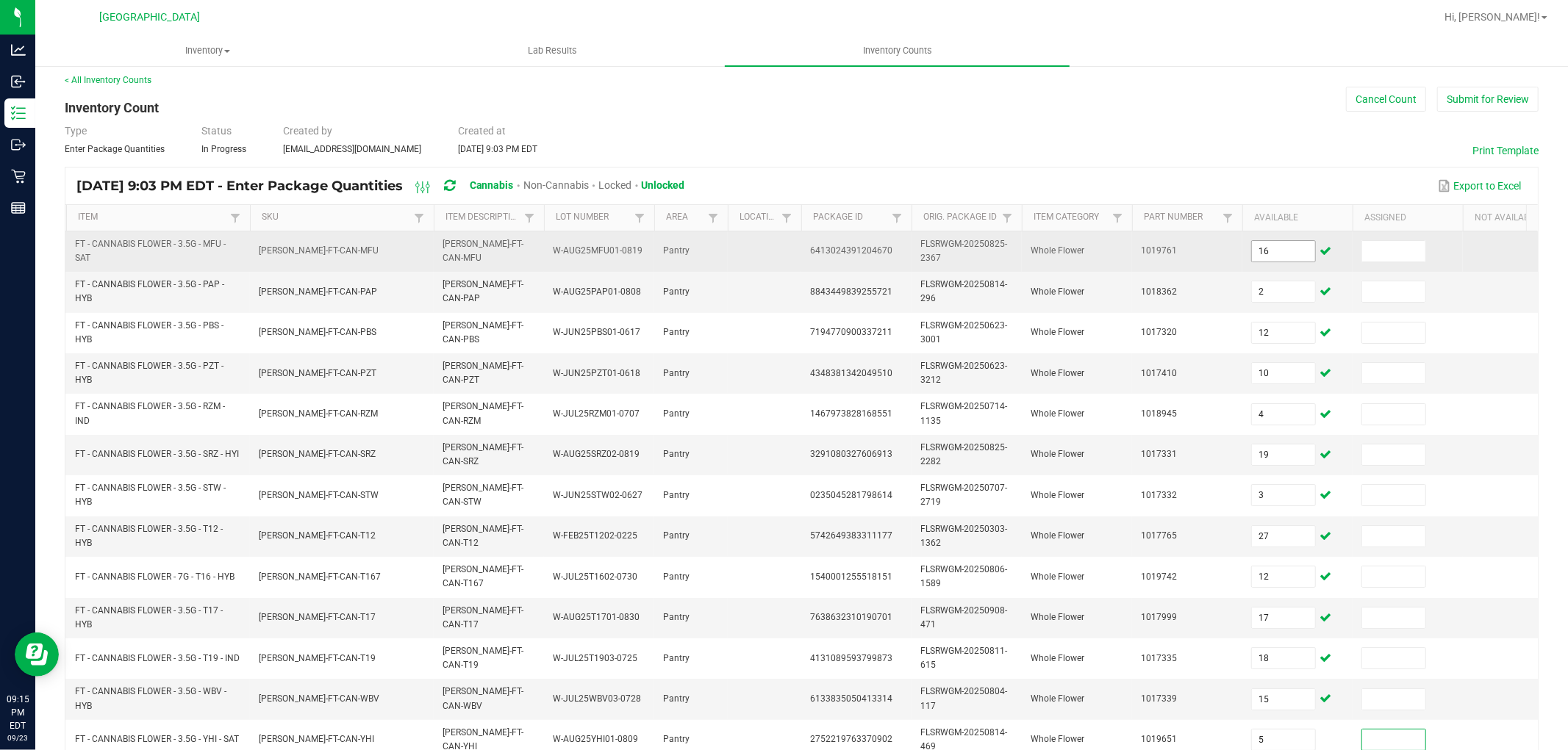
scroll to position [367, 0]
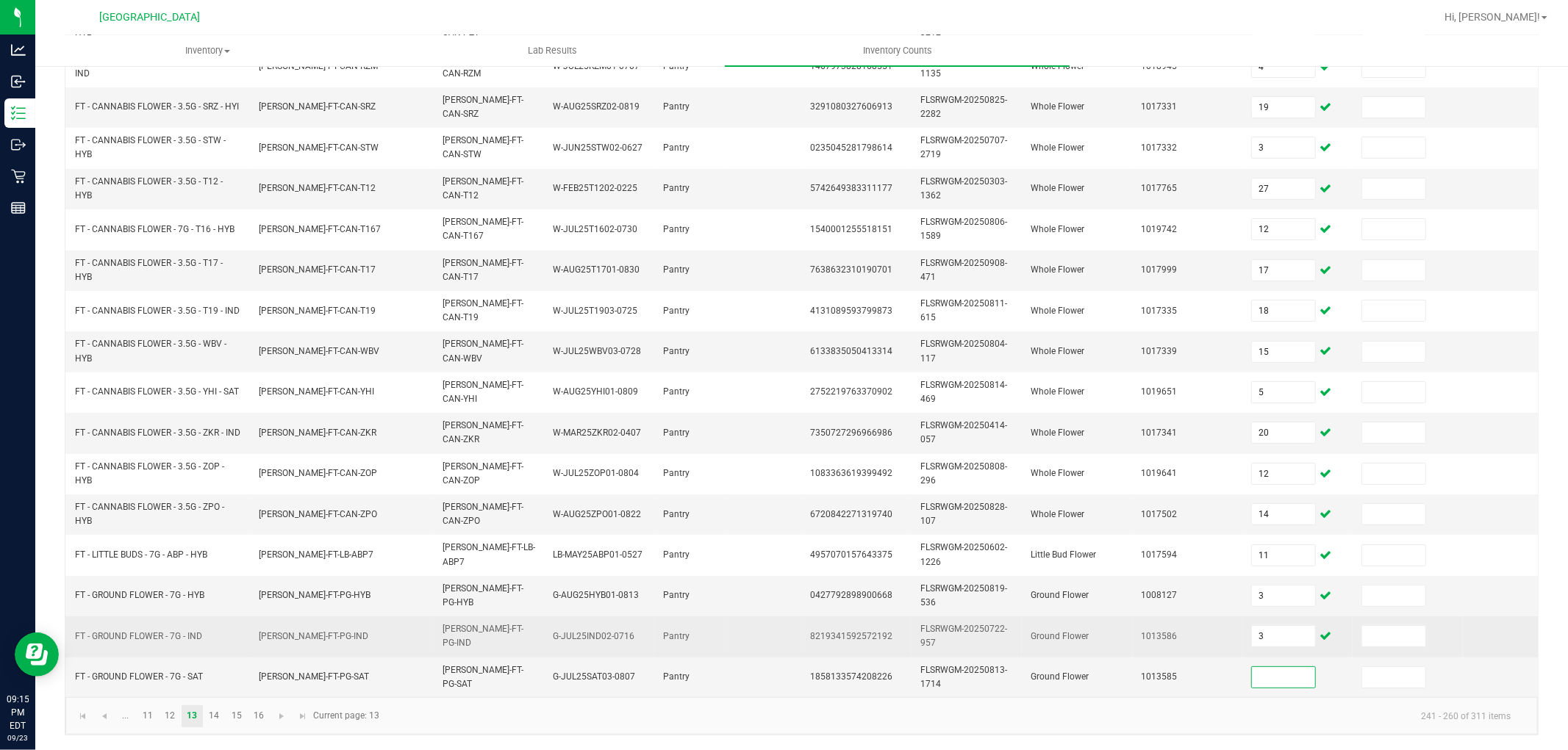
click at [1312, 616] on td "3" at bounding box center [1298, 636] width 110 height 41
click at [1314, 626] on input "3" at bounding box center [1284, 636] width 63 height 20
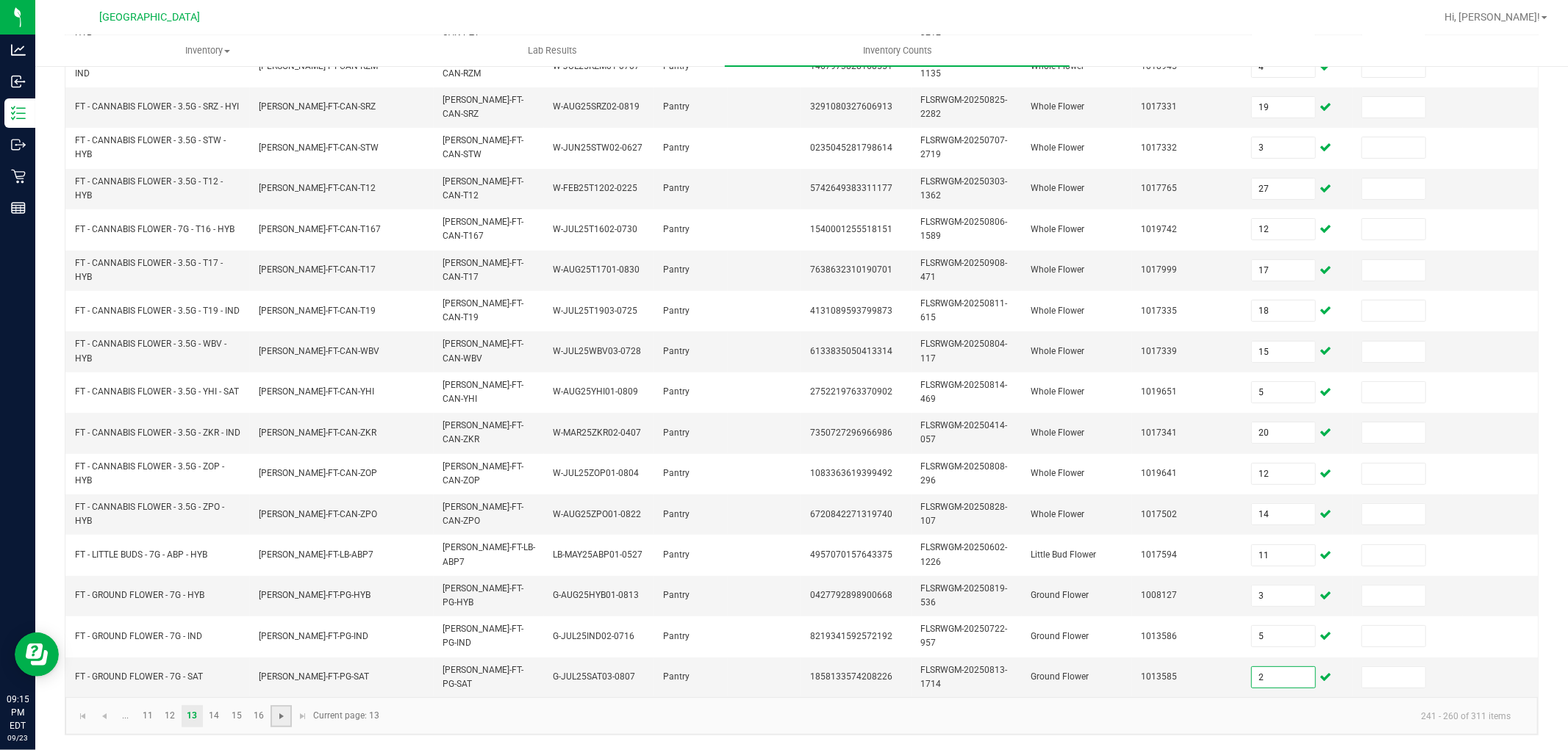
click at [285, 718] on span "Go to the next page" at bounding box center [281, 716] width 12 height 12
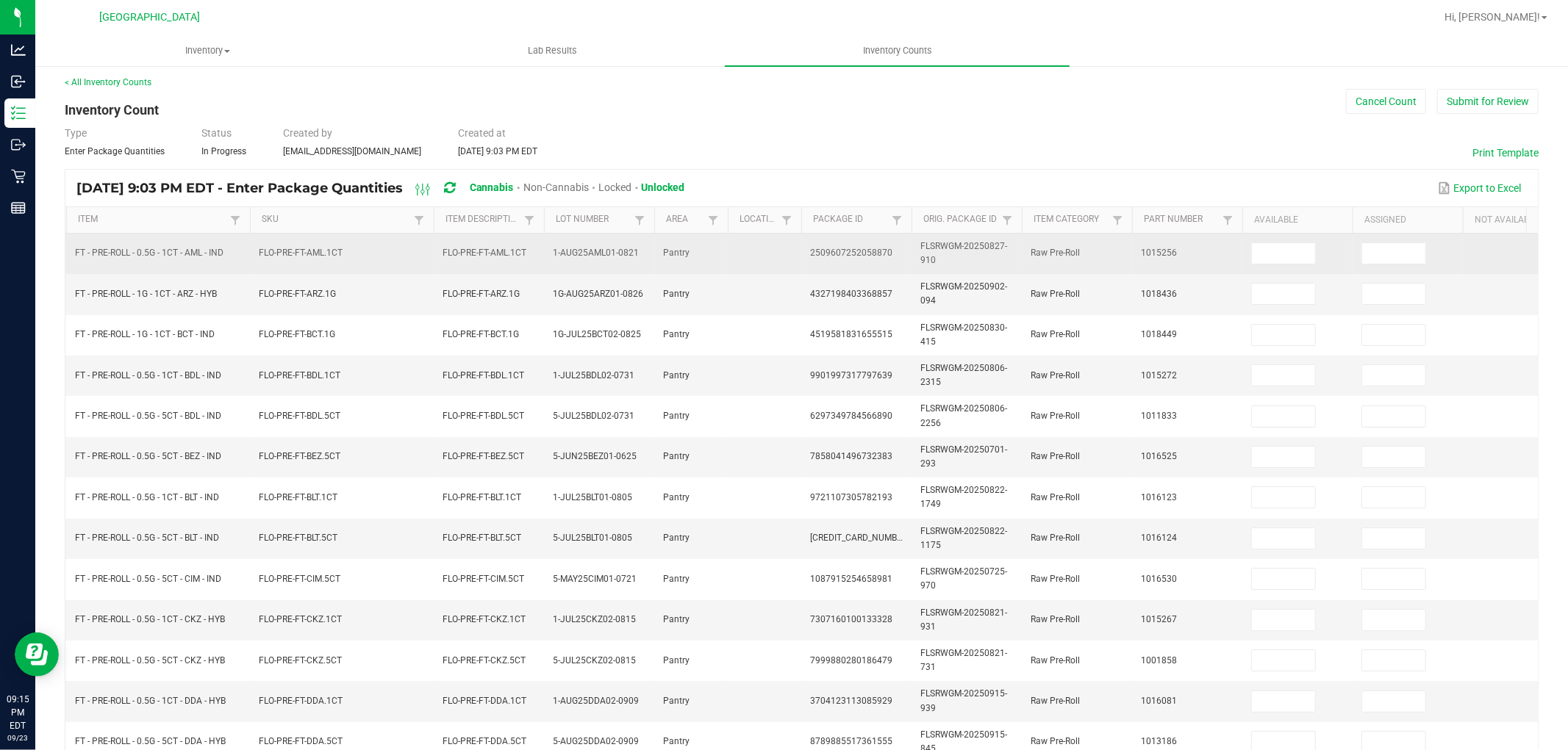
scroll to position [0, 0]
click at [1303, 255] on input at bounding box center [1284, 257] width 63 height 20
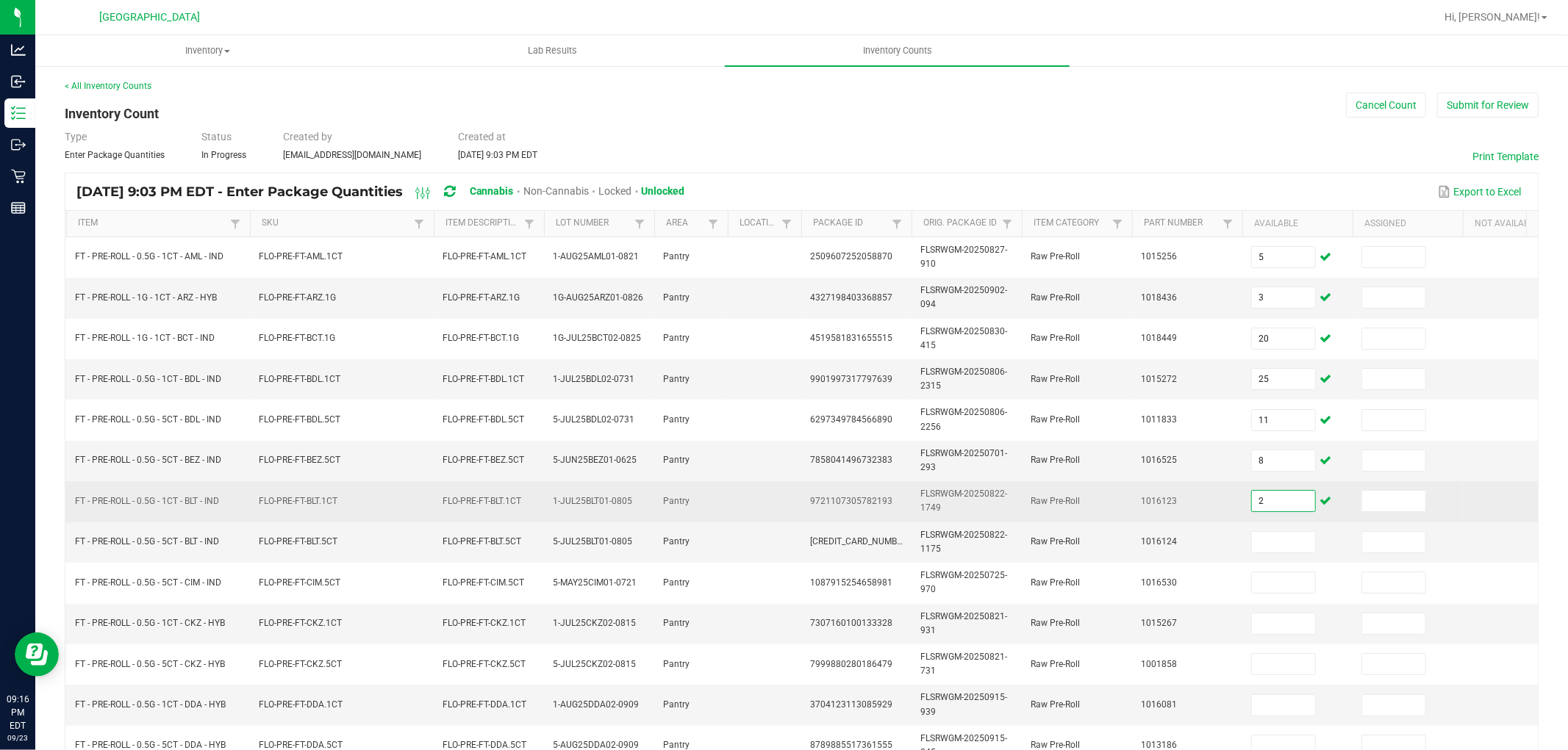
click at [1273, 499] on input "2" at bounding box center [1284, 500] width 63 height 20
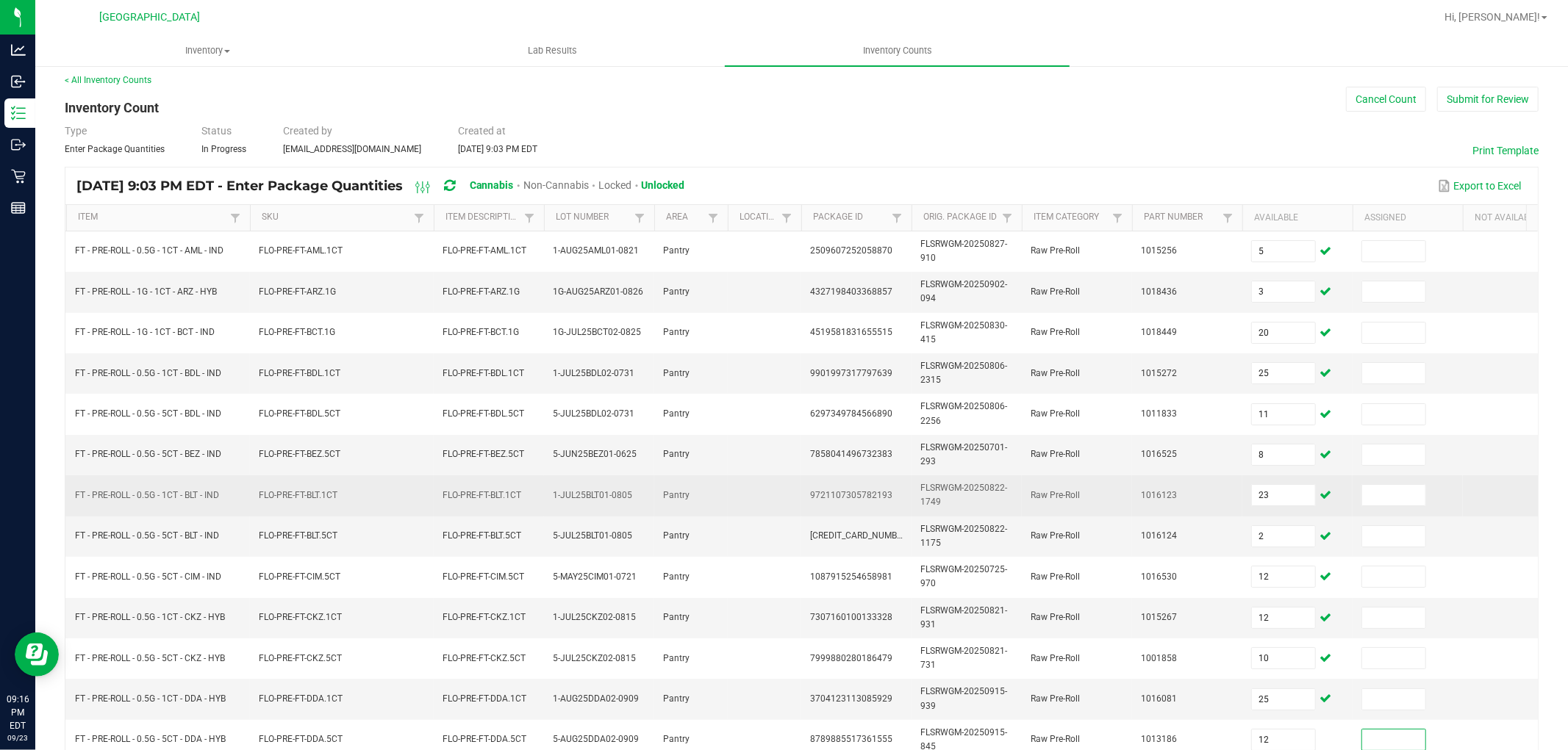
scroll to position [367, 0]
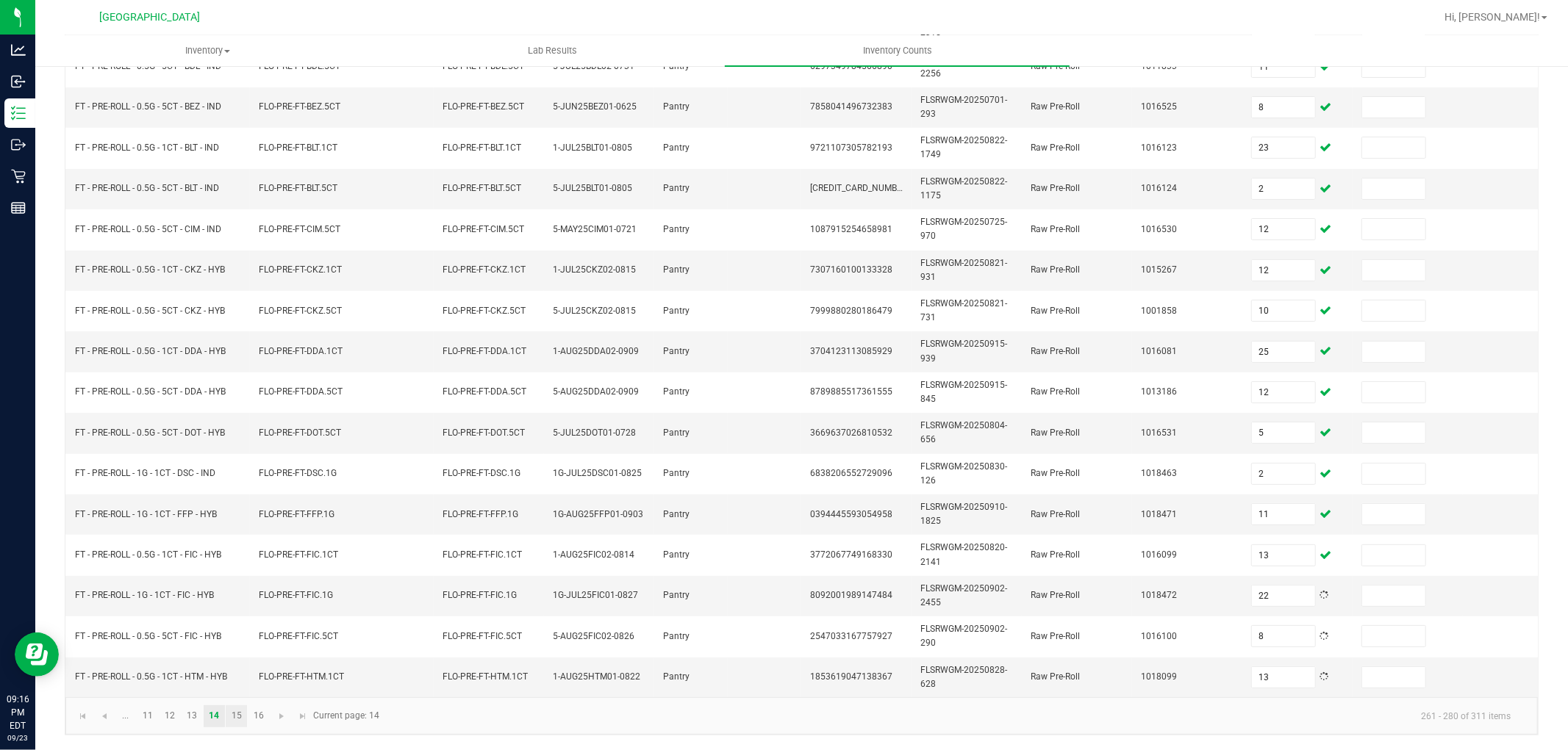
click at [241, 706] on link "15" at bounding box center [236, 716] width 21 height 22
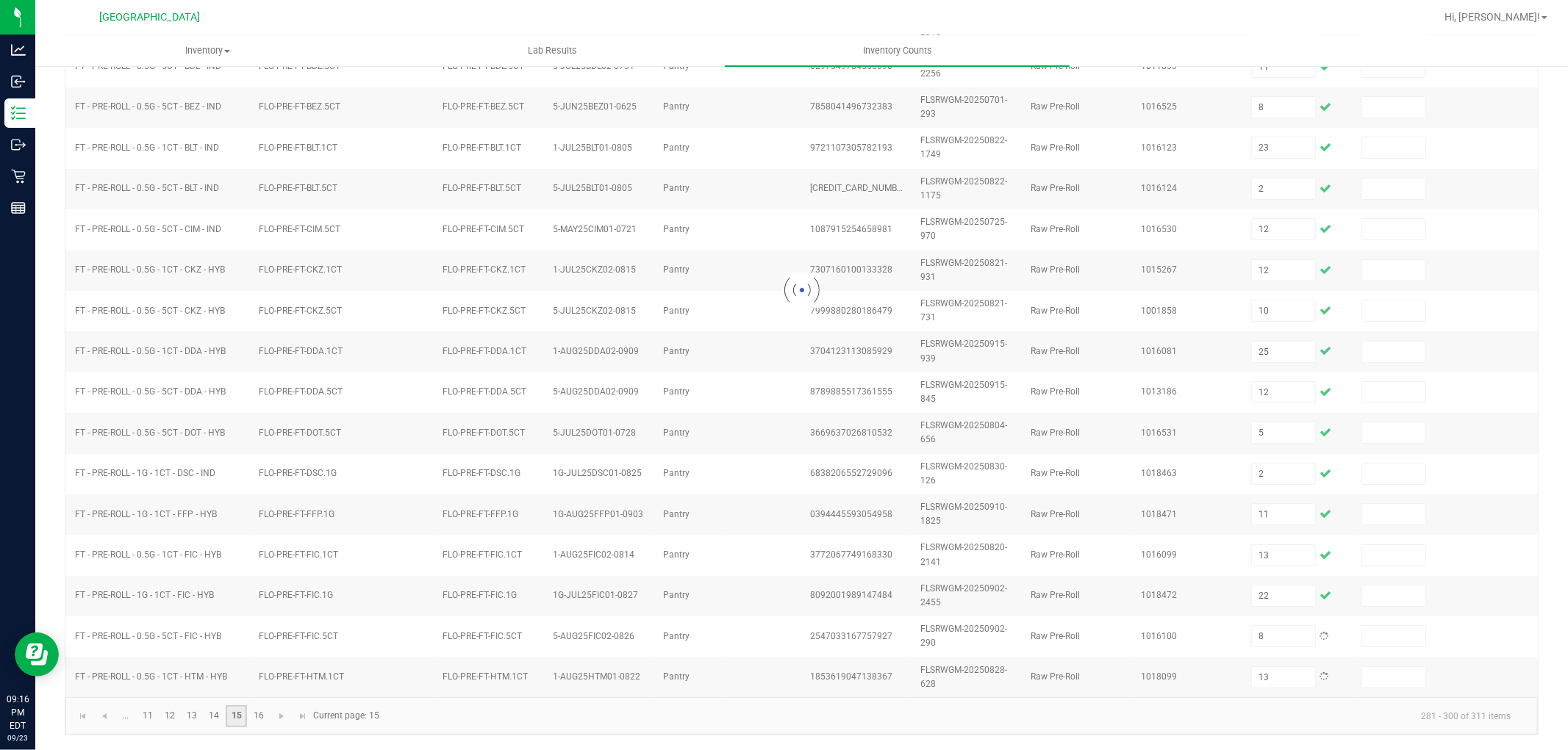
click at [235, 718] on link "15" at bounding box center [236, 716] width 21 height 22
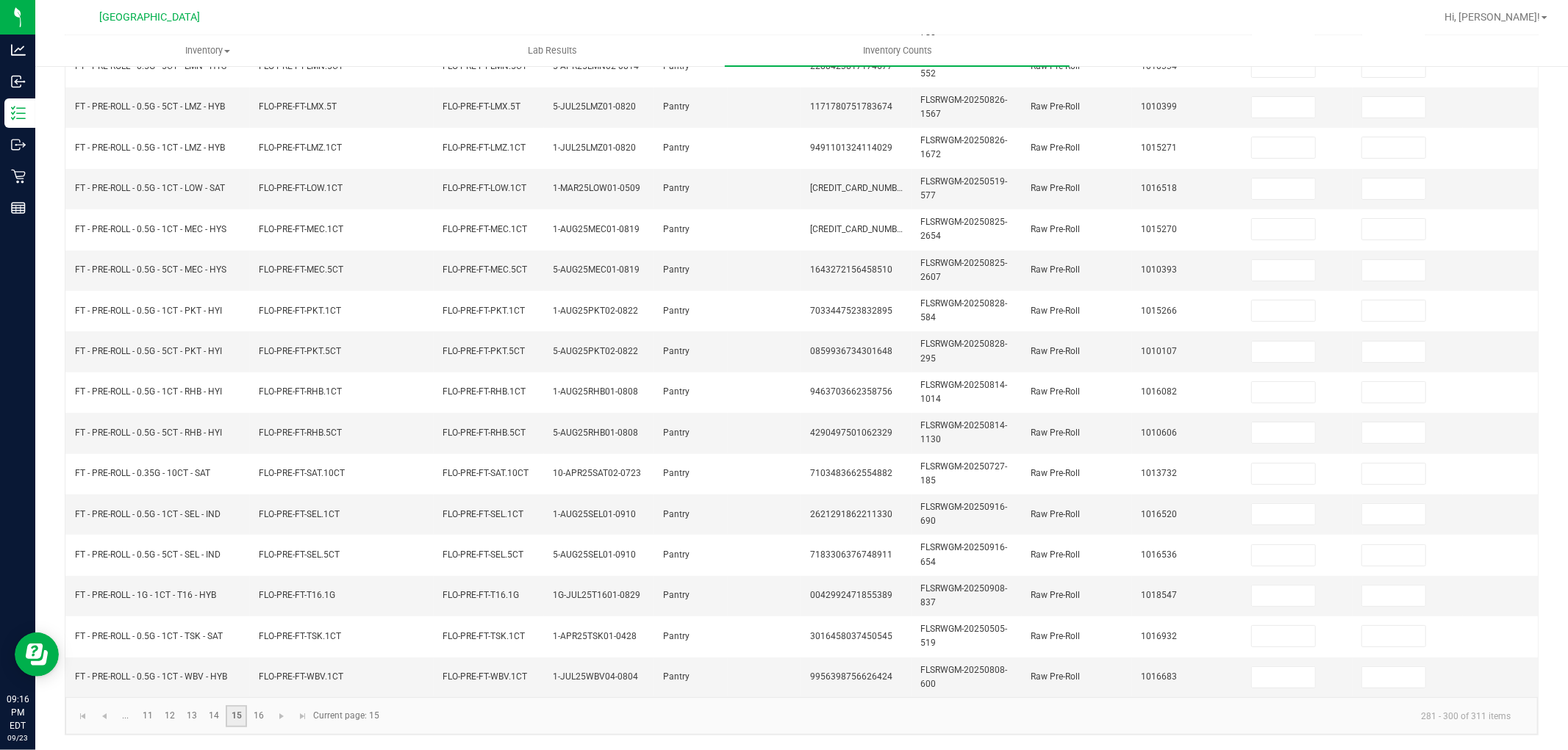
click at [238, 722] on link "15" at bounding box center [236, 716] width 21 height 22
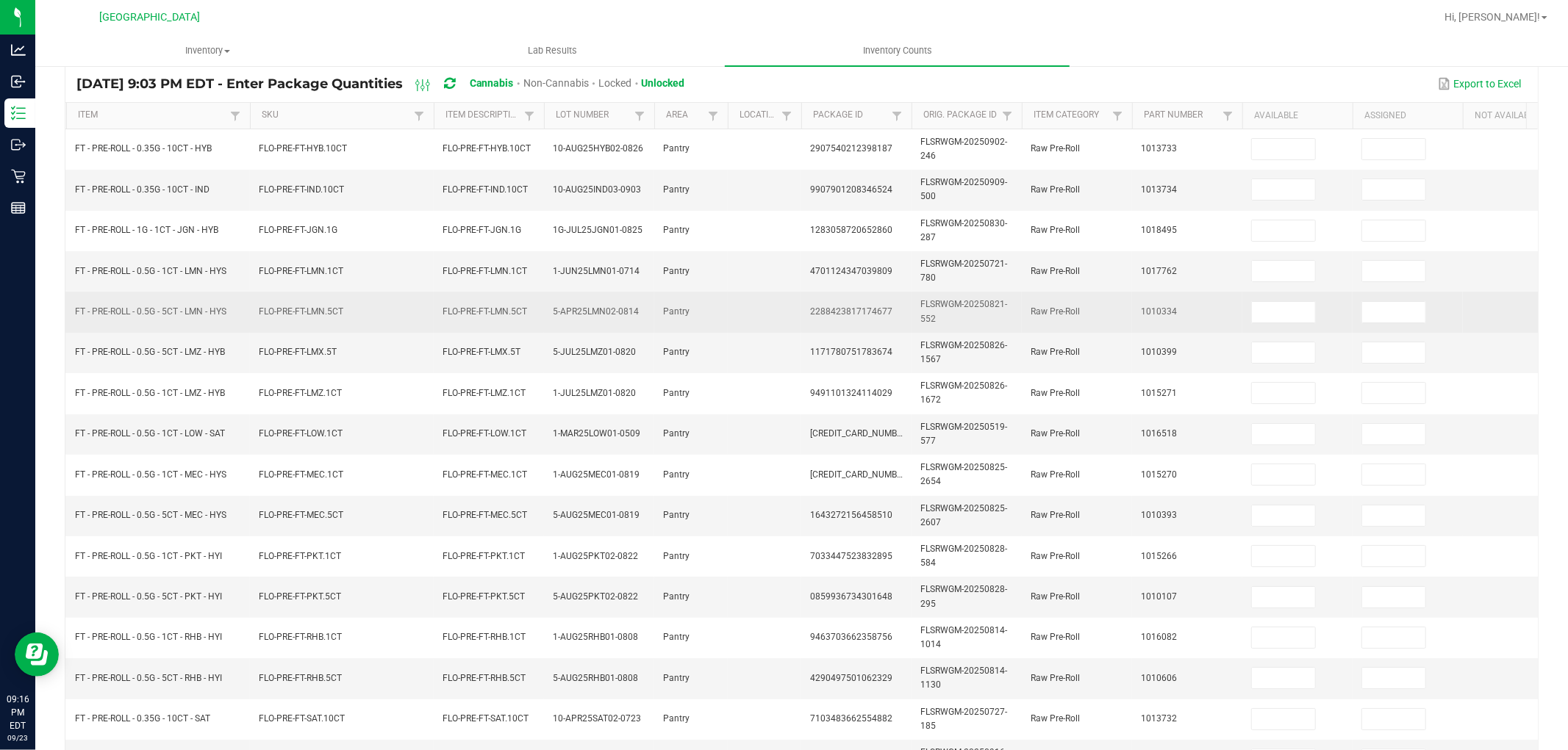
scroll to position [0, 0]
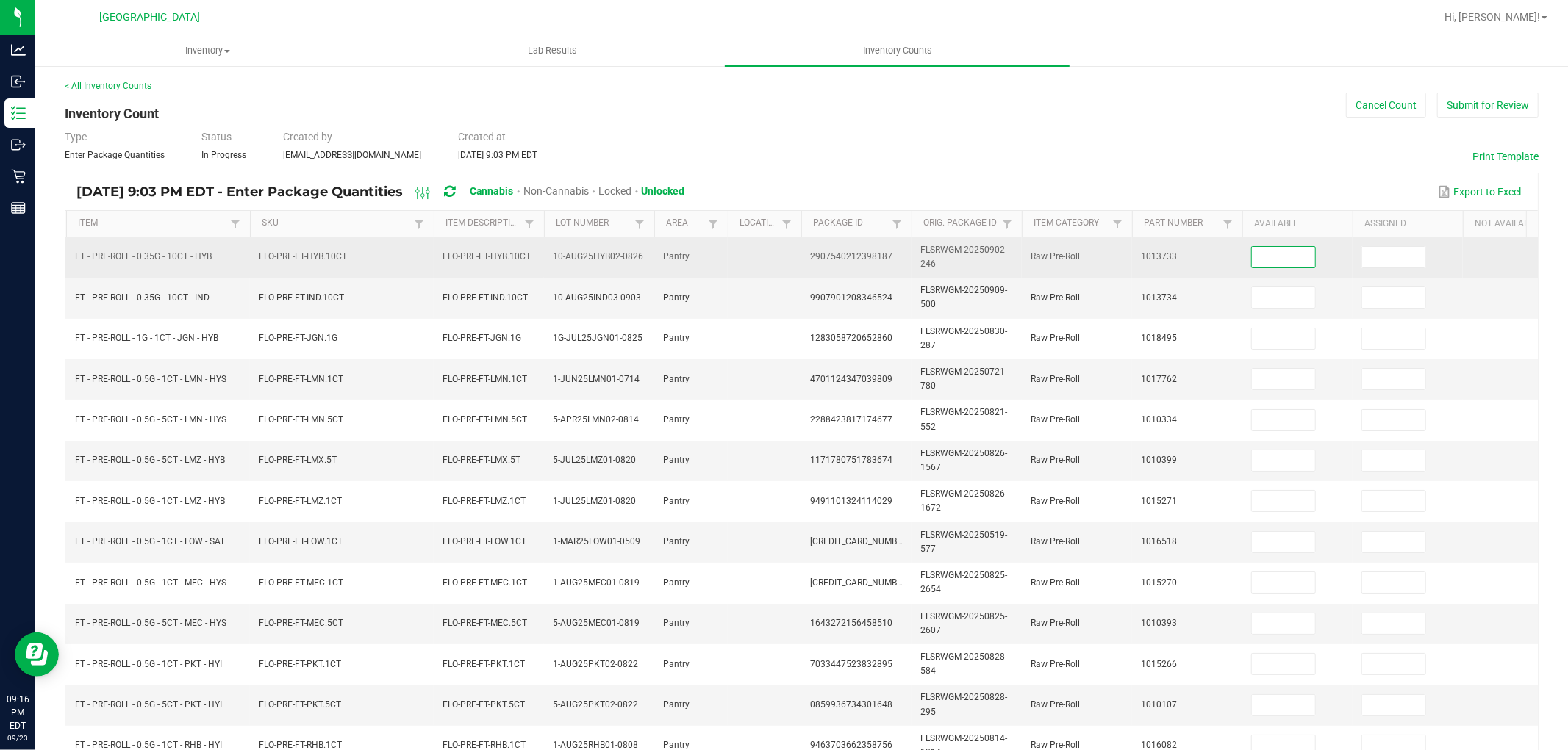
click at [1265, 263] on input at bounding box center [1284, 257] width 63 height 20
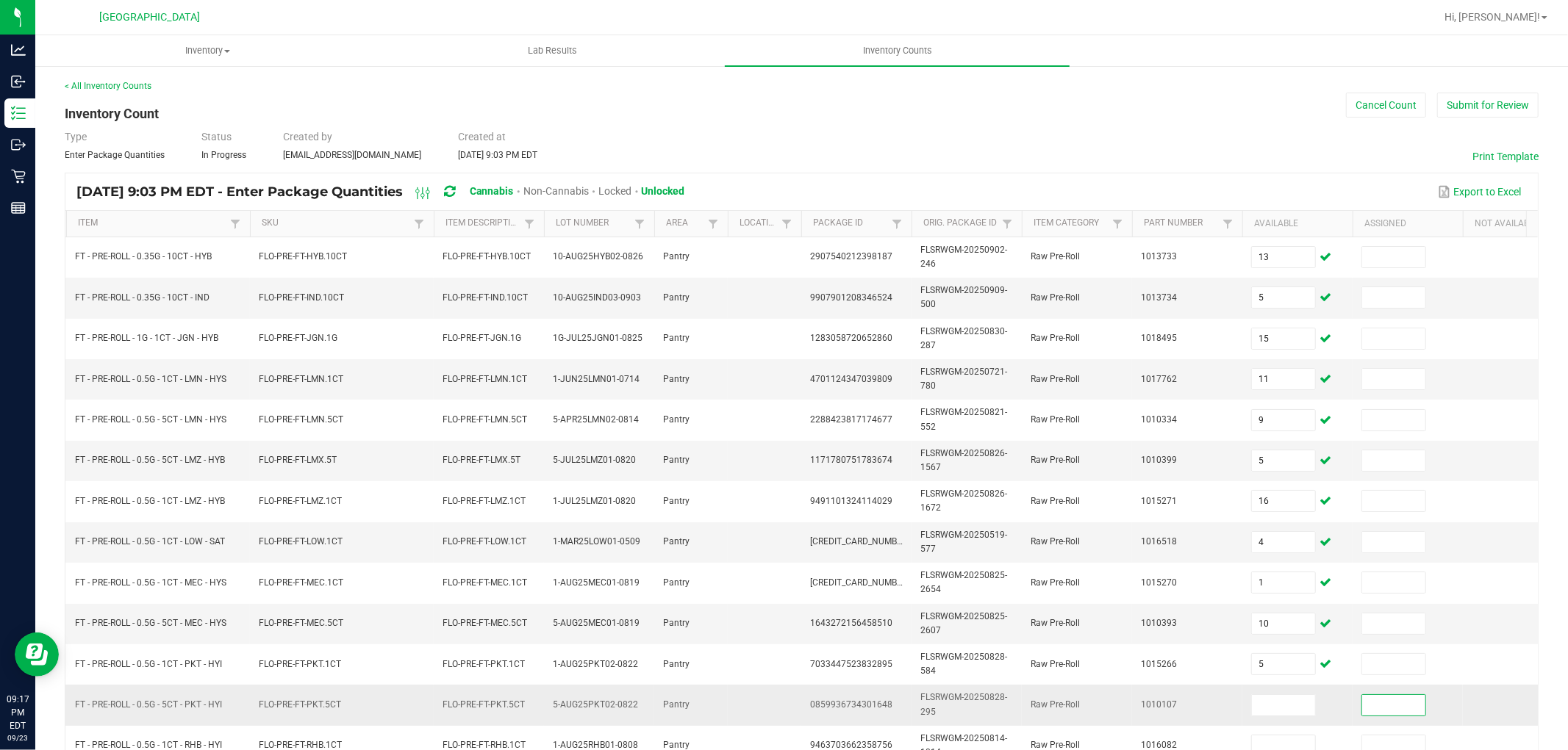
click at [1318, 701] on span at bounding box center [1286, 705] width 68 height 11
click at [1314, 701] on input at bounding box center [1284, 705] width 63 height 20
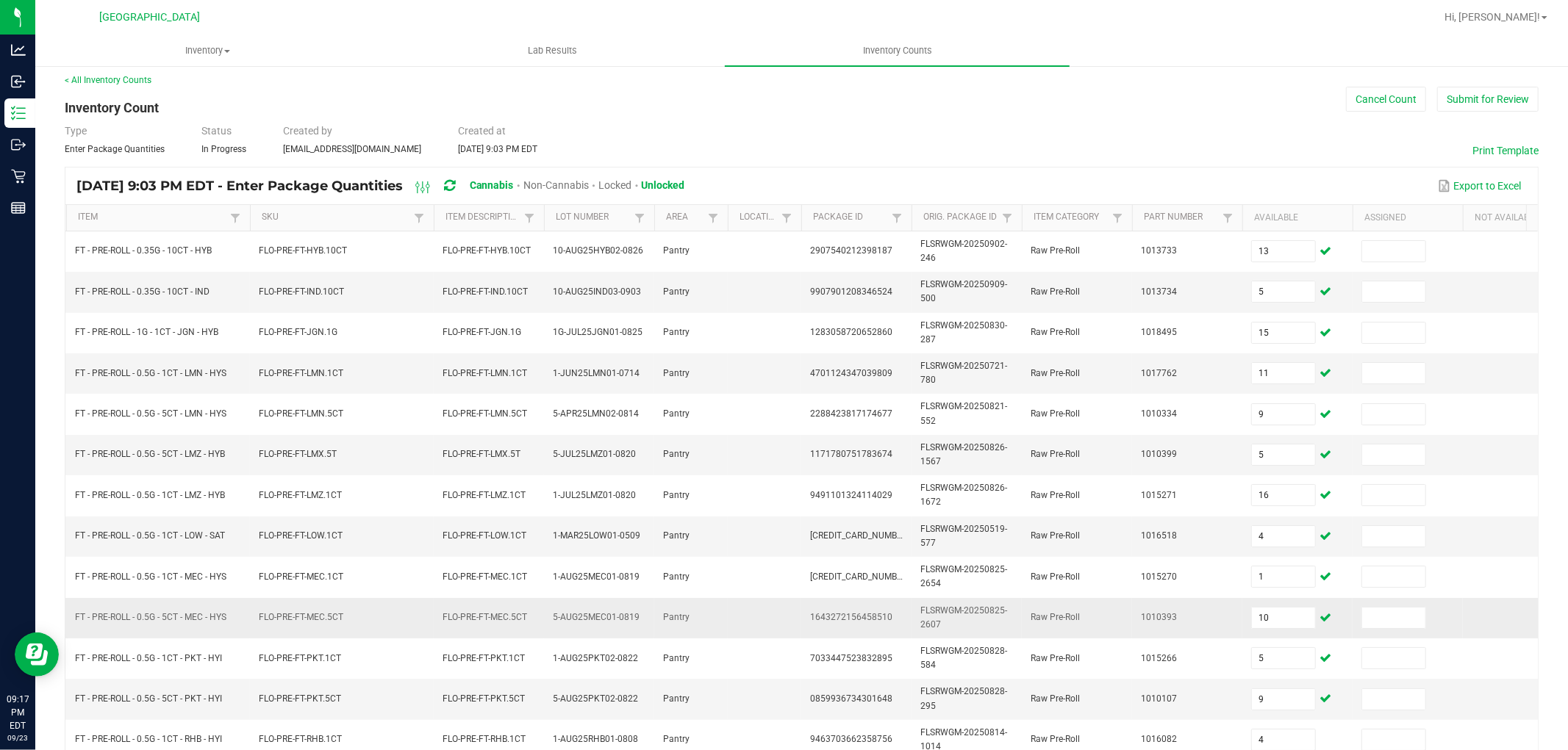
scroll to position [367, 0]
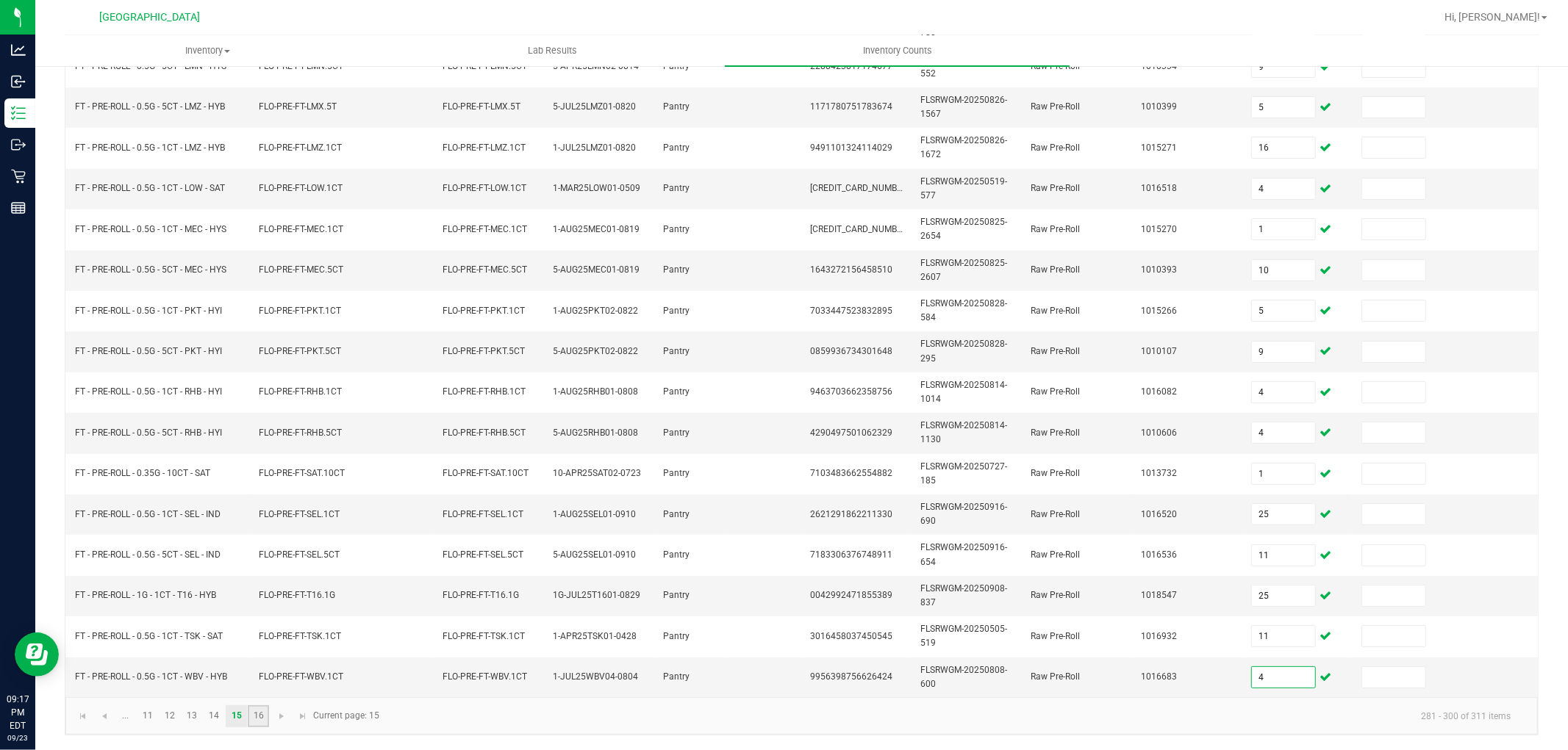
click at [263, 718] on link "16" at bounding box center [258, 716] width 21 height 22
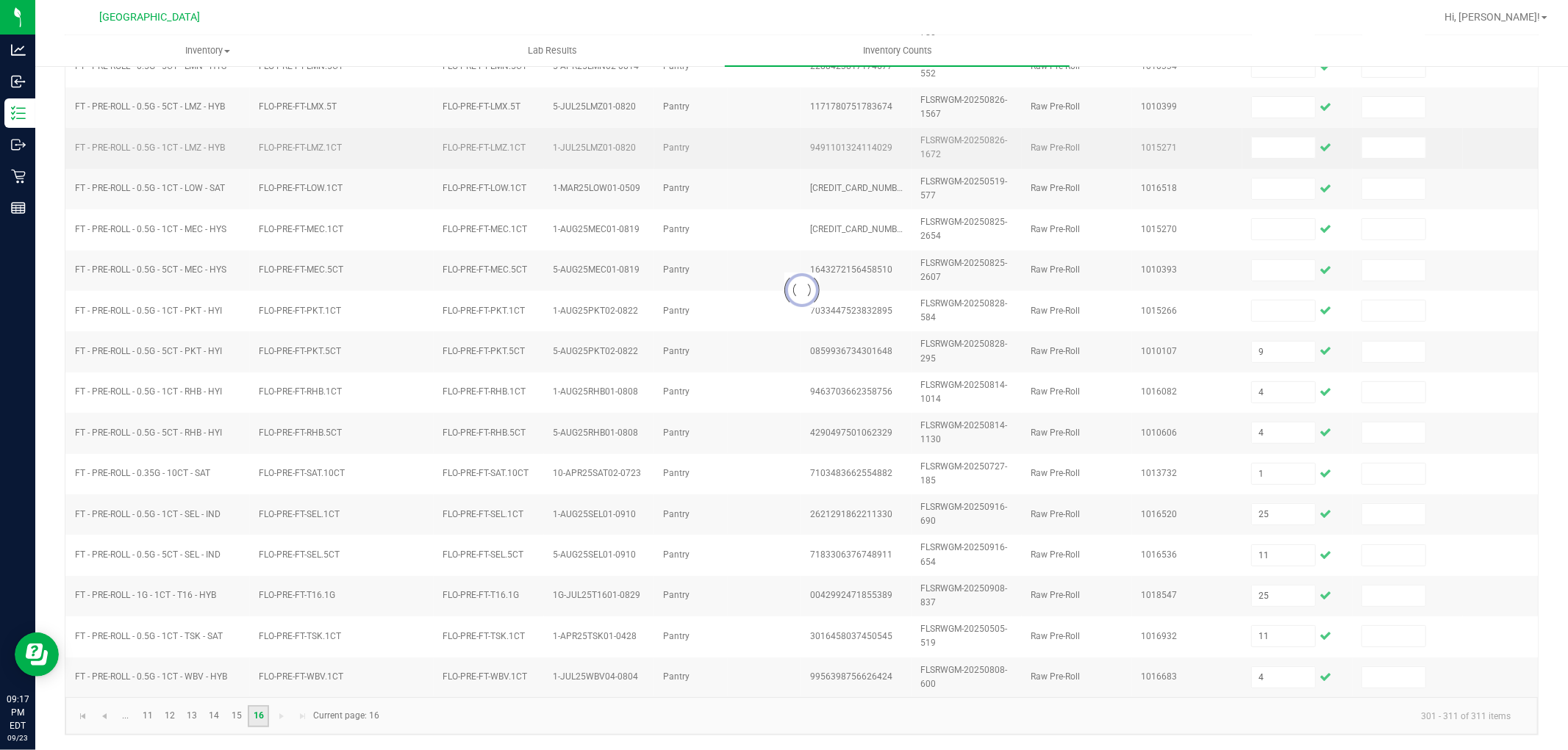
scroll to position [0, 0]
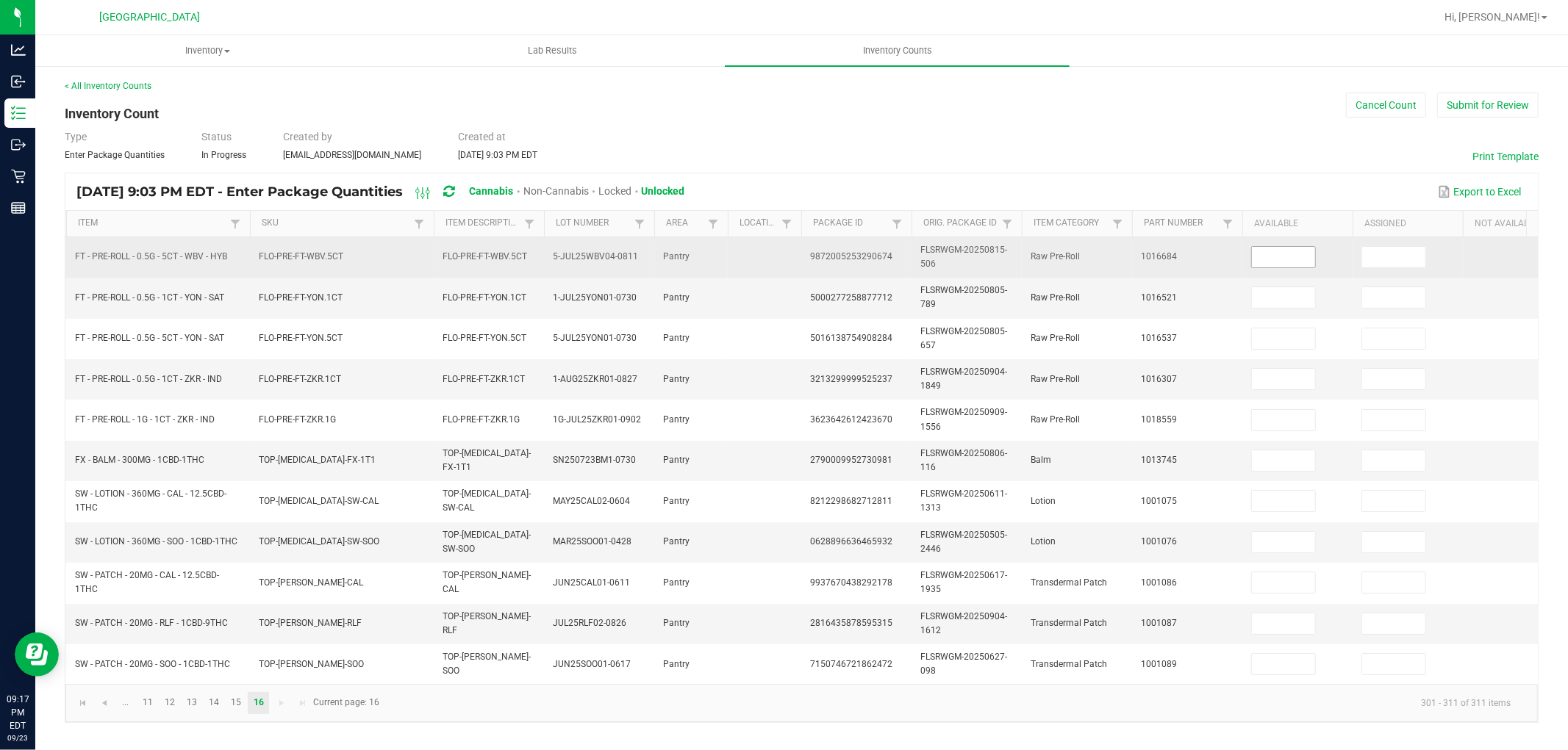
click at [1287, 262] on input at bounding box center [1284, 257] width 63 height 20
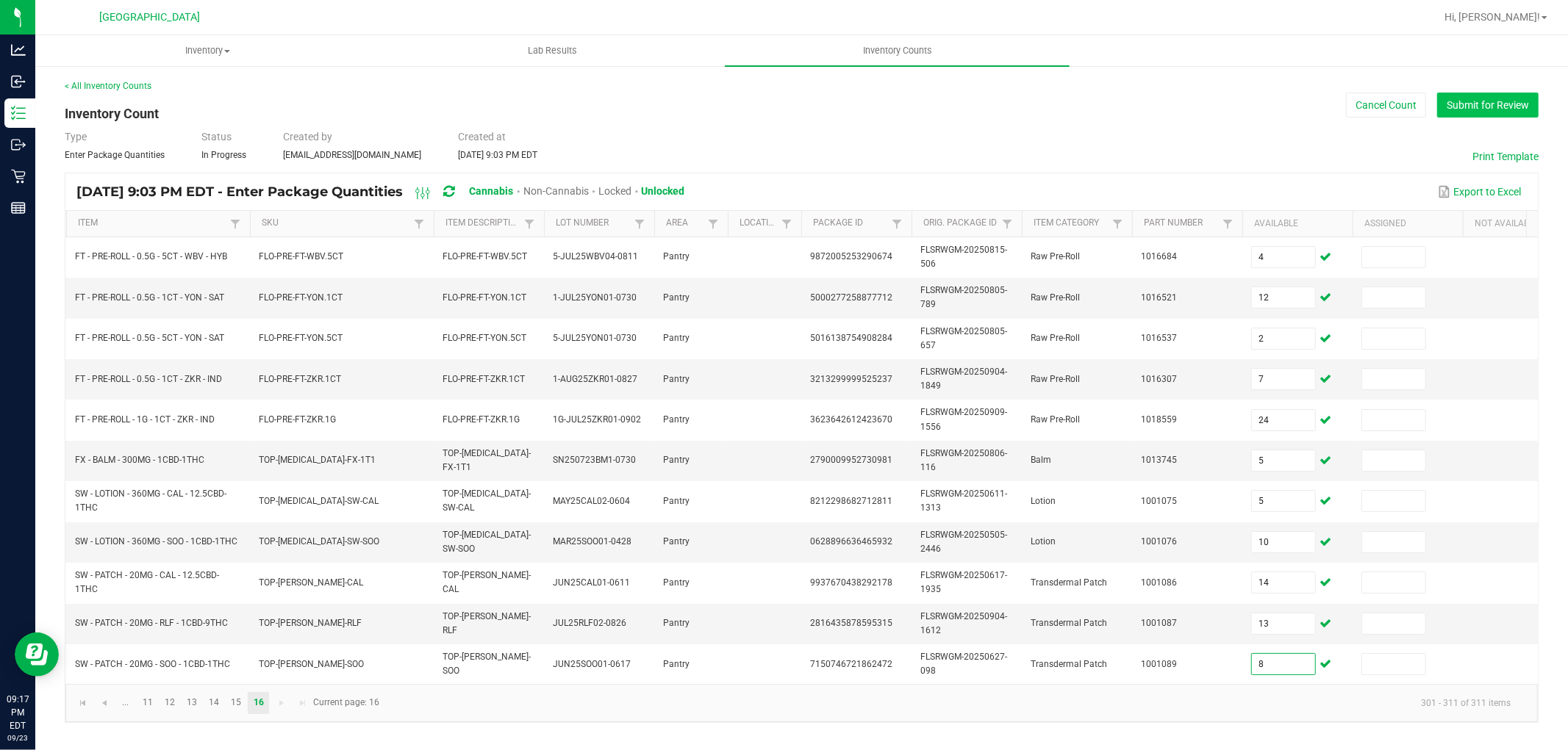
click at [1486, 103] on button "Submit for Review" at bounding box center [1488, 105] width 101 height 25
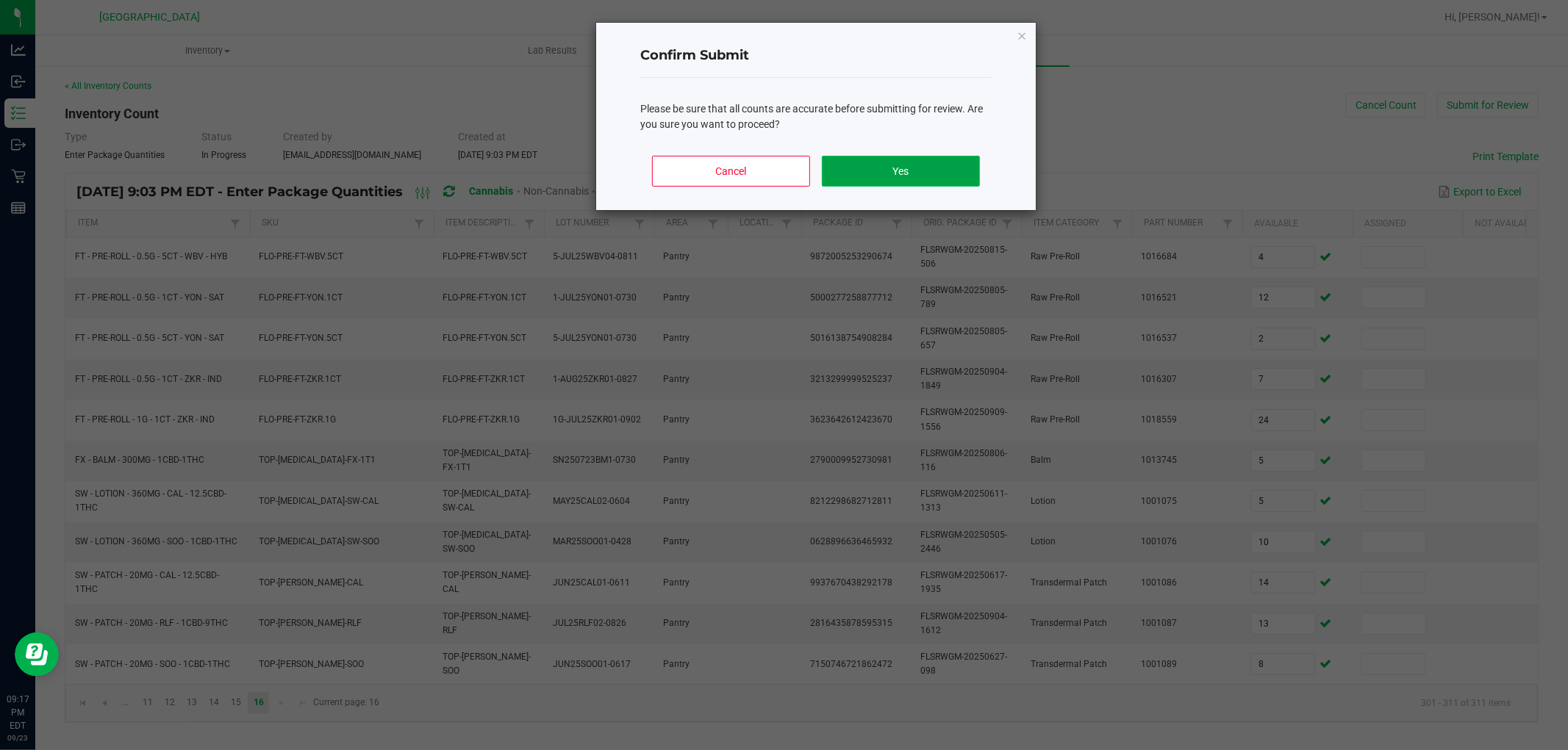
click at [941, 175] on button "Yes" at bounding box center [900, 171] width 158 height 31
